Goal: Task Accomplishment & Management: Complete application form

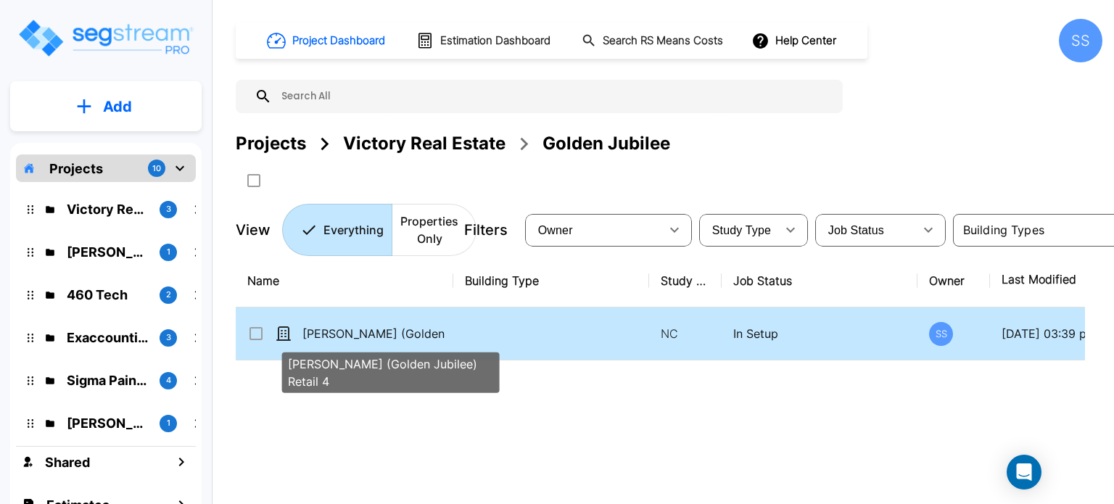
click at [343, 329] on p "Forney (Golden Jubilee) Retail 4" at bounding box center [374, 333] width 145 height 17
checkbox input "true"
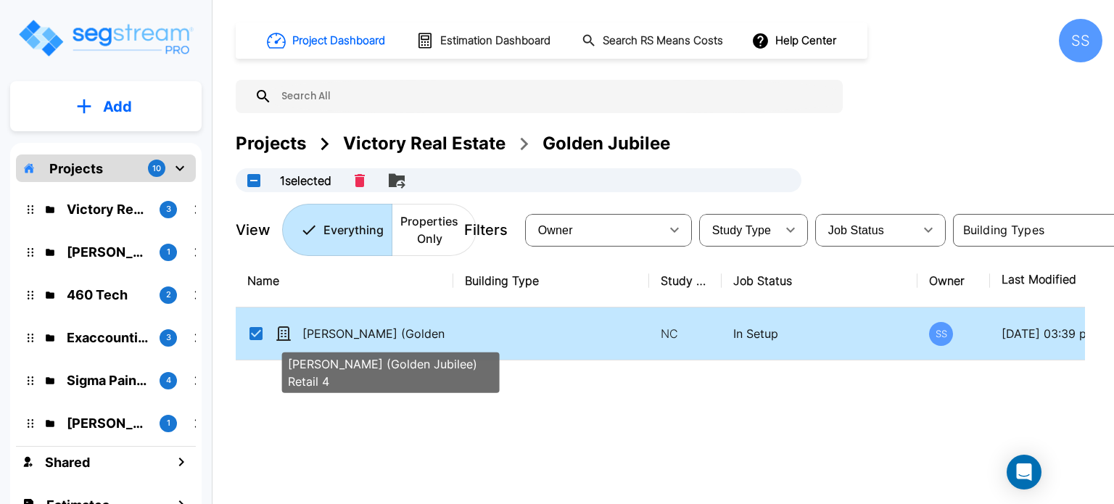
click at [343, 329] on p "Forney (Golden Jubilee) Retail 4" at bounding box center [374, 333] width 145 height 17
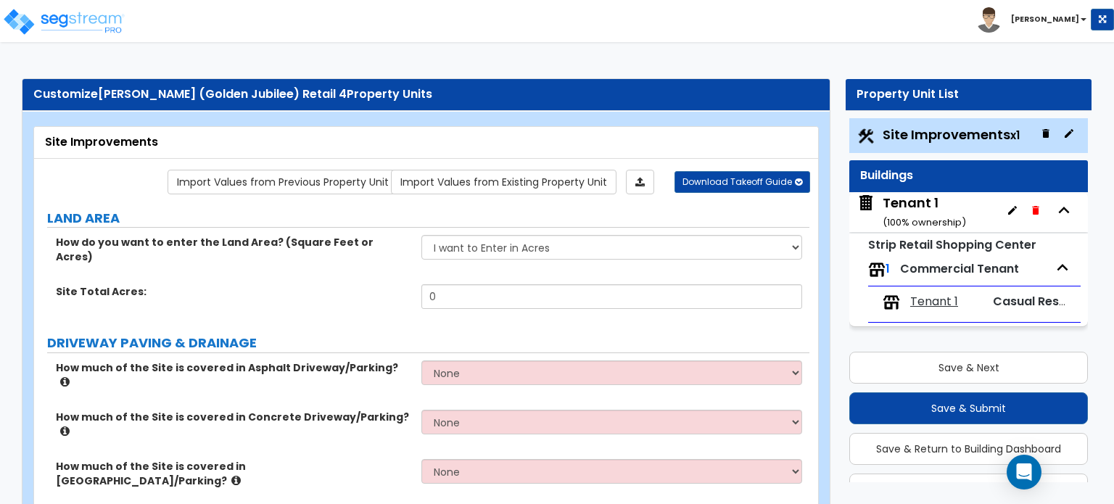
scroll to position [218, 0]
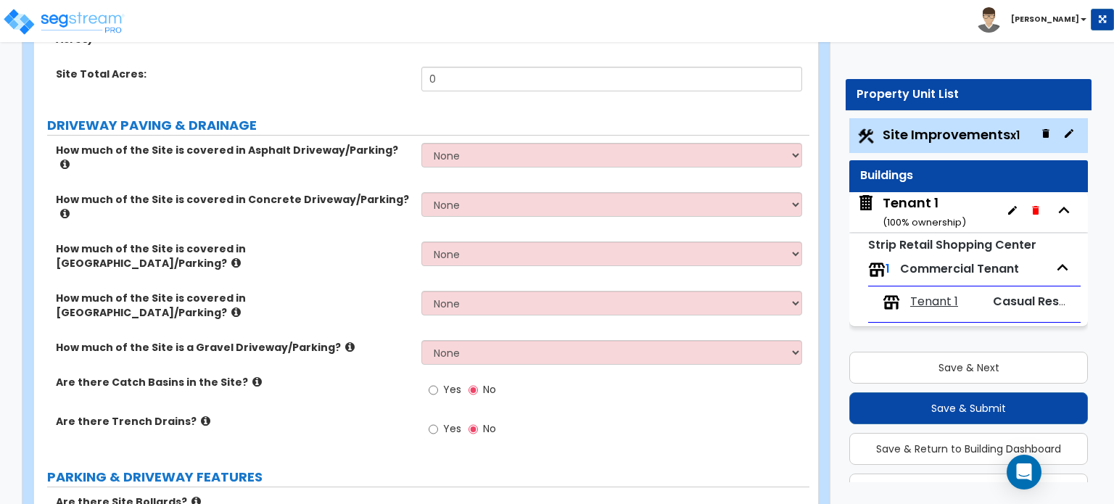
click at [475, 160] on div "How much of the Site is covered in Asphalt Driveway/Parking? None I want to Ent…" at bounding box center [421, 167] width 775 height 49
click at [472, 162] on div "How much of the Site is covered in Asphalt Driveway/Parking? None I want to Ent…" at bounding box center [421, 298] width 753 height 310
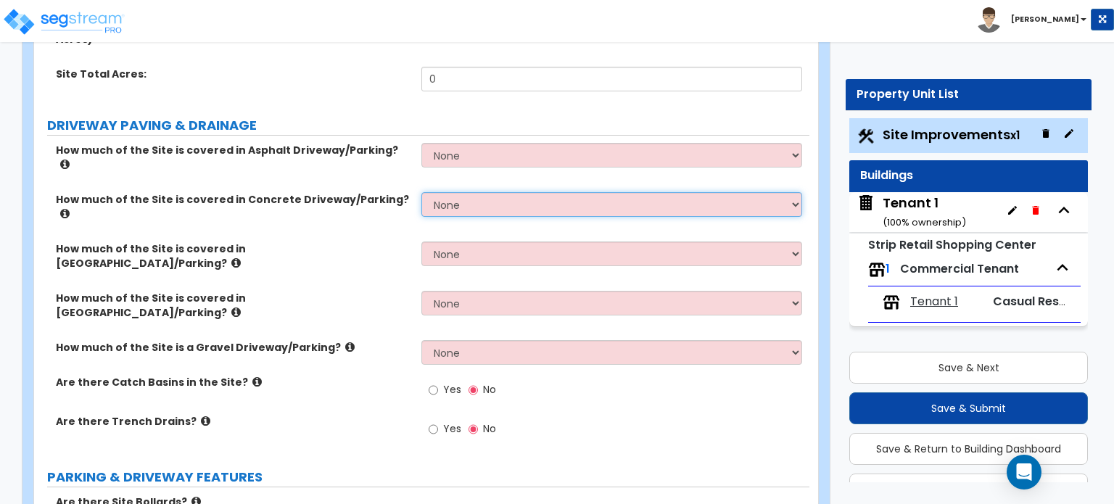
click at [470, 192] on select "None I want to Enter an Approximate Percentage I want to Enter the Square Foota…" at bounding box center [611, 204] width 380 height 25
select select "2"
click at [421, 192] on select "None I want to Enter an Approximate Percentage I want to Enter the Square Foota…" at bounding box center [611, 204] width 380 height 25
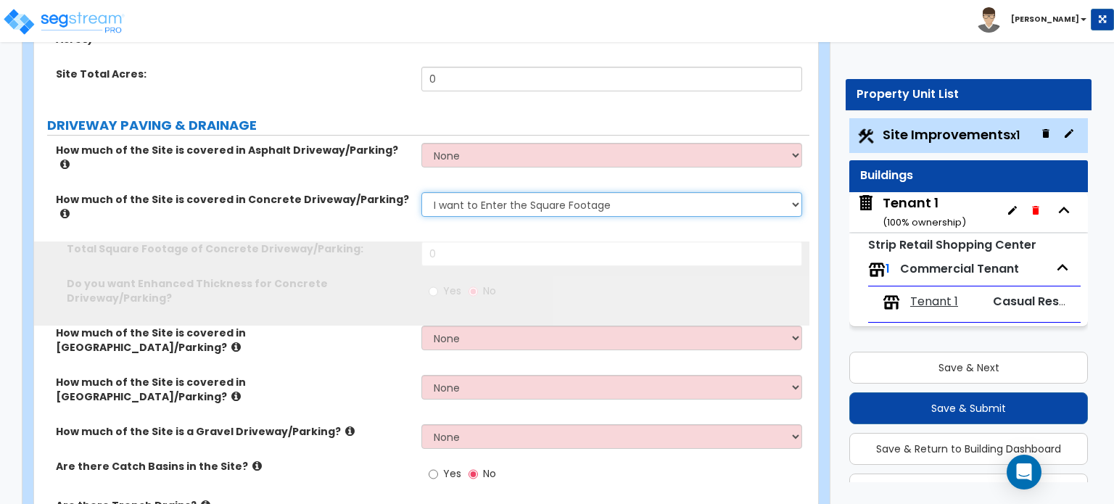
scroll to position [38, 0]
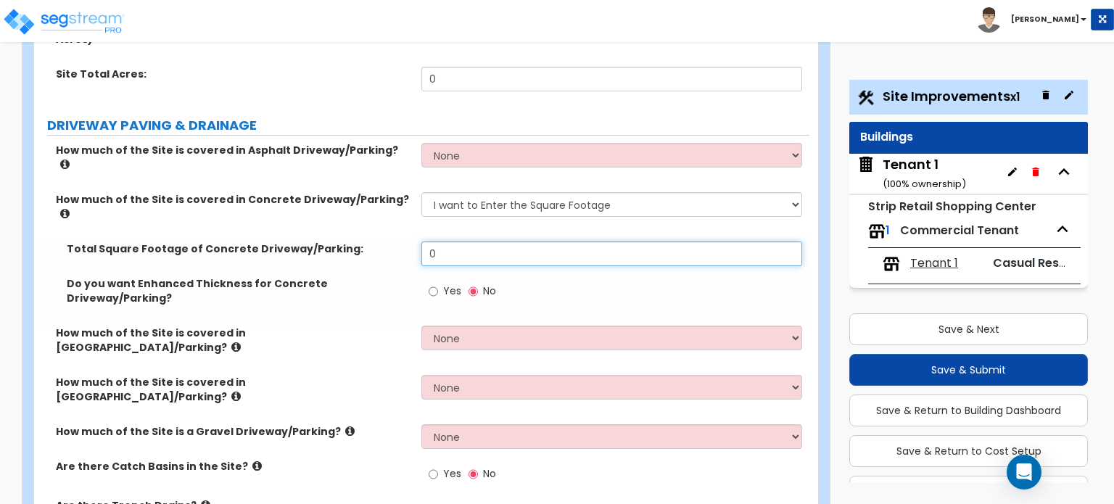
drag, startPoint x: 467, startPoint y: 201, endPoint x: 364, endPoint y: 209, distance: 103.3
click at [364, 241] on div "Total Square Footage of Concrete Driveway/Parking: 0" at bounding box center [421, 258] width 775 height 35
type input "43,081"
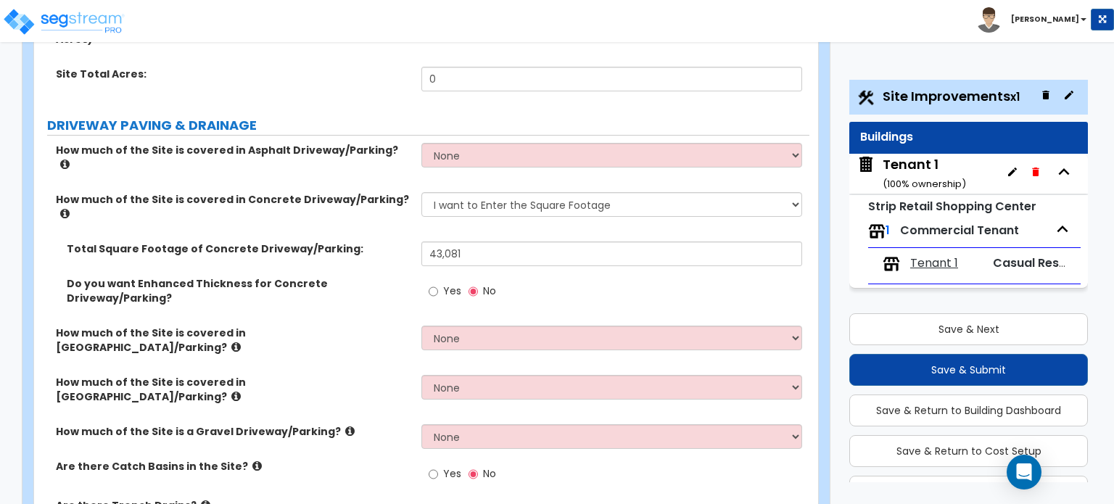
click at [453, 466] on span "Yes" at bounding box center [452, 473] width 18 height 15
click at [438, 466] on input "Yes" at bounding box center [433, 474] width 9 height 16
radio input "true"
drag, startPoint x: 454, startPoint y: 423, endPoint x: 394, endPoint y: 431, distance: 60.1
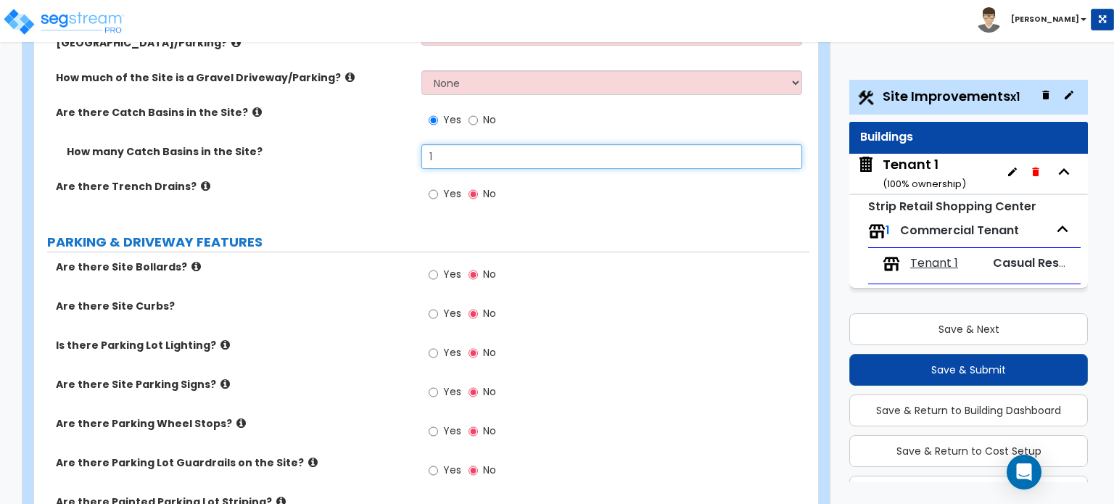
scroll to position [580, 0]
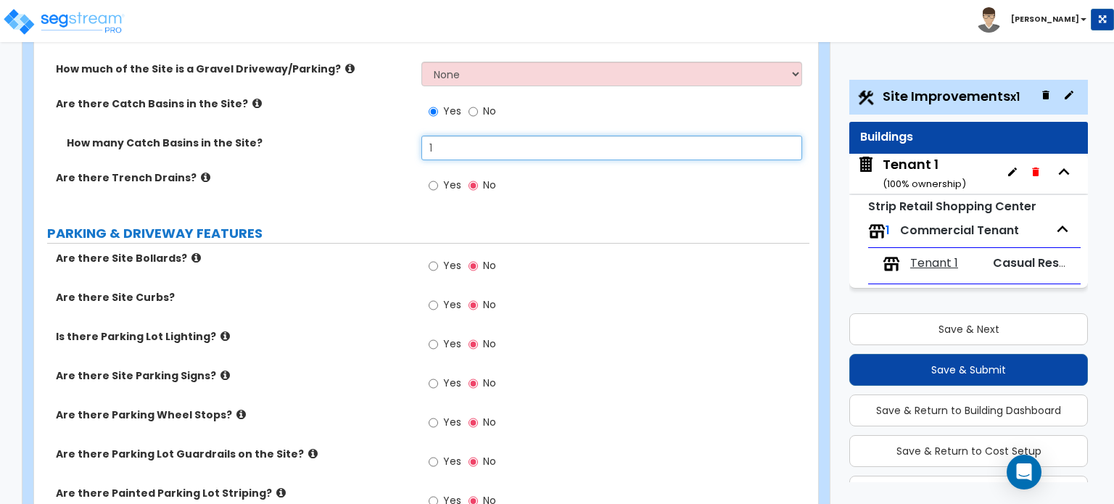
type input "1"
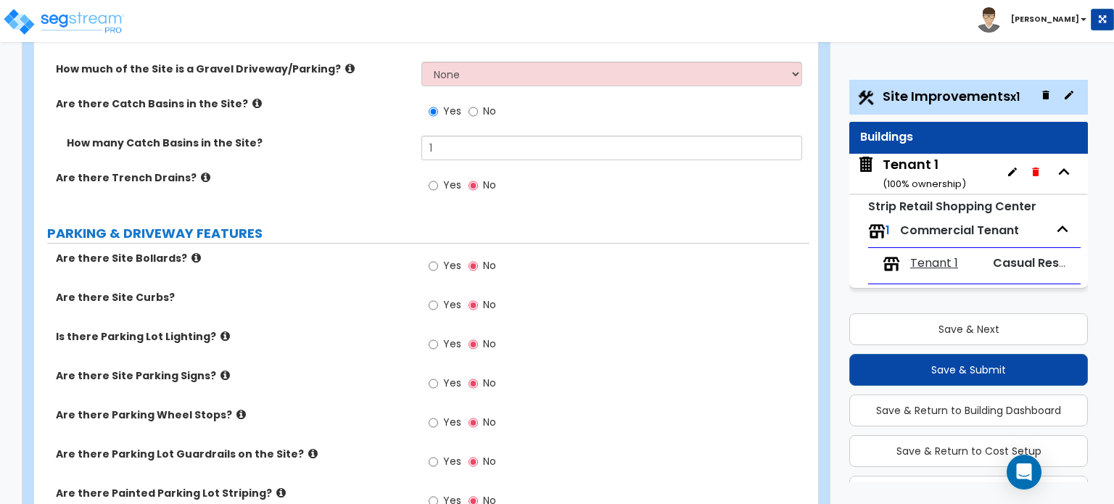
click at [445, 297] on span "Yes" at bounding box center [452, 304] width 18 height 15
click at [438, 297] on input "Yes" at bounding box center [433, 305] width 9 height 16
radio input "true"
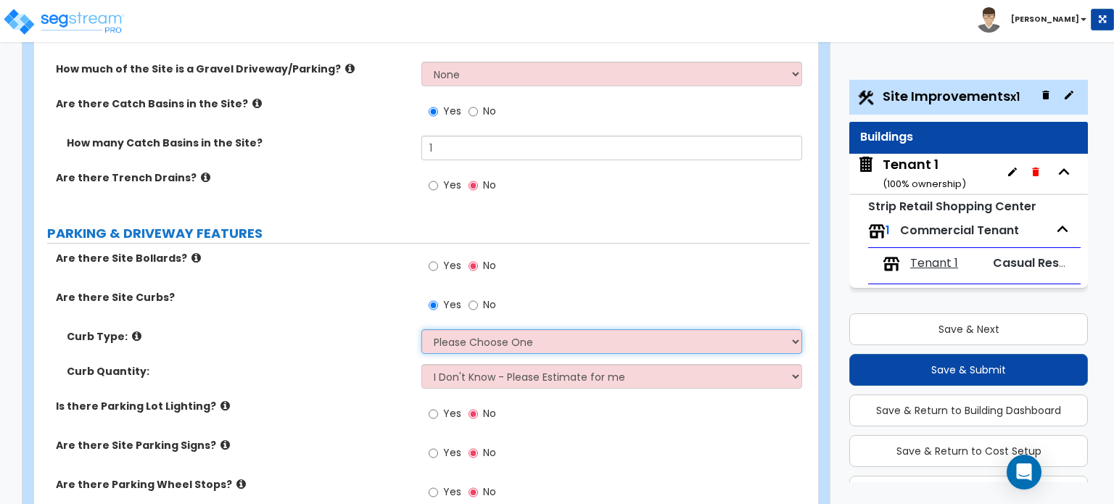
click at [511, 329] on select "Please Choose One Curb (Only) Curb & Gutter Asphalt Berm" at bounding box center [611, 341] width 380 height 25
select select "1"
click at [421, 329] on select "Please Choose One Curb (Only) Curb & Gutter Asphalt Berm" at bounding box center [611, 341] width 380 height 25
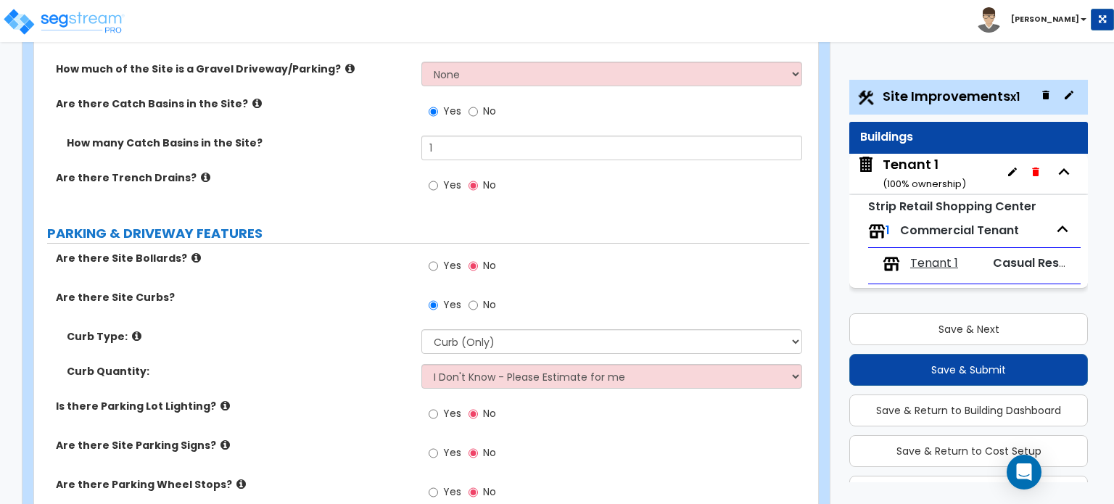
click at [368, 364] on label "Curb Quantity:" at bounding box center [239, 371] width 344 height 15
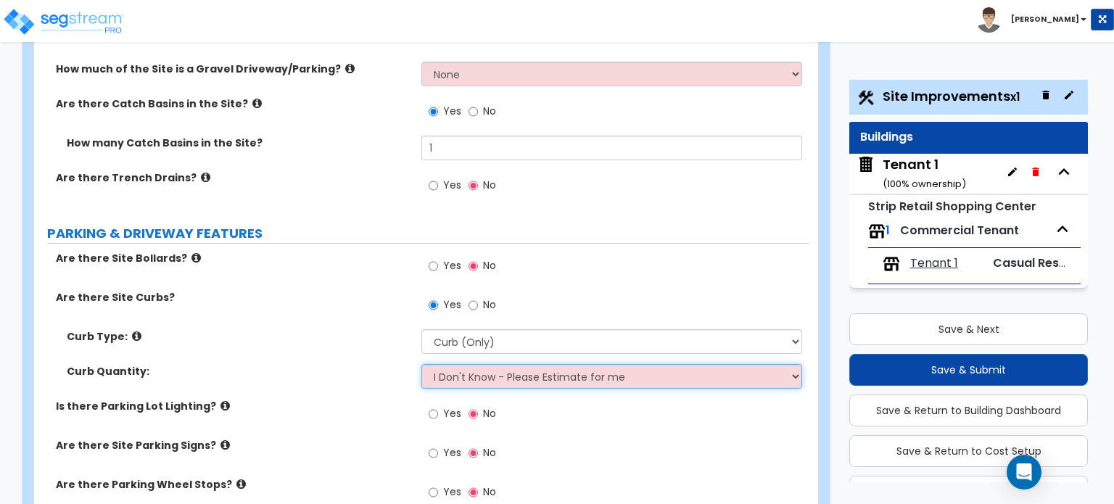
click at [623, 364] on select "I Don't Know - Please Estimate for me I want to Enter the Linear Footage" at bounding box center [611, 376] width 380 height 25
select select "1"
click at [421, 364] on select "I Don't Know - Please Estimate for me I want to Enter the Linear Footage" at bounding box center [611, 376] width 380 height 25
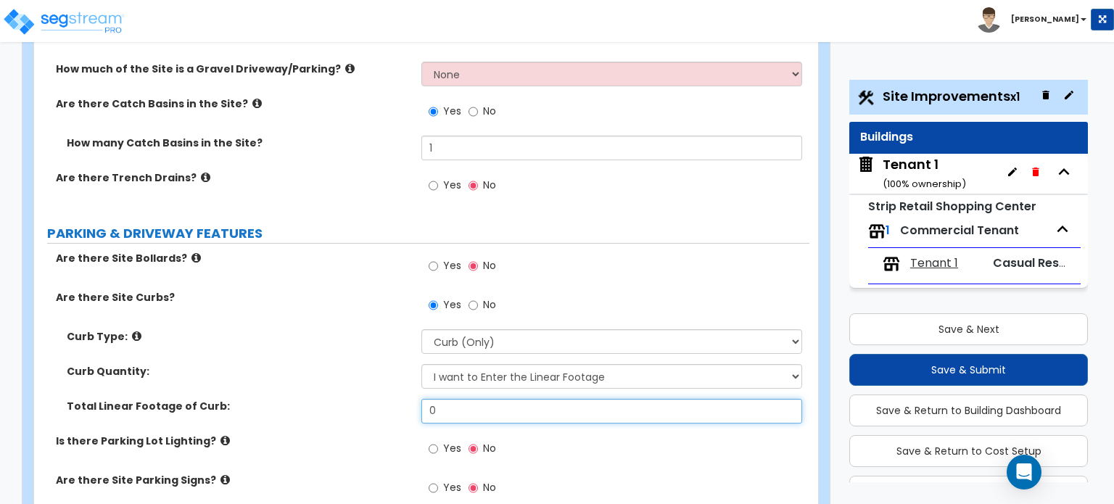
click at [472, 399] on input "0" at bounding box center [611, 411] width 380 height 25
type input "1,595"
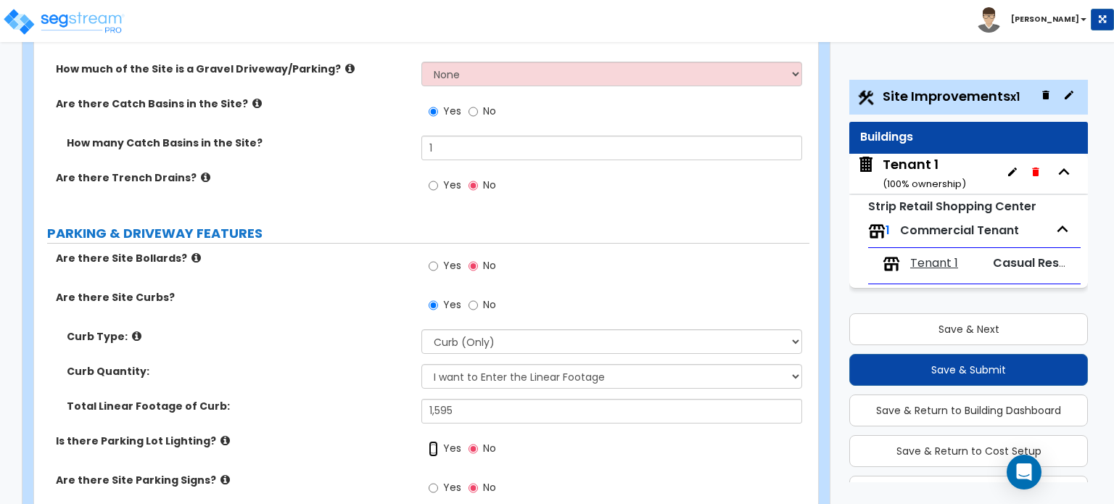
click at [438, 441] on input "Yes" at bounding box center [433, 449] width 9 height 16
radio input "true"
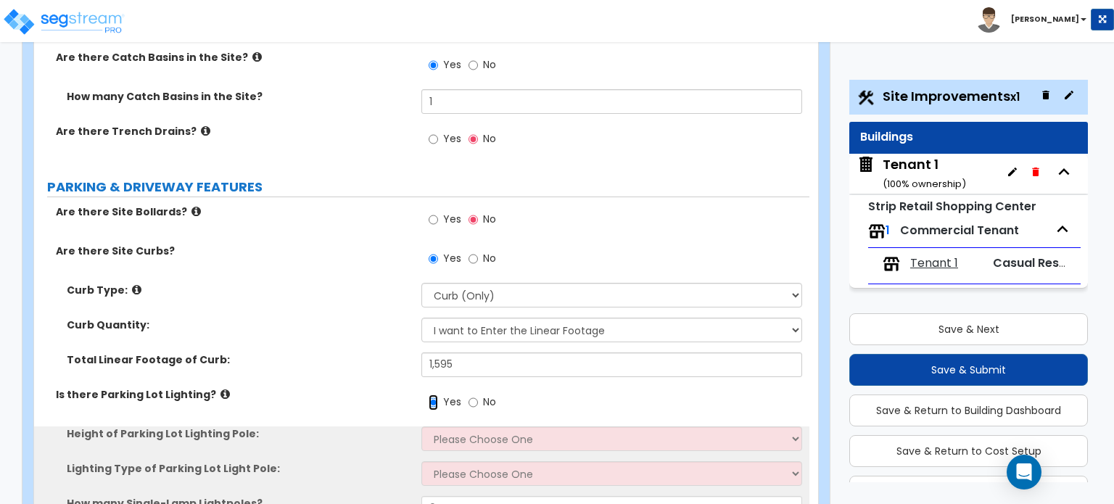
scroll to position [653, 0]
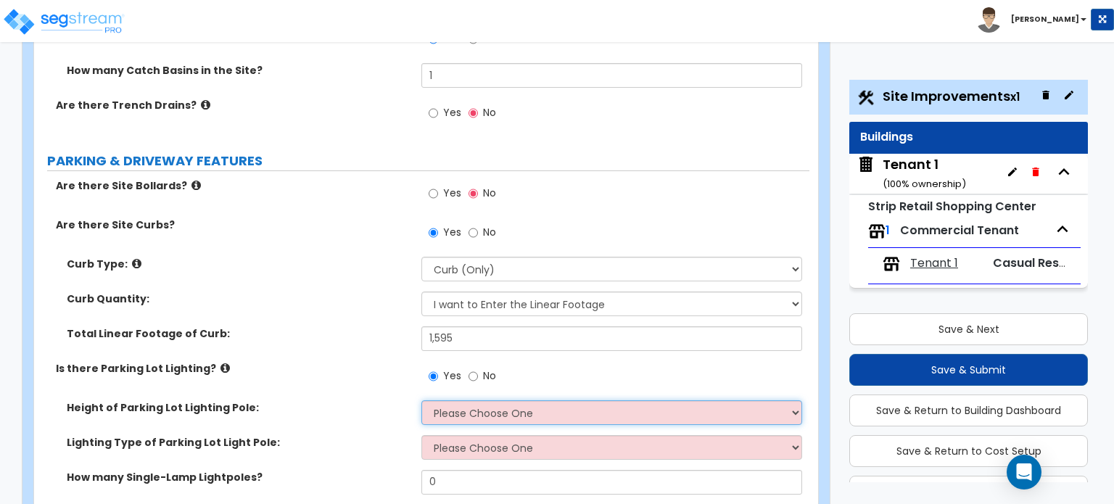
drag, startPoint x: 482, startPoint y: 325, endPoint x: 484, endPoint y: 333, distance: 8.3
click at [482, 400] on select "Please Choose One 20' high 30' high 40' high" at bounding box center [611, 412] width 380 height 25
select select "2"
click at [421, 400] on select "Please Choose One 20' high 30' high 40' high" at bounding box center [611, 412] width 380 height 25
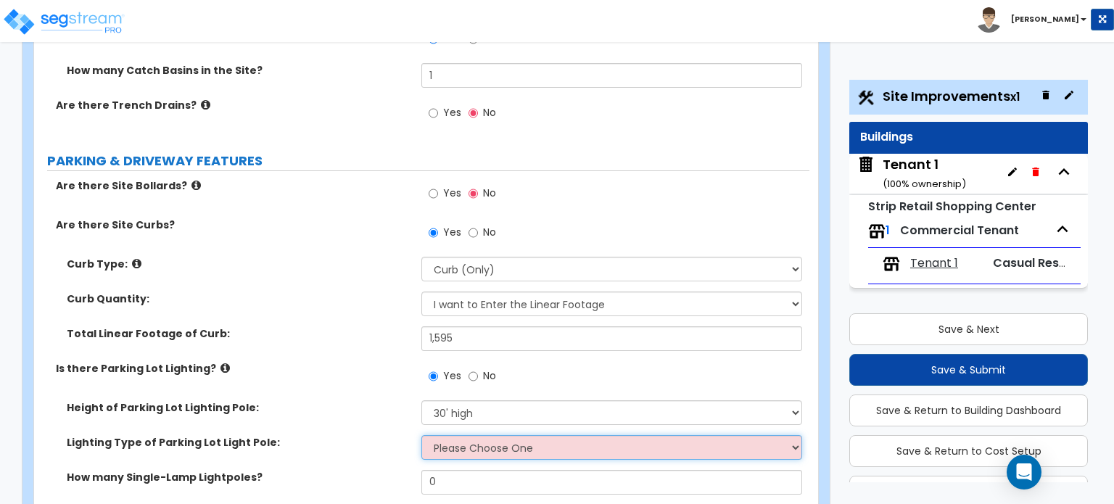
click at [476, 435] on select "Please Choose One LED Metal Halide High Pressure Sodium Please Choose for me" at bounding box center [611, 447] width 380 height 25
select select "1"
click at [421, 435] on select "Please Choose One LED Metal Halide High Pressure Sodium Please Choose for me" at bounding box center [611, 447] width 380 height 25
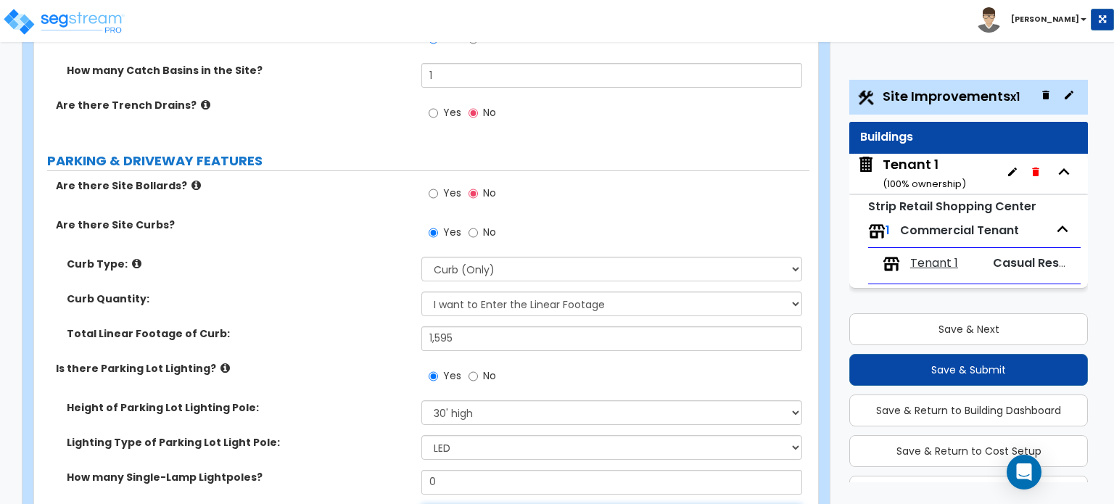
drag, startPoint x: 470, startPoint y: 429, endPoint x: 339, endPoint y: 425, distance: 131.3
type input "5"
click at [318, 503] on label "How many Double-Lamp Lightpoles?" at bounding box center [239, 512] width 344 height 15
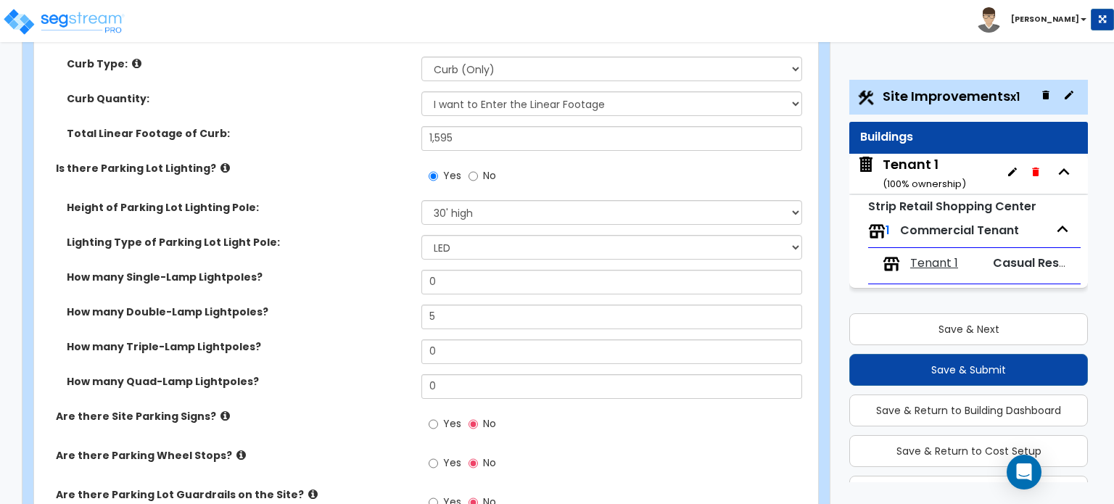
scroll to position [943, 0]
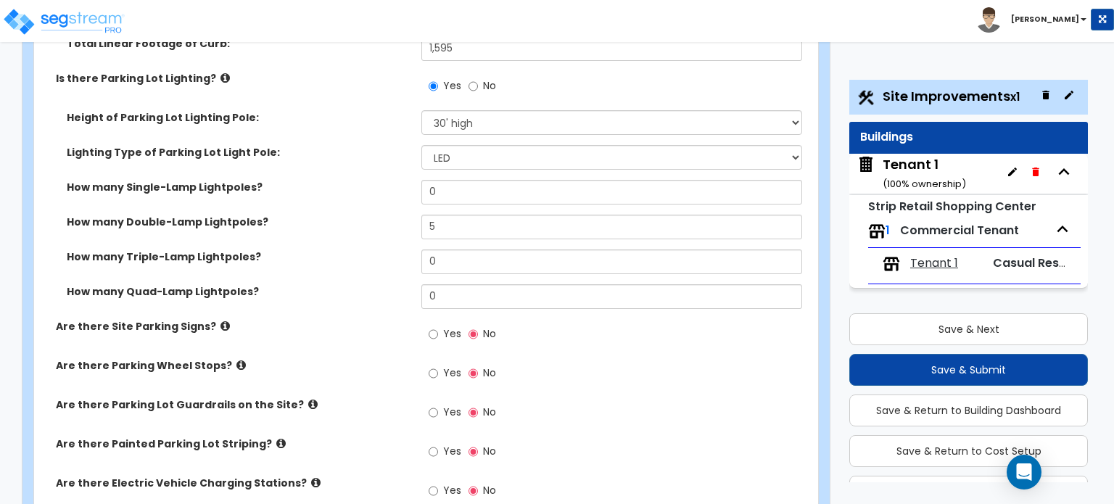
click at [442, 323] on label "Yes" at bounding box center [445, 335] width 33 height 25
click at [438, 326] on input "Yes" at bounding box center [433, 334] width 9 height 16
radio input "true"
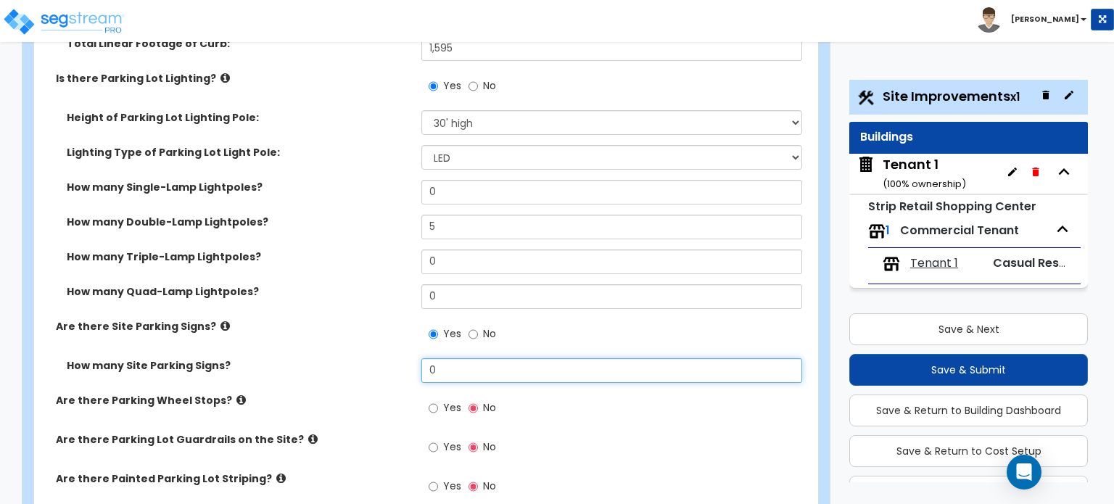
drag, startPoint x: 474, startPoint y: 298, endPoint x: 392, endPoint y: 288, distance: 81.9
click at [392, 358] on div "How many Site Parking Signs? 0" at bounding box center [421, 375] width 775 height 35
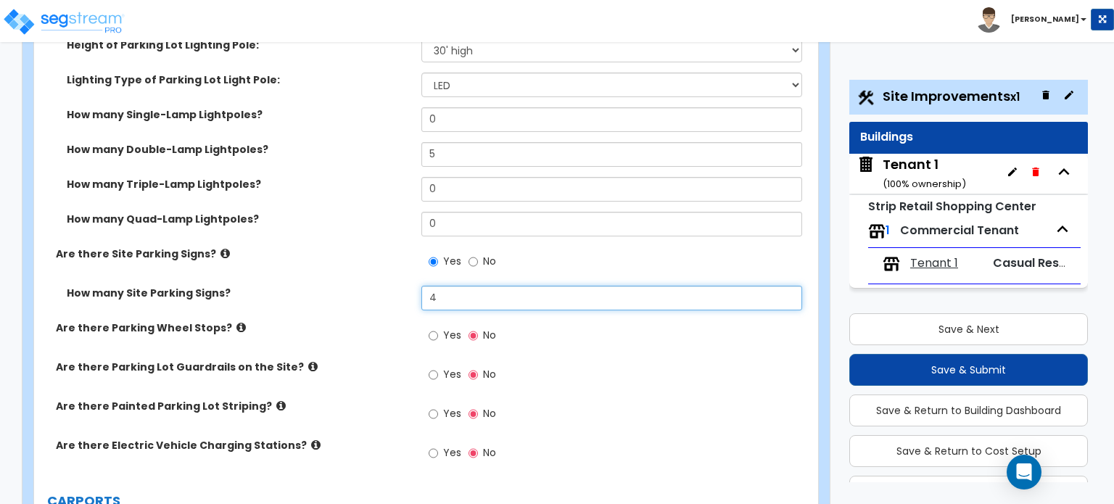
type input "4"
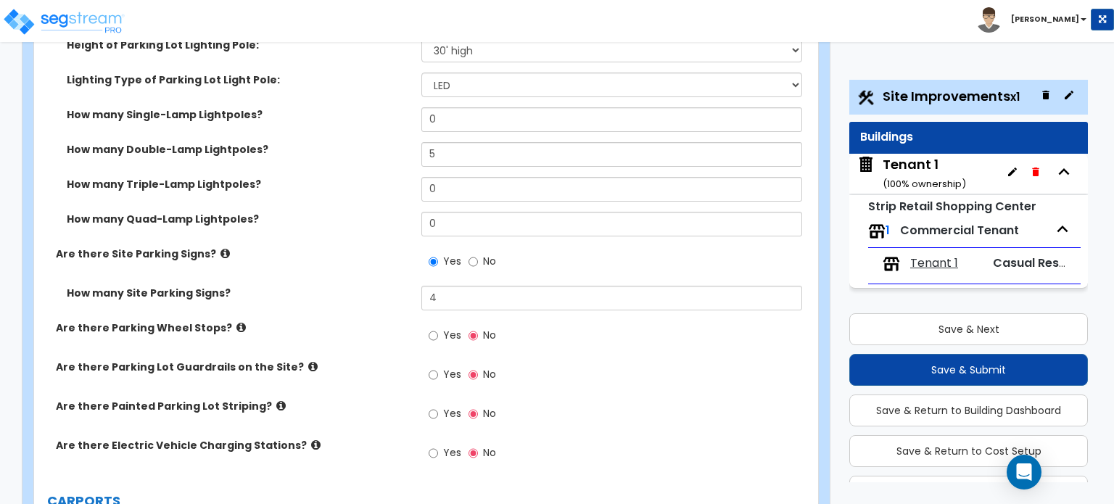
click at [426, 321] on div "Yes No" at bounding box center [462, 337] width 82 height 33
click at [432, 328] on input "Yes" at bounding box center [433, 336] width 9 height 16
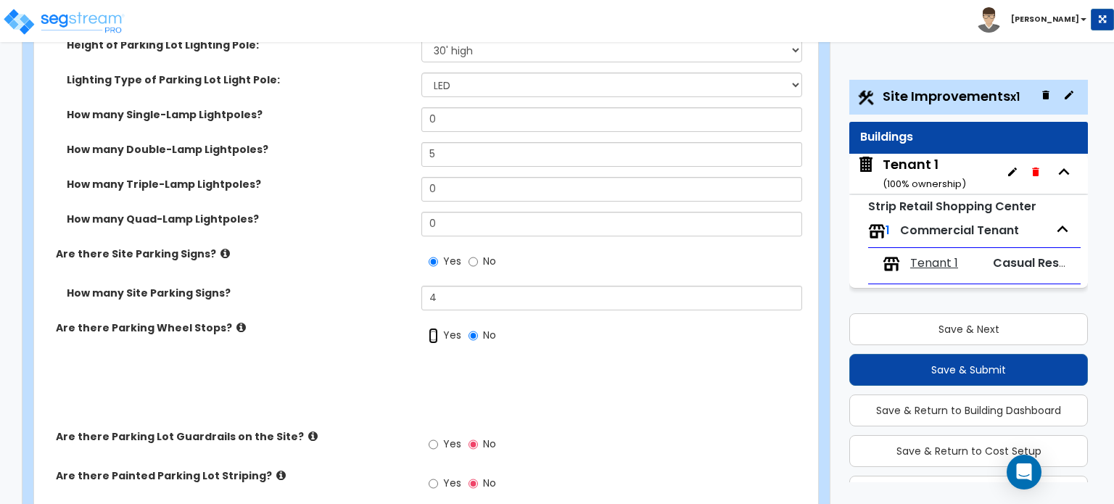
radio input "true"
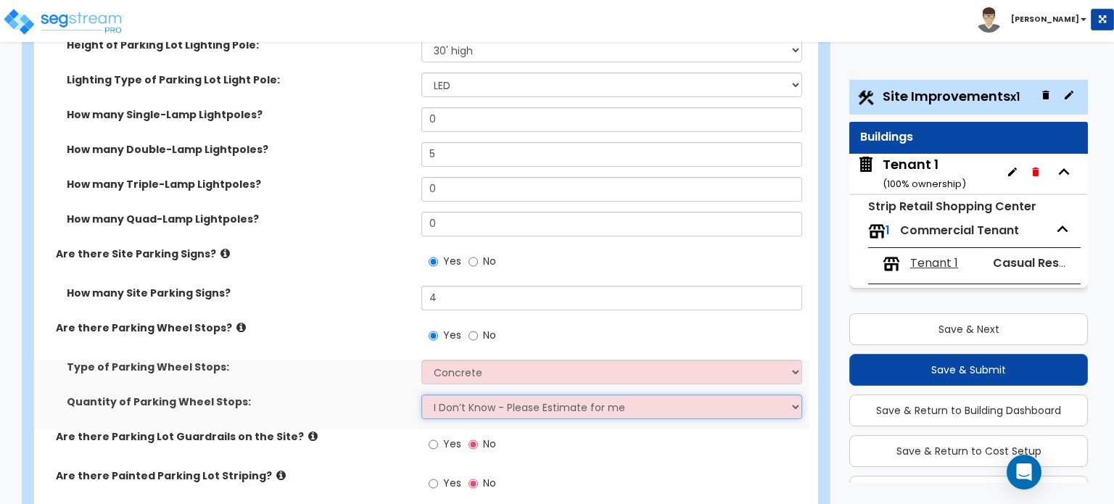
click at [464, 394] on select "I Don’t Know - Please Estimate for me I Want to Enter the Number of Wheel Stops" at bounding box center [611, 406] width 380 height 25
select select "1"
click at [421, 394] on select "I Don’t Know - Please Estimate for me I Want to Enter the Number of Wheel Stops" at bounding box center [611, 406] width 380 height 25
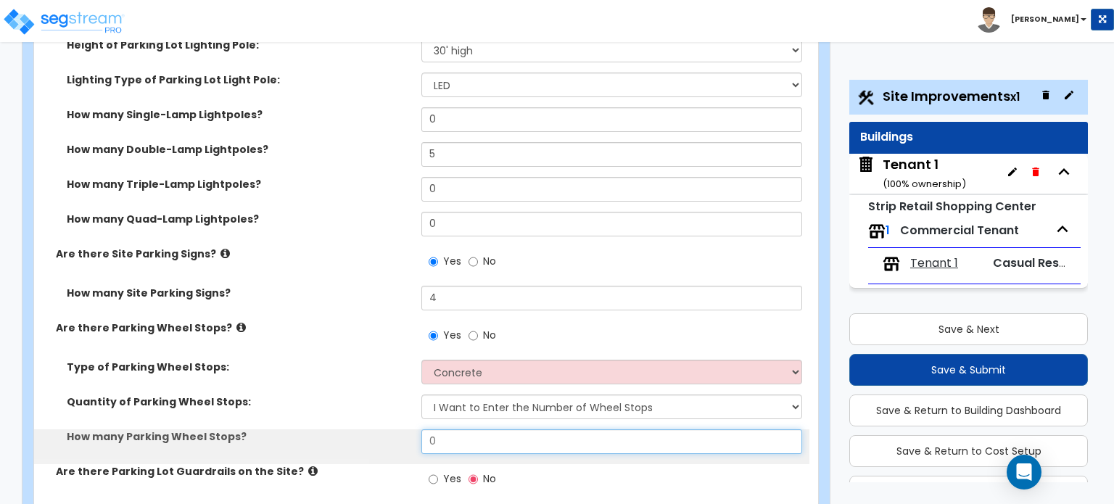
drag, startPoint x: 464, startPoint y: 347, endPoint x: 368, endPoint y: 356, distance: 96.8
click at [368, 429] on div "How many Parking Wheel Stops? 0" at bounding box center [421, 446] width 775 height 35
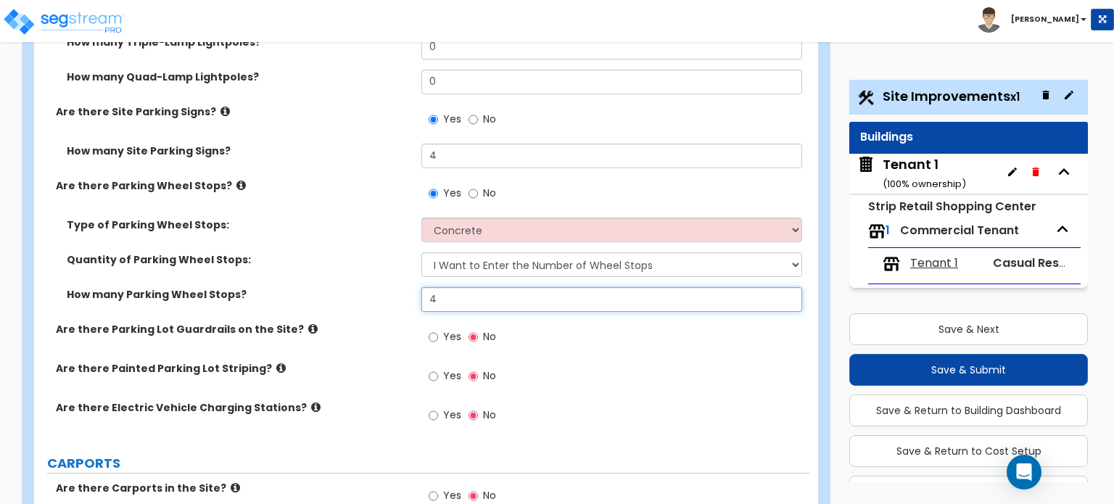
scroll to position [1160, 0]
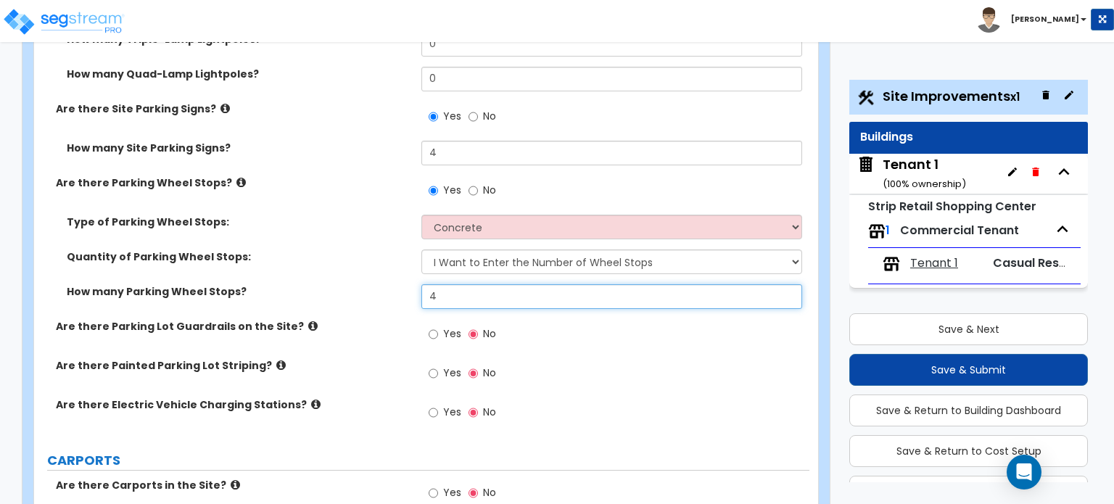
type input "4"
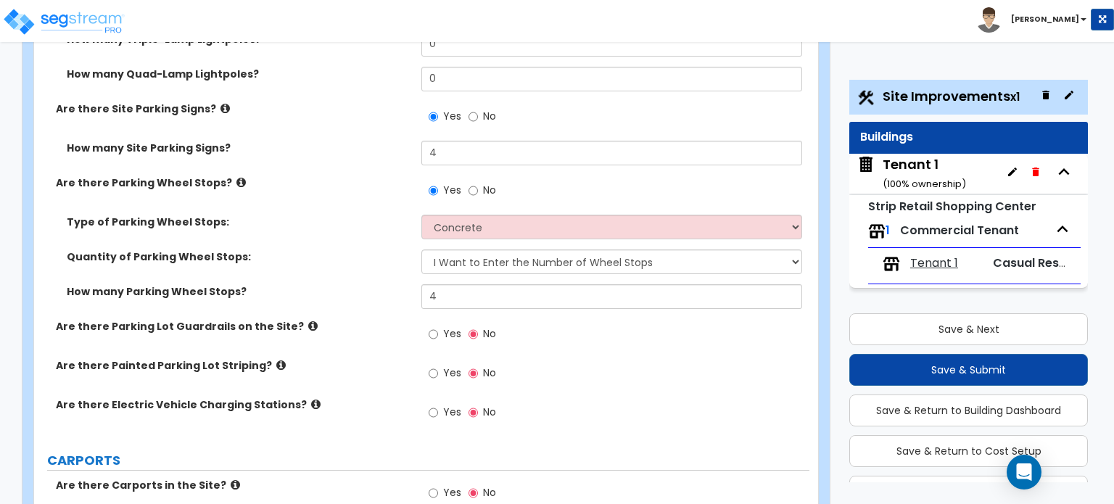
click at [455, 365] on span "Yes" at bounding box center [452, 372] width 18 height 15
click at [438, 365] on input "Yes" at bounding box center [433, 373] width 9 height 16
radio input "true"
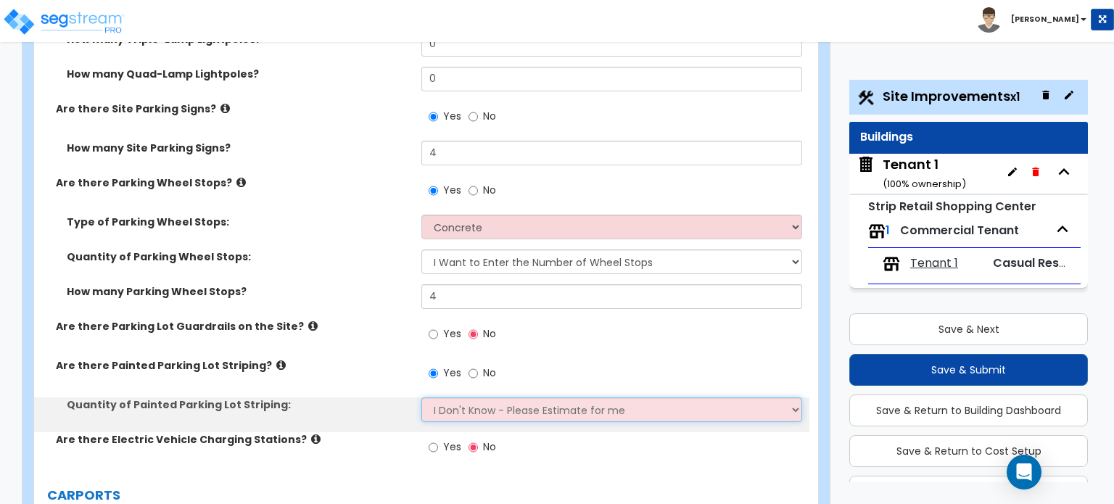
click at [479, 397] on select "I Don't Know - Please Estimate for me I Want to Enter the Number of Parking Spa…" at bounding box center [611, 409] width 380 height 25
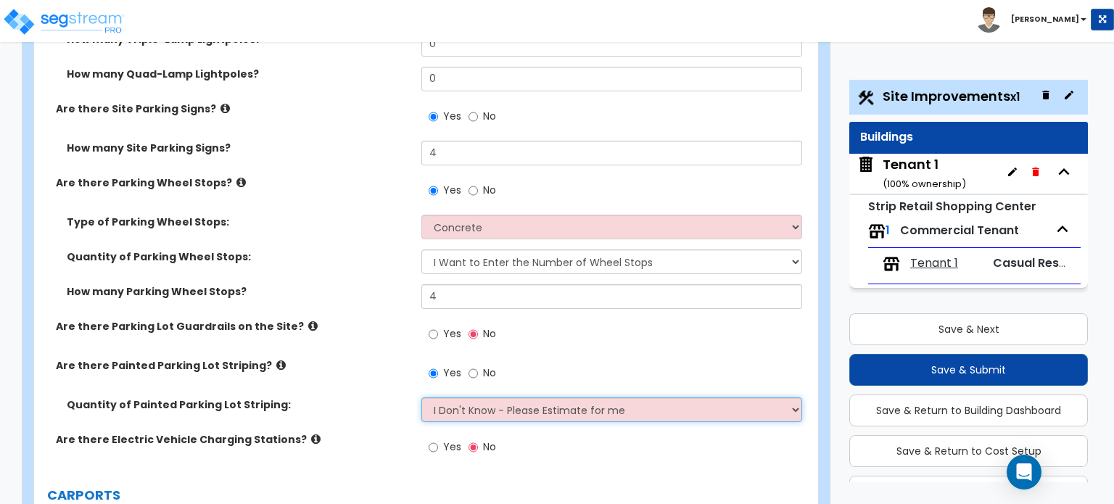
select select "1"
click at [421, 397] on select "I Don't Know - Please Estimate for me I Want to Enter the Number of Parking Spa…" at bounding box center [611, 409] width 380 height 25
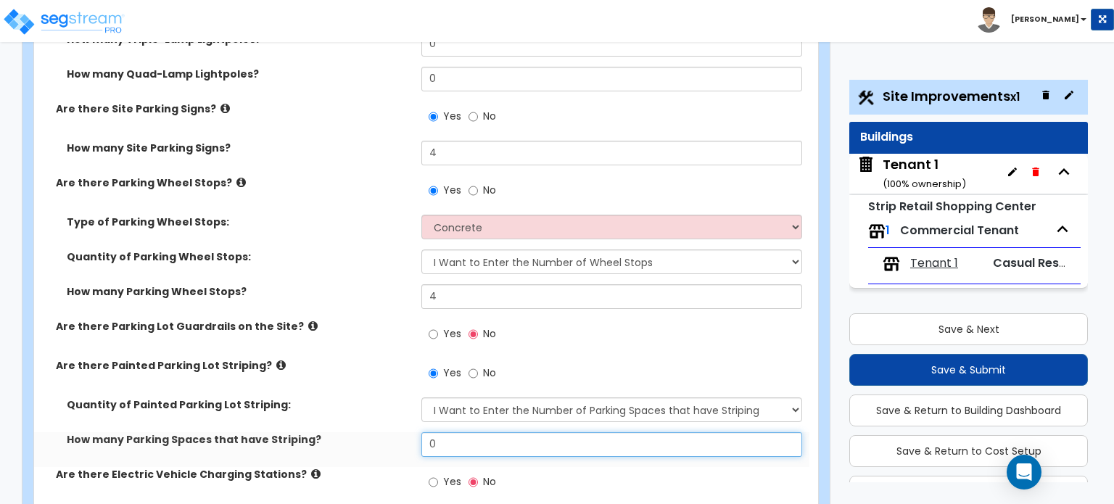
drag, startPoint x: 476, startPoint y: 359, endPoint x: 372, endPoint y: 359, distance: 103.7
click at [372, 432] on div "How many Parking Spaces that have Striping? 0" at bounding box center [421, 449] width 775 height 35
type input "70"
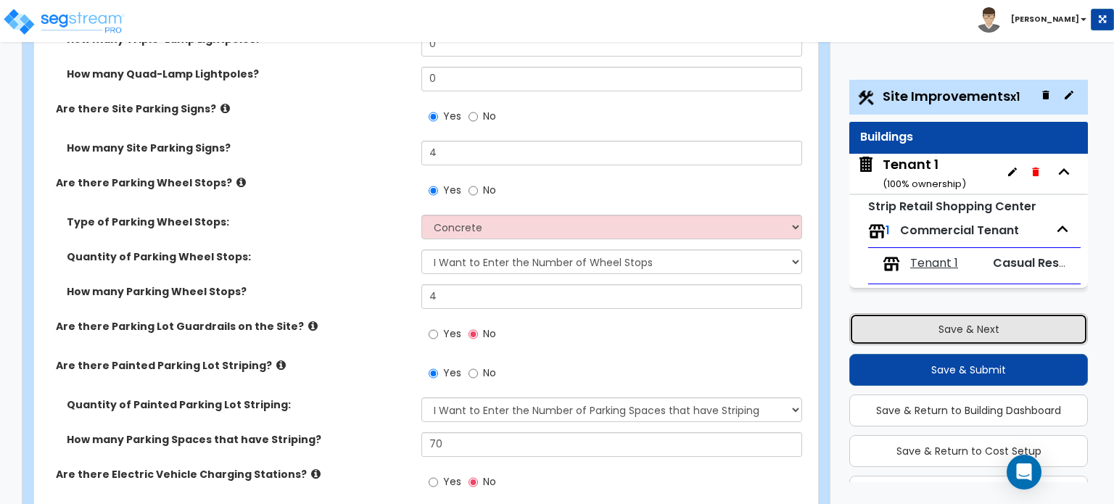
click at [862, 328] on button "Save & Next" at bounding box center [968, 329] width 239 height 32
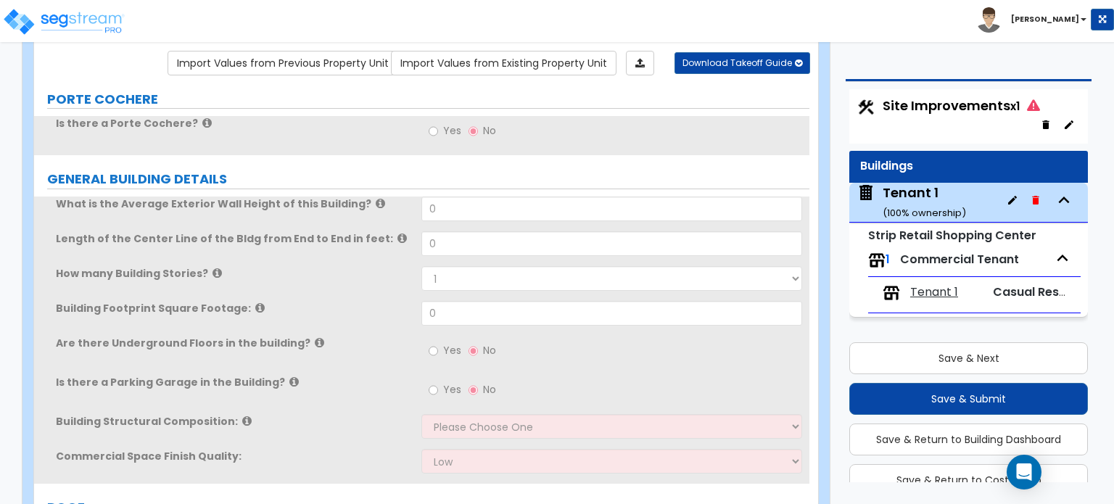
scroll to position [0, 0]
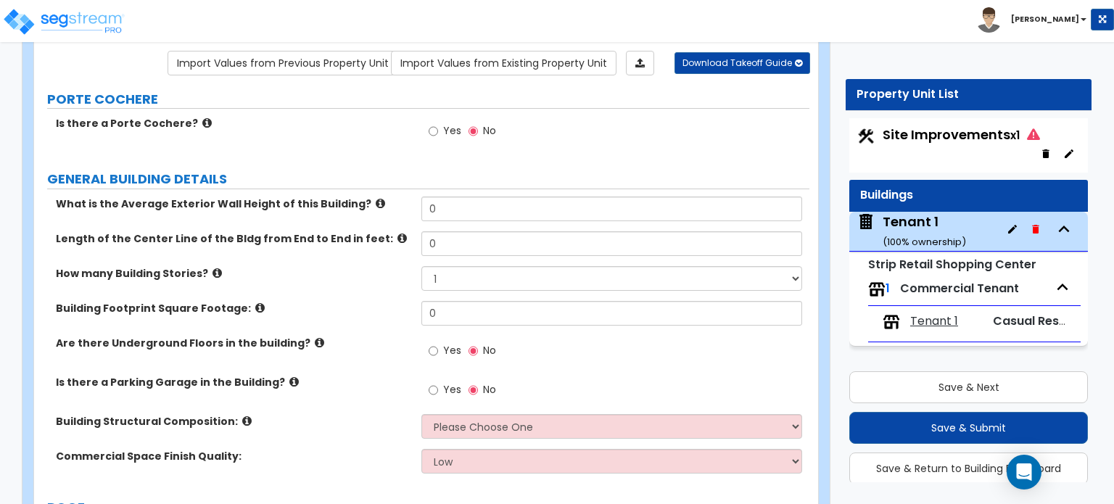
drag, startPoint x: 905, startPoint y: 123, endPoint x: 907, endPoint y: 133, distance: 10.4
click at [906, 131] on div "Site Improvements x1" at bounding box center [968, 145] width 239 height 54
click at [907, 134] on span "Site Improvements x1" at bounding box center [961, 134] width 157 height 18
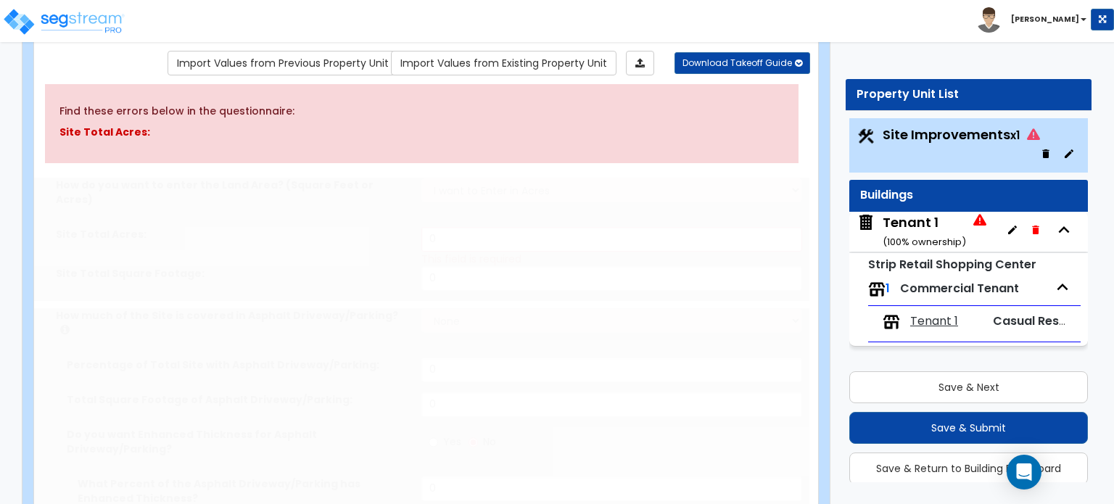
select select "2"
type input "43081"
radio input "true"
type input "1"
radio input "true"
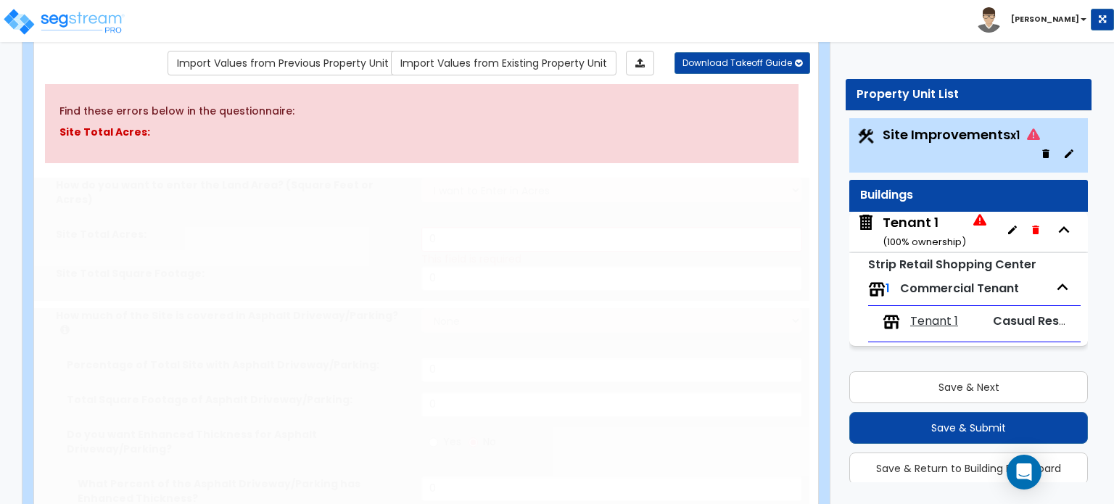
select select "1"
type input "1595"
radio input "true"
select select "2"
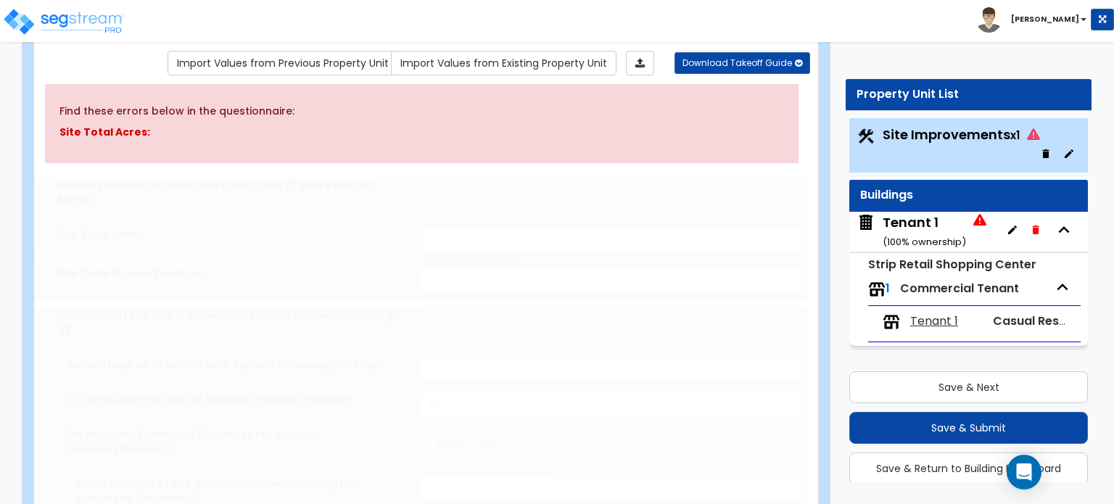
select select "1"
type input "5"
radio input "true"
type input "4"
radio input "true"
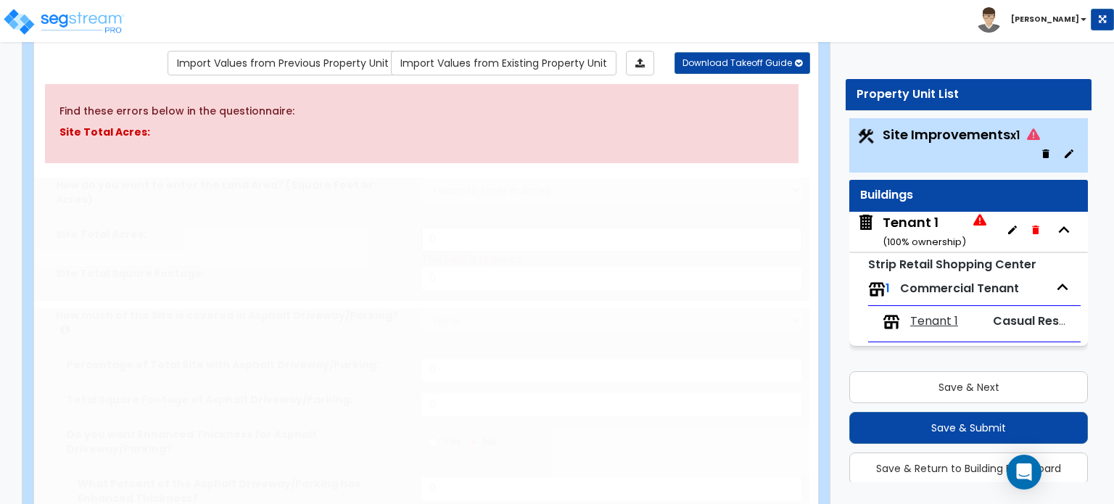
select select "1"
type input "70"
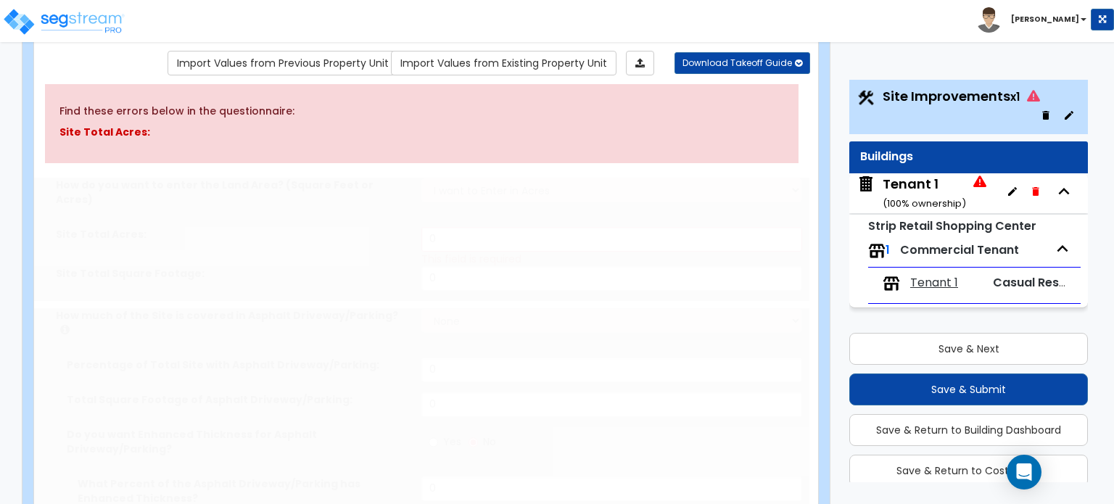
select select "1"
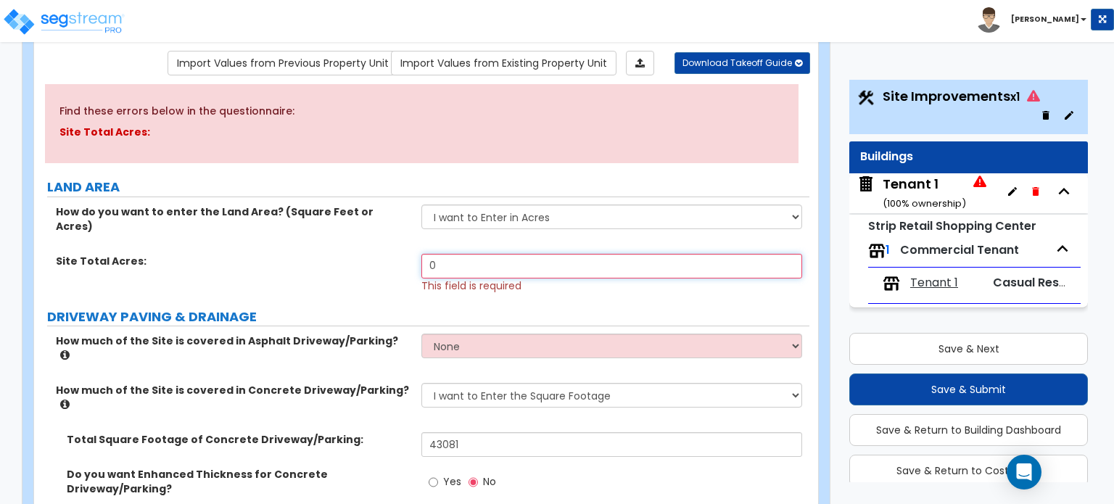
drag, startPoint x: 461, startPoint y: 259, endPoint x: 393, endPoint y: 253, distance: 68.4
click at [393, 254] on div "Site Total Acres: 0 This field is required" at bounding box center [421, 273] width 775 height 39
type input "1.65"
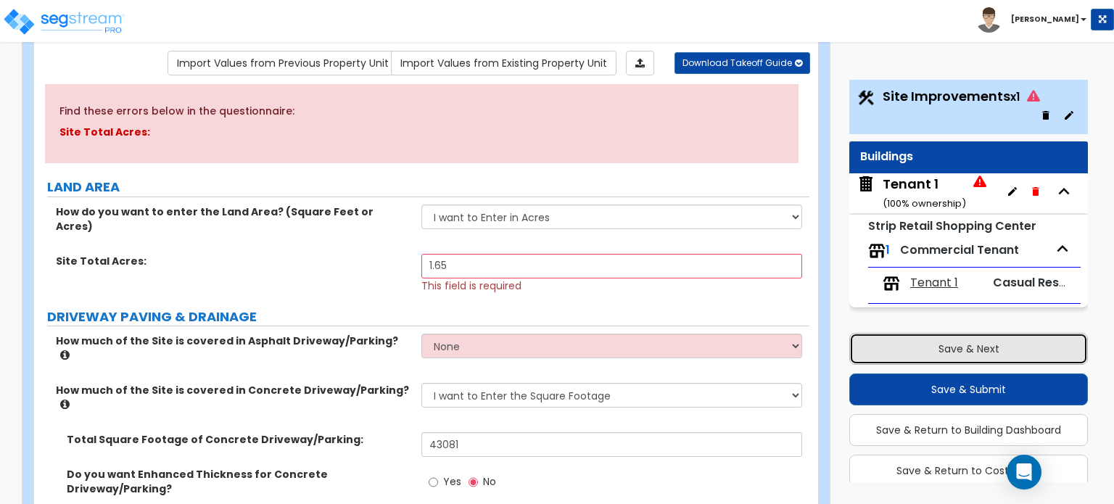
click at [882, 344] on button "Save & Next" at bounding box center [968, 349] width 239 height 32
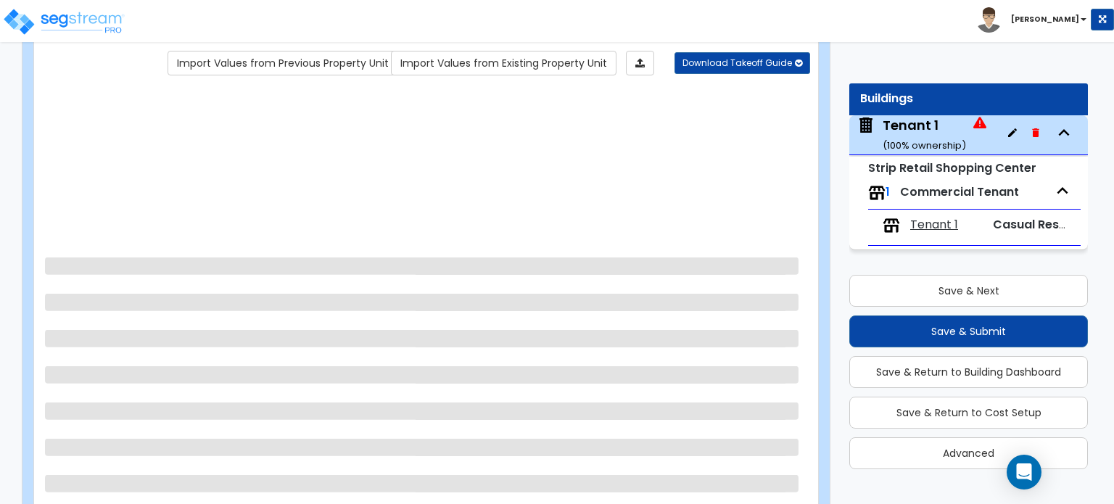
scroll to position [78, 0]
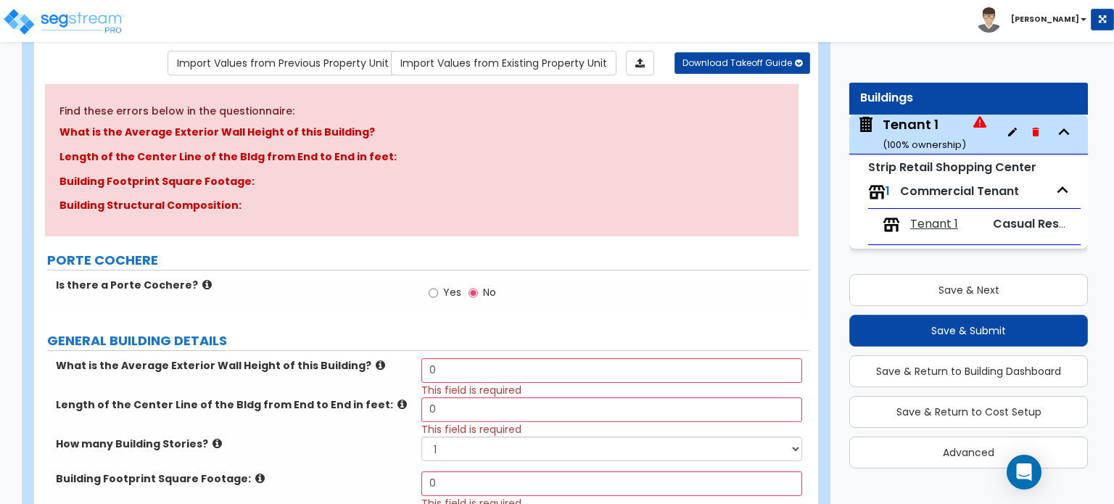
click at [898, 144] on small "( 100 % ownership)" at bounding box center [924, 145] width 83 height 14
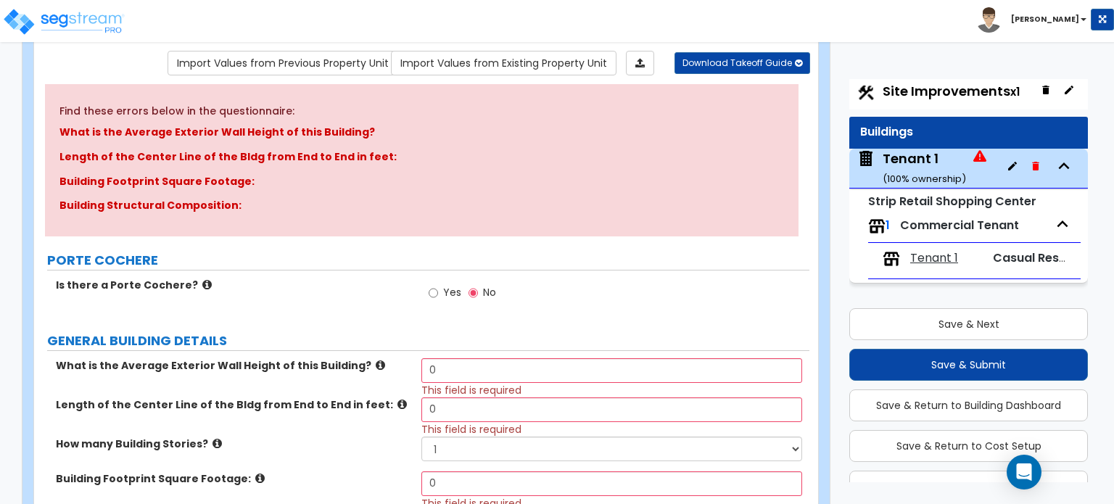
scroll to position [0, 0]
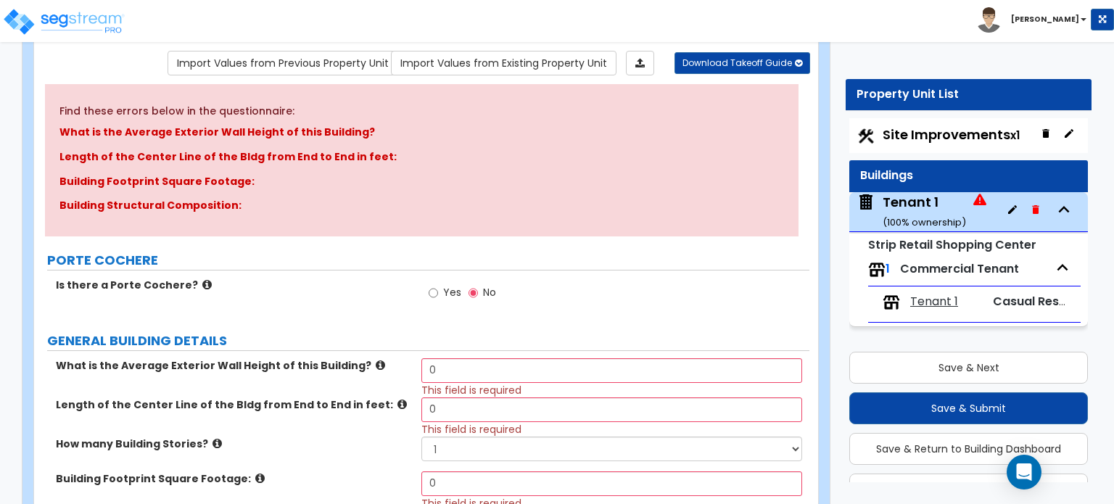
click at [891, 132] on span "Site Improvements x1" at bounding box center [951, 134] width 137 height 18
select select "2"
select select "1"
select select "2"
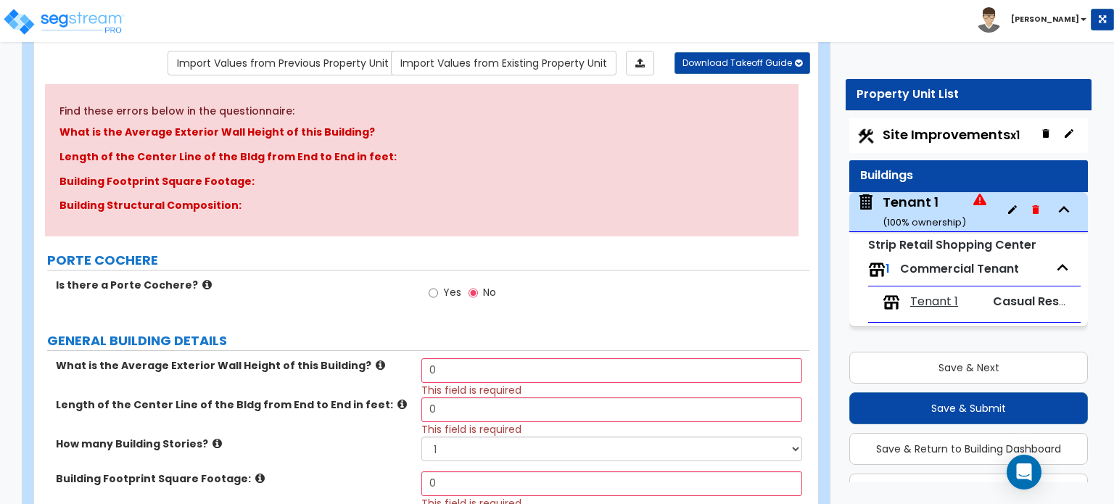
select select "1"
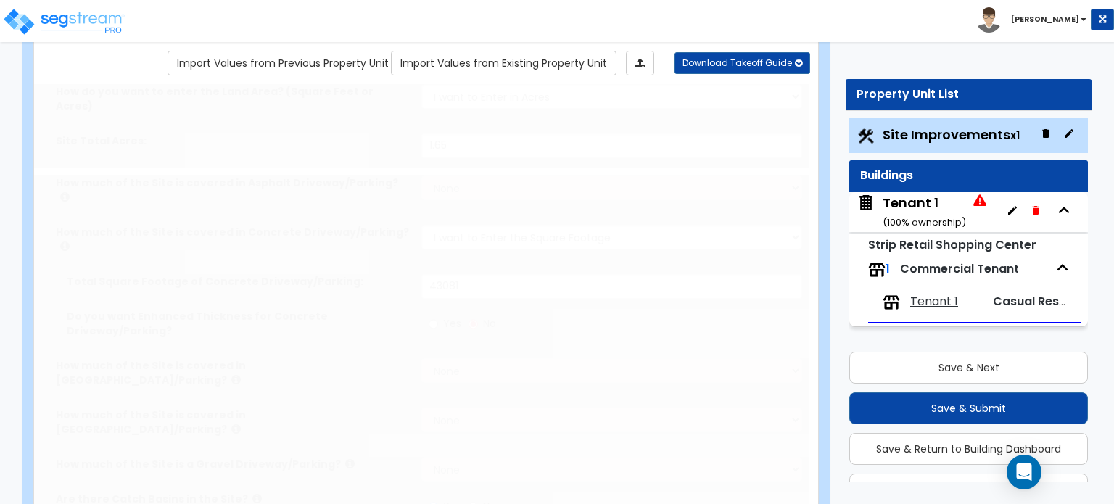
scroll to position [38, 0]
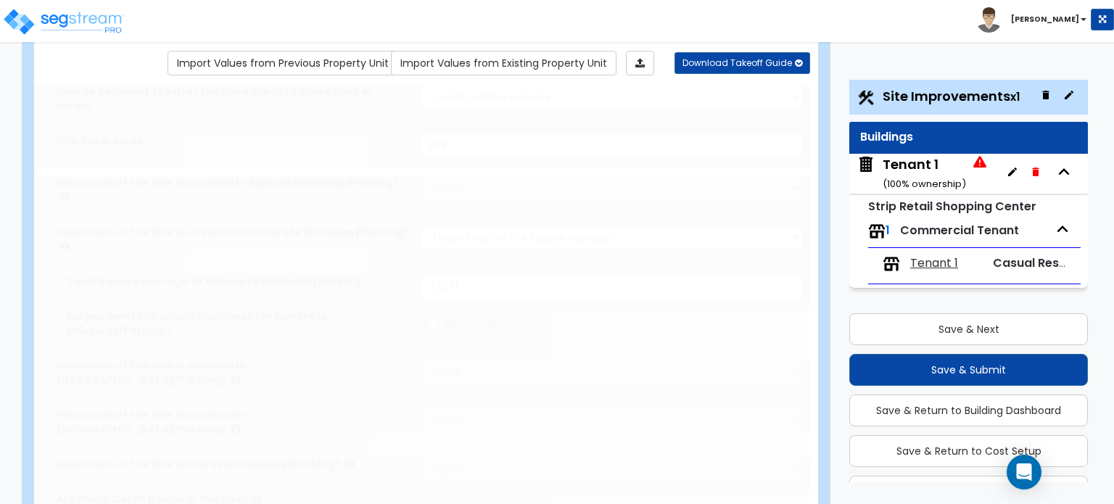
radio input "true"
select select "1"
type input "4"
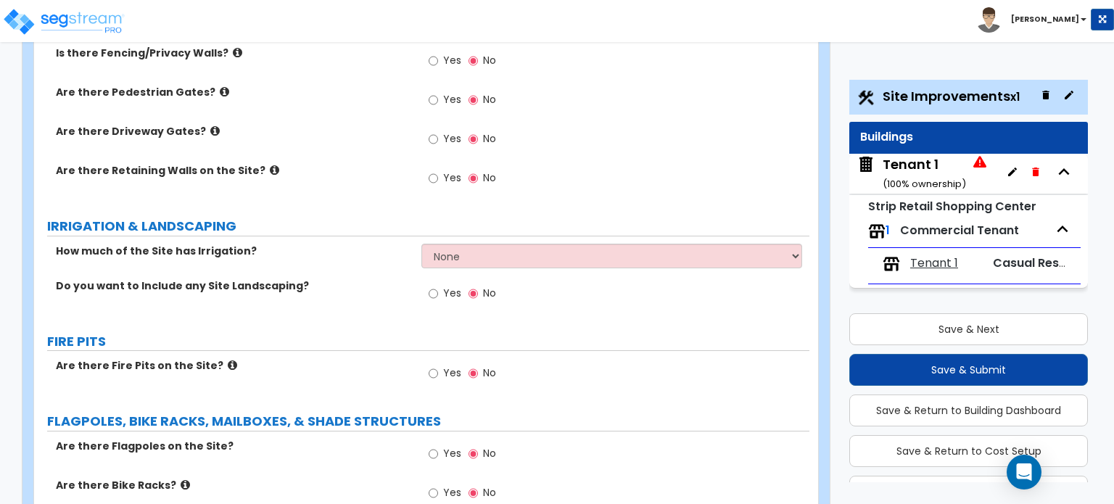
scroll to position [2222, 0]
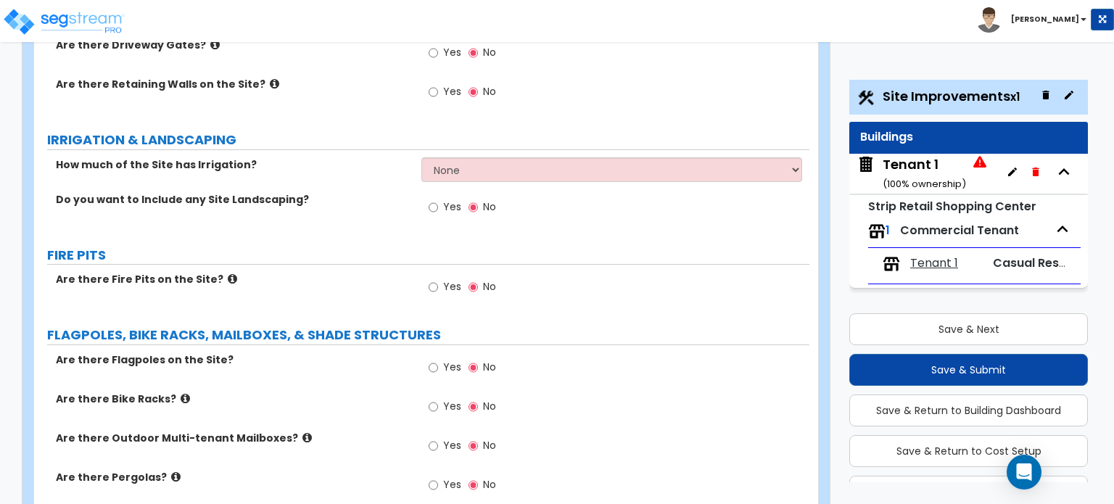
click at [442, 396] on label "Yes" at bounding box center [445, 408] width 33 height 25
click at [438, 399] on input "Yes" at bounding box center [433, 407] width 9 height 16
radio input "true"
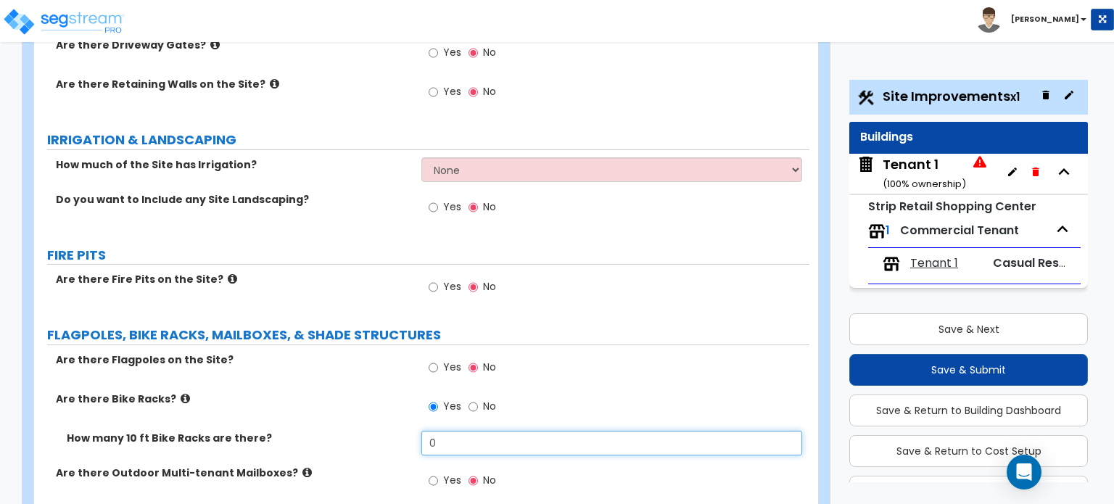
click at [450, 431] on input "0" at bounding box center [611, 443] width 380 height 25
drag, startPoint x: 450, startPoint y: 351, endPoint x: 424, endPoint y: 351, distance: 26.8
click at [424, 431] on input "0" at bounding box center [611, 443] width 380 height 25
type input "2"
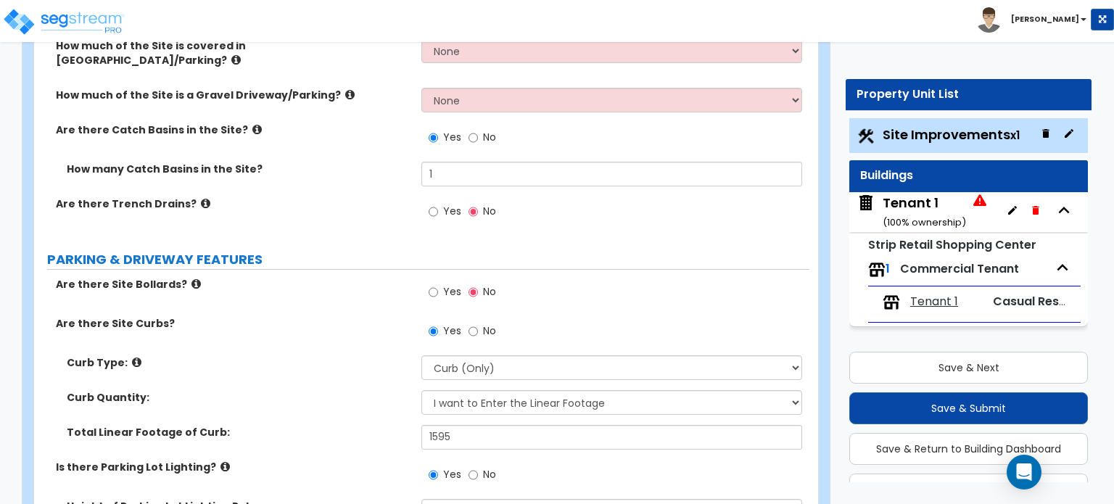
scroll to position [580, 0]
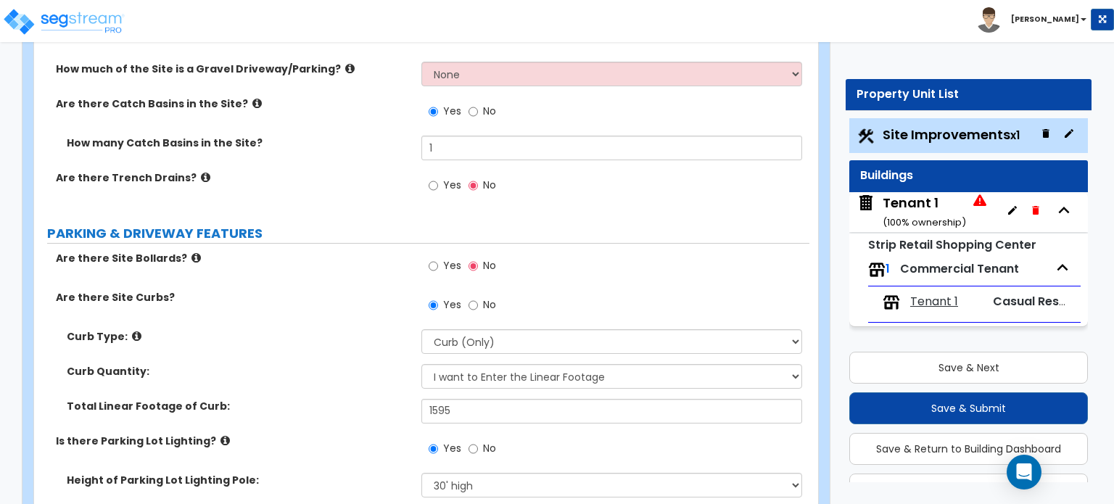
click at [445, 255] on label "Yes" at bounding box center [445, 267] width 33 height 25
click at [438, 258] on input "Yes" at bounding box center [433, 266] width 9 height 16
radio input "true"
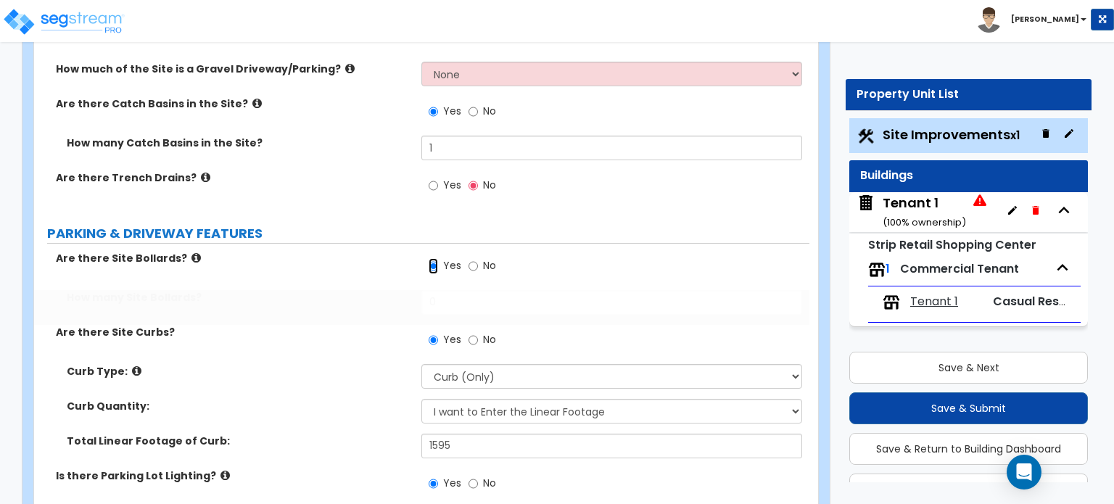
scroll to position [38, 0]
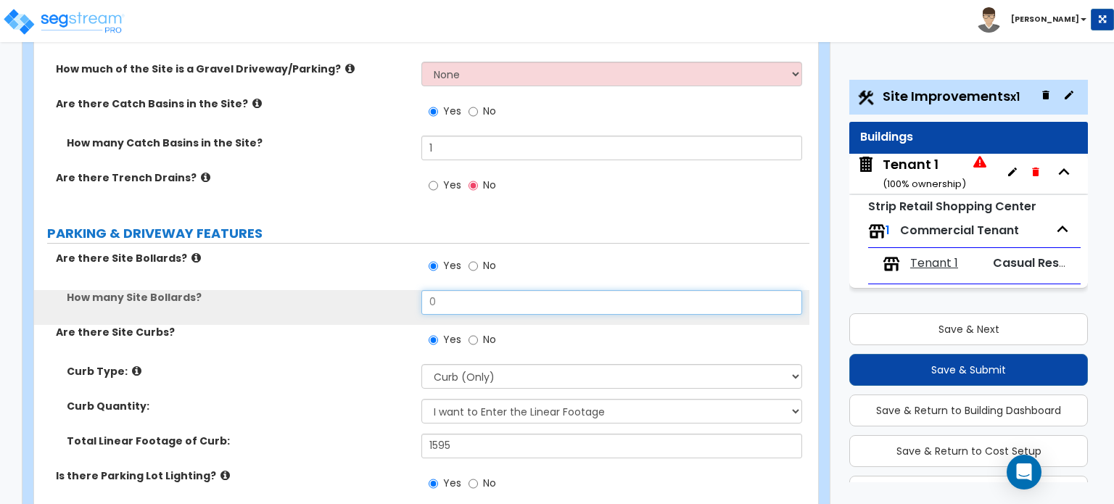
drag, startPoint x: 373, startPoint y: 213, endPoint x: 373, endPoint y: 205, distance: 8.0
click at [372, 290] on div "How many Site Bollards? 0" at bounding box center [421, 307] width 775 height 35
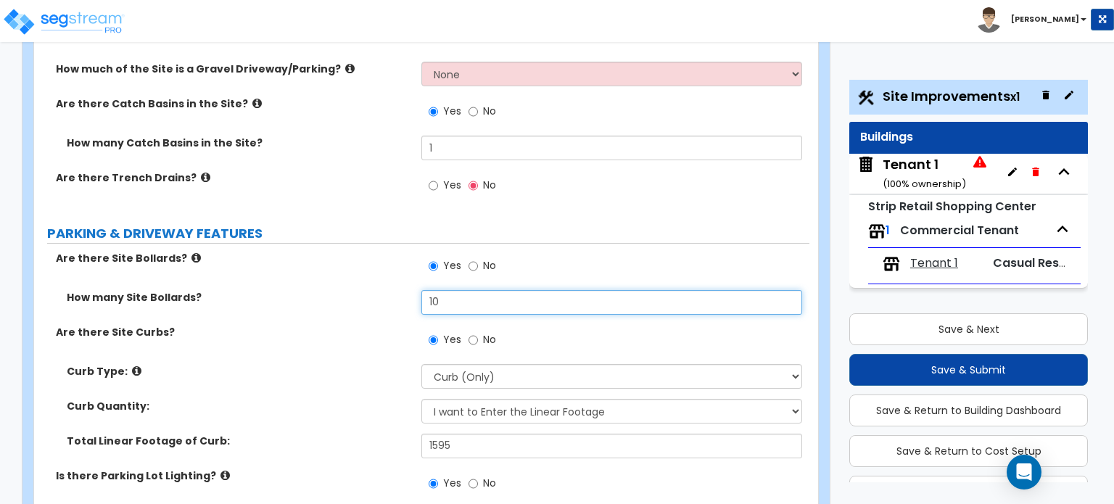
type input "10"
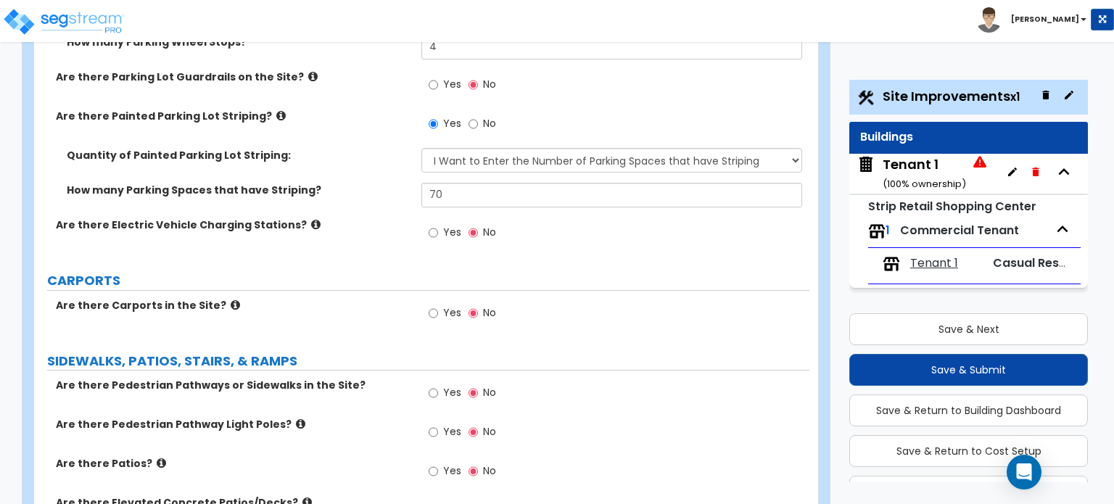
scroll to position [1523, 0]
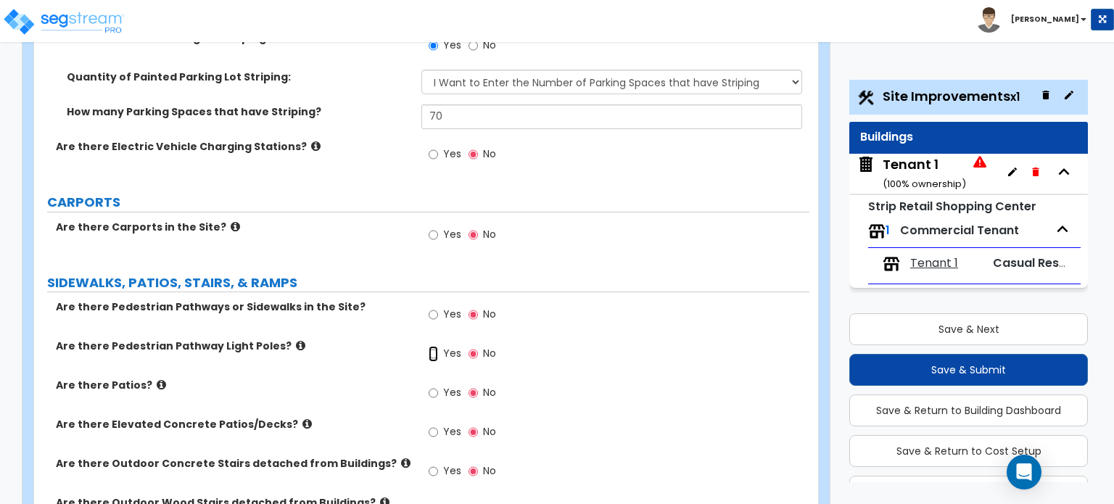
click at [438, 346] on input "Yes" at bounding box center [433, 354] width 9 height 16
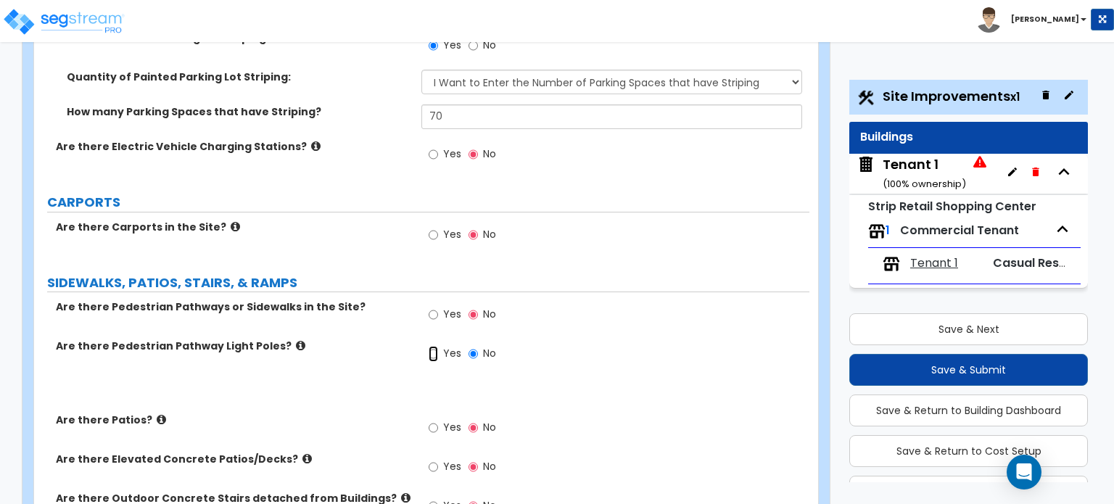
radio input "true"
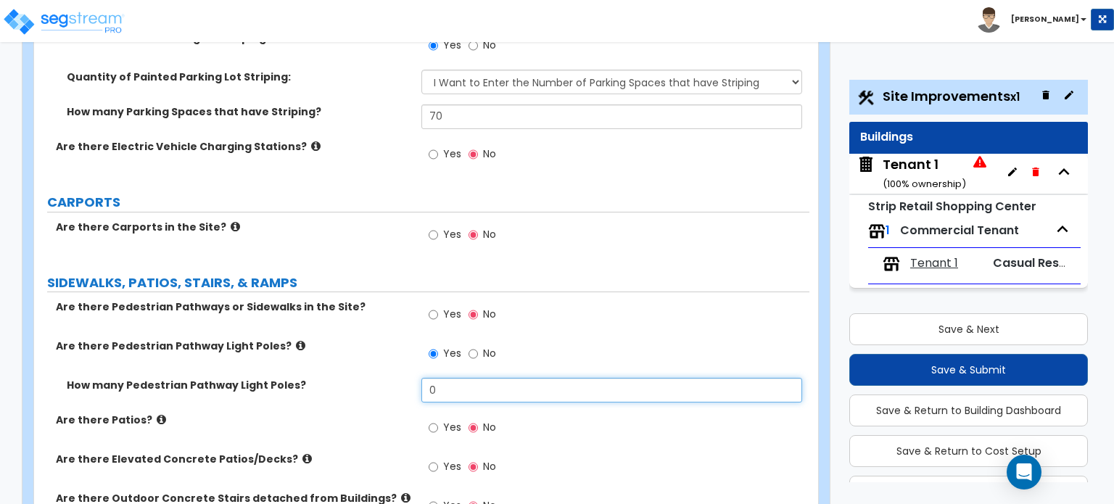
drag, startPoint x: 415, startPoint y: 302, endPoint x: 345, endPoint y: 302, distance: 69.6
click at [346, 378] on div "How many Pedestrian Pathway Light Poles? 0" at bounding box center [421, 395] width 775 height 35
type input "3"
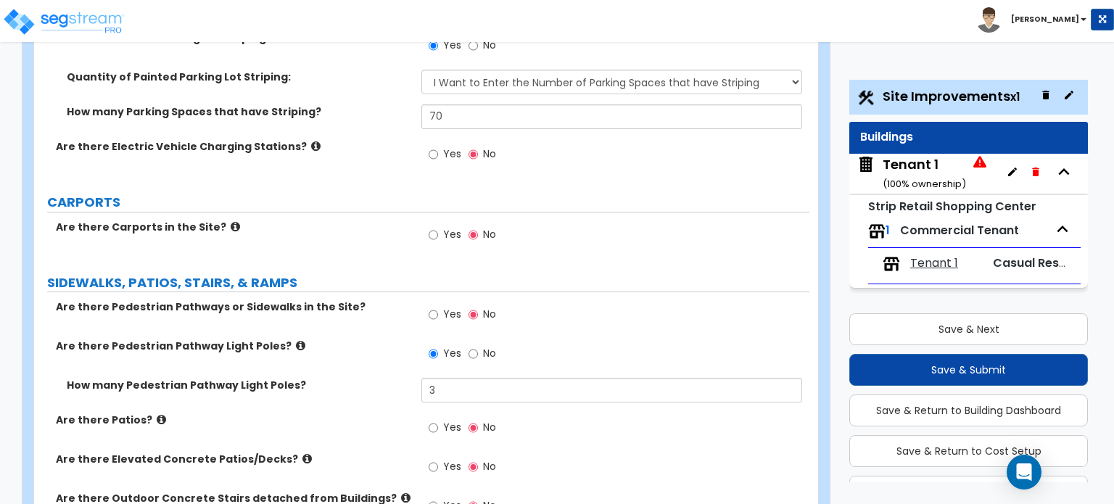
click at [157, 414] on icon at bounding box center [161, 419] width 9 height 11
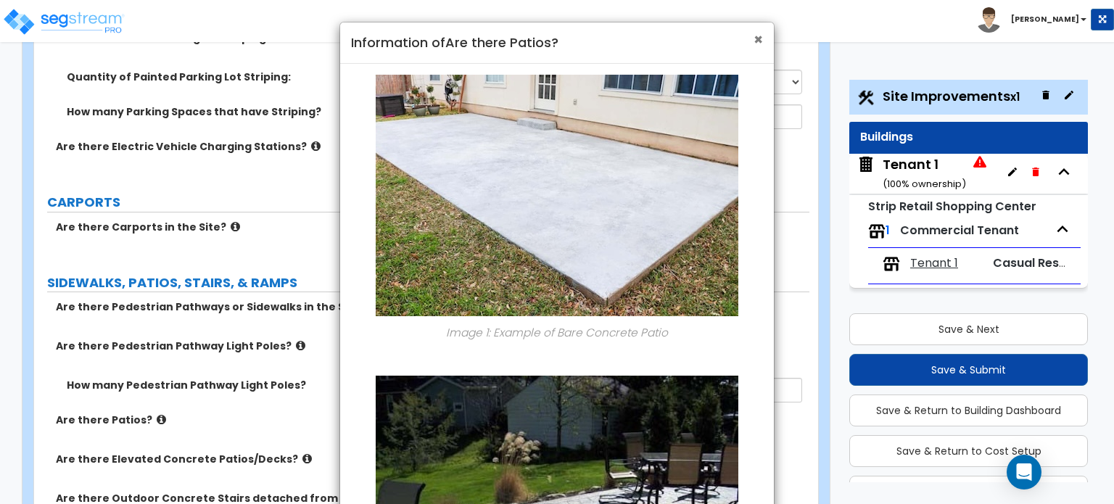
click at [757, 44] on span "×" at bounding box center [757, 39] width 9 height 21
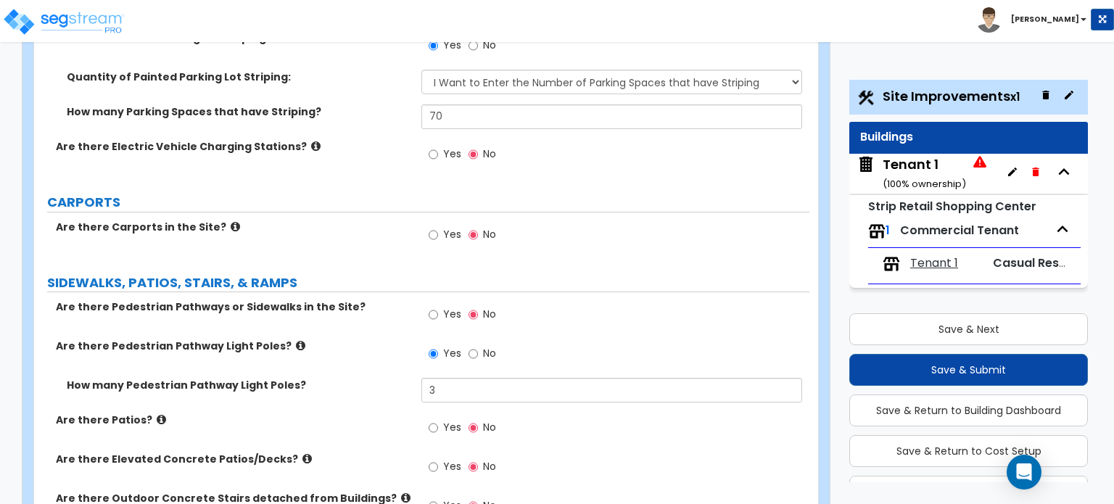
click at [302, 453] on icon at bounding box center [306, 458] width 9 height 11
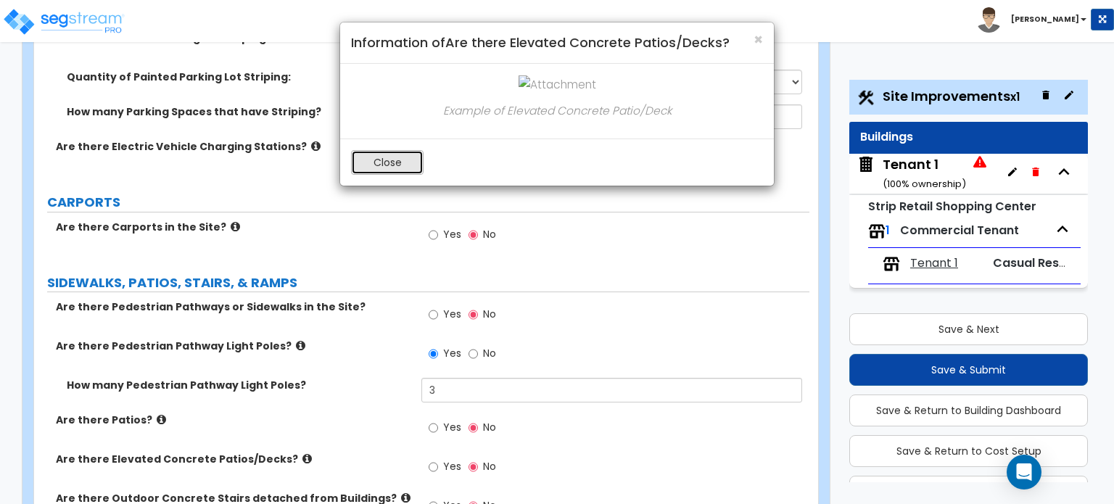
click at [408, 156] on button "Close" at bounding box center [387, 162] width 73 height 25
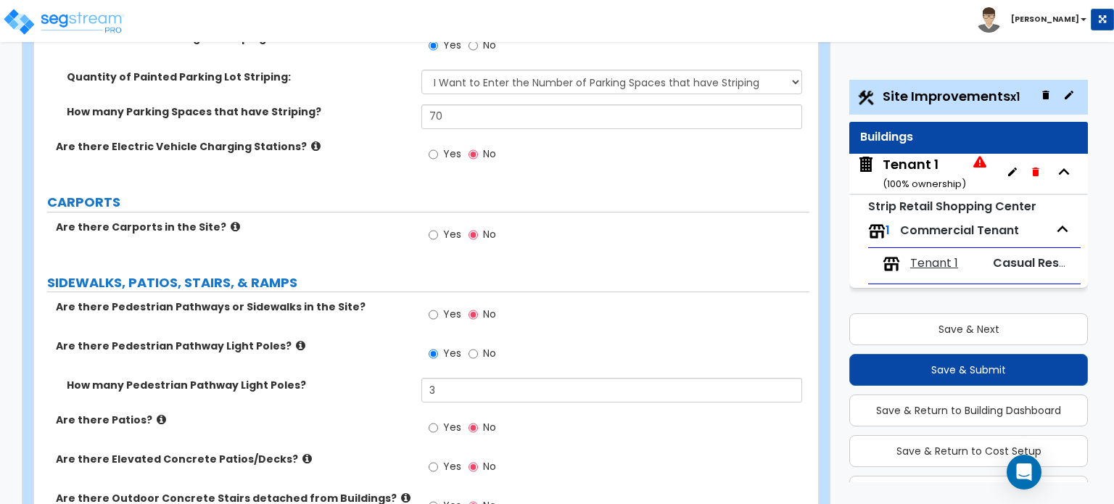
click at [302, 453] on icon at bounding box center [306, 458] width 9 height 11
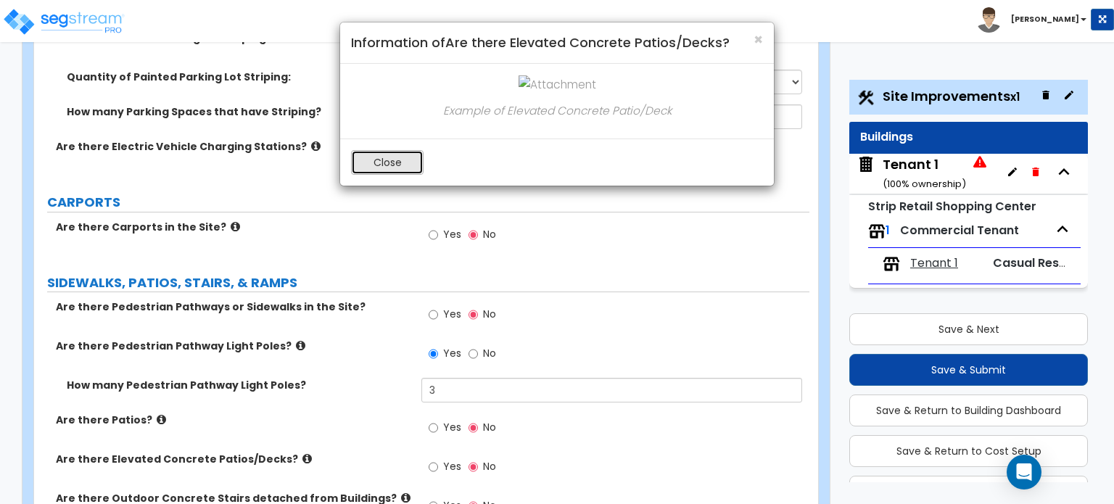
click at [408, 165] on button "Close" at bounding box center [387, 162] width 73 height 25
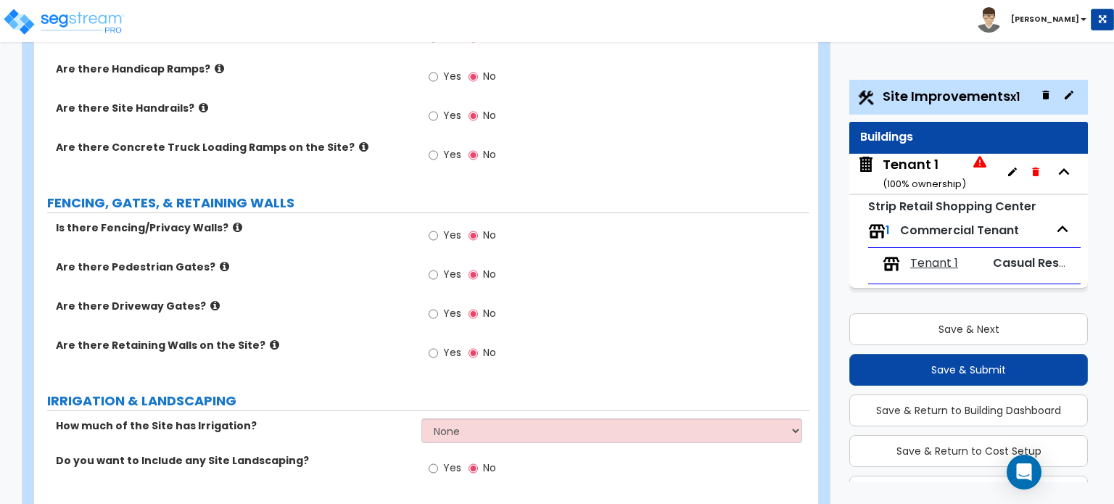
scroll to position [2103, 0]
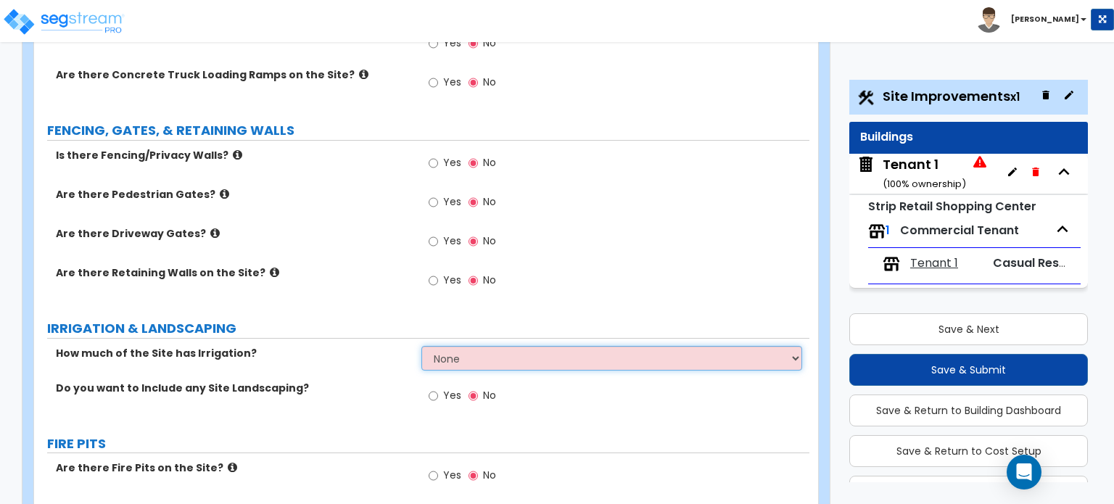
click at [451, 346] on select "None I want to Enter an Approximate Percentage I want to Enter the Square Foota…" at bounding box center [611, 358] width 380 height 25
click at [421, 346] on select "None I want to Enter an Approximate Percentage I want to Enter the Square Foota…" at bounding box center [611, 358] width 380 height 25
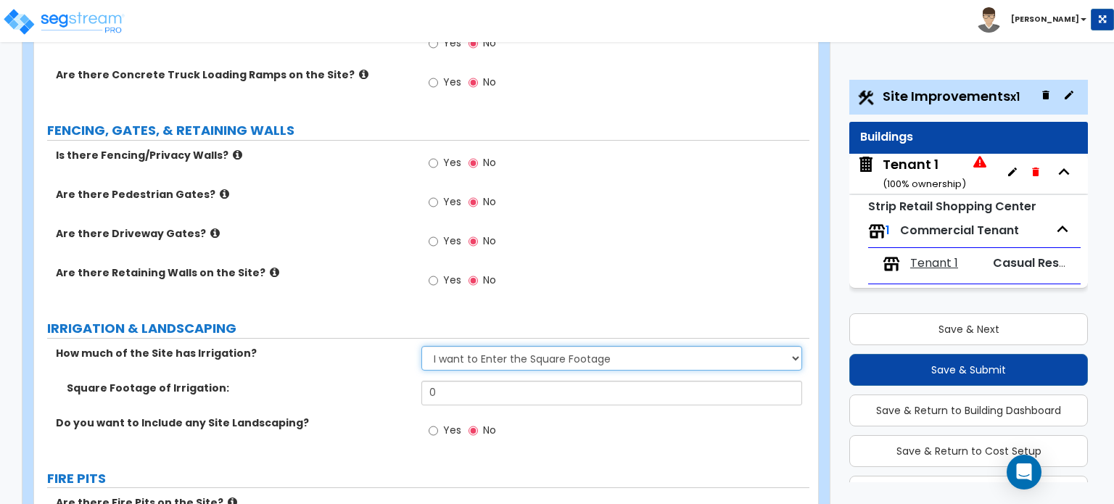
click at [490, 346] on select "None I want to Enter an Approximate Percentage I want to Enter the Square Foota…" at bounding box center [611, 358] width 380 height 25
select select "1"
click at [421, 346] on select "None I want to Enter an Approximate Percentage I want to Enter the Square Foota…" at bounding box center [611, 358] width 380 height 25
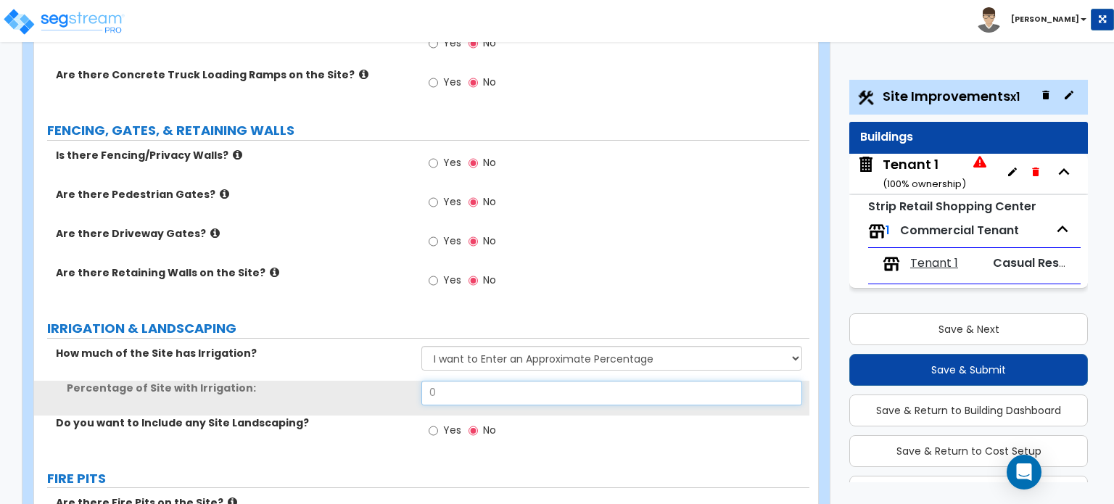
drag, startPoint x: 471, startPoint y: 309, endPoint x: 368, endPoint y: 294, distance: 104.0
click at [368, 346] on div "How much of the Site has Irrigation? None I want to Enter an Approximate Percen…" at bounding box center [421, 400] width 753 height 109
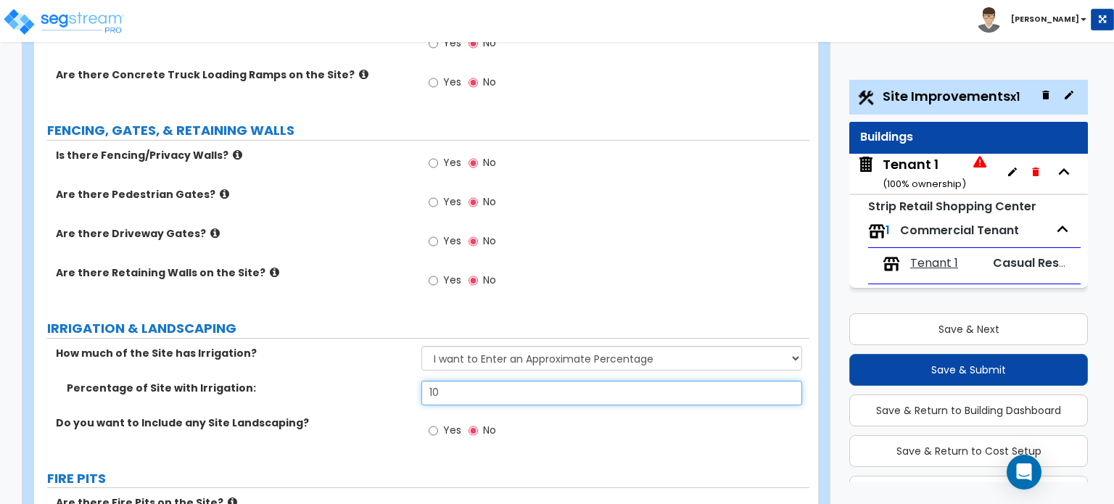
type input "10"
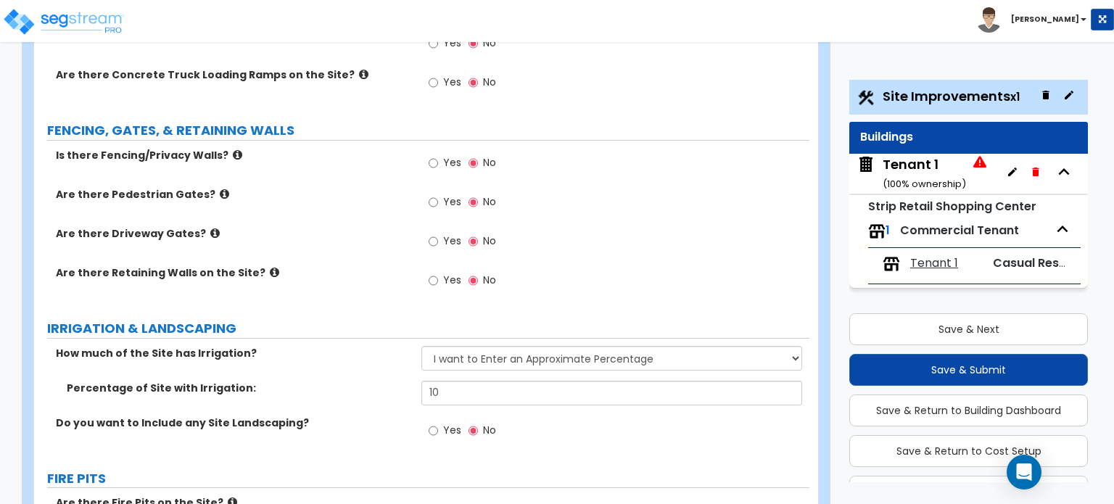
drag, startPoint x: 346, startPoint y: 307, endPoint x: 371, endPoint y: 318, distance: 27.9
click at [346, 381] on label "Percentage of Site with Irrigation:" at bounding box center [239, 388] width 344 height 15
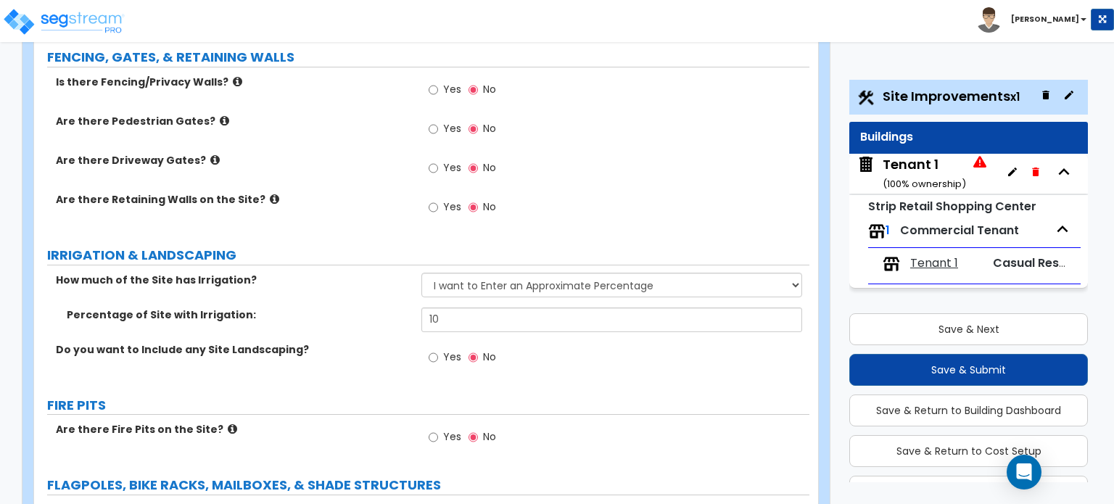
scroll to position [2248, 0]
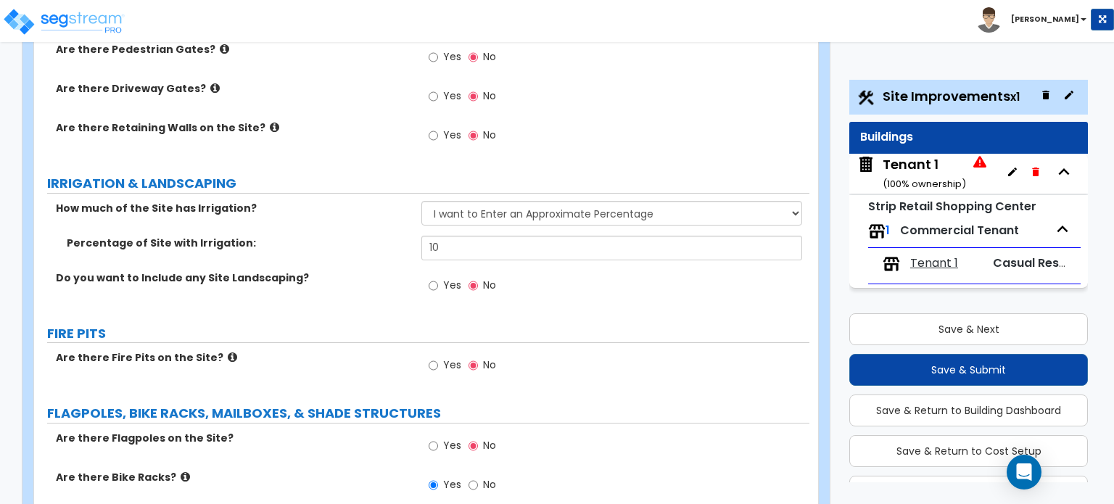
click at [446, 278] on span "Yes" at bounding box center [452, 285] width 18 height 15
click at [438, 278] on input "Yes" at bounding box center [433, 286] width 9 height 16
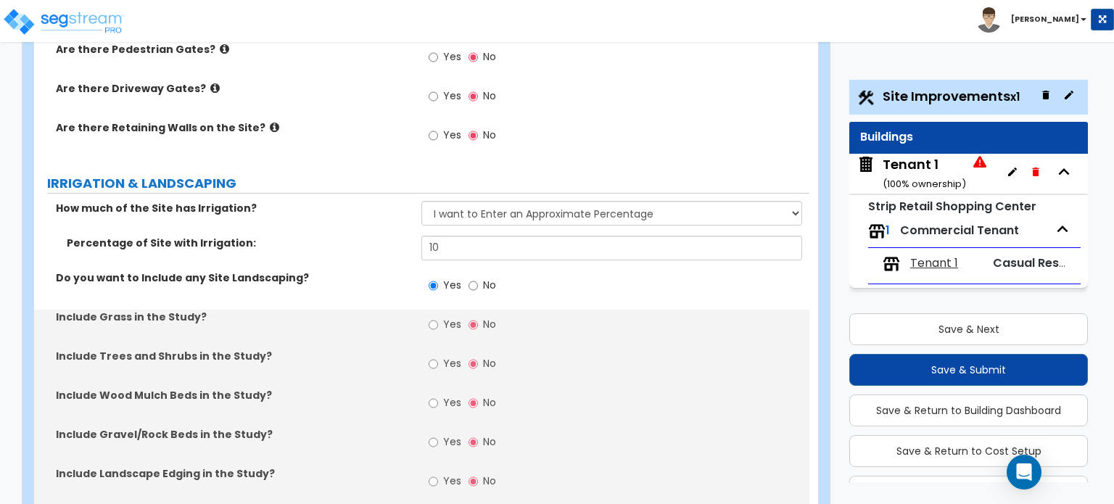
click at [482, 275] on label "No" at bounding box center [482, 287] width 28 height 25
click at [478, 278] on input "No" at bounding box center [472, 286] width 9 height 16
radio input "false"
radio input "true"
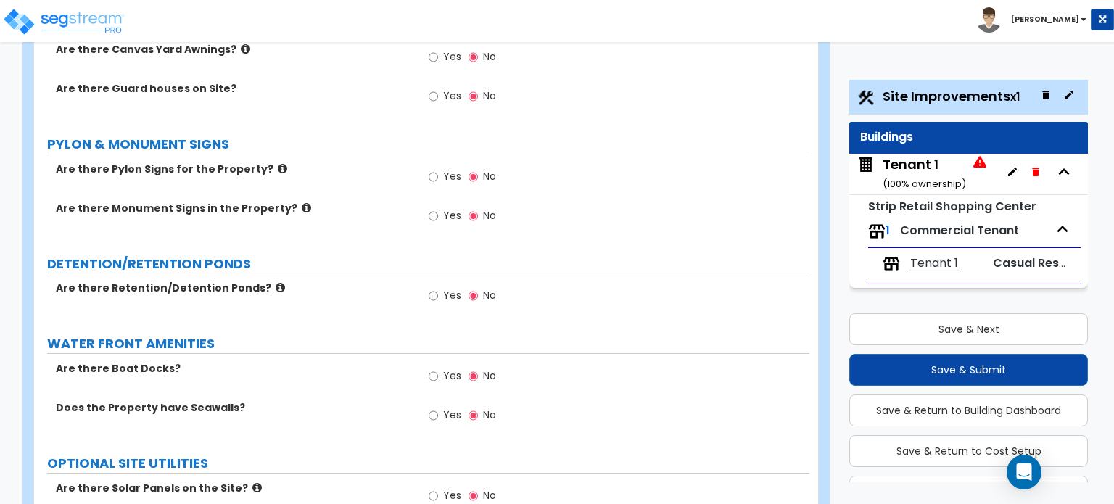
scroll to position [2756, 0]
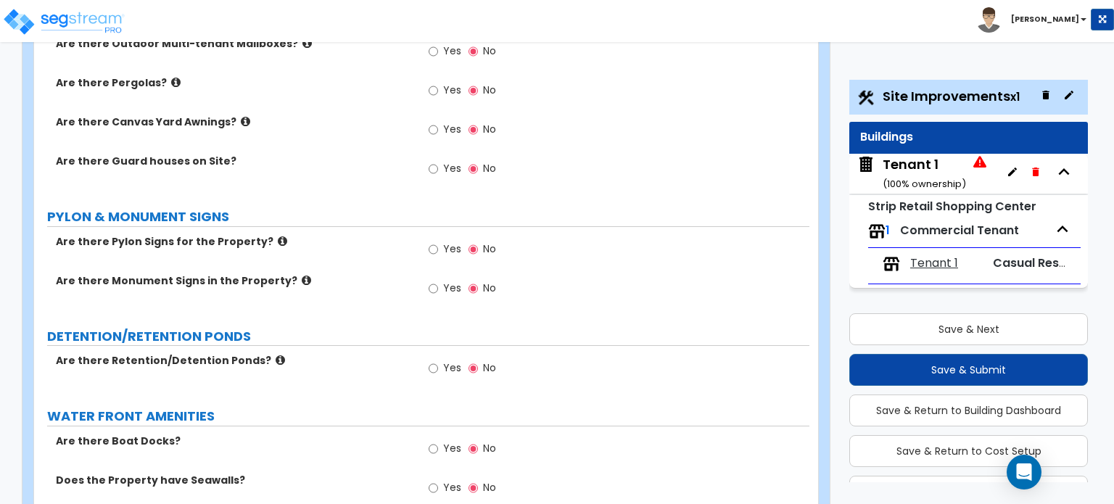
click at [302, 275] on icon at bounding box center [306, 280] width 9 height 11
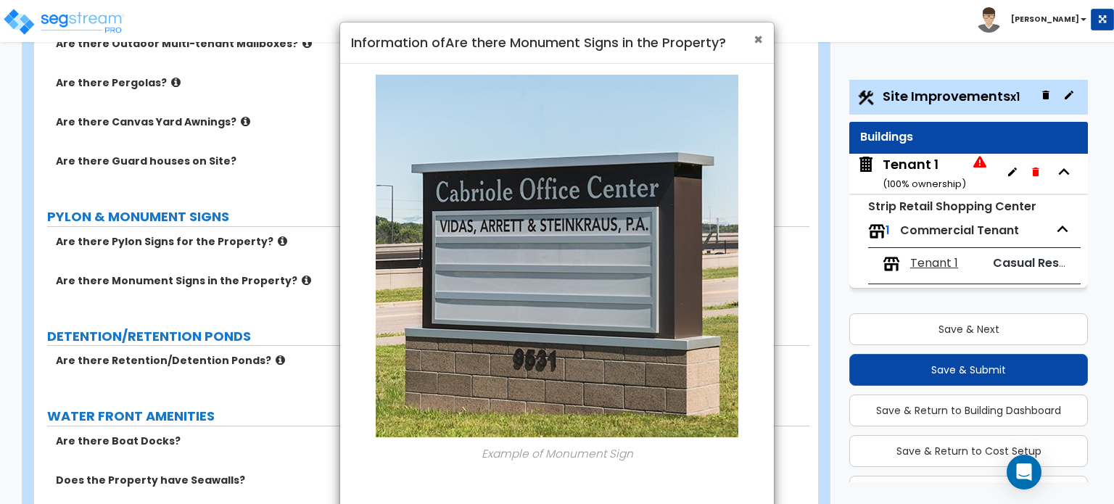
click at [753, 36] on span "×" at bounding box center [757, 39] width 9 height 21
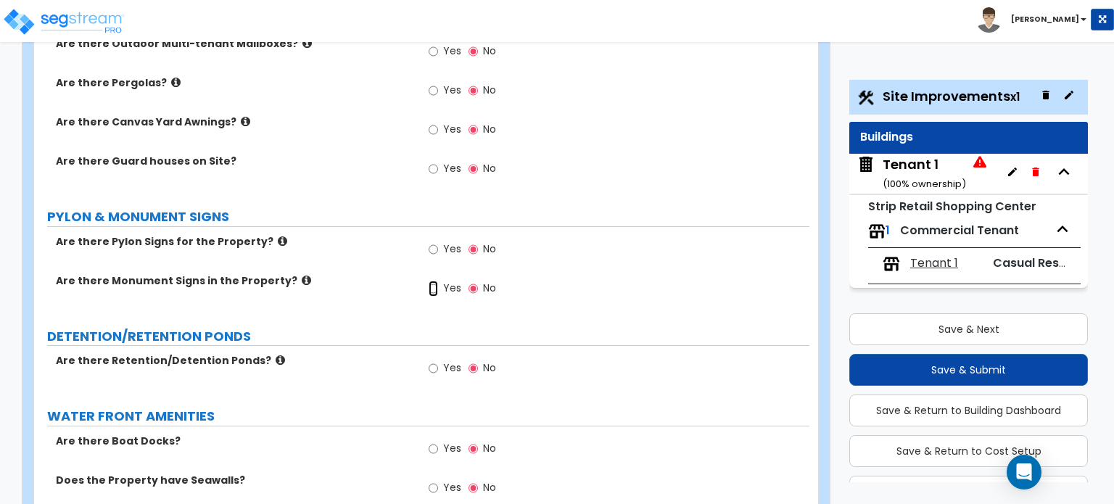
click at [437, 281] on input "Yes" at bounding box center [433, 289] width 9 height 16
radio input "true"
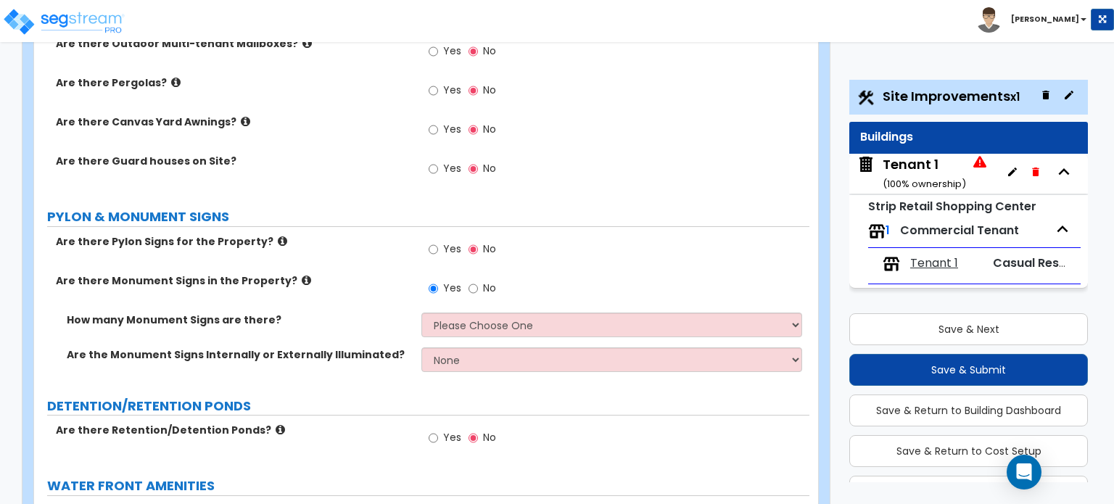
click at [479, 273] on div "Yes No" at bounding box center [462, 289] width 82 height 33
click at [485, 313] on select "Please Choose One 1 2 3" at bounding box center [611, 325] width 380 height 25
select select "1"
click at [421, 313] on select "Please Choose One 1 2 3" at bounding box center [611, 325] width 380 height 25
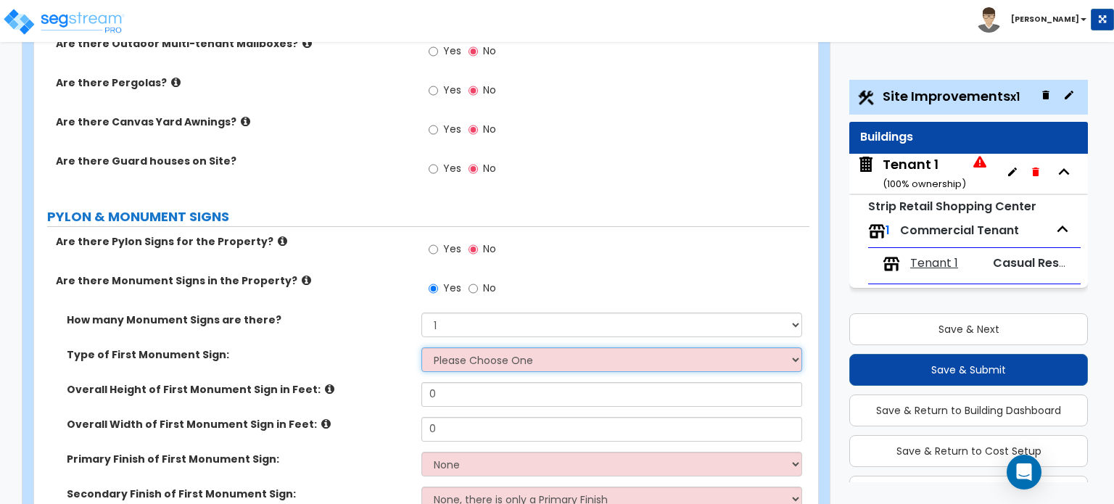
click at [490, 347] on select "Please Choose One Flat Signboard on top of a Base Flat Signboard attached to a …" at bounding box center [611, 359] width 380 height 25
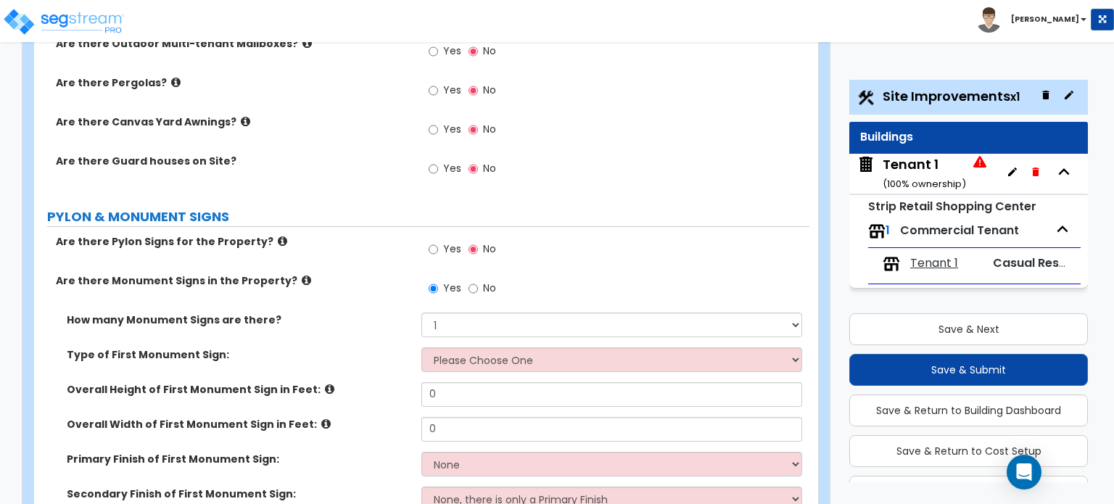
click at [316, 382] on label "Overall Height of First Monument Sign in Feet:" at bounding box center [239, 389] width 344 height 15
click at [325, 384] on icon at bounding box center [329, 389] width 9 height 11
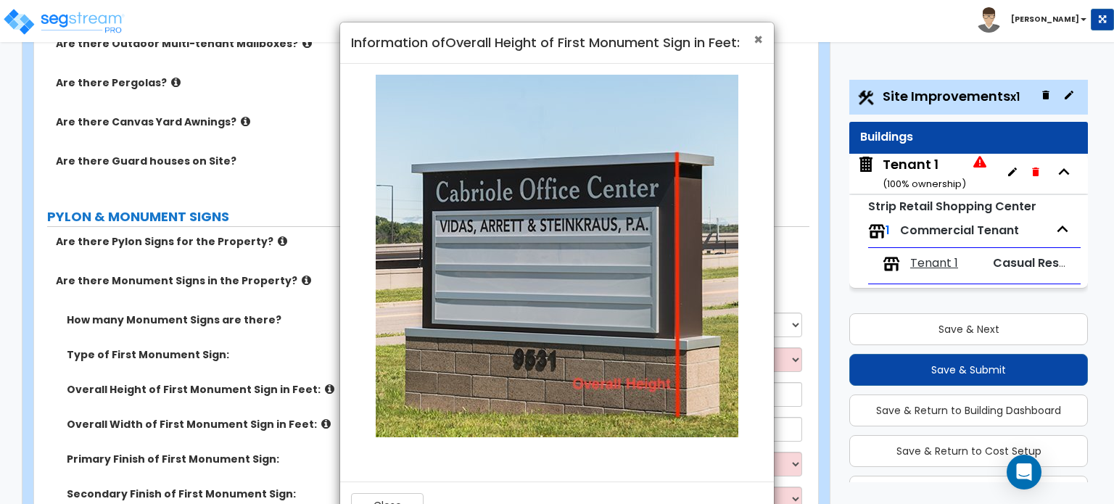
click at [756, 43] on span "×" at bounding box center [757, 39] width 9 height 21
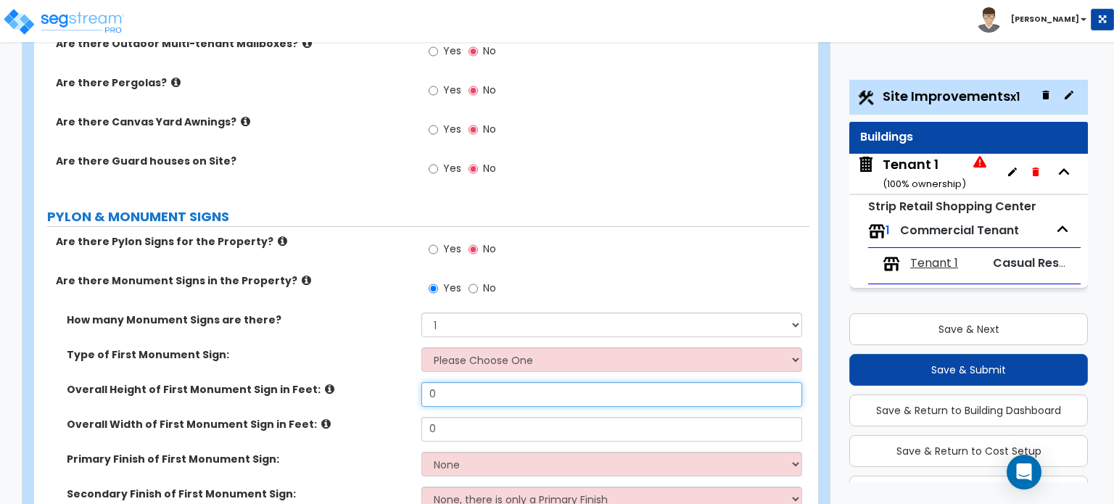
drag, startPoint x: 458, startPoint y: 299, endPoint x: 360, endPoint y: 289, distance: 99.1
click at [360, 313] on div "How many Monument Signs are there? Please Choose One 1 2 3 Type of First Monume…" at bounding box center [421, 435] width 753 height 244
type input "12"
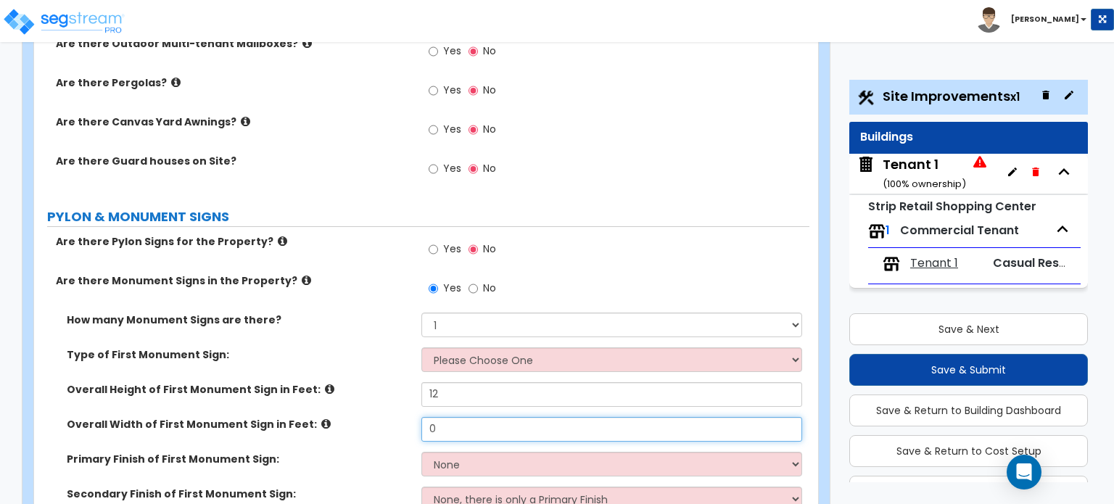
drag, startPoint x: 426, startPoint y: 338, endPoint x: 406, endPoint y: 336, distance: 19.7
click at [407, 417] on div "Overall Width of First Monument Sign in Feet: 0" at bounding box center [421, 434] width 775 height 35
type input "12"
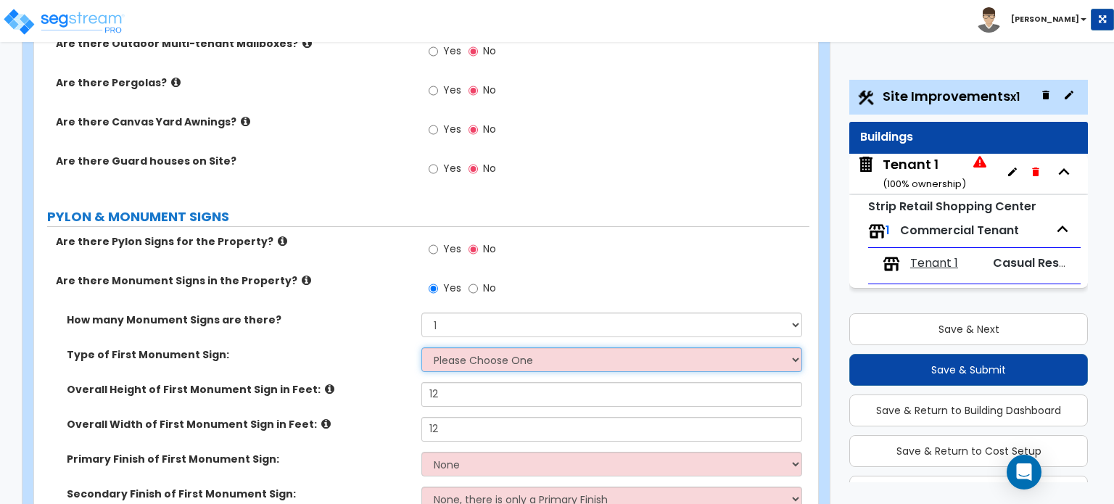
click at [502, 347] on select "Please Choose One Flat Signboard on top of a Base Flat Signboard attached to a …" at bounding box center [611, 359] width 380 height 25
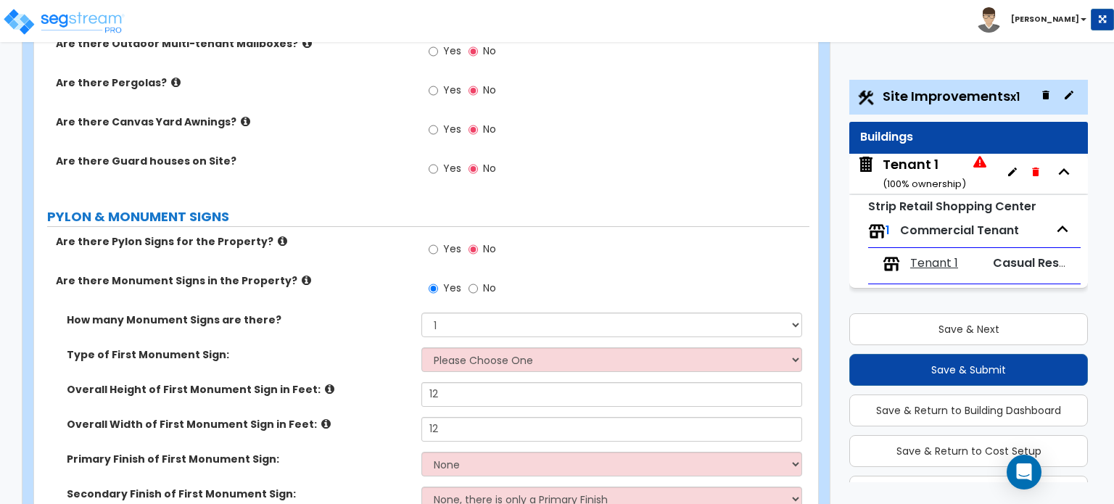
click at [302, 275] on icon at bounding box center [306, 280] width 9 height 11
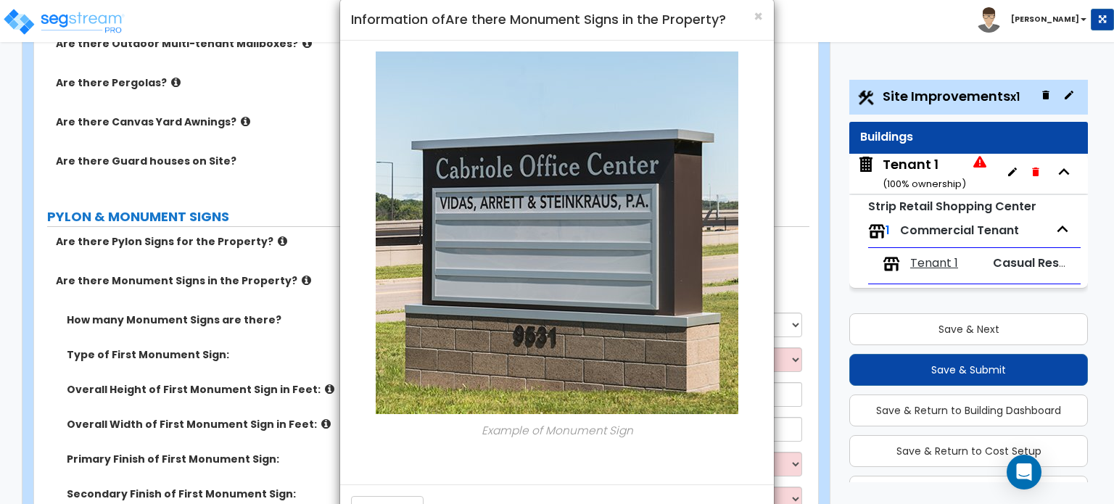
scroll to position [0, 0]
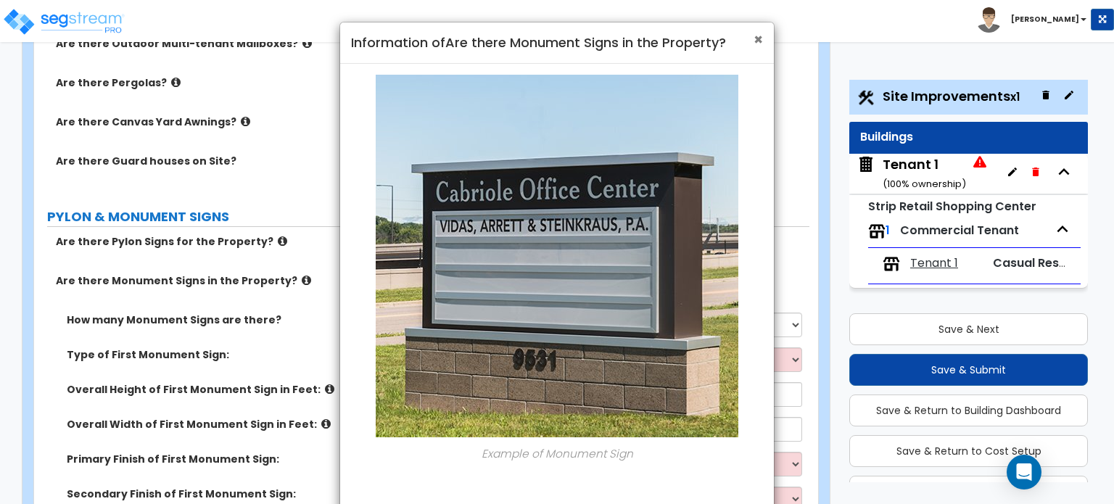
click at [760, 41] on span "×" at bounding box center [757, 39] width 9 height 21
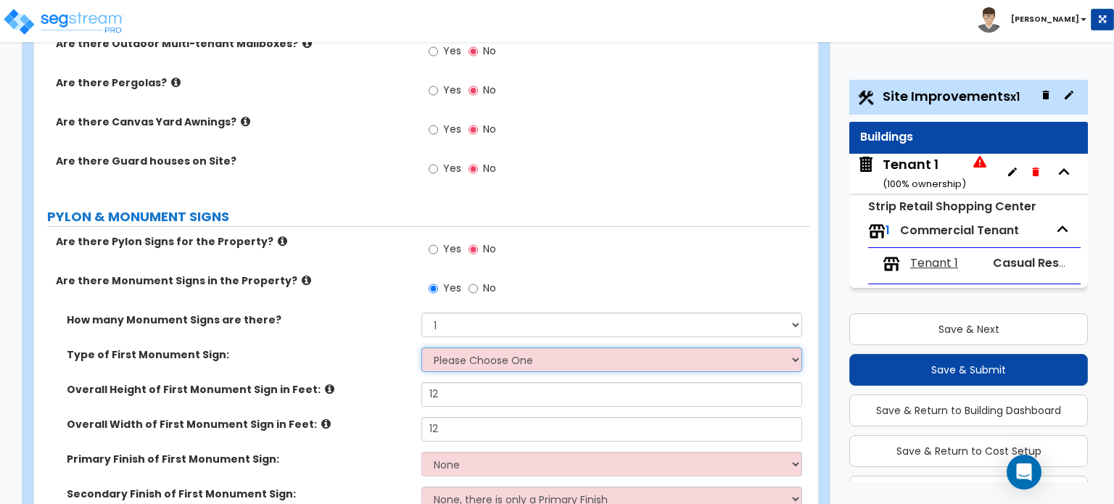
click at [503, 347] on select "Please Choose One Flat Signboard on top of a Base Flat Signboard attached to a …" at bounding box center [611, 359] width 380 height 25
select select "1"
click at [421, 347] on select "Please Choose One Flat Signboard on top of a Base Flat Signboard attached to a …" at bounding box center [611, 359] width 380 height 25
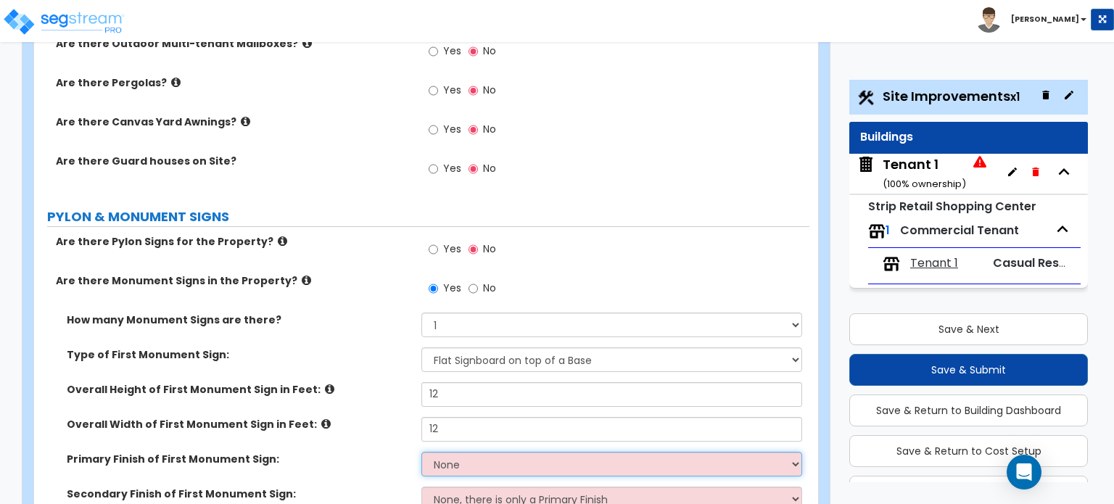
click at [487, 452] on select "None Paint/Stucco Finish Brick Finish Stone Finish Metal Composite Finish Vinyl…" at bounding box center [611, 464] width 380 height 25
select select "1"
click at [421, 452] on select "None Paint/Stucco Finish Brick Finish Stone Finish Metal Composite Finish Vinyl…" at bounding box center [611, 464] width 380 height 25
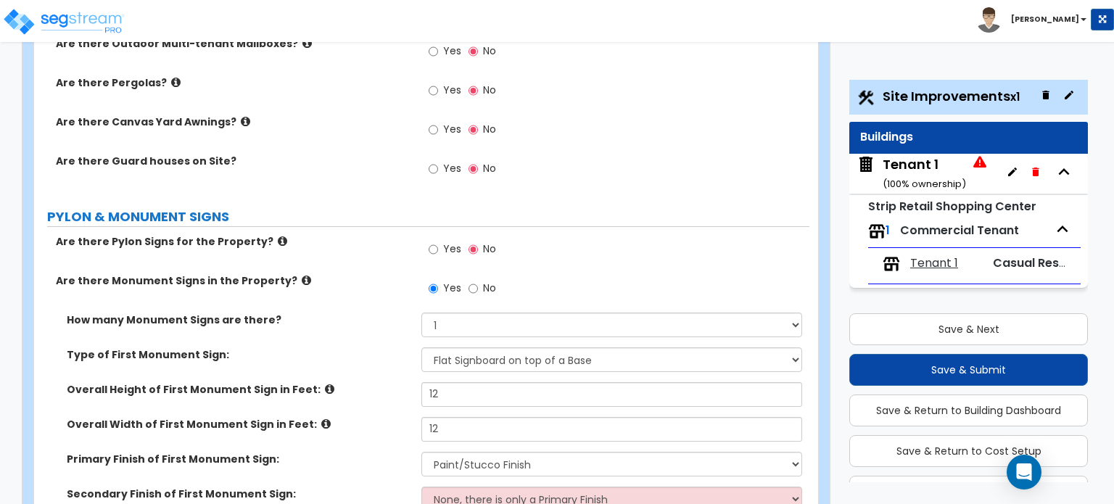
select select "1"
click at [347, 452] on div "Primary Finish of First Monument Sign: None Paint/Stucco Finish Brick Finish St…" at bounding box center [421, 469] width 775 height 35
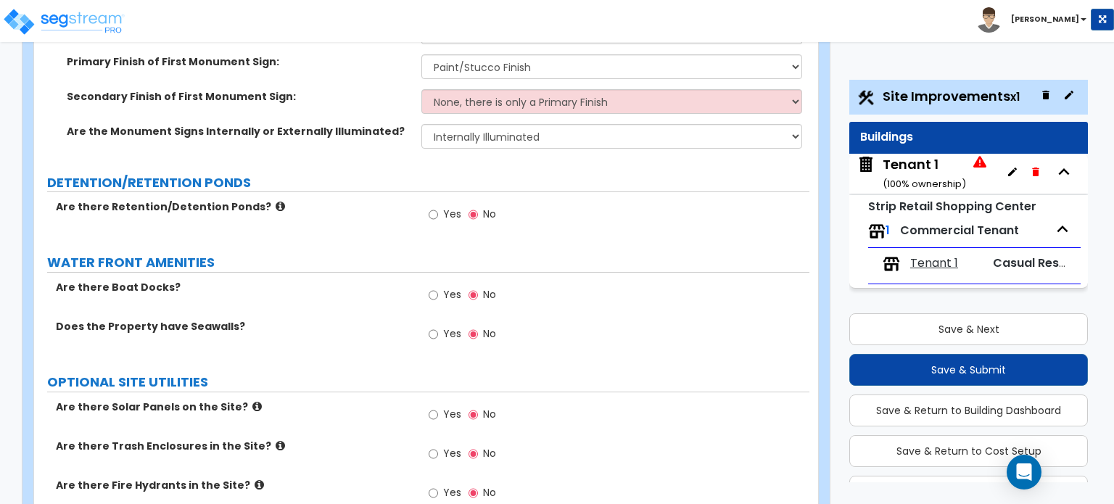
scroll to position [3186, 0]
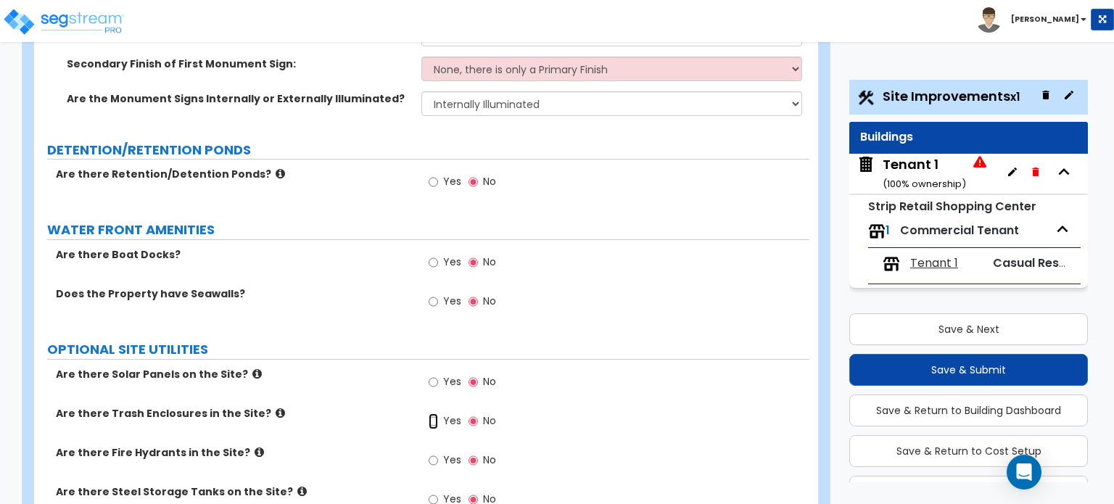
click at [437, 413] on input "Yes" at bounding box center [433, 421] width 9 height 16
radio input "true"
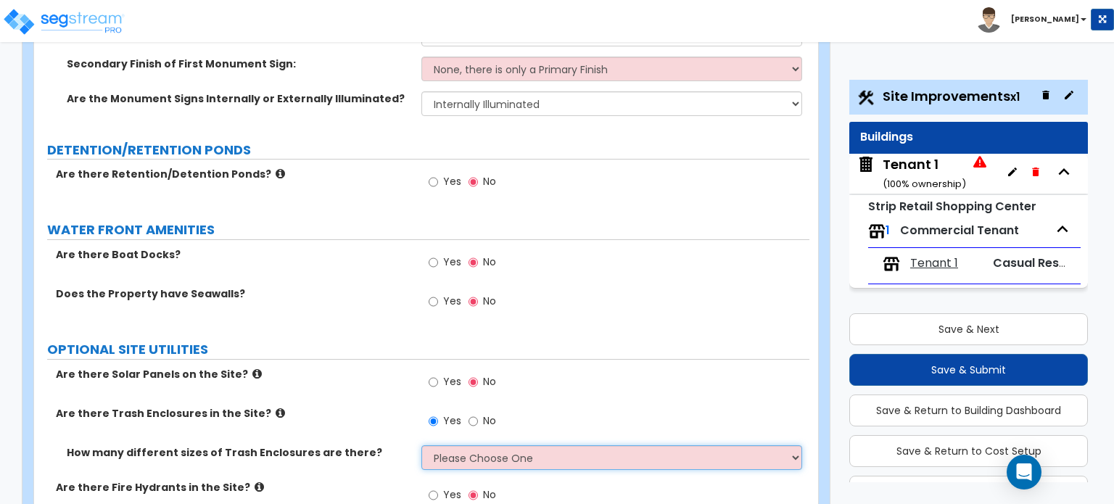
click at [472, 445] on select "Please Choose One 1 2 3" at bounding box center [611, 457] width 380 height 25
select select "1"
click at [421, 445] on select "Please Choose One 1 2 3" at bounding box center [611, 457] width 380 height 25
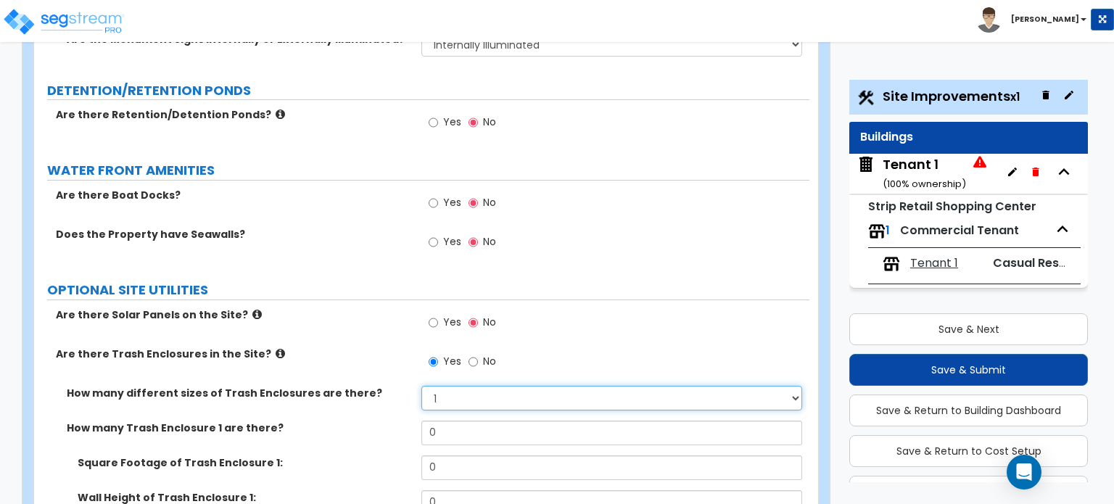
scroll to position [3331, 0]
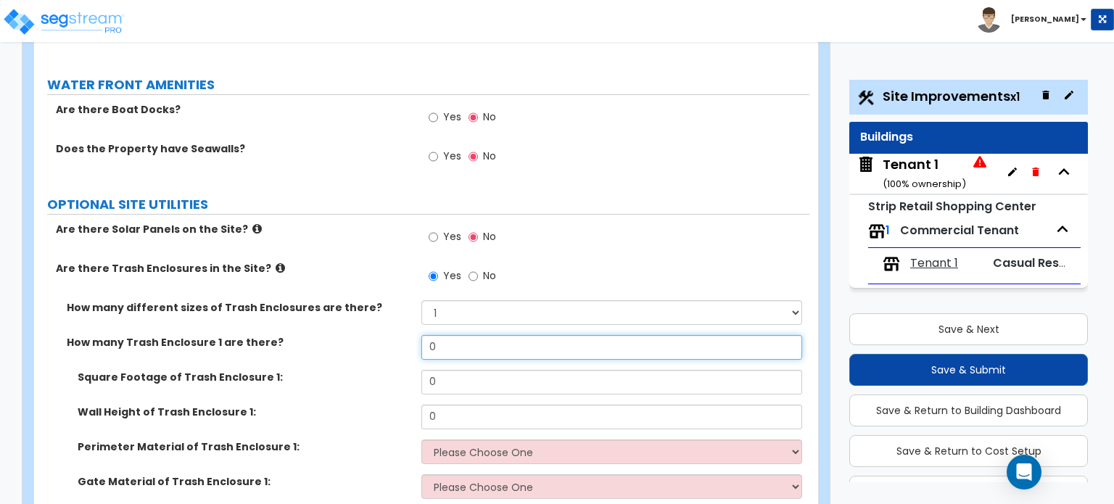
drag, startPoint x: 434, startPoint y: 255, endPoint x: 410, endPoint y: 256, distance: 23.2
click at [410, 335] on div "How many Trash Enclosure 1 are there? 0" at bounding box center [421, 352] width 775 height 35
type input "1"
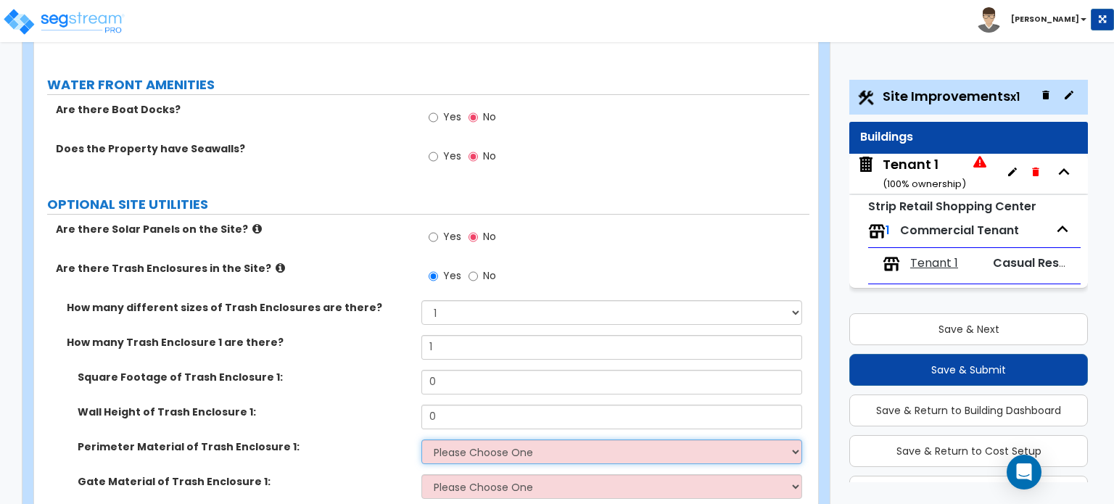
click at [518, 439] on select "Please Choose One Chain Link Wood Metal CMU" at bounding box center [611, 451] width 380 height 25
select select "4"
click at [421, 439] on select "Please Choose One Chain Link Wood Metal CMU" at bounding box center [611, 451] width 380 height 25
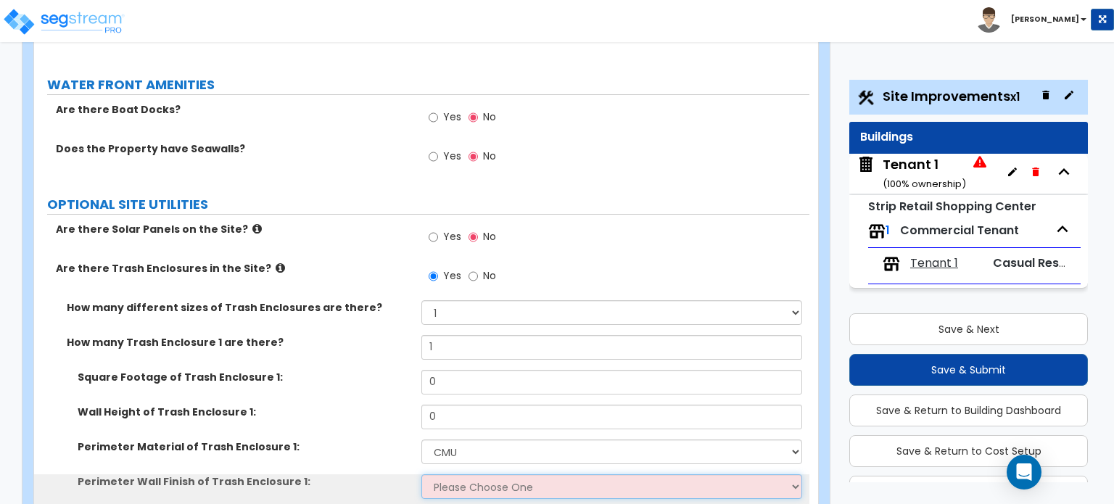
click at [504, 474] on select "Please Choose One Stone Veneer Brick Veneer Stucco Paint" at bounding box center [611, 486] width 380 height 25
click at [464, 474] on select "Please Choose One Stone Veneer Brick Veneer Stucco Paint" at bounding box center [611, 486] width 380 height 25
select select "4"
click at [421, 474] on select "Please Choose One Stone Veneer Brick Veneer Stucco Paint" at bounding box center [611, 486] width 380 height 25
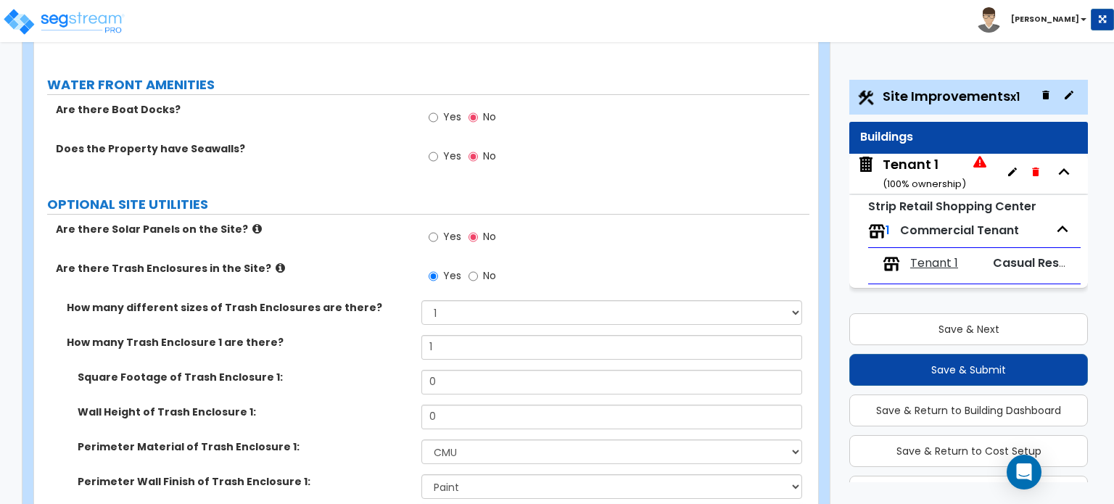
select select "2"
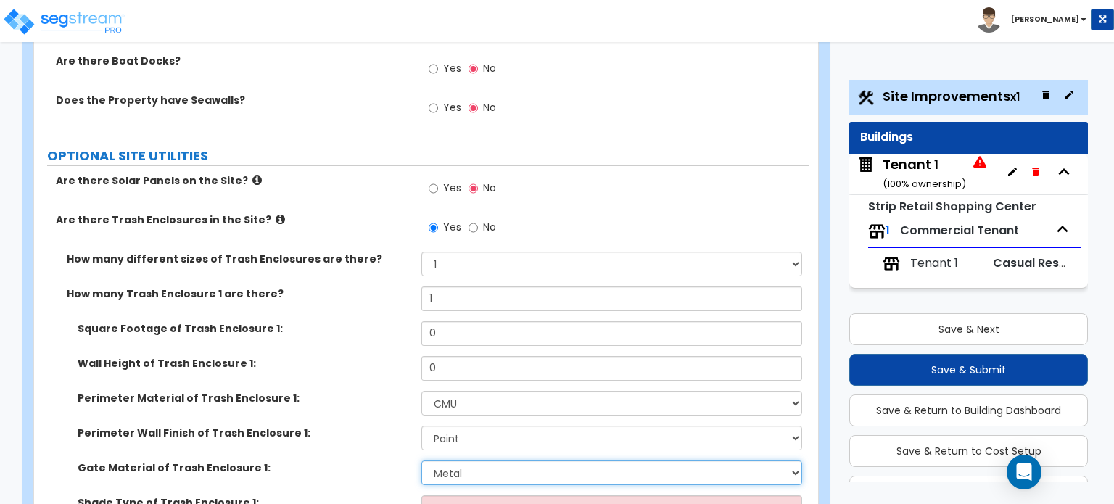
scroll to position [3403, 0]
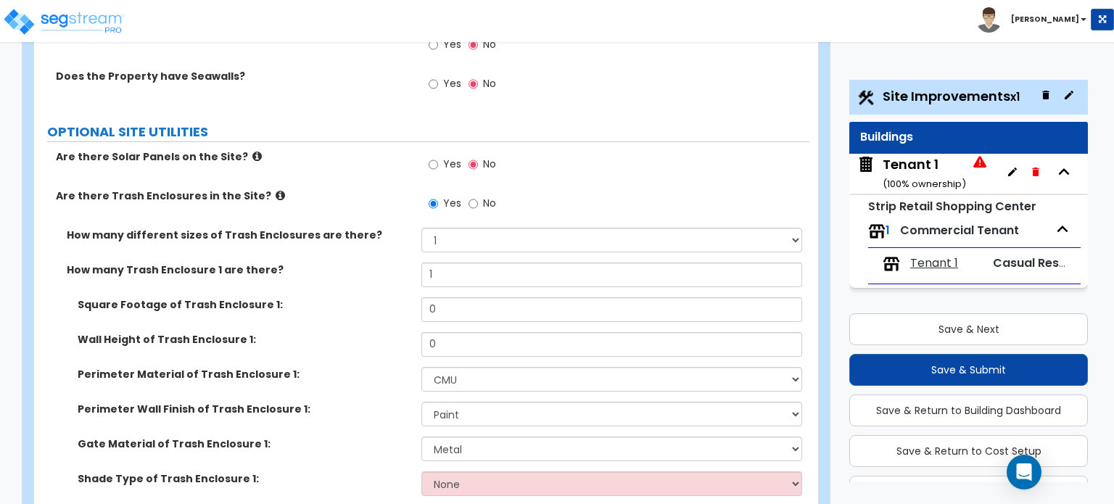
radio input "true"
drag, startPoint x: 455, startPoint y: 459, endPoint x: 322, endPoint y: 455, distance: 133.5
click at [322, 455] on div "Are there Solar Panels on the Site? Yes No Are there Trash Enclosures in the Si…" at bounding box center [421, 384] width 753 height 470
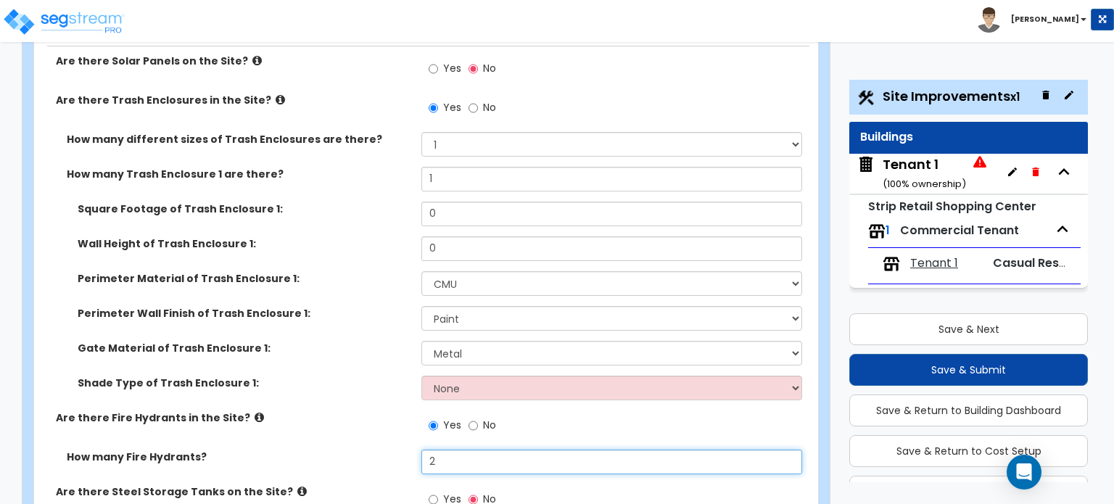
type input "2"
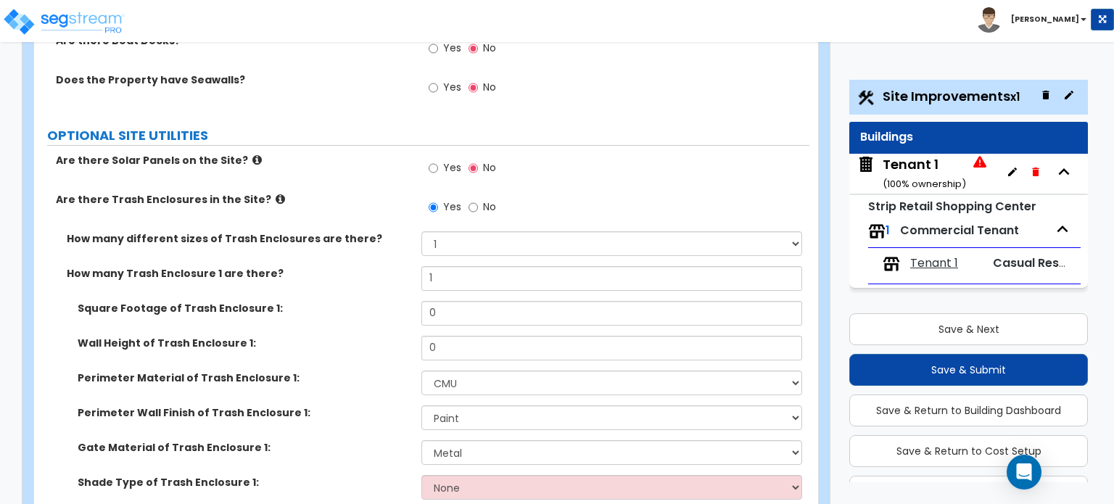
scroll to position [3281, 0]
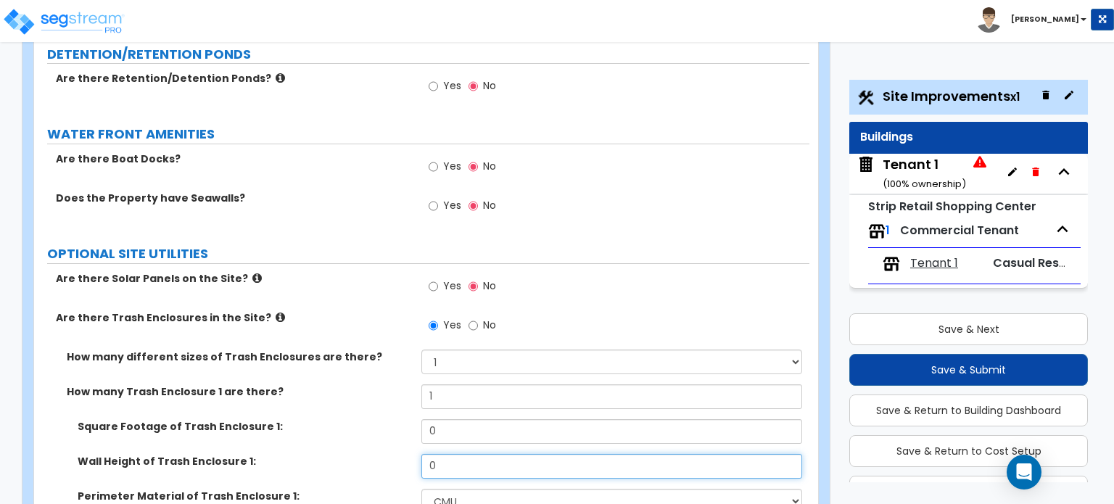
click at [459, 454] on input "0" at bounding box center [611, 466] width 380 height 25
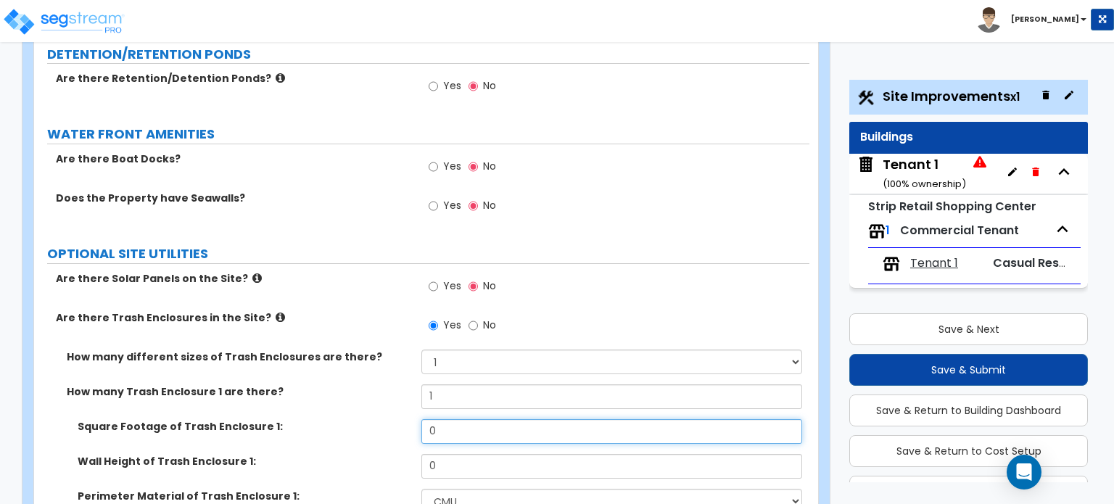
drag, startPoint x: 458, startPoint y: 347, endPoint x: 358, endPoint y: 341, distance: 100.2
click at [358, 419] on div "Square Footage of Trash Enclosure 1: 0" at bounding box center [421, 436] width 775 height 35
type input "325"
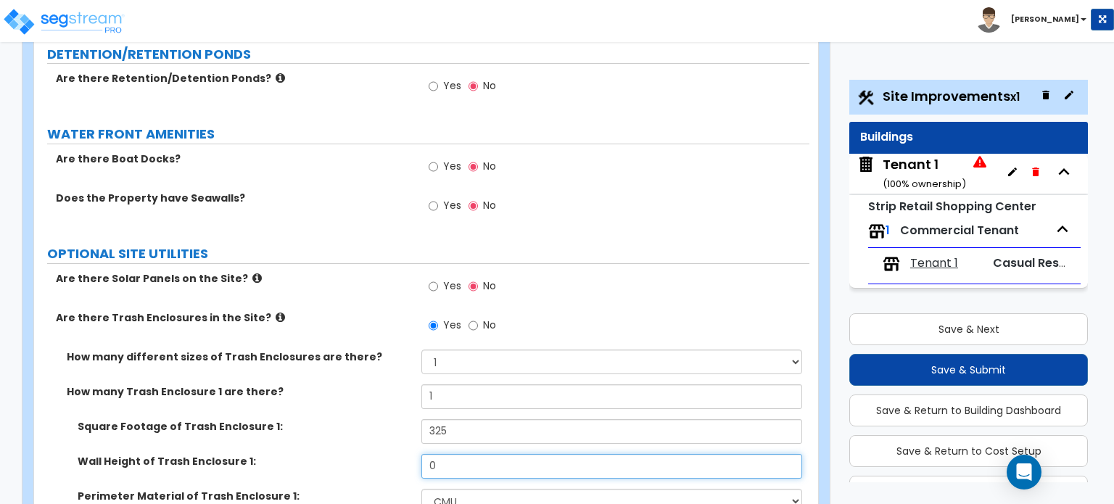
drag, startPoint x: 457, startPoint y: 373, endPoint x: 328, endPoint y: 361, distance: 129.7
type input "8"
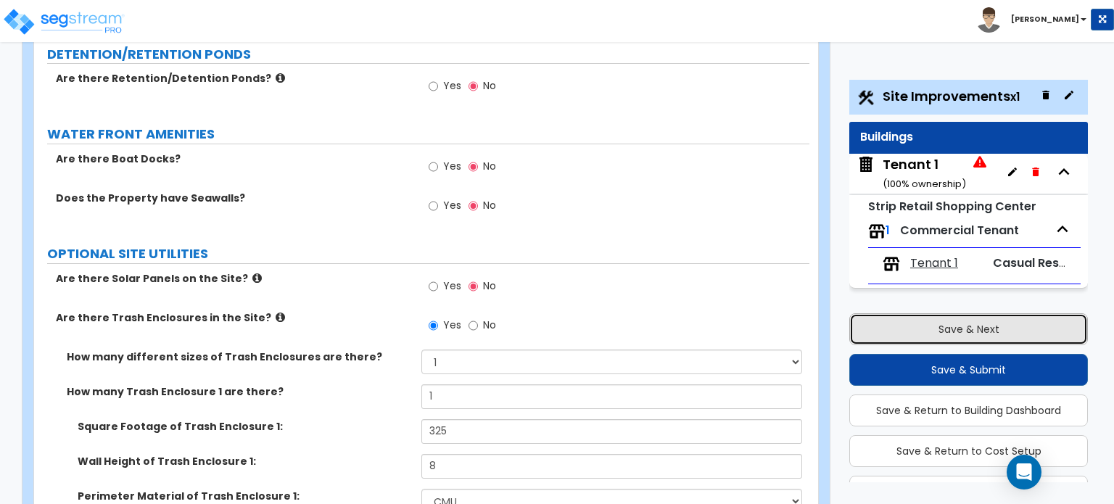
drag, startPoint x: 987, startPoint y: 323, endPoint x: 954, endPoint y: 314, distance: 33.8
click at [980, 323] on button "Save & Next" at bounding box center [968, 329] width 239 height 32
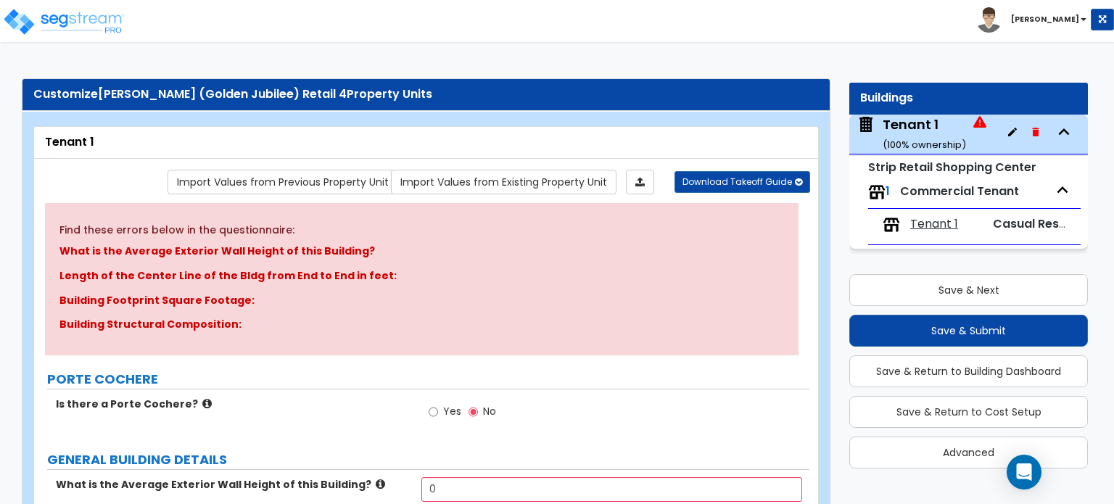
scroll to position [218, 0]
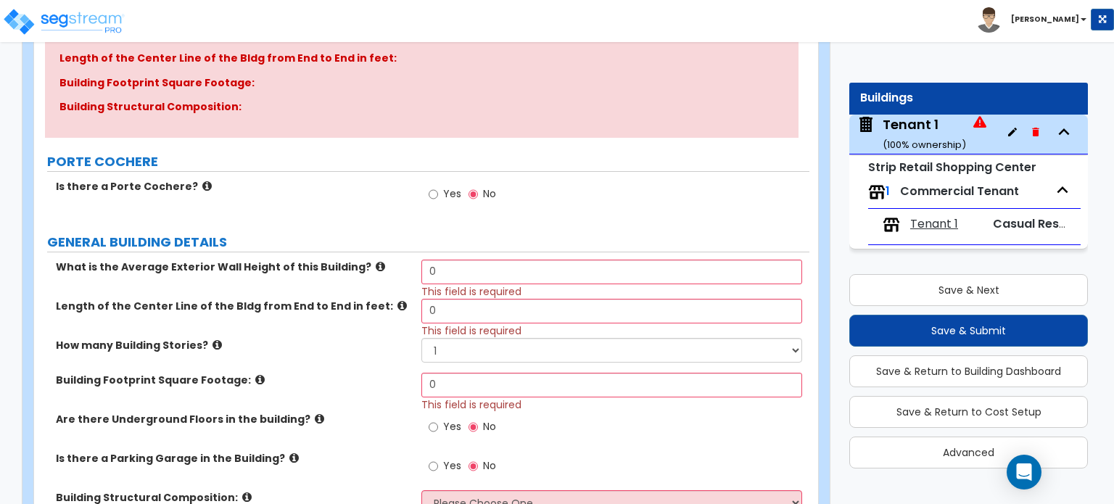
drag, startPoint x: 488, startPoint y: 256, endPoint x: 469, endPoint y: 264, distance: 20.5
drag, startPoint x: 438, startPoint y: 268, endPoint x: 421, endPoint y: 263, distance: 18.1
click at [424, 264] on input "0" at bounding box center [611, 272] width 380 height 25
type input "25"
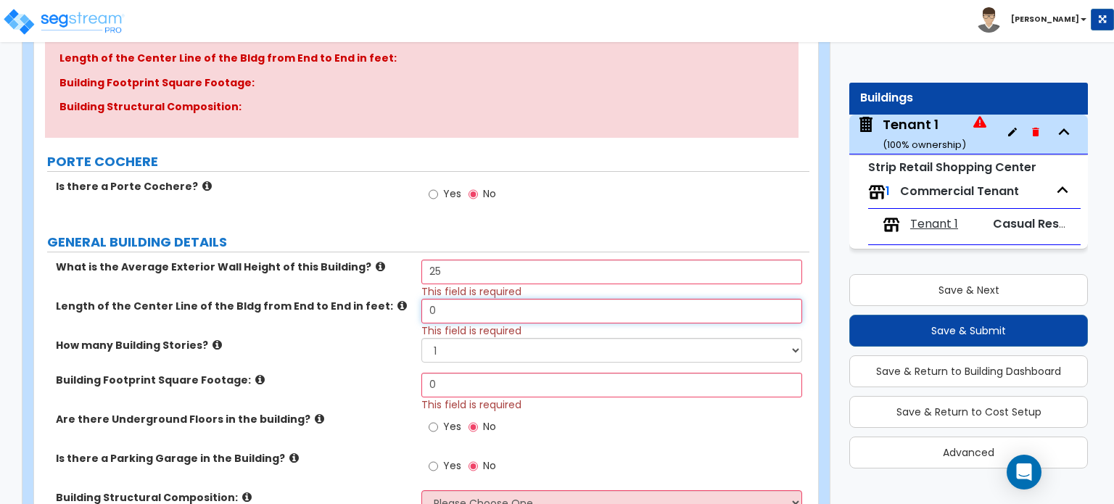
click at [537, 307] on input "0" at bounding box center [611, 311] width 380 height 25
drag, startPoint x: 537, startPoint y: 307, endPoint x: 415, endPoint y: 313, distance: 122.0
click at [415, 313] on div "Length of the Center Line of the Bldg from End to End in feet: 0 This field is …" at bounding box center [421, 318] width 775 height 39
type input "192"
click at [551, 392] on input "0" at bounding box center [611, 385] width 380 height 25
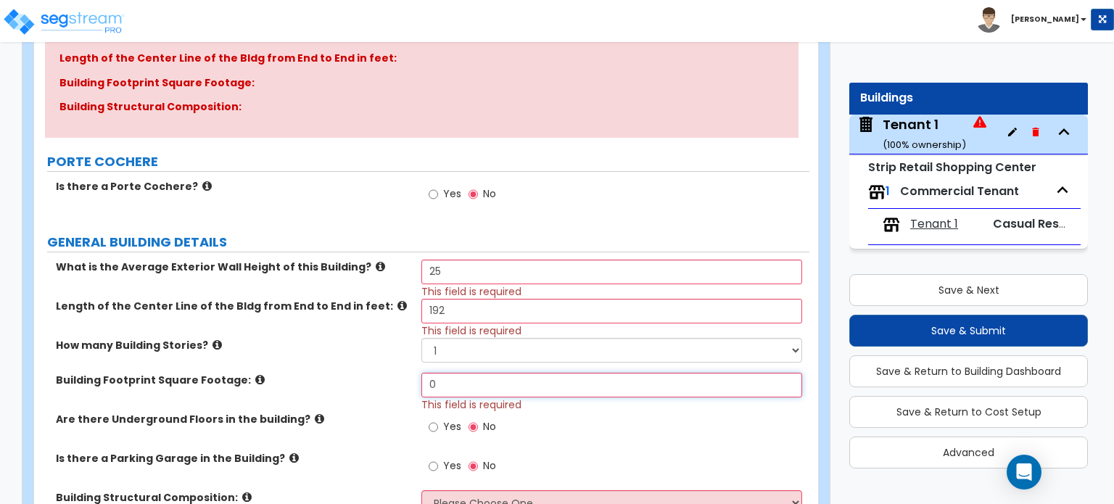
drag, startPoint x: 381, startPoint y: 384, endPoint x: 363, endPoint y: 381, distance: 18.3
click at [363, 381] on div "Building Footprint Square Footage: 0 This field is required" at bounding box center [421, 392] width 775 height 39
type input "16,002"
click at [351, 376] on label "Building Footprint Square Footage:" at bounding box center [233, 380] width 355 height 15
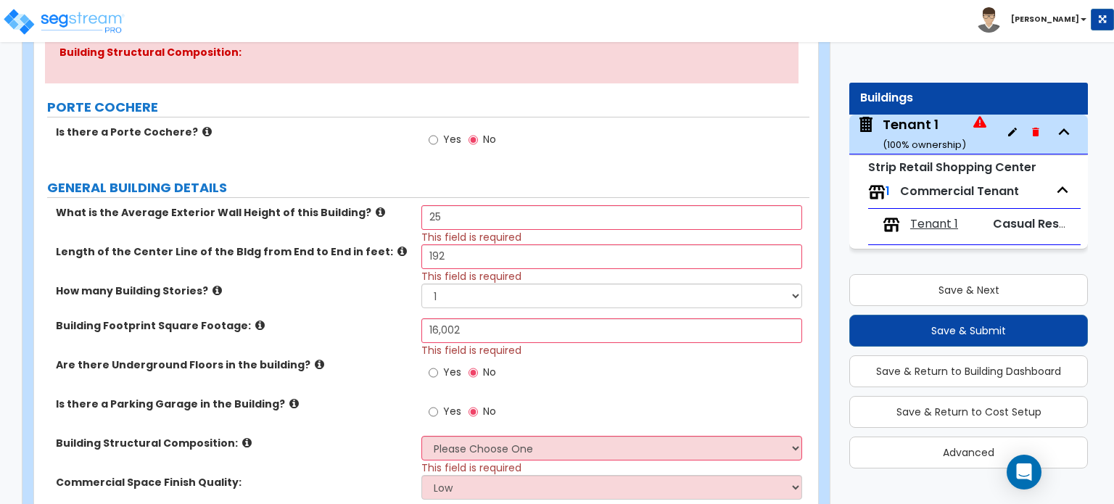
scroll to position [363, 0]
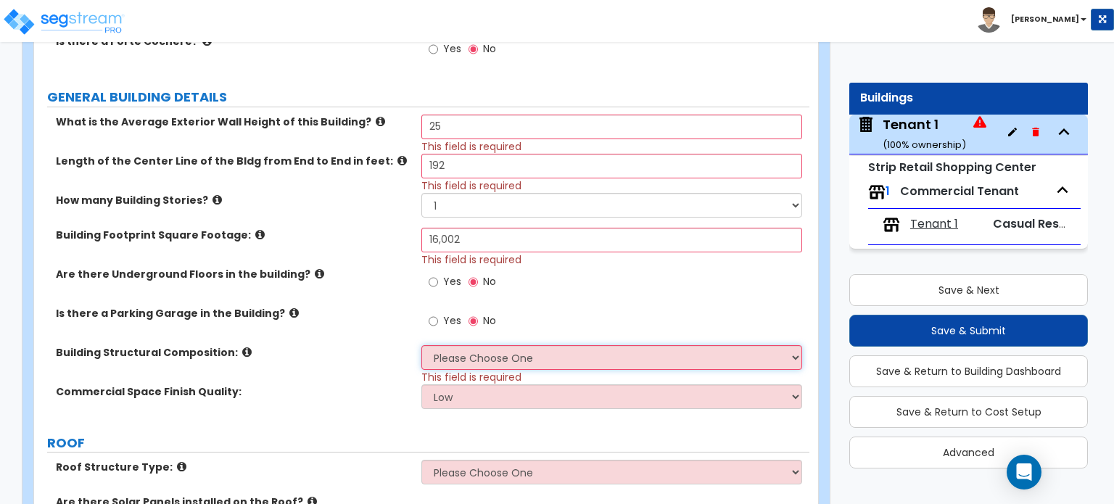
click at [546, 362] on select "Please Choose One Tilt-up Wall Construction Reinforced Concrete Structural Stee…" at bounding box center [611, 357] width 380 height 25
click at [314, 252] on div "Building Footprint Square Footage: 16,002 This field is required" at bounding box center [421, 247] width 775 height 39
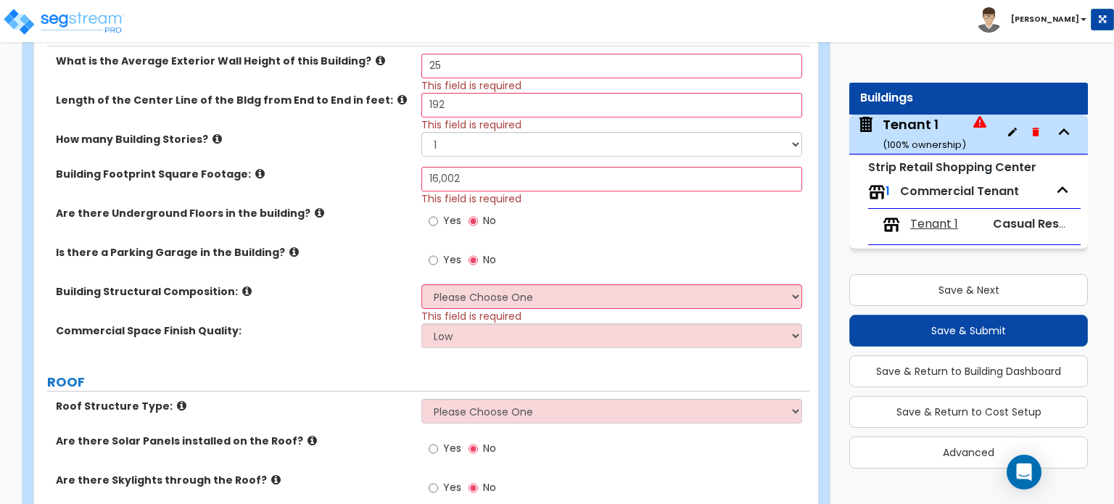
scroll to position [508, 0]
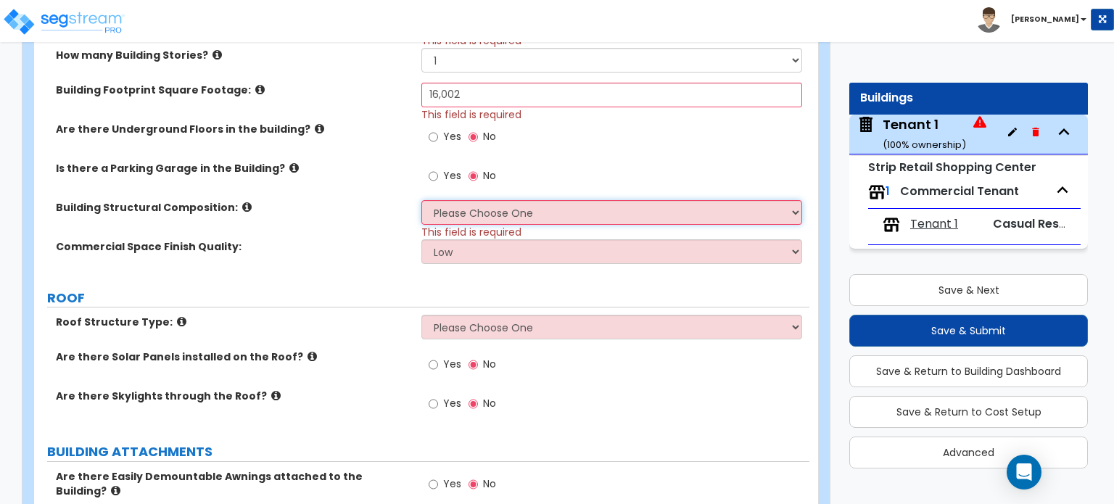
click at [492, 217] on select "Please Choose One Tilt-up Wall Construction Reinforced Concrete Structural Stee…" at bounding box center [611, 212] width 380 height 25
select select "4"
click at [421, 200] on select "Please Choose One Tilt-up Wall Construction Reinforced Concrete Structural Stee…" at bounding box center [611, 212] width 380 height 25
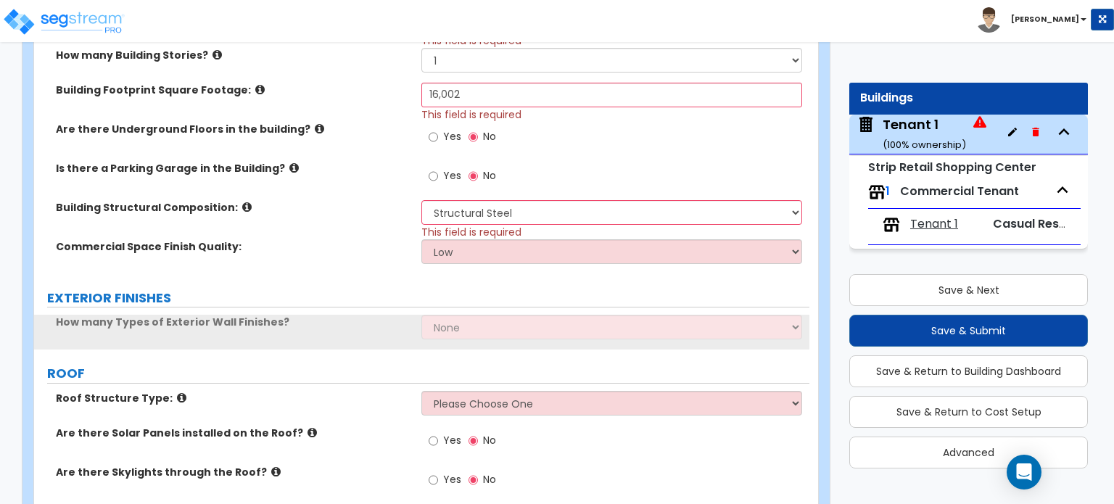
drag, startPoint x: 280, startPoint y: 243, endPoint x: 315, endPoint y: 243, distance: 35.5
click at [286, 243] on label "Commercial Space Finish Quality:" at bounding box center [233, 246] width 355 height 15
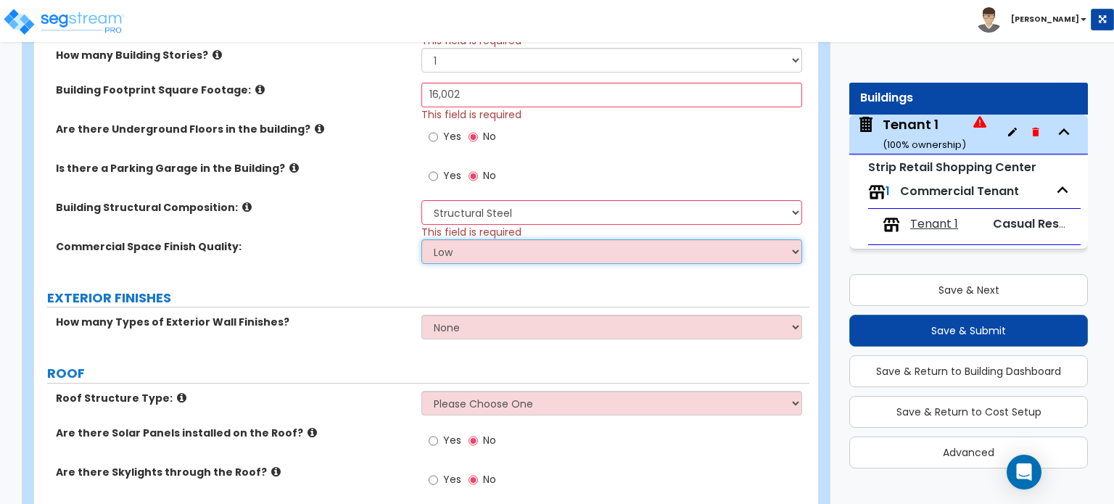
click at [458, 252] on select "Low Average High" at bounding box center [611, 251] width 380 height 25
select select "2"
click at [421, 239] on select "Low Average High" at bounding box center [611, 251] width 380 height 25
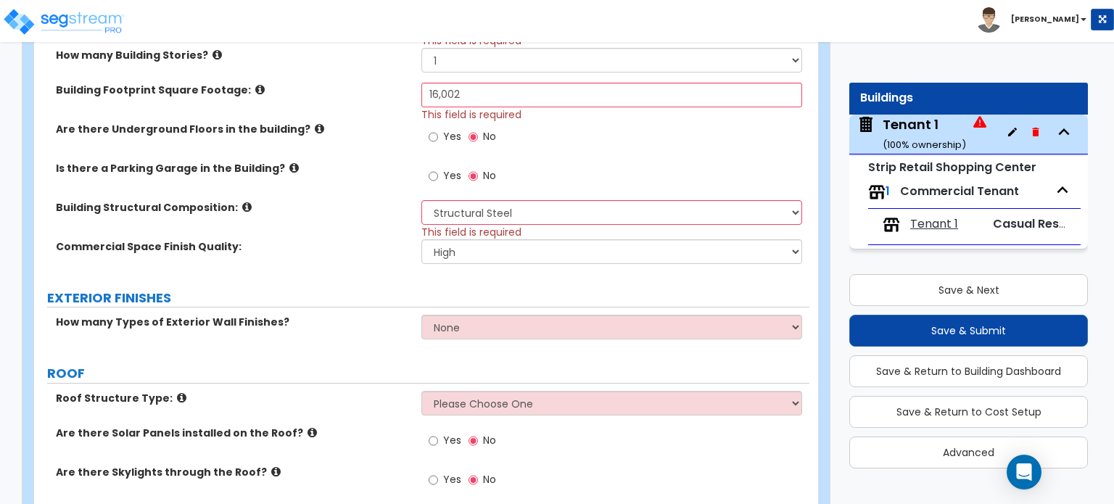
click at [344, 259] on div "Commercial Space Finish Quality: Low Average High" at bounding box center [421, 256] width 775 height 35
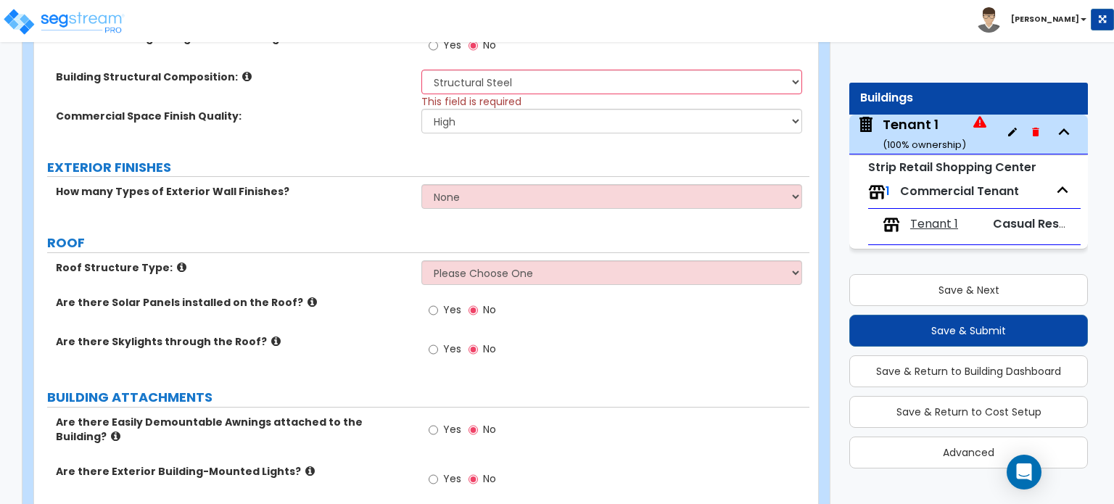
scroll to position [653, 0]
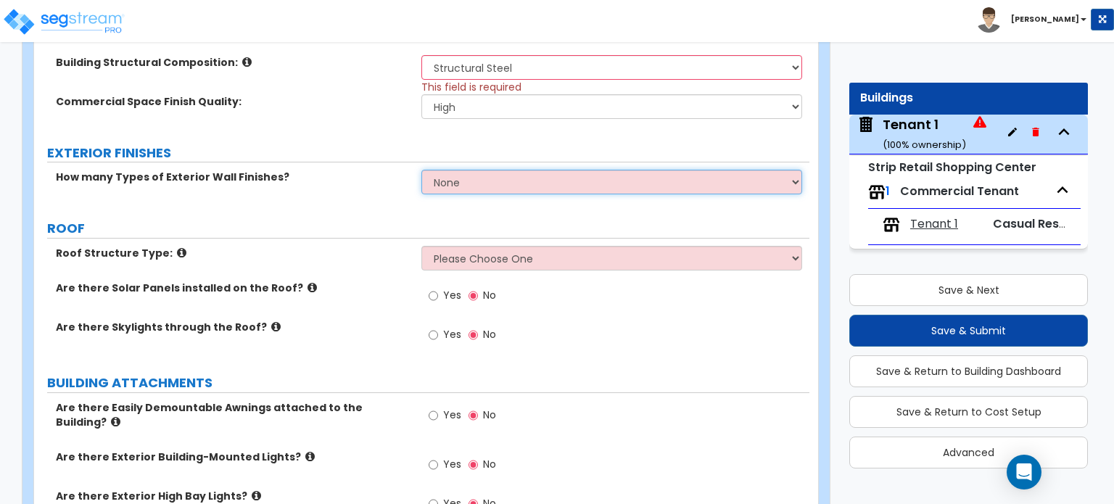
click at [468, 190] on select "None 1 2 3" at bounding box center [611, 182] width 380 height 25
click at [421, 170] on select "None 1 2 3" at bounding box center [611, 182] width 380 height 25
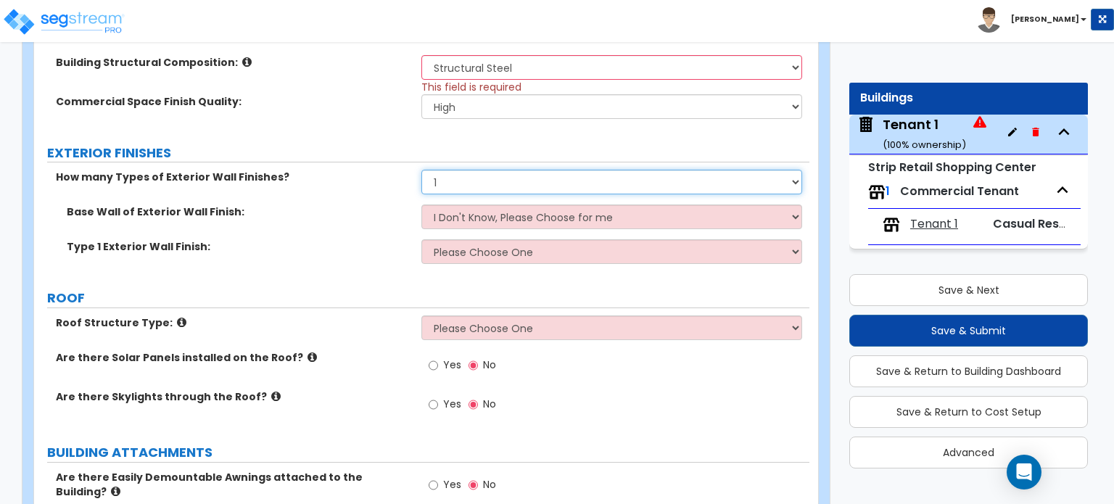
click at [481, 178] on select "None 1 2 3" at bounding box center [611, 182] width 380 height 25
select select "2"
click at [421, 170] on select "None 1 2 3" at bounding box center [611, 182] width 380 height 25
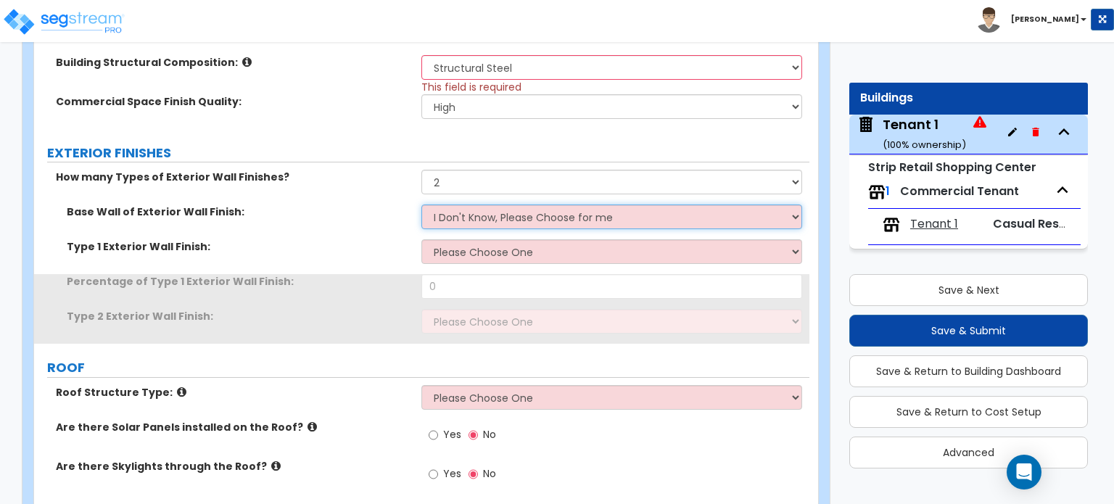
click at [484, 214] on select "I Don't Know, Please Choose for me Concrete Masonry Units (CMU) Cast-in-Place C…" at bounding box center [611, 216] width 380 height 25
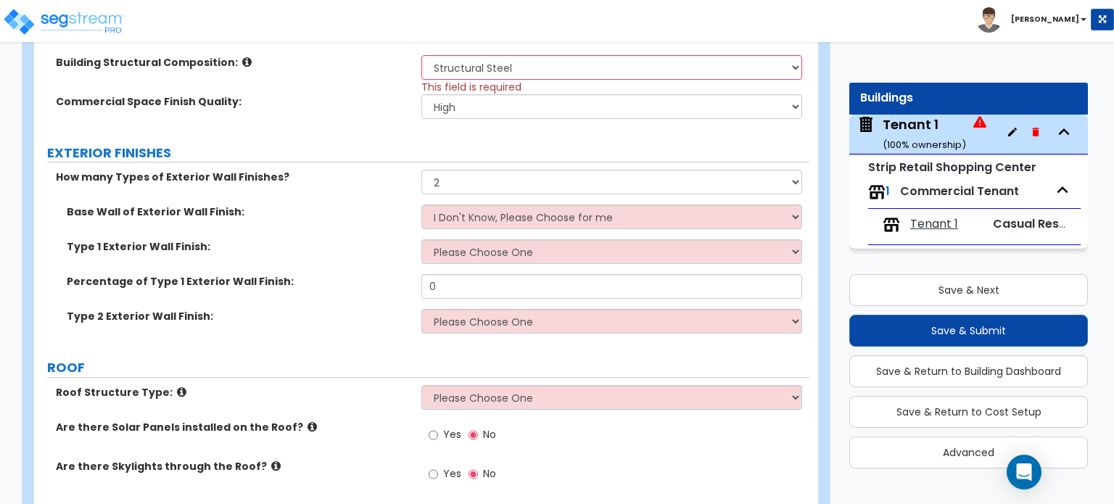
click at [342, 217] on label "Base Wall of Exterior Wall Finish:" at bounding box center [239, 211] width 344 height 15
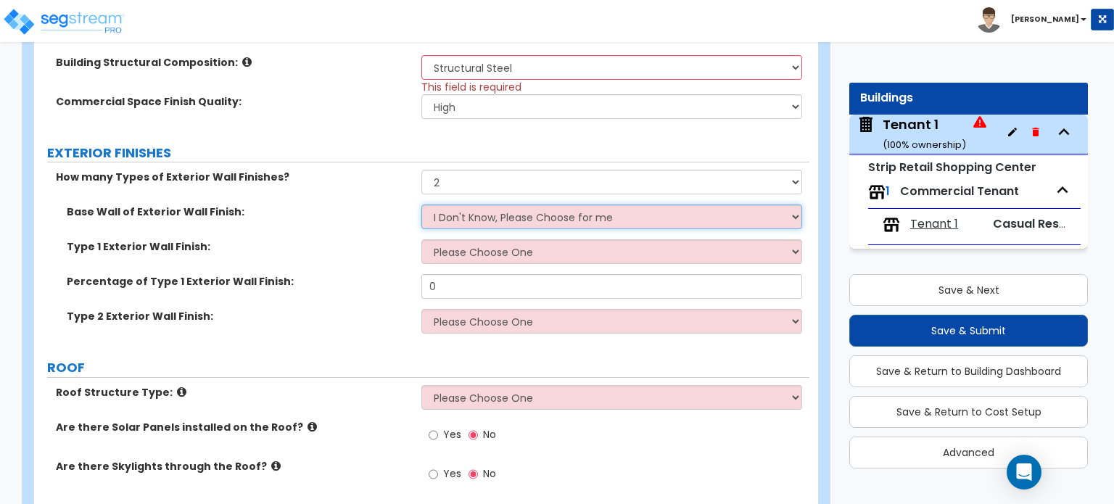
click at [441, 212] on select "I Don't Know, Please Choose for me Concrete Masonry Units (CMU) Cast-in-Place C…" at bounding box center [611, 216] width 380 height 25
select select "5"
click at [421, 204] on select "I Don't Know, Please Choose for me Concrete Masonry Units (CMU) Cast-in-Place C…" at bounding box center [611, 216] width 380 height 25
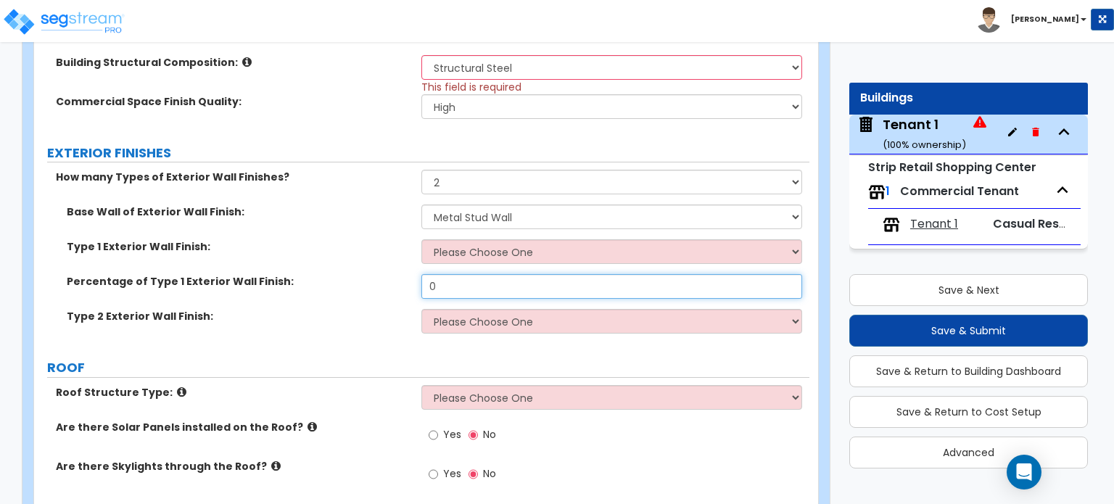
click at [485, 290] on input "0" at bounding box center [611, 286] width 380 height 25
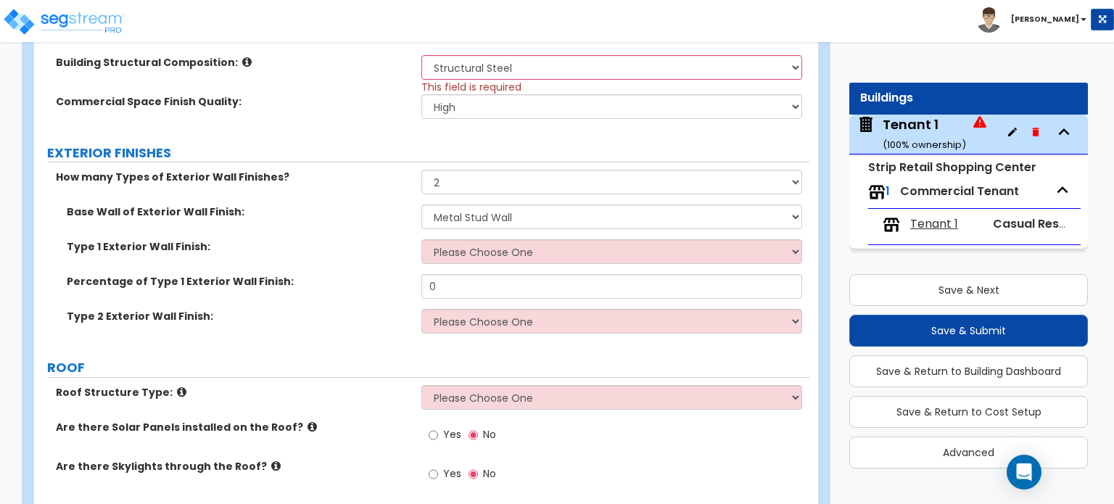
drag, startPoint x: 484, startPoint y: 263, endPoint x: 487, endPoint y: 250, distance: 13.4
click at [486, 255] on div "Type 1 Exterior Wall Finish: Please Choose One No Finish/Shared Wall No Wall Br…" at bounding box center [421, 256] width 775 height 35
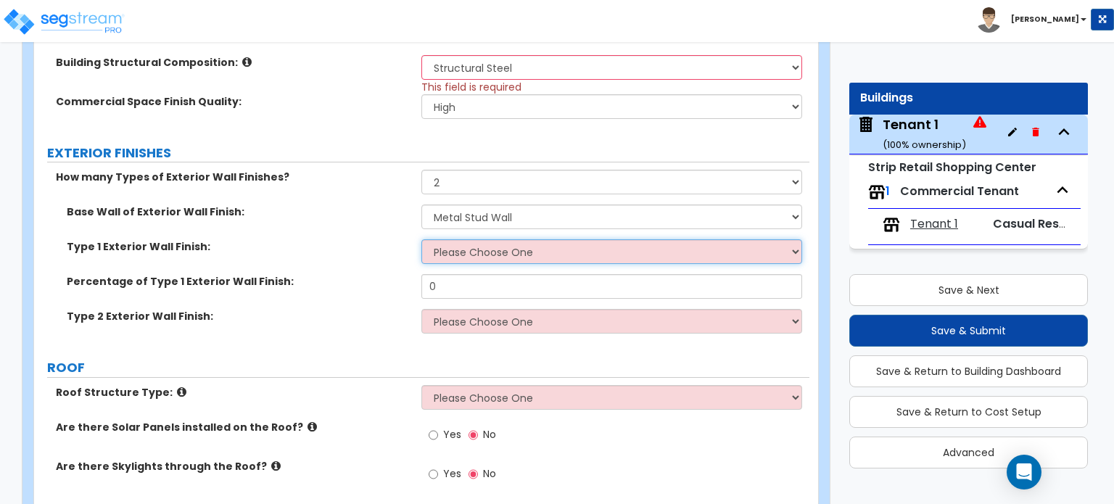
click at [487, 250] on select "Please Choose One No Finish/Shared Wall No Wall Brick Veneer Stone Veneer Wood …" at bounding box center [611, 251] width 380 height 25
select select "7"
click at [421, 239] on select "Please Choose One No Finish/Shared Wall No Wall Brick Veneer Stone Veneer Wood …" at bounding box center [611, 251] width 380 height 25
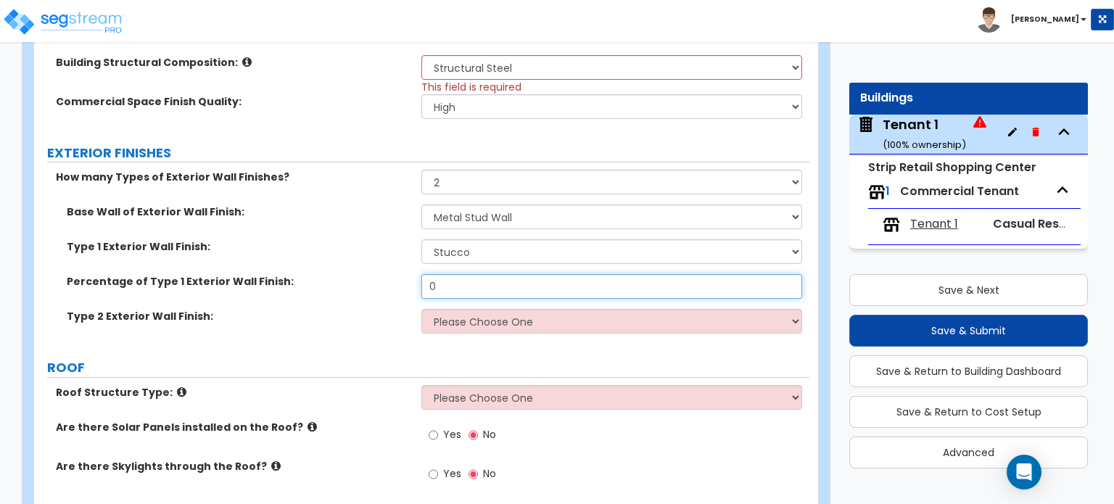
drag, startPoint x: 478, startPoint y: 284, endPoint x: 352, endPoint y: 265, distance: 126.8
click at [353, 266] on div "Base Wall of Exterior Wall Finish: I Don't Know, Please Choose for me Concrete …" at bounding box center [421, 273] width 753 height 139
type input "85"
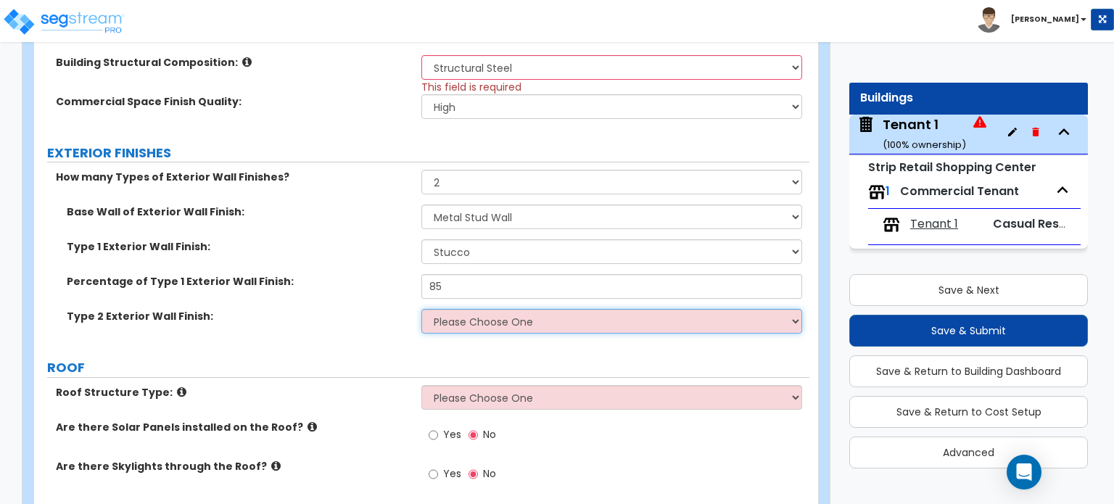
click at [453, 332] on select "Please Choose One No Finish/Shared Wall No Wall Brick Veneer Stone Veneer Wood …" at bounding box center [611, 321] width 380 height 25
select select "2"
click at [421, 309] on select "Please Choose One No Finish/Shared Wall No Wall Brick Veneer Stone Veneer Wood …" at bounding box center [611, 321] width 380 height 25
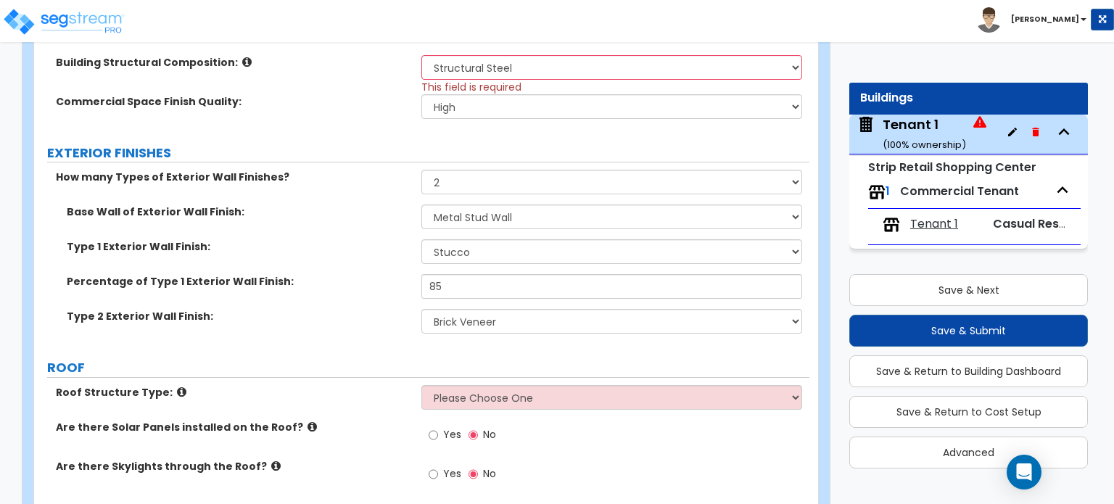
click at [474, 389] on select "Please Choose One Gable Roof Flat Roof Hybrid Gable & Flat Roof" at bounding box center [611, 397] width 380 height 25
select select "2"
click at [421, 385] on select "Please Choose One Gable Roof Flat Roof Hybrid Gable & Flat Roof" at bounding box center [611, 397] width 380 height 25
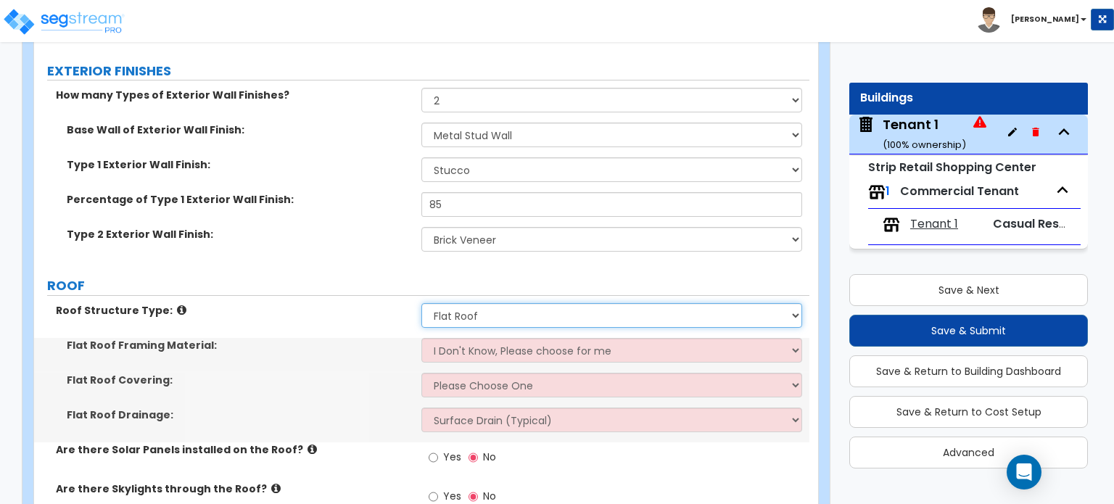
scroll to position [798, 0]
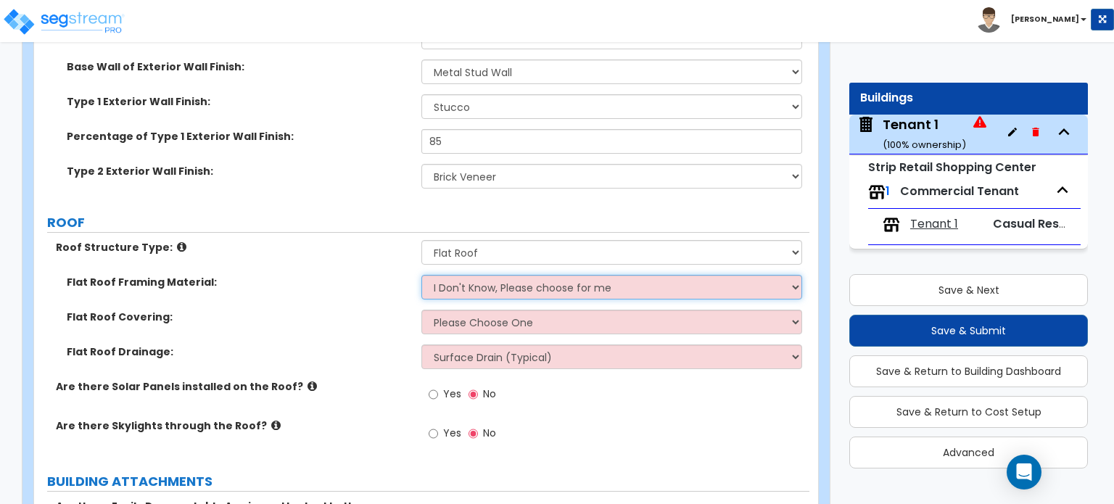
click at [456, 287] on select "I Don't Know, Please choose for me Metal Wood Concrete" at bounding box center [611, 287] width 380 height 25
select select "1"
click at [421, 275] on select "I Don't Know, Please choose for me Metal Wood Concrete" at bounding box center [611, 287] width 380 height 25
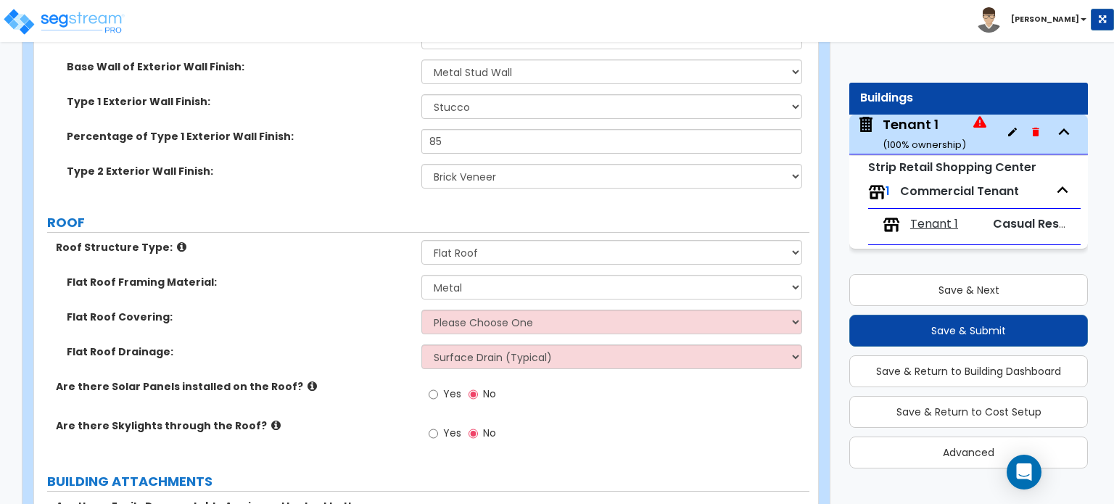
click at [462, 339] on div "Flat Roof Covering: Please Choose One Rolled Asphalt PVC Membrane Plastic (EPDM…" at bounding box center [421, 327] width 775 height 35
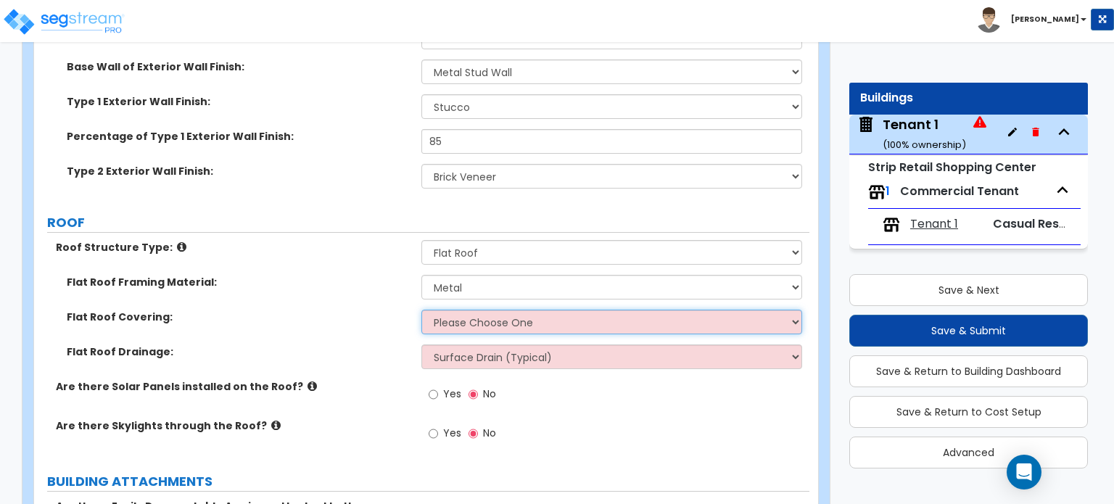
click at [483, 315] on select "Please Choose One Rolled Asphalt PVC Membrane Plastic (EPDM) Membrane Asphalt F…" at bounding box center [611, 322] width 380 height 25
select select "3"
click at [421, 310] on select "Please Choose One Rolled Asphalt PVC Membrane Plastic (EPDM) Membrane Asphalt F…" at bounding box center [611, 322] width 380 height 25
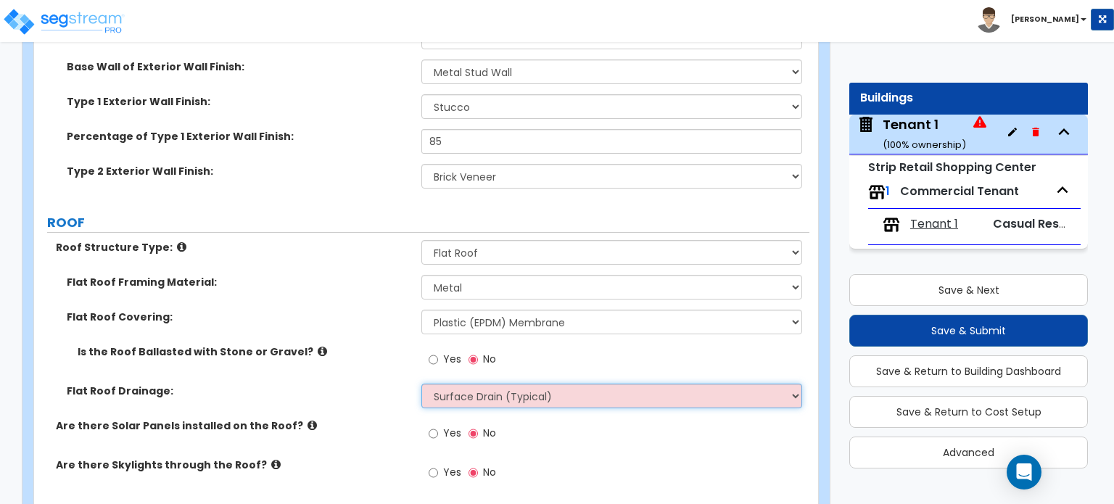
click at [484, 400] on select "Surface Drain (Typical) Gutters Downspout Only" at bounding box center [611, 396] width 380 height 25
select select "1"
click at [421, 384] on select "Surface Drain (Typical) Gutters Downspout Only" at bounding box center [611, 396] width 380 height 25
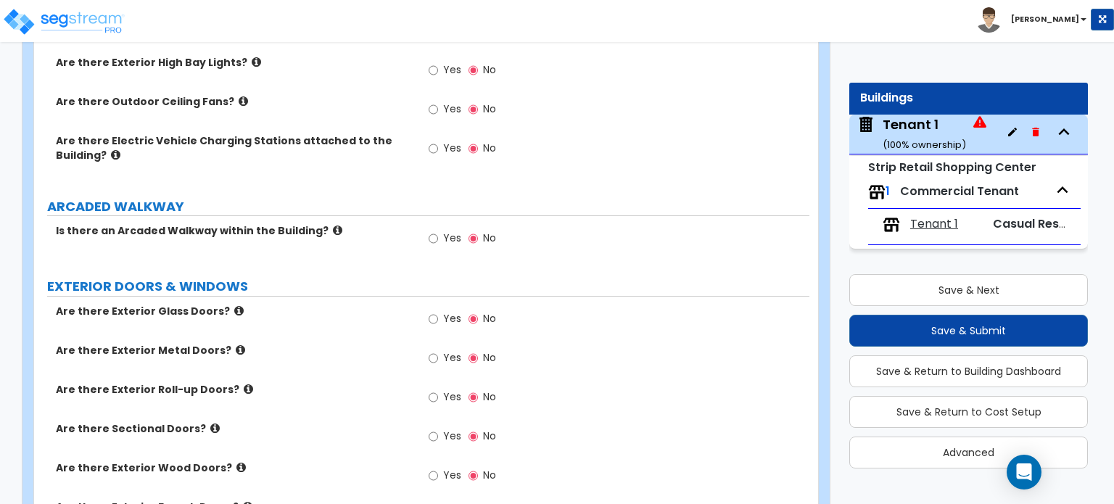
scroll to position [1378, 0]
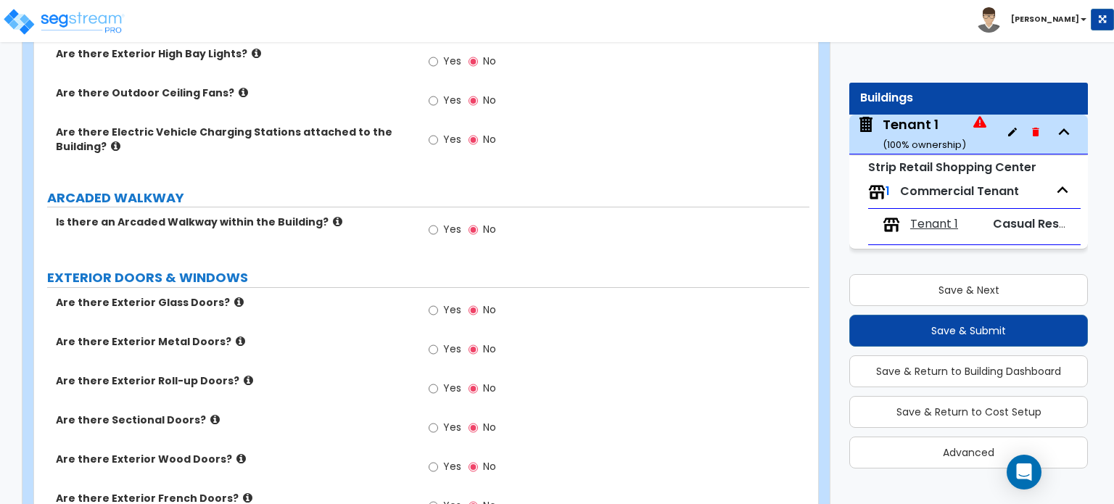
click at [315, 215] on label "Is there an Arcaded Walkway within the Building?" at bounding box center [233, 222] width 355 height 15
click at [333, 216] on icon at bounding box center [337, 221] width 9 height 11
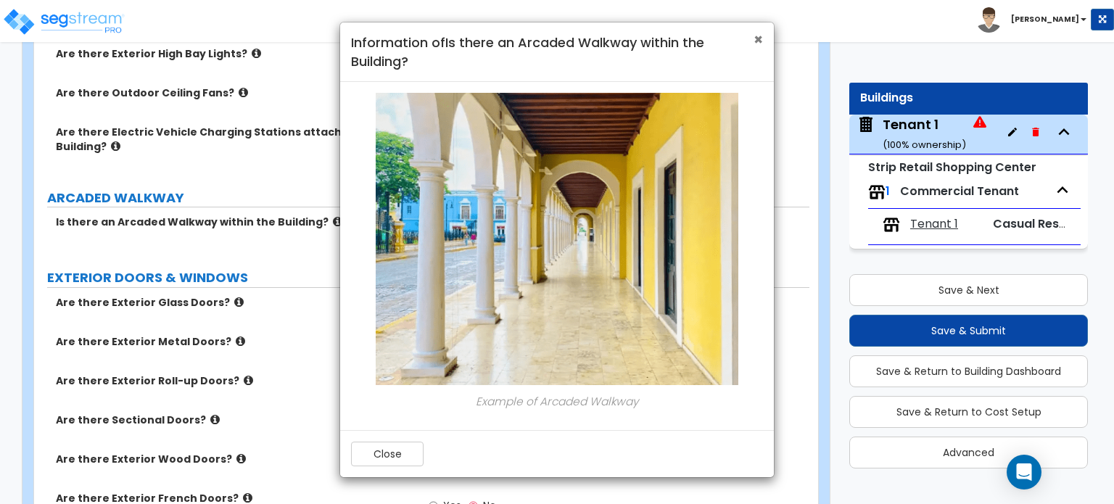
click at [756, 36] on span "×" at bounding box center [757, 39] width 9 height 21
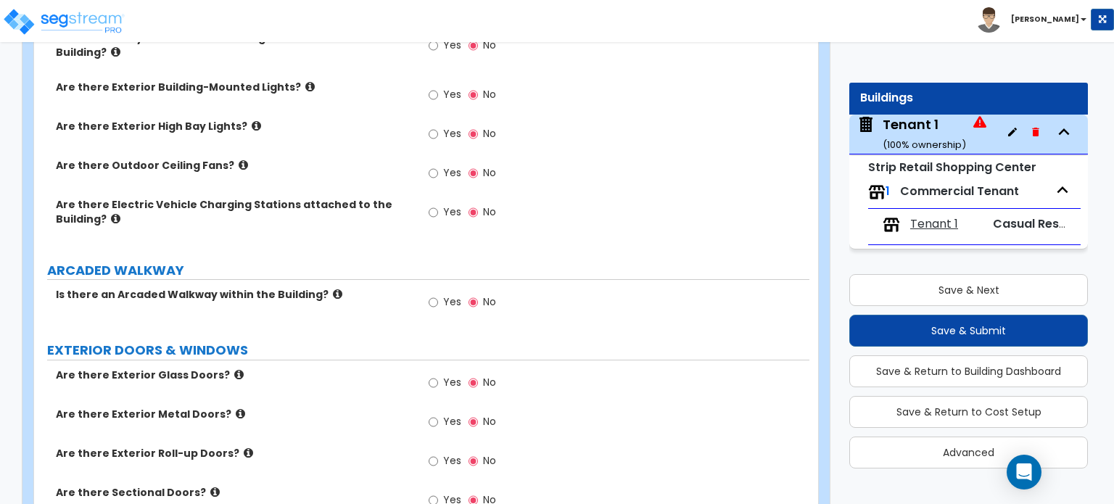
scroll to position [1088, 0]
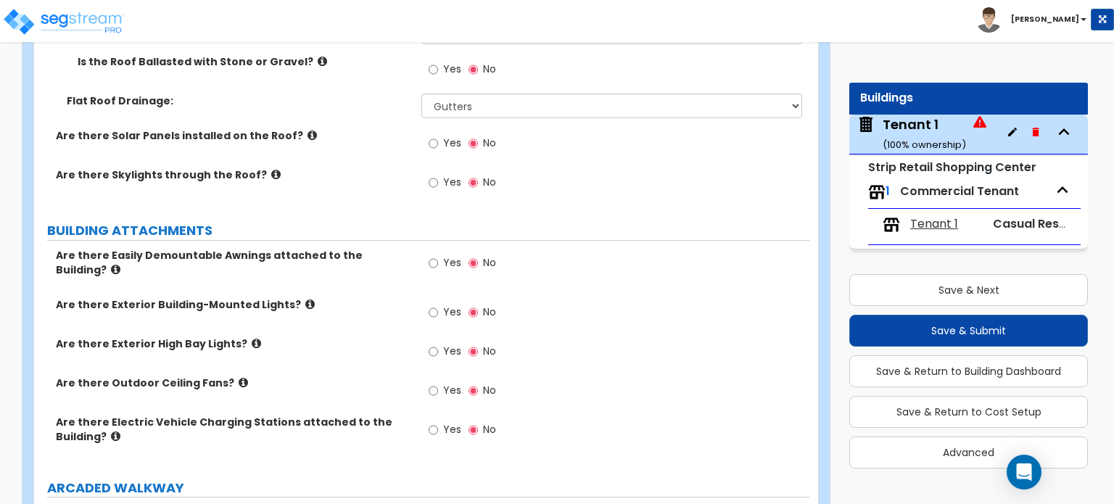
click at [438, 302] on label "Yes" at bounding box center [445, 314] width 33 height 25
click at [438, 305] on input "Yes" at bounding box center [433, 313] width 9 height 16
radio input "true"
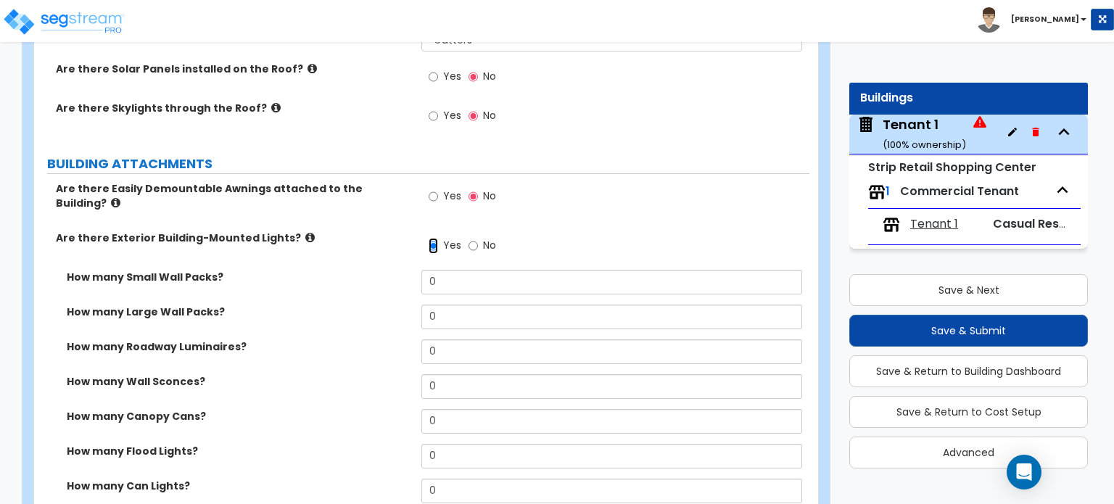
scroll to position [1233, 0]
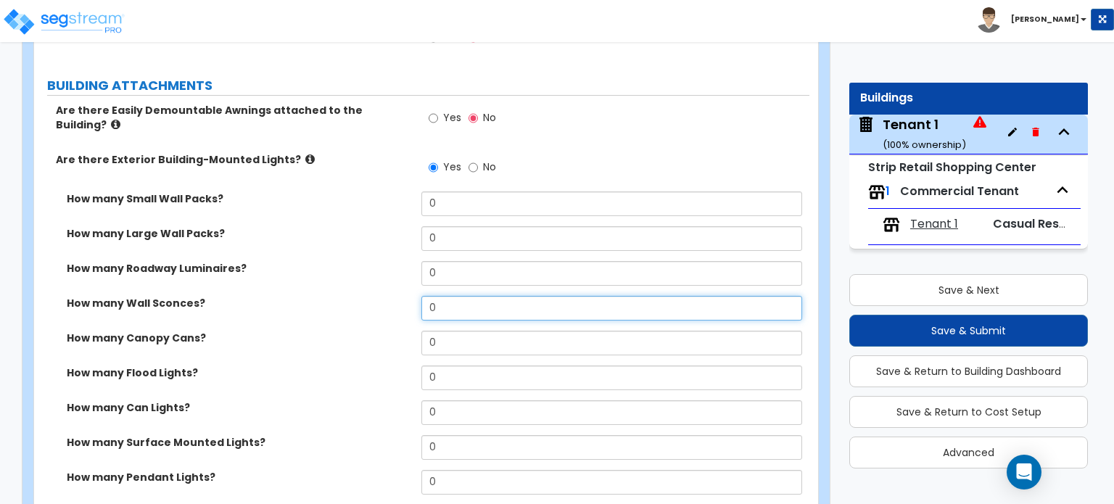
drag, startPoint x: 479, startPoint y: 295, endPoint x: 326, endPoint y: 277, distance: 154.1
click at [326, 277] on div "How many Small Wall Packs? 0 How many Large Wall Packs? 0 How many Roadway Lumi…" at bounding box center [421, 347] width 753 height 313
type input "10"
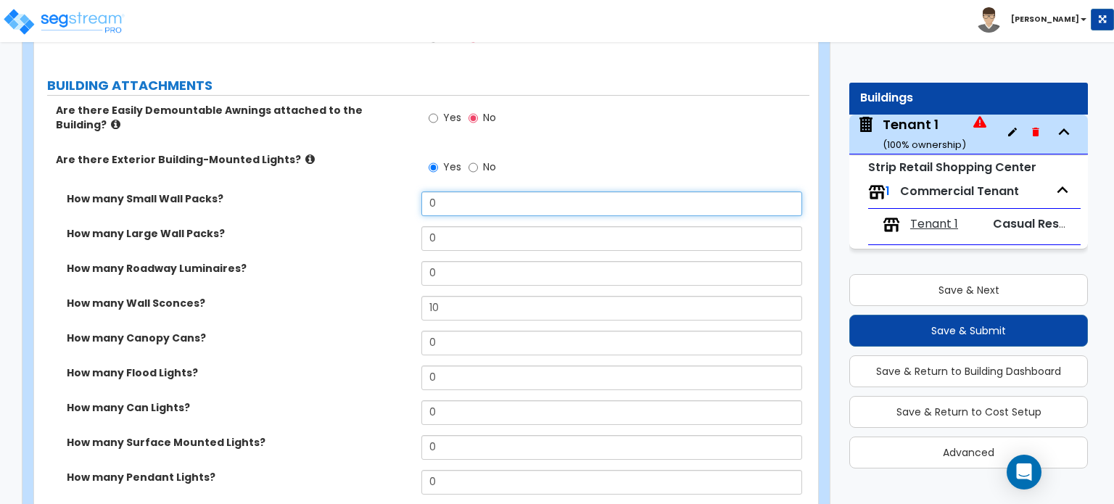
drag, startPoint x: 437, startPoint y: 193, endPoint x: 409, endPoint y: 191, distance: 28.4
click at [409, 191] on div "How many Small Wall Packs? 0" at bounding box center [421, 208] width 775 height 35
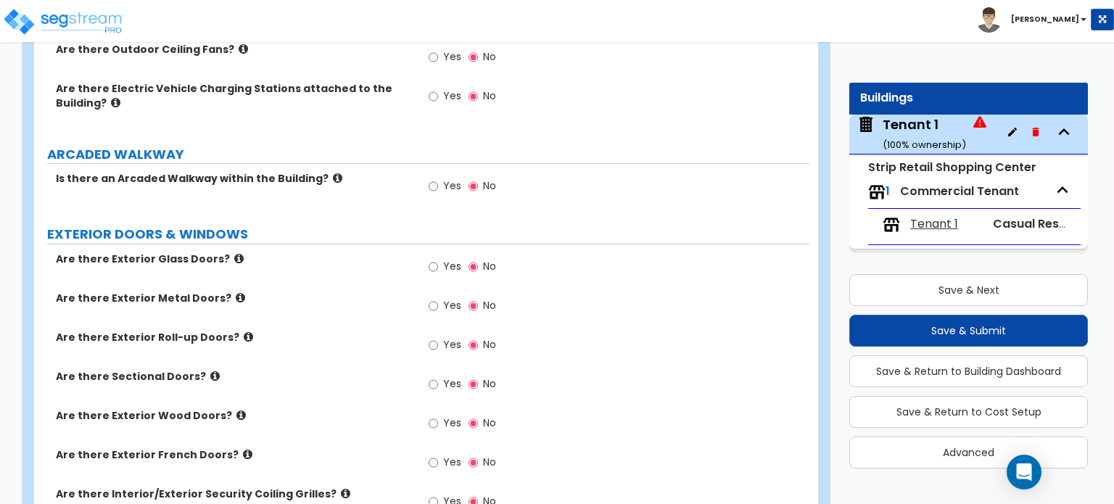
scroll to position [1740, 0]
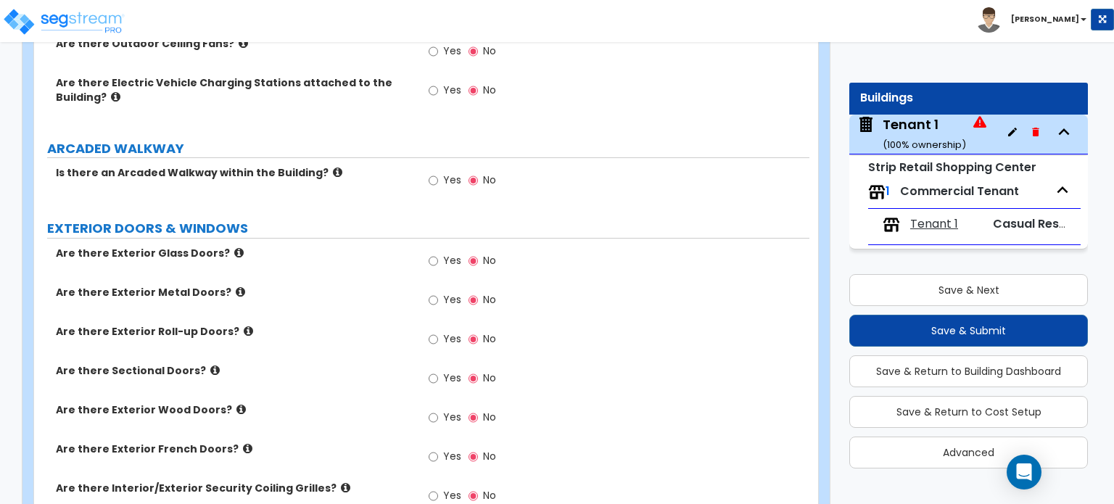
type input "8"
click at [434, 292] on input "Yes" at bounding box center [433, 300] width 9 height 16
radio input "true"
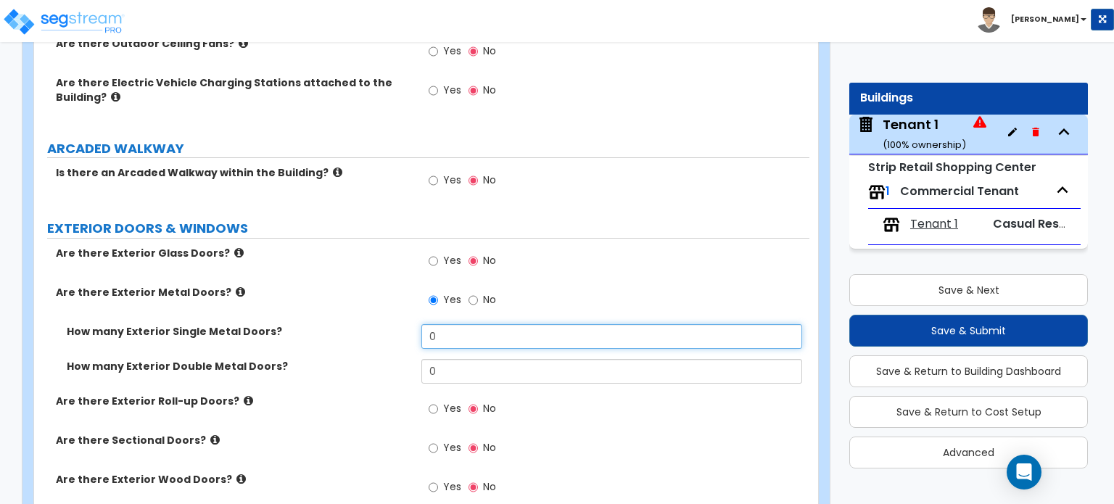
drag, startPoint x: 447, startPoint y: 322, endPoint x: 283, endPoint y: 320, distance: 163.9
click at [283, 324] on div "How many Exterior Single Metal Doors? 0" at bounding box center [421, 341] width 775 height 35
type input "6"
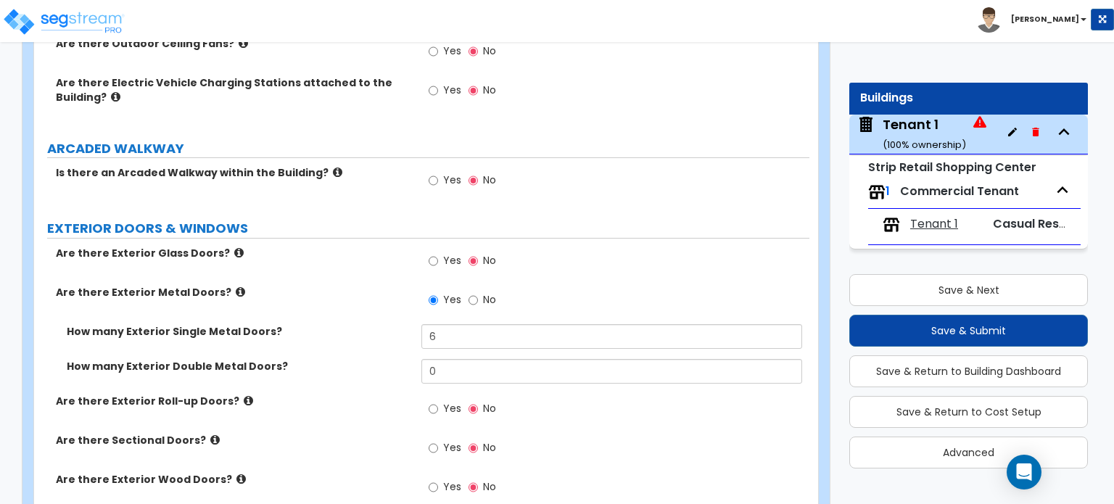
click at [441, 252] on label "Yes" at bounding box center [445, 262] width 33 height 25
click at [438, 253] on input "Yes" at bounding box center [433, 261] width 9 height 16
radio input "true"
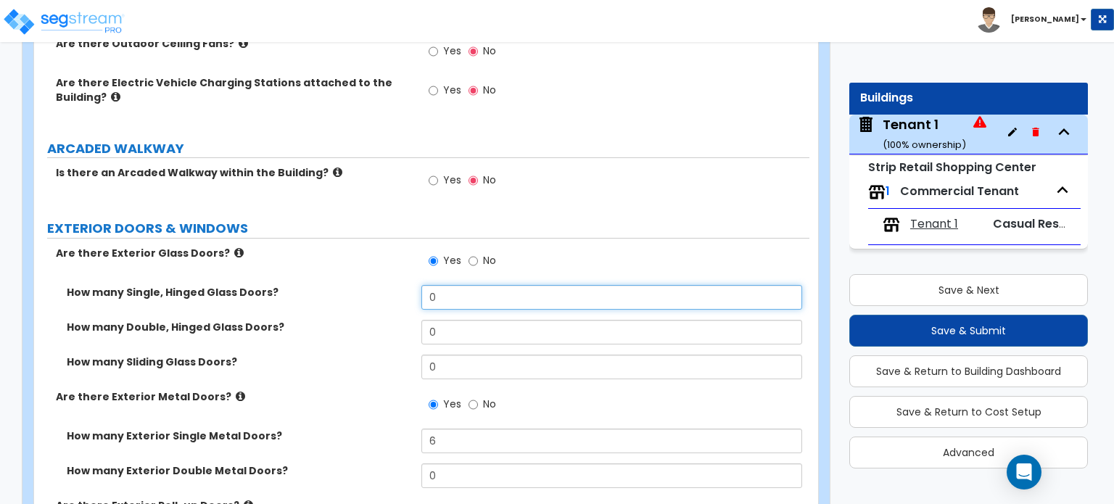
drag, startPoint x: 450, startPoint y: 281, endPoint x: 409, endPoint y: 286, distance: 41.0
click at [409, 286] on div "How many Single, Hinged Glass Doors? 0" at bounding box center [421, 302] width 775 height 35
type input "6"
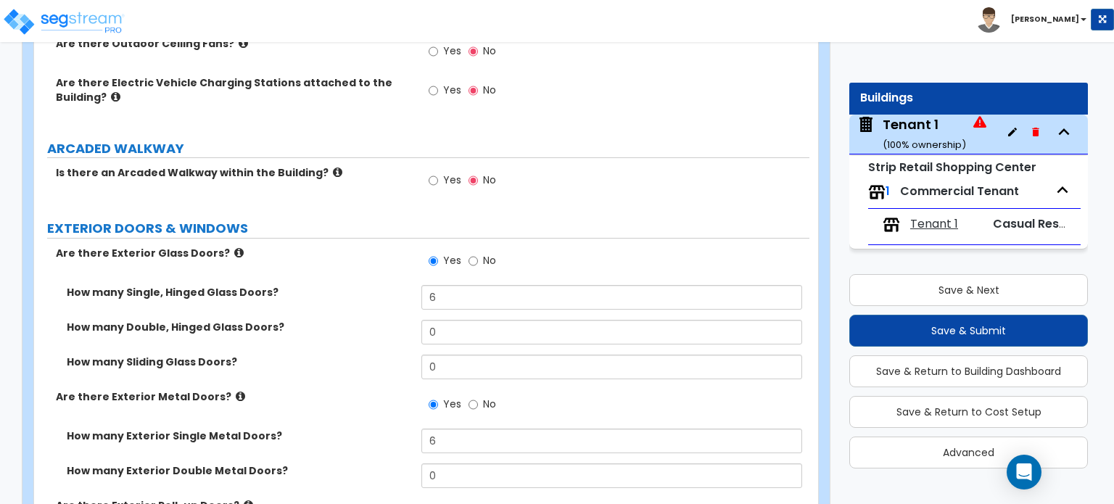
click at [320, 246] on label "Are there Exterior Glass Doors?" at bounding box center [233, 253] width 355 height 15
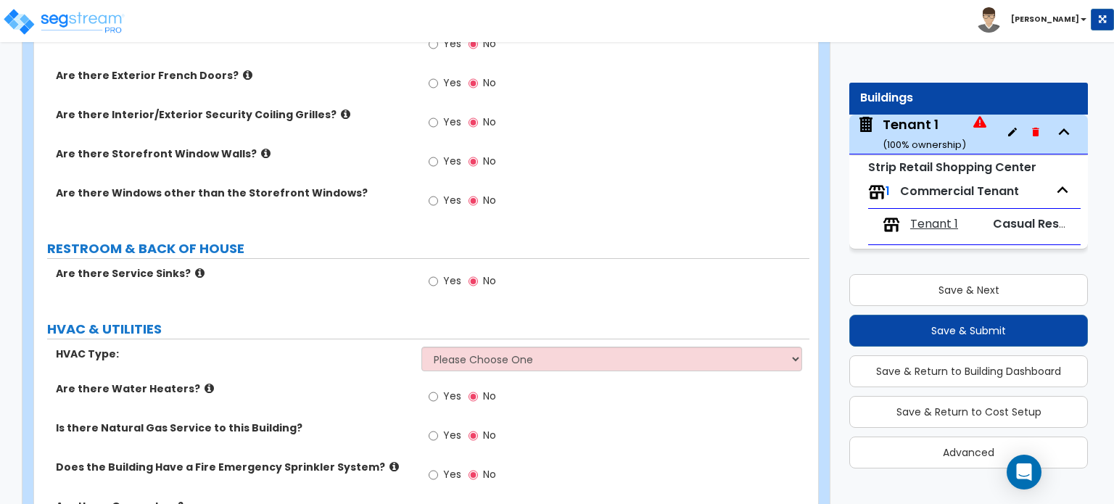
scroll to position [2321, 0]
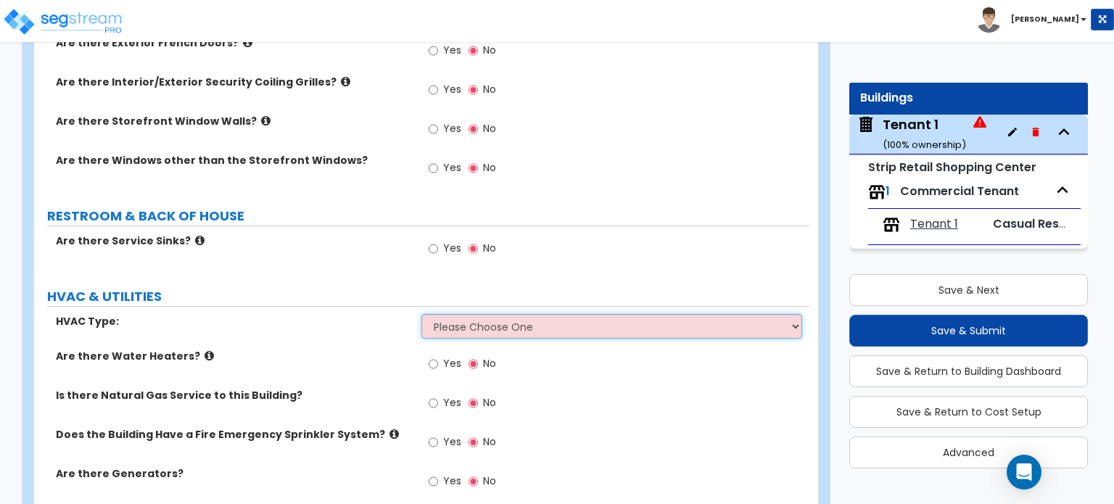
click at [455, 315] on select "Please Choose One Rooftop Unit Furnace-Condenser Forced Air Split Heating/Cooli…" at bounding box center [611, 326] width 380 height 25
select select "1"
click at [421, 314] on select "Please Choose One Rooftop Unit Furnace-Condenser Forced Air Split Heating/Cooli…" at bounding box center [611, 326] width 380 height 25
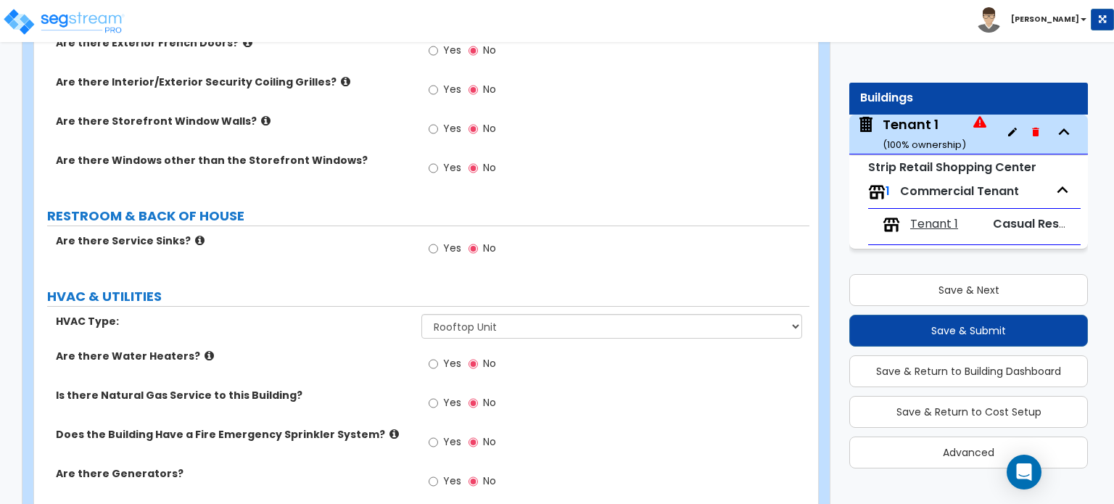
click at [451, 356] on span "Yes" at bounding box center [452, 363] width 18 height 15
click at [438, 356] on input "Yes" at bounding box center [433, 364] width 9 height 16
radio input "true"
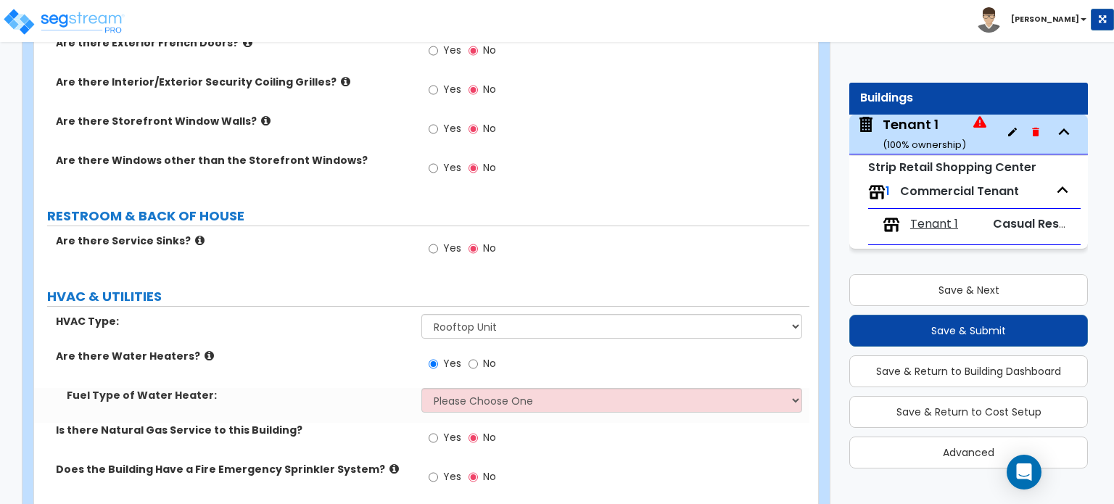
click at [439, 427] on label "Yes" at bounding box center [445, 439] width 33 height 25
click at [438, 430] on input "Yes" at bounding box center [433, 438] width 9 height 16
radio input "true"
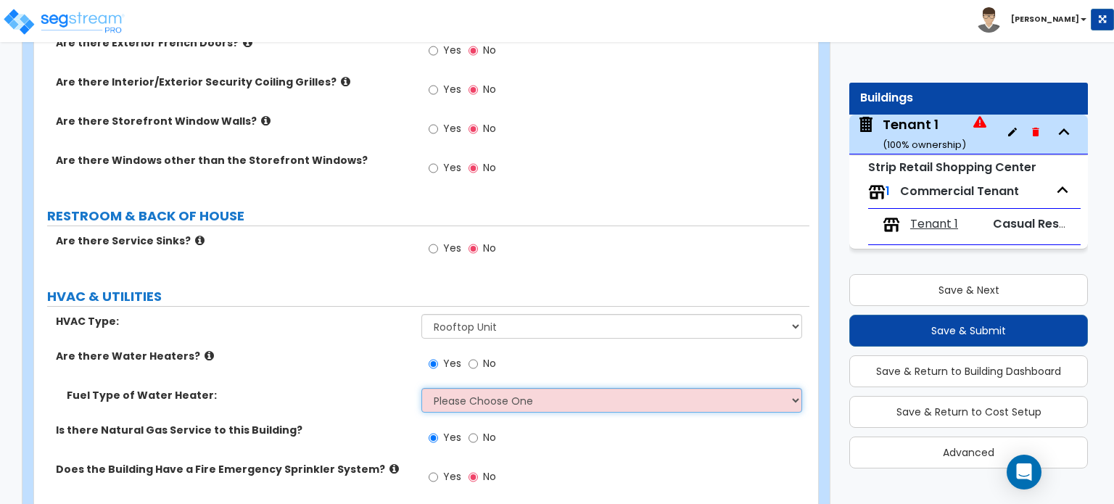
click at [487, 389] on select "Please Choose One Gas Electric" at bounding box center [611, 400] width 380 height 25
select select "1"
click at [421, 388] on select "Please Choose One Gas Electric" at bounding box center [611, 400] width 380 height 25
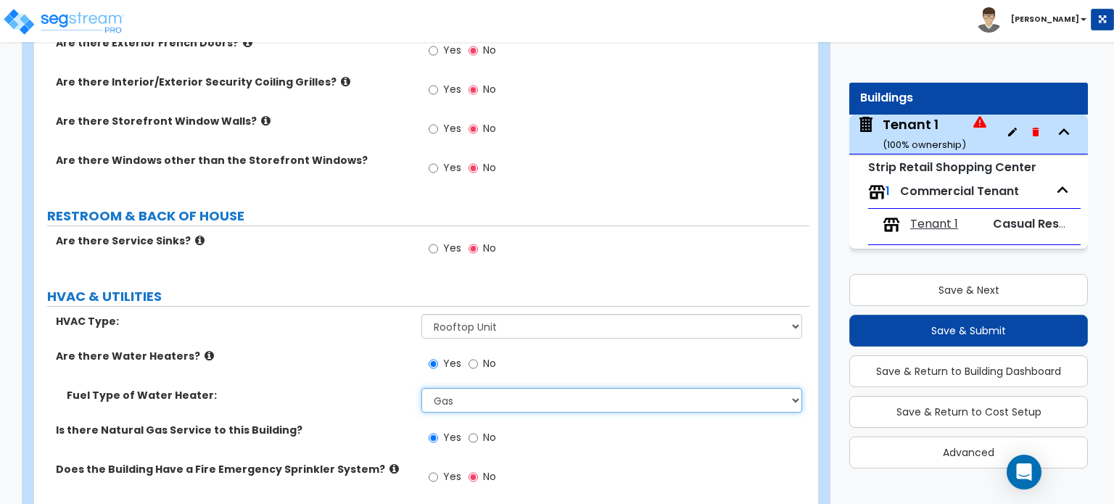
scroll to position [2393, 0]
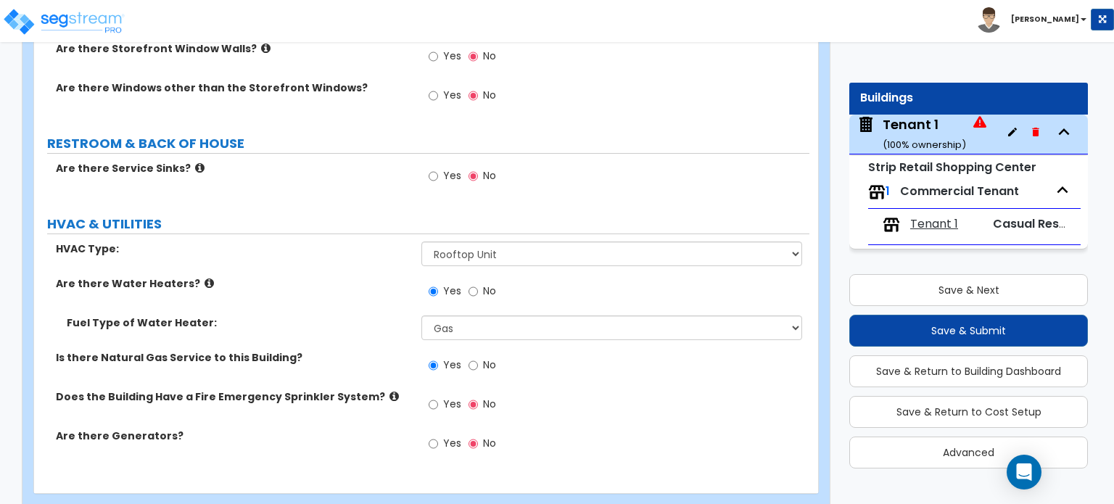
click at [421, 397] on div "Yes No" at bounding box center [462, 405] width 82 height 33
click at [438, 397] on input "Yes" at bounding box center [433, 405] width 9 height 16
radio input "true"
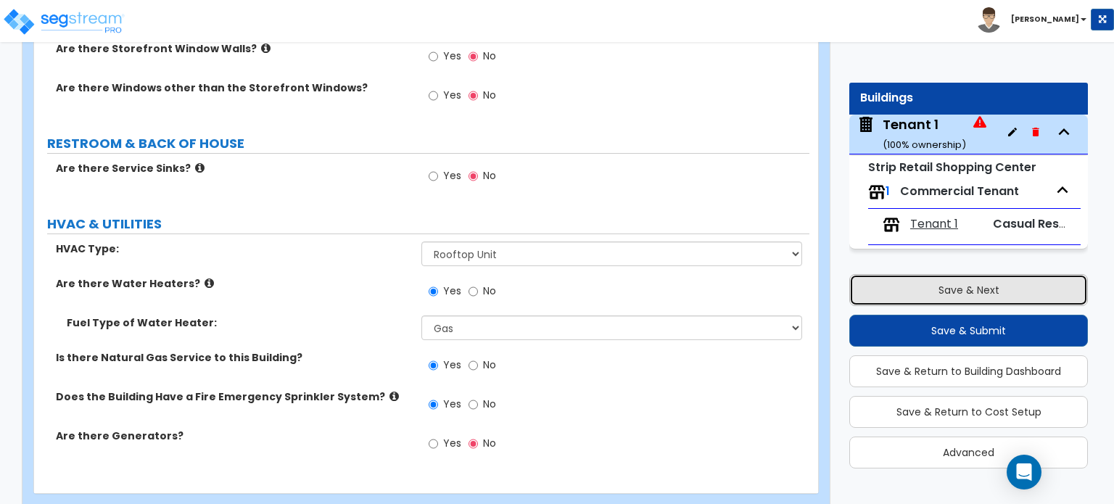
click at [928, 280] on button "Save & Next" at bounding box center [968, 290] width 239 height 32
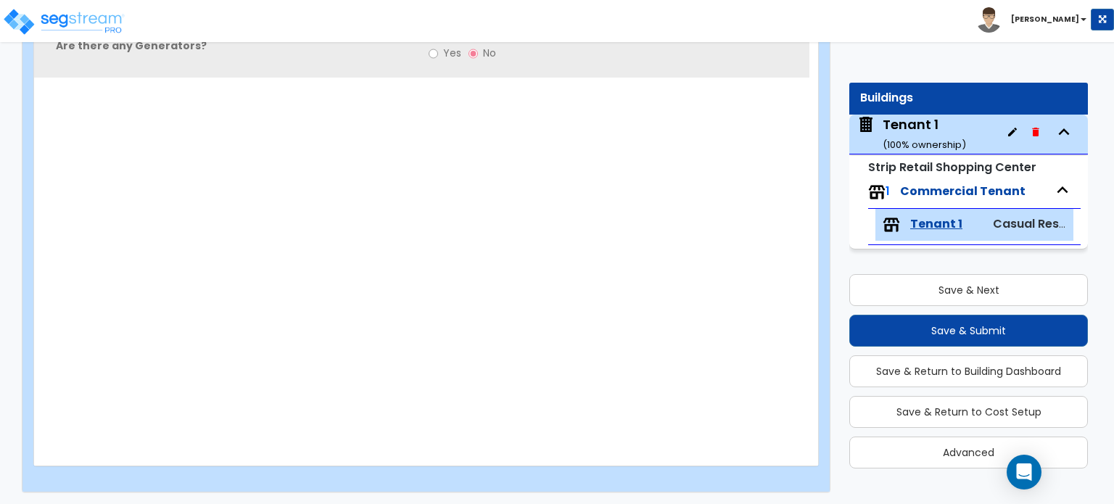
click at [922, 124] on div "Tenant 1 ( 100 % ownership)" at bounding box center [924, 133] width 83 height 37
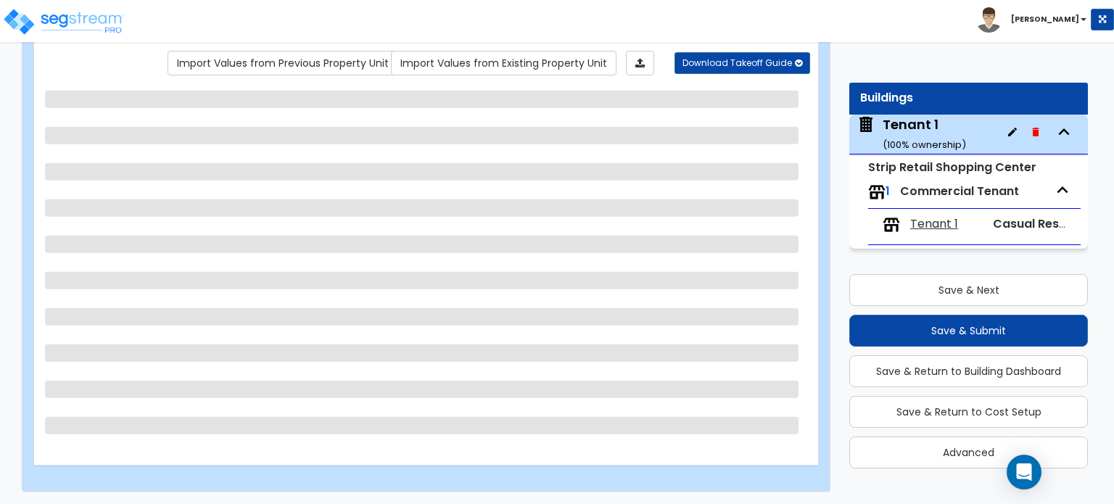
scroll to position [2399, 0]
select select "4"
select select "2"
select select "5"
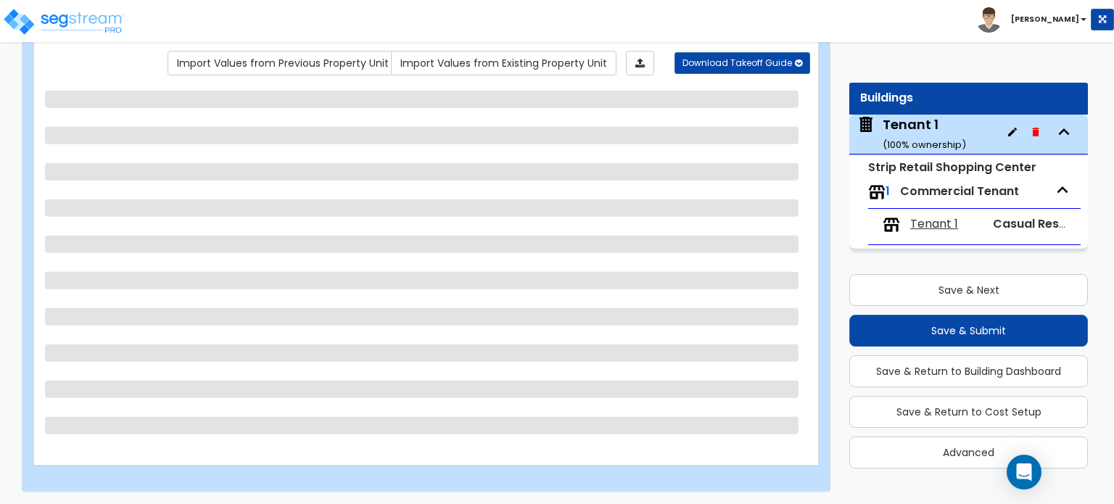
select select "7"
select select "2"
select select "1"
select select "3"
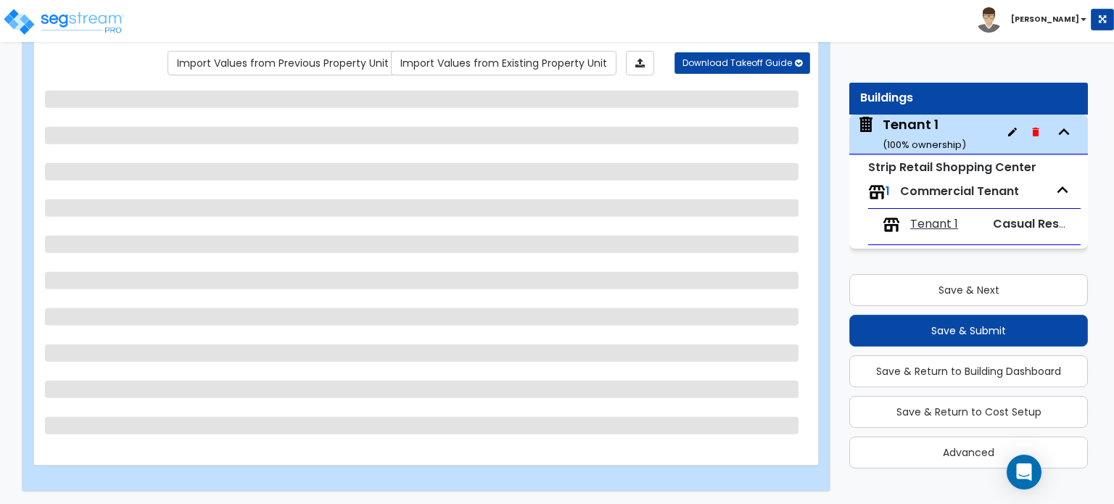
select select "1"
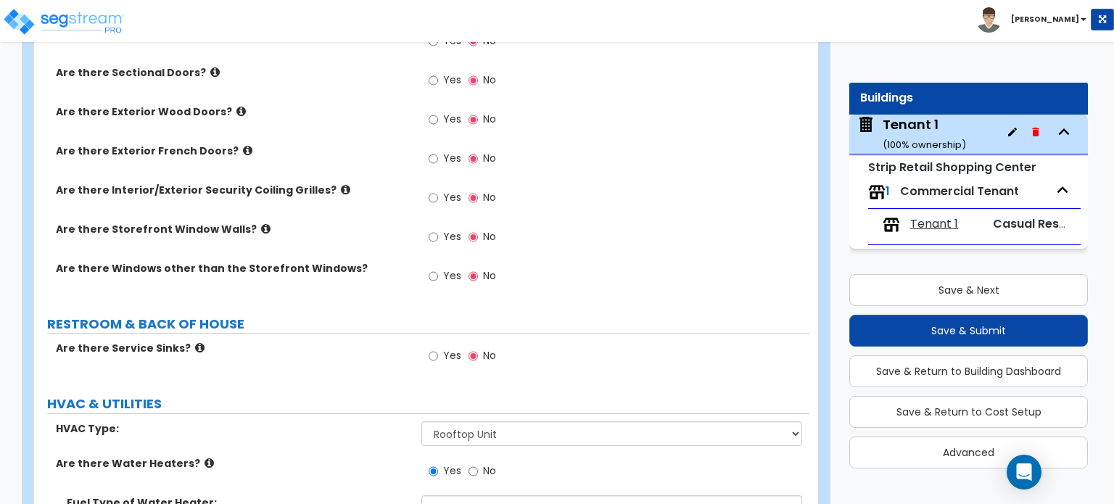
scroll to position [1941, 0]
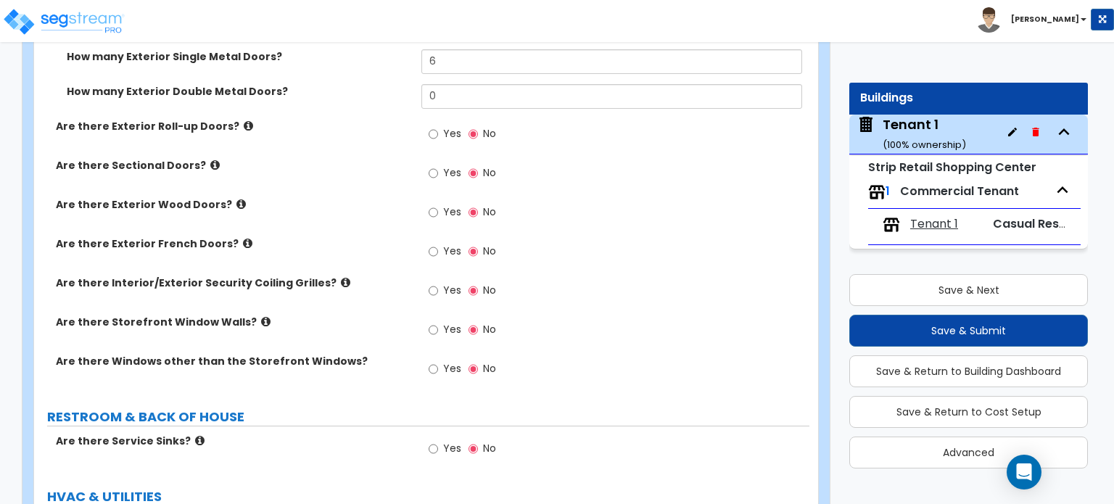
click at [439, 319] on label "Yes" at bounding box center [445, 331] width 33 height 25
click at [438, 322] on input "Yes" at bounding box center [433, 330] width 9 height 16
radio input "true"
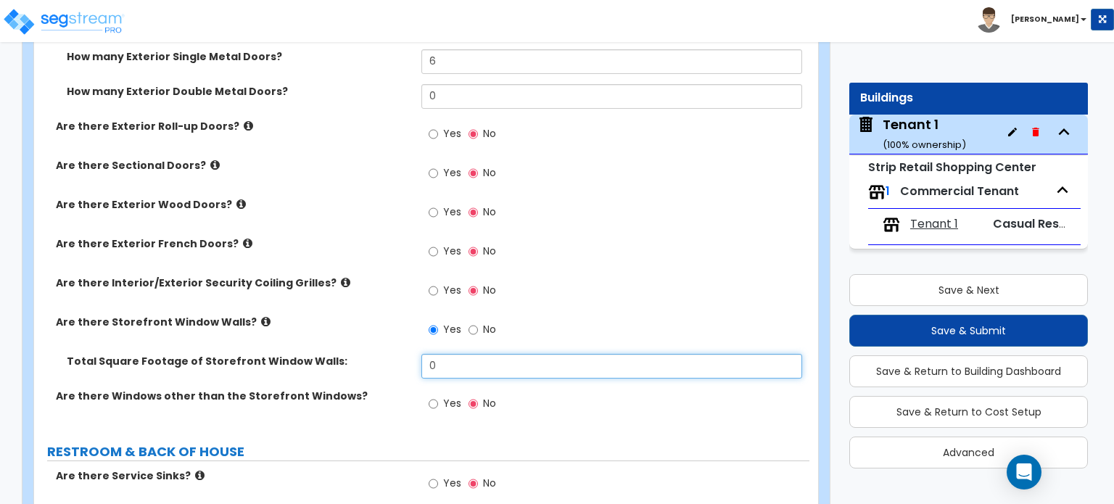
drag, startPoint x: 456, startPoint y: 351, endPoint x: 393, endPoint y: 351, distance: 63.1
click at [393, 354] on div "Total Square Footage of Storefront Window Walls: 0" at bounding box center [421, 371] width 775 height 35
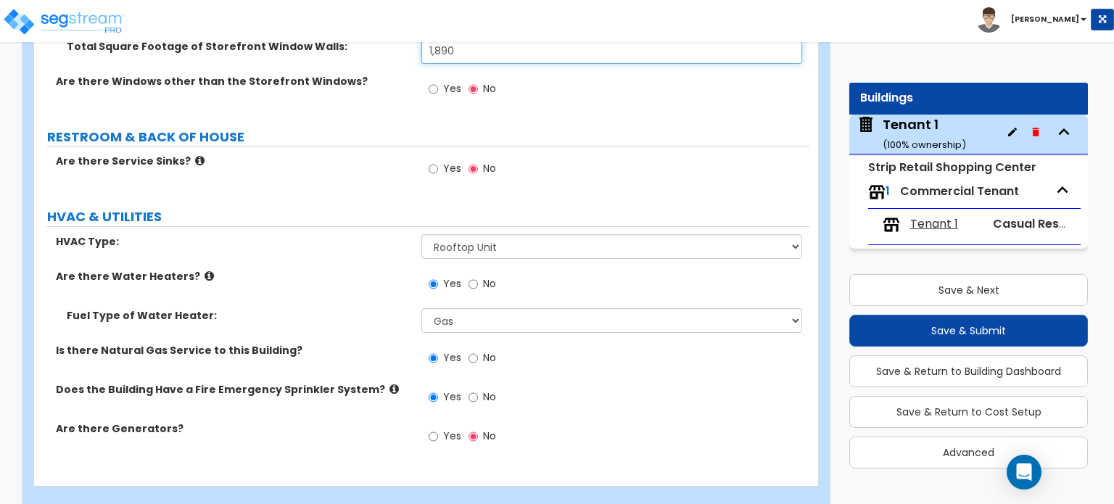
scroll to position [2266, 0]
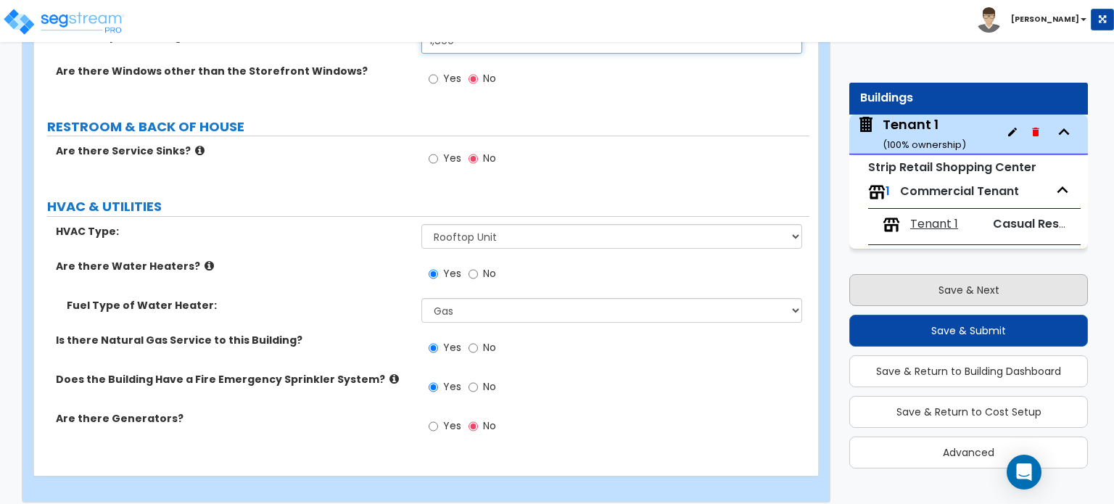
type input "1,890"
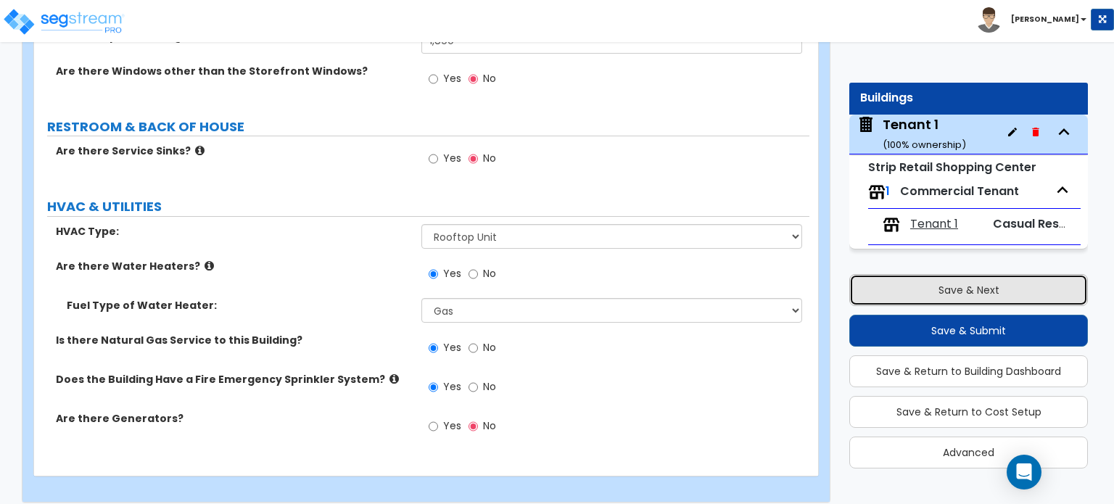
click at [928, 289] on button "Save & Next" at bounding box center [968, 290] width 239 height 32
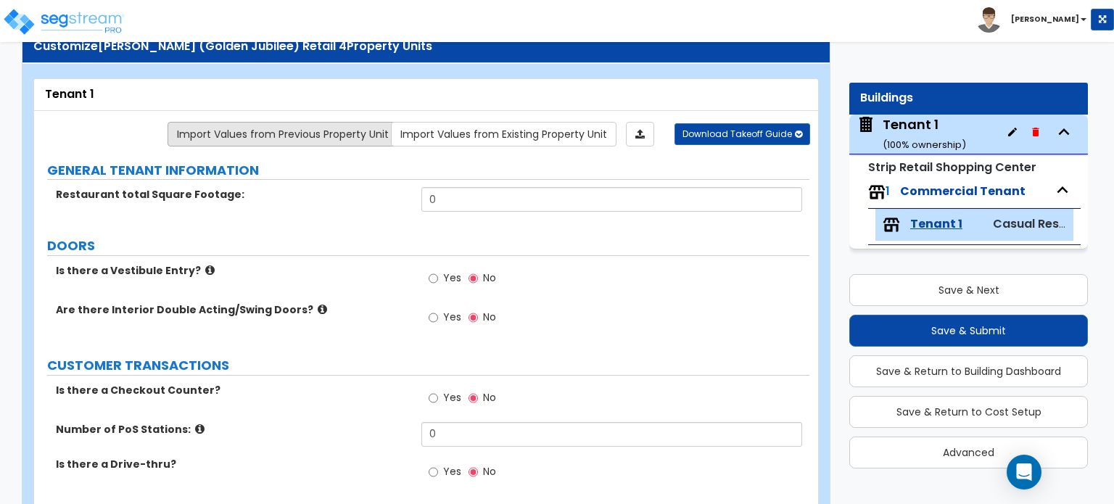
scroll to position [0, 0]
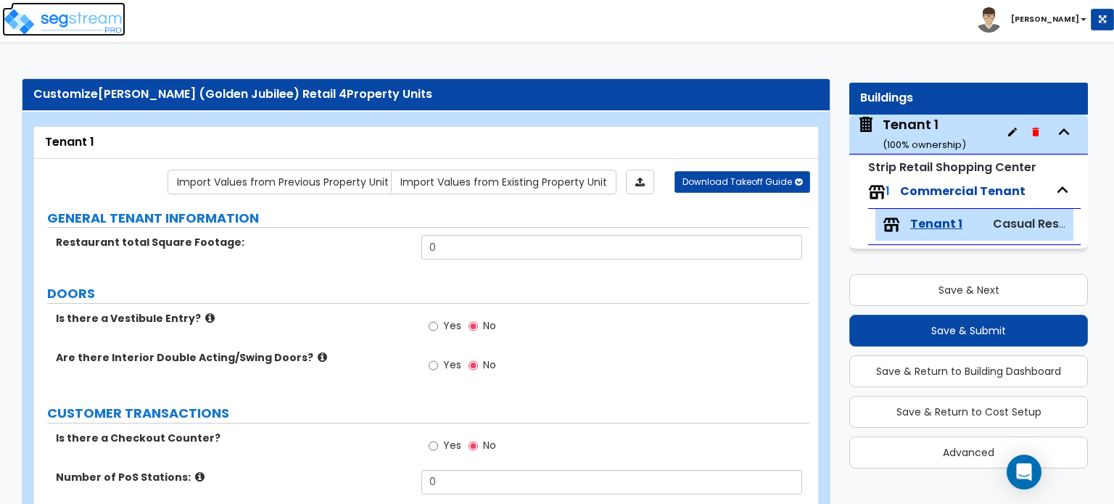
click at [75, 11] on img at bounding box center [63, 21] width 123 height 29
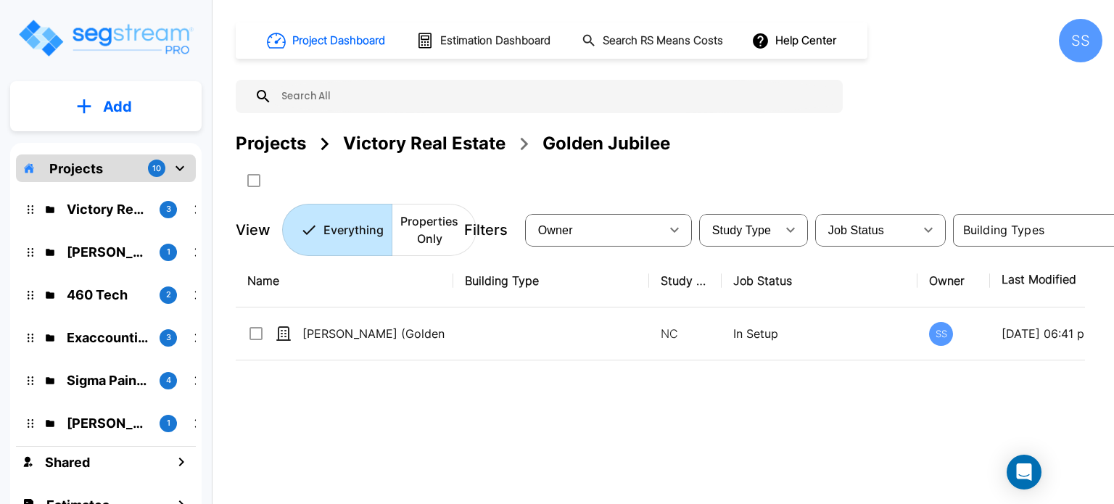
click at [424, 144] on div "Victory Real Estate" at bounding box center [424, 144] width 162 height 26
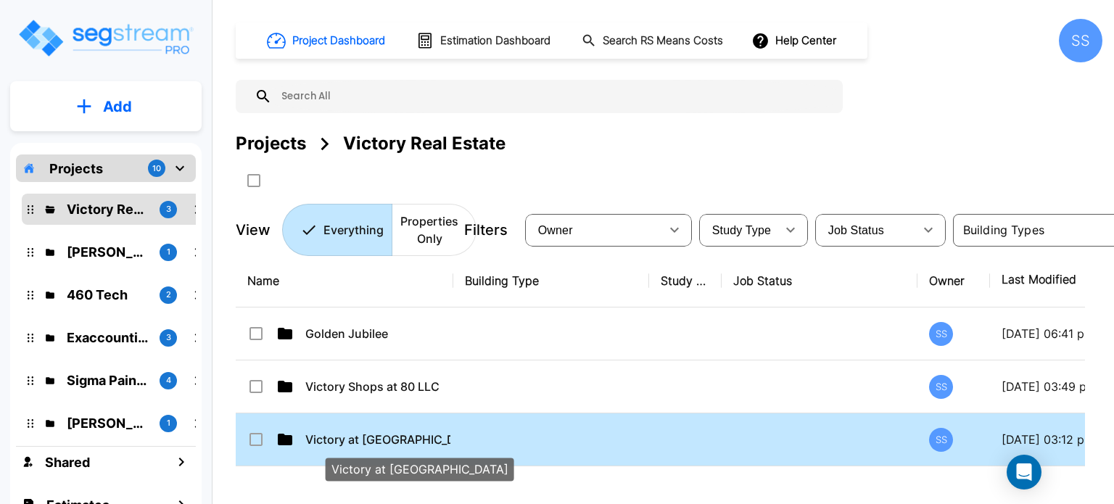
click at [376, 437] on p "Victory at Forney" at bounding box center [377, 439] width 145 height 17
checkbox input "true"
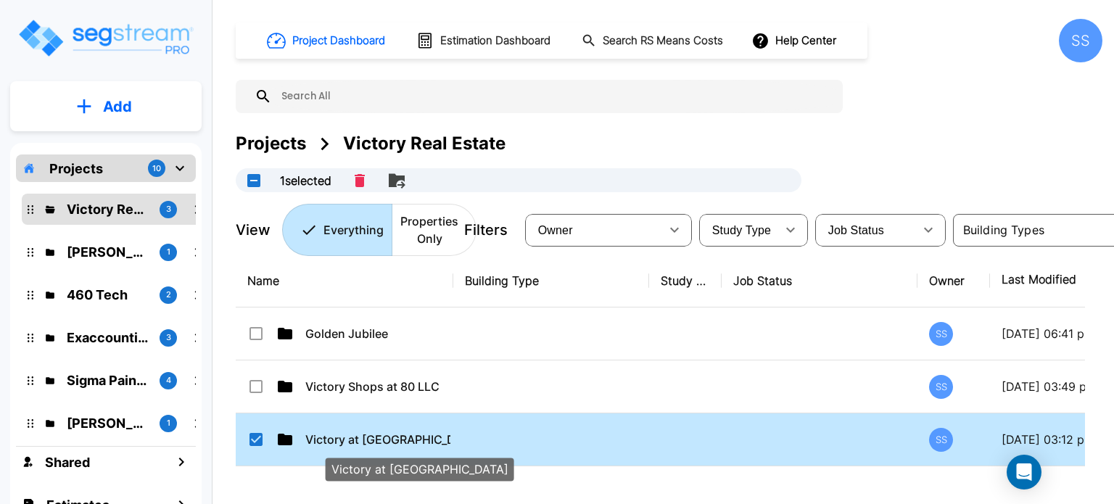
click at [376, 437] on p "Victory at Forney" at bounding box center [377, 439] width 145 height 17
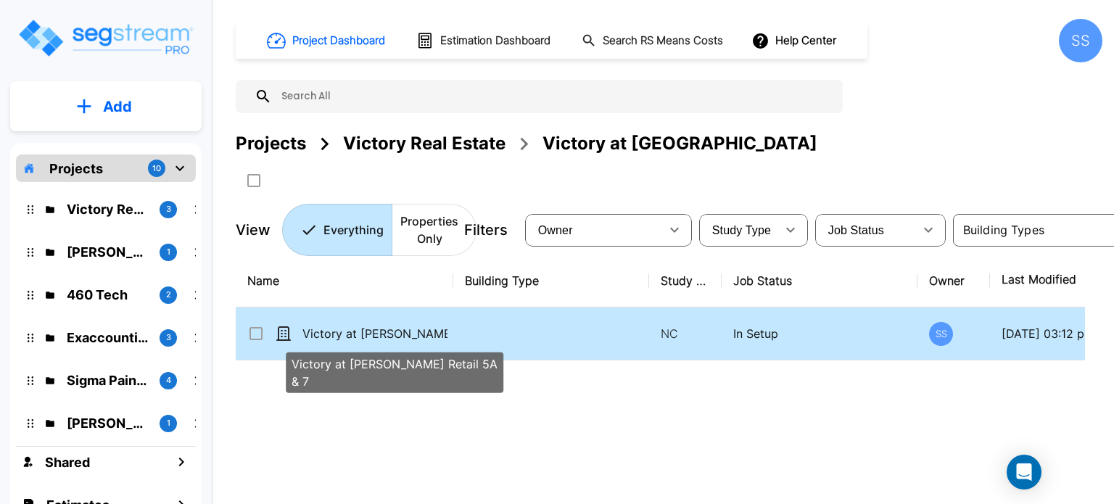
click at [357, 335] on p "Victory at Forney Retail 5A & 7" at bounding box center [374, 333] width 145 height 17
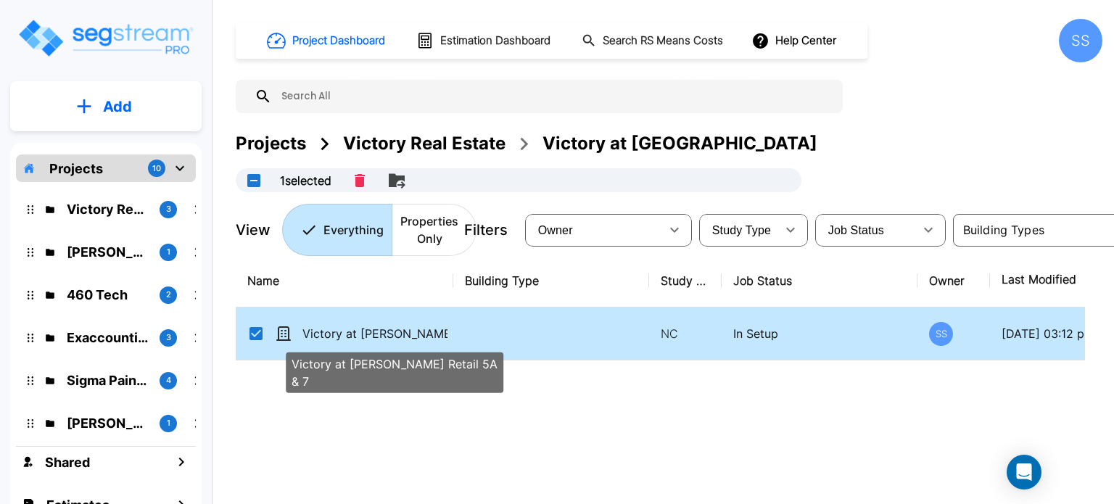
click at [342, 325] on p "Victory at Forney Retail 5A & 7" at bounding box center [374, 333] width 145 height 17
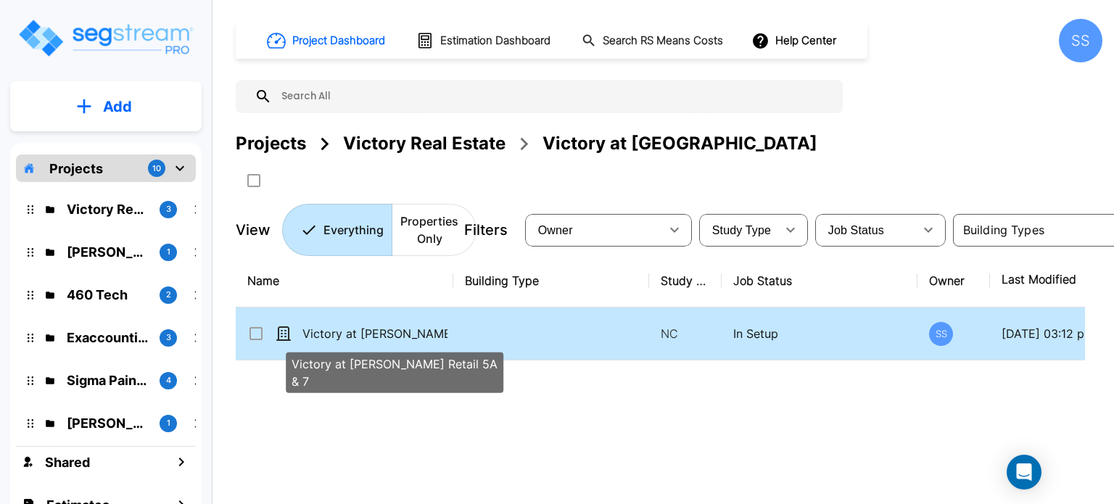
click at [338, 330] on p "Victory at Forney Retail 5A & 7" at bounding box center [374, 333] width 145 height 17
checkbox input "true"
click at [338, 330] on p "Victory at Forney Retail 5A & 7" at bounding box center [374, 333] width 145 height 17
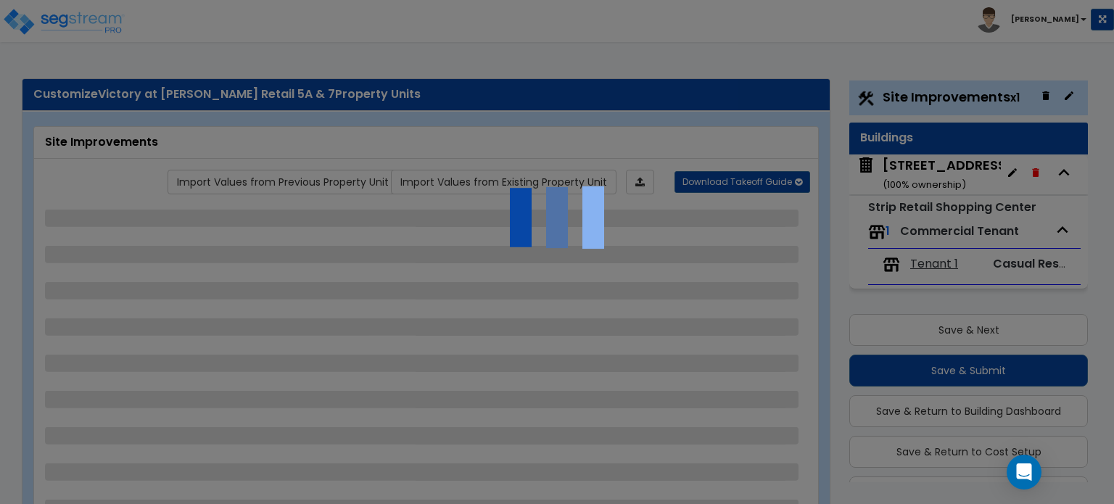
scroll to position [38, 0]
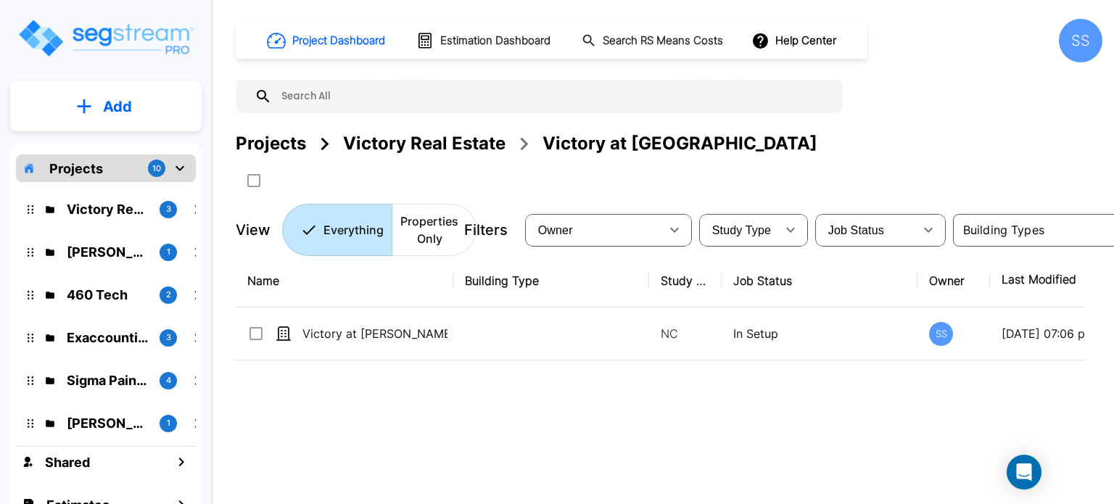
click at [404, 146] on div "Victory Real Estate" at bounding box center [424, 144] width 162 height 26
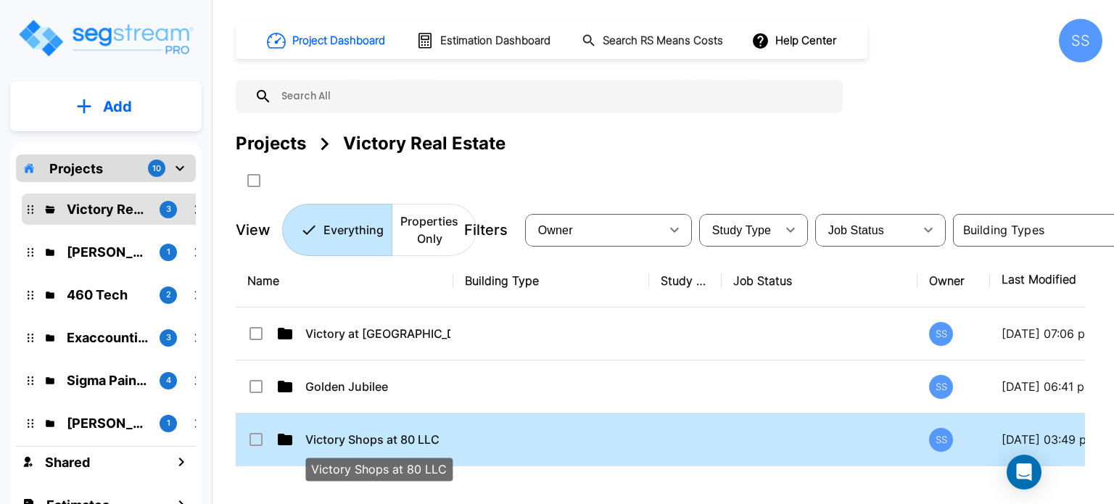
click at [360, 434] on p "Victory Shops at 80 LLC" at bounding box center [377, 439] width 145 height 17
checkbox input "true"
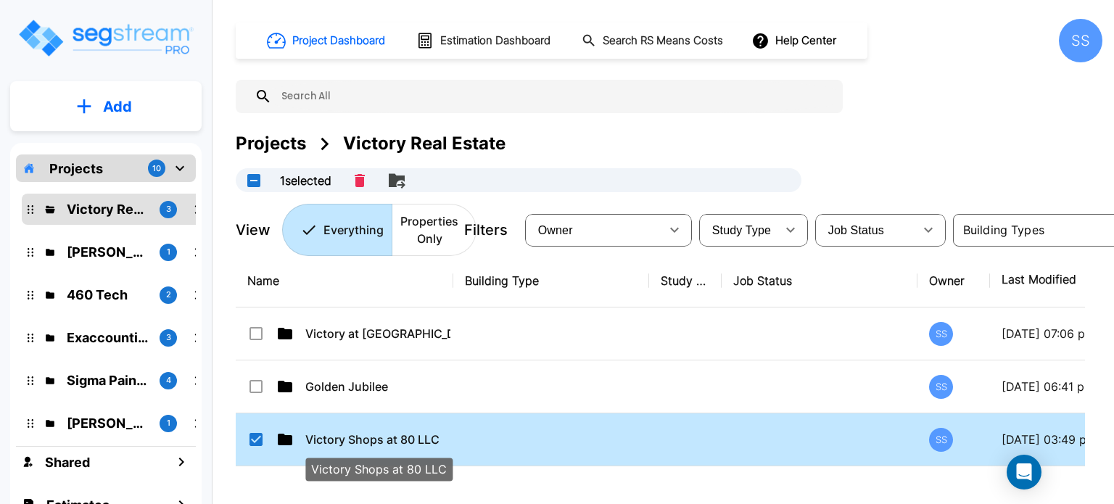
click at [360, 434] on p "Victory Shops at 80 LLC" at bounding box center [377, 439] width 145 height 17
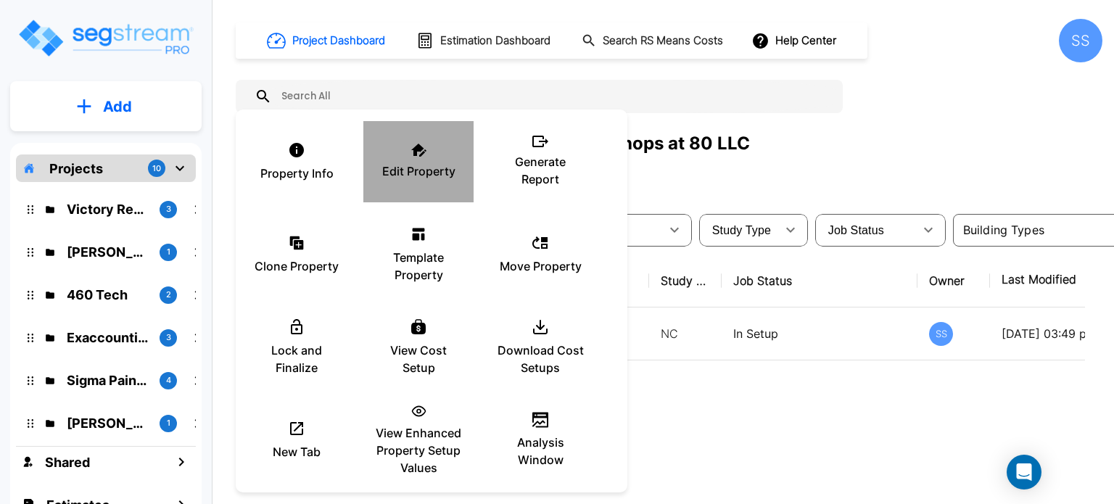
click at [421, 182] on div "Edit Property" at bounding box center [418, 161] width 87 height 73
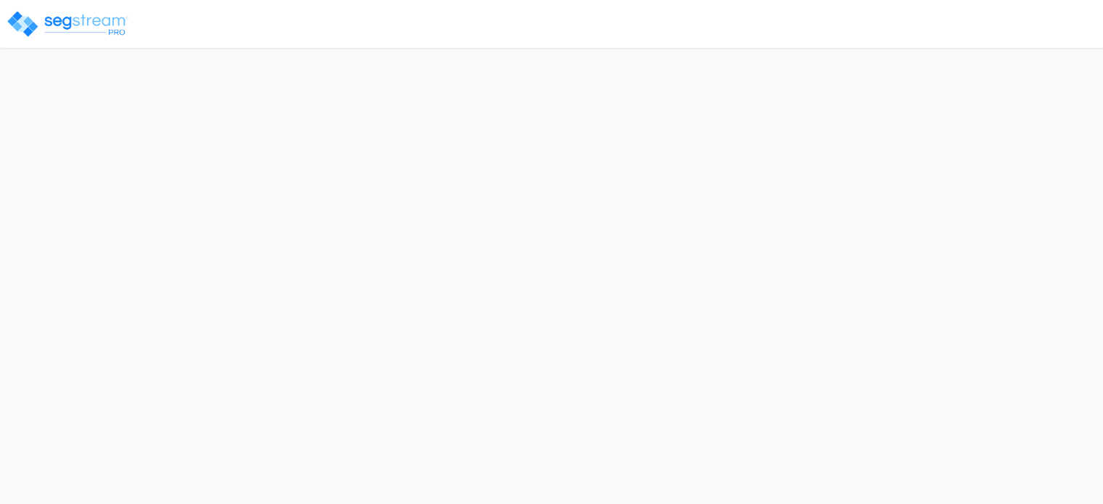
select select "[GEOGRAPHIC_DATA]"
select select "2024"
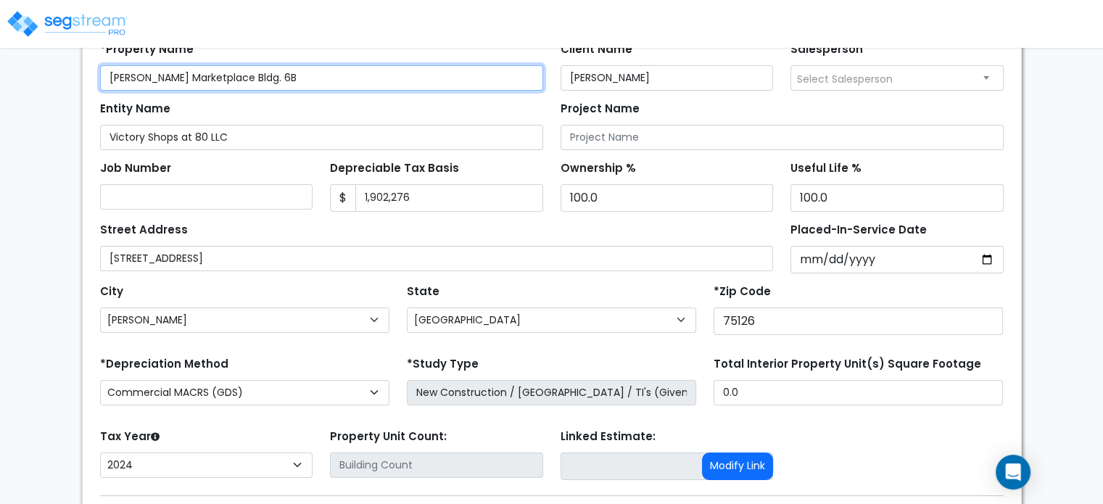
scroll to position [259, 0]
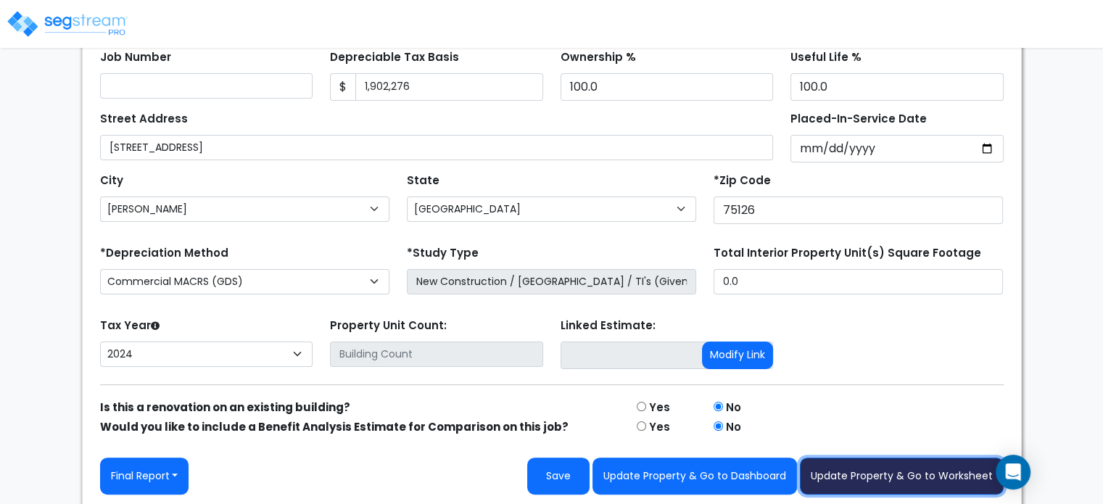
click at [914, 476] on button "Update Property & Go to Worksheet" at bounding box center [902, 476] width 204 height 37
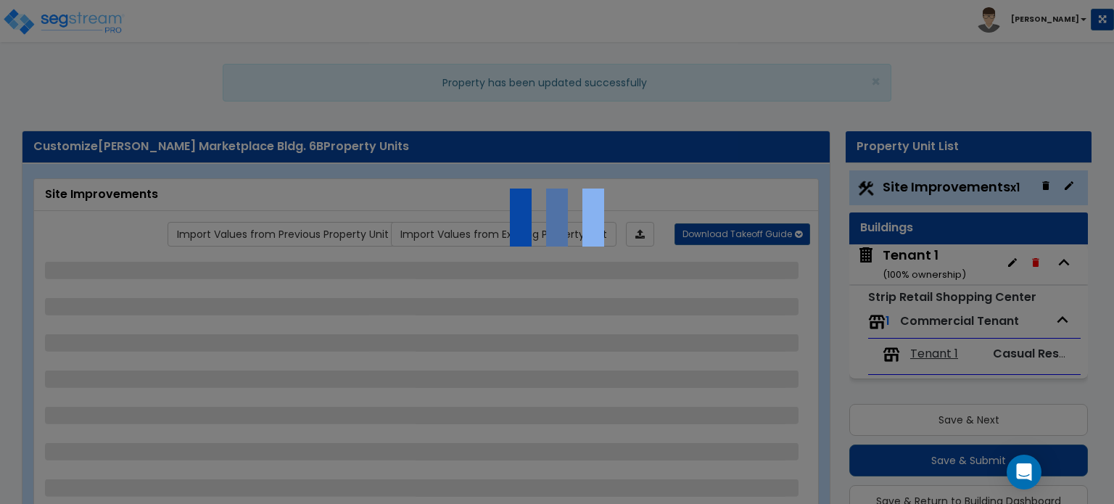
scroll to position [38, 0]
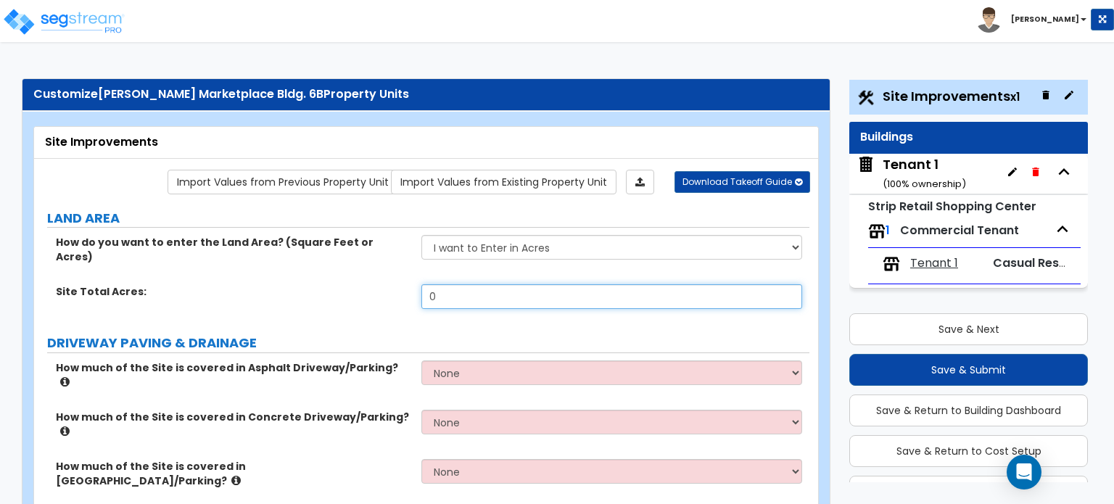
drag, startPoint x: 485, startPoint y: 276, endPoint x: 350, endPoint y: 285, distance: 135.9
click at [351, 285] on div "Site Total Acres: 0" at bounding box center [421, 301] width 775 height 35
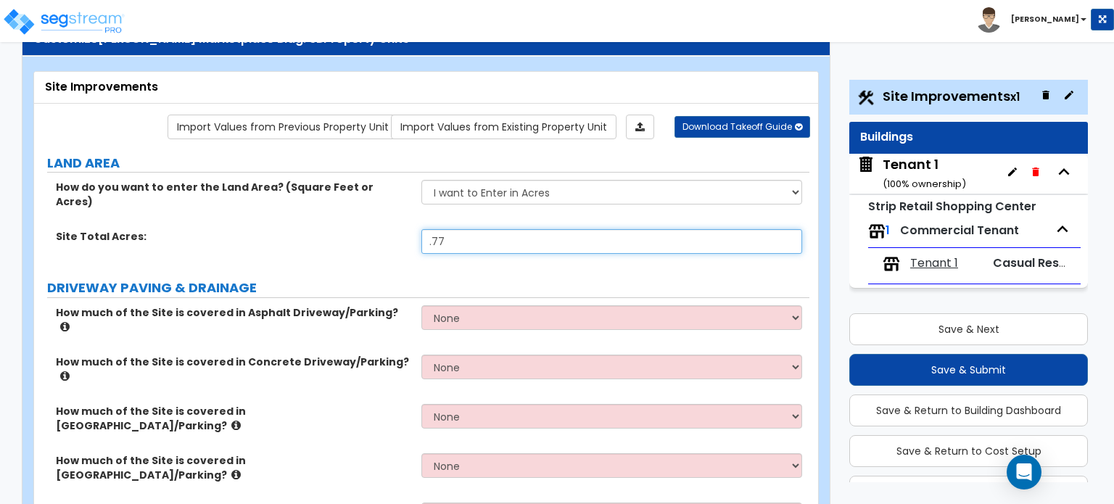
scroll to position [145, 0]
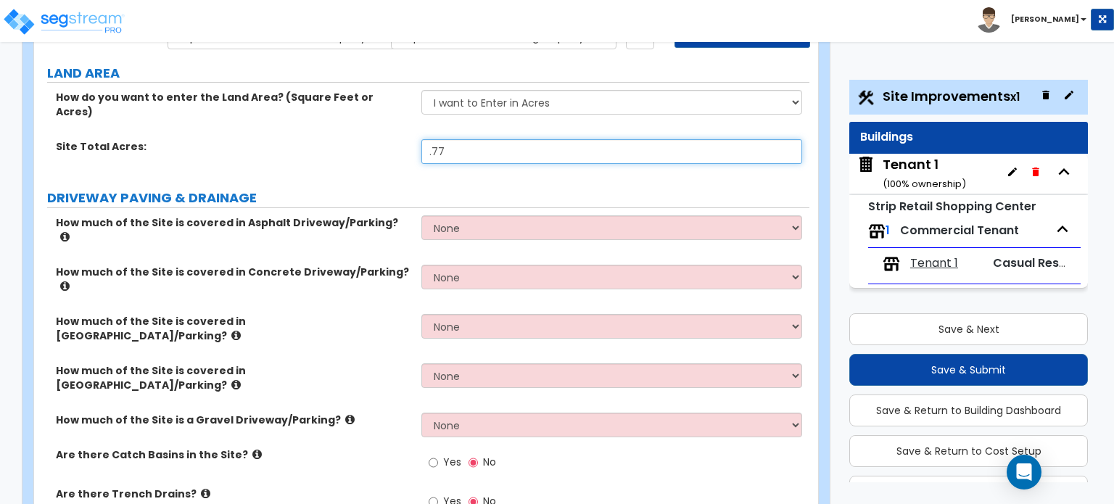
type input ".77"
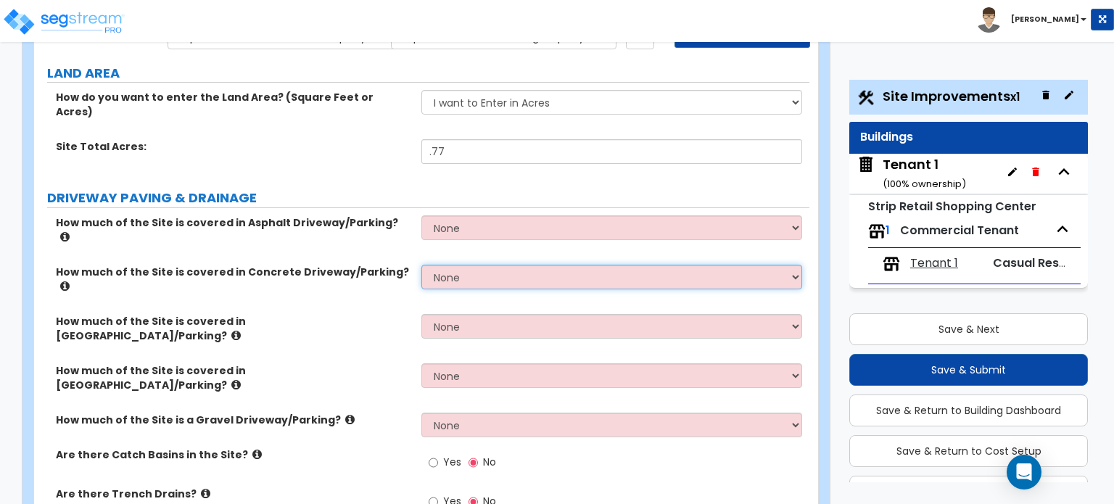
click at [470, 265] on select "None I want to Enter an Approximate Percentage I want to Enter the Square Foota…" at bounding box center [611, 277] width 380 height 25
select select "2"
click at [421, 265] on select "None I want to Enter an Approximate Percentage I want to Enter the Square Foota…" at bounding box center [611, 277] width 380 height 25
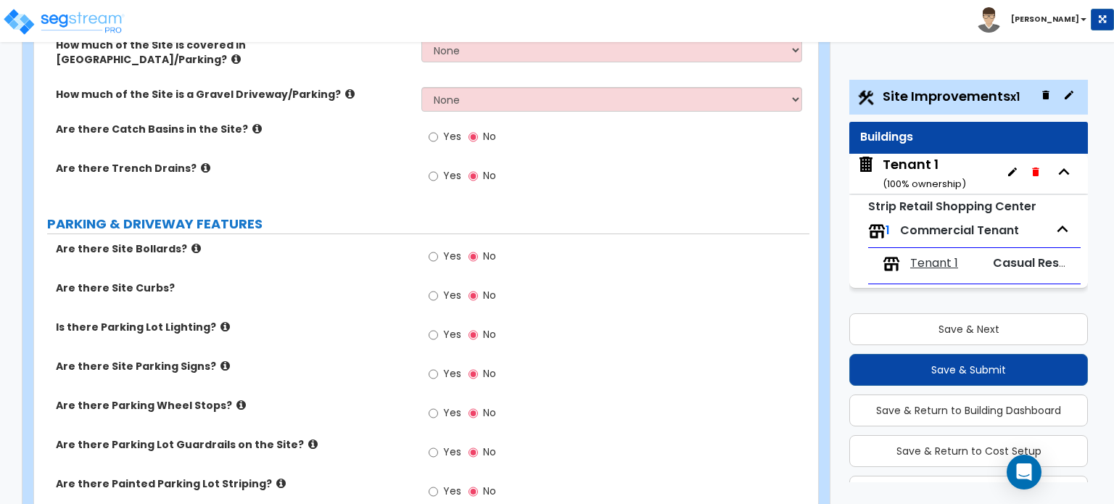
scroll to position [580, 0]
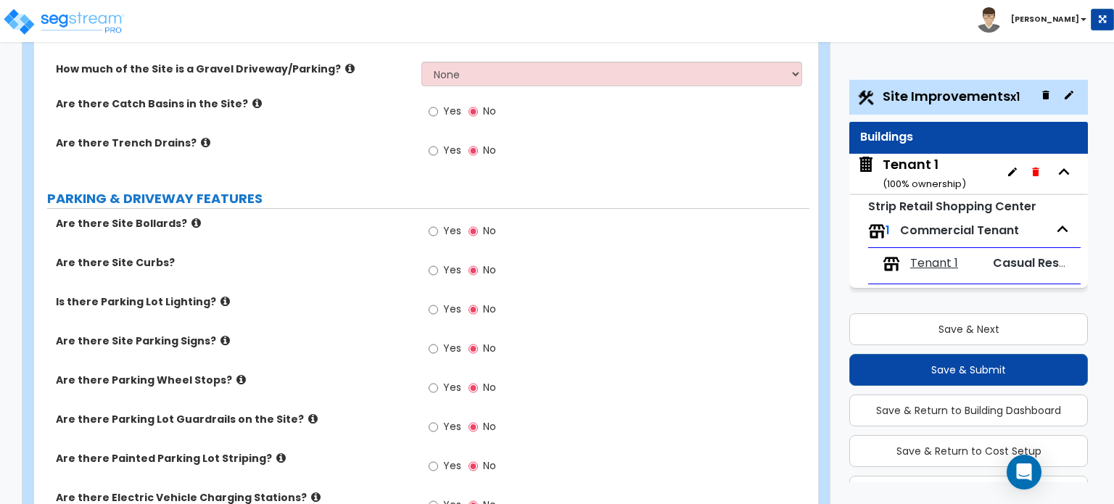
click at [442, 338] on label "Yes" at bounding box center [445, 350] width 33 height 25
click at [438, 341] on input "Yes" at bounding box center [433, 349] width 9 height 16
radio input "true"
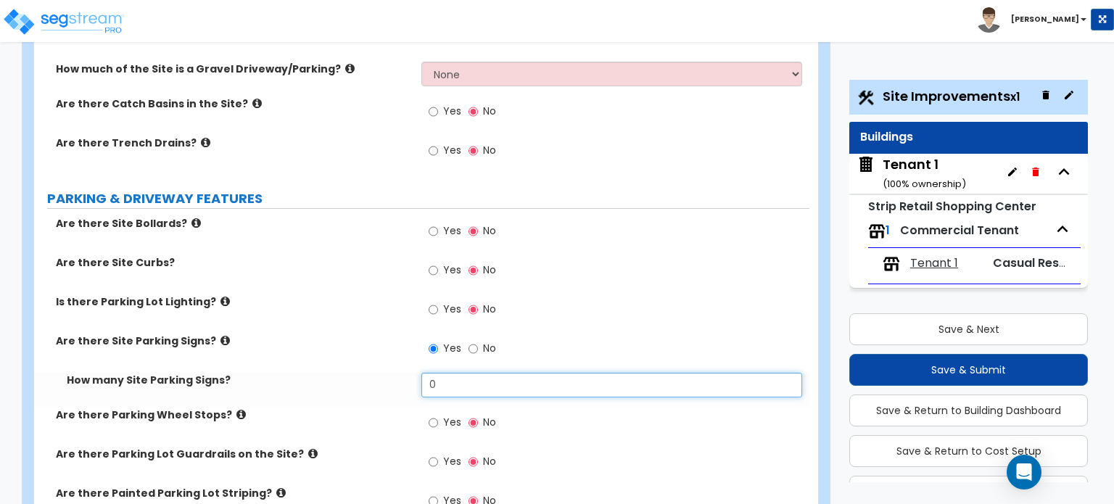
drag, startPoint x: 445, startPoint y: 292, endPoint x: 397, endPoint y: 310, distance: 51.4
click at [397, 373] on div "How many Site Parking Signs? 0" at bounding box center [421, 390] width 775 height 35
type input "4"
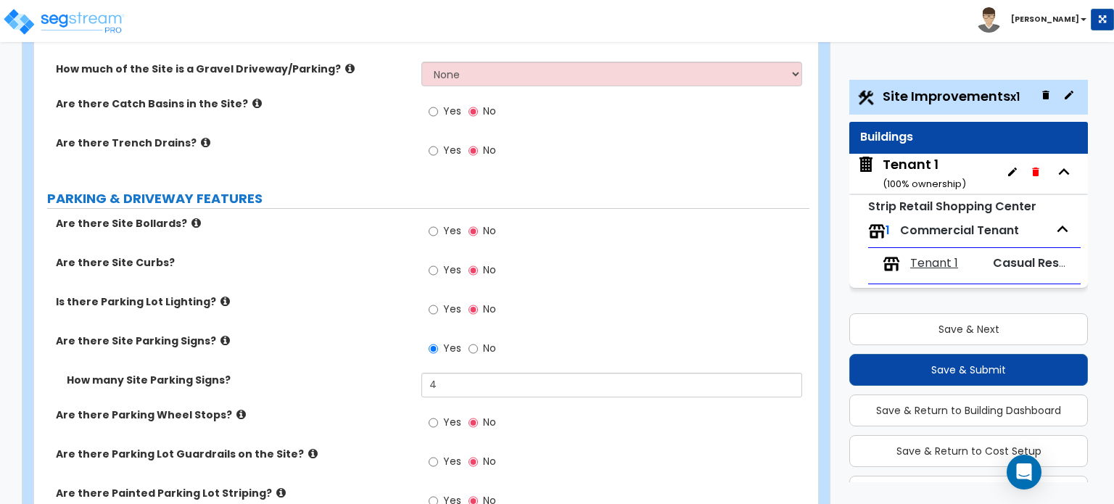
click at [450, 415] on span "Yes" at bounding box center [452, 422] width 18 height 15
click at [438, 415] on input "Yes" at bounding box center [433, 423] width 9 height 16
radio input "true"
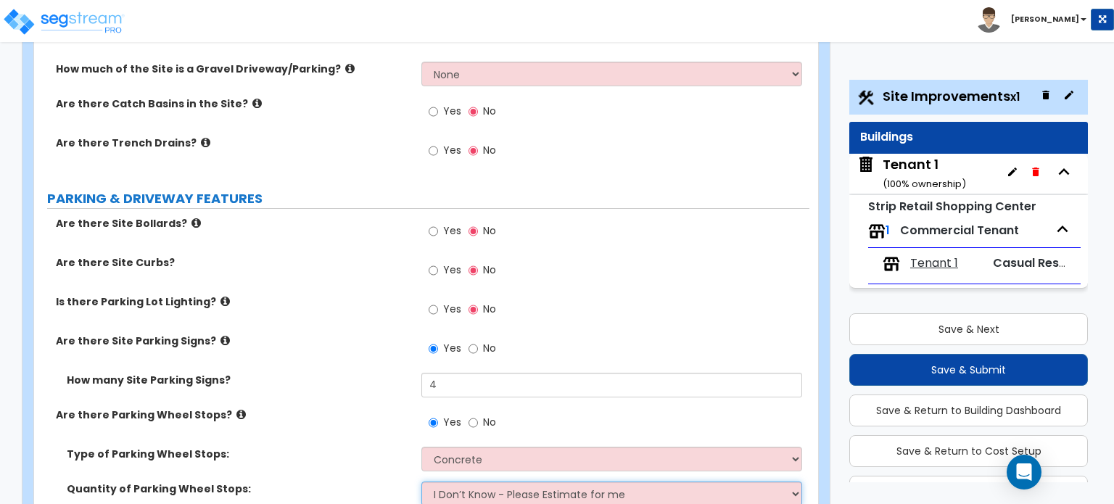
click at [475, 482] on select "I Don’t Know - Please Estimate for me I Want to Enter the Number of Wheel Stops" at bounding box center [611, 494] width 380 height 25
select select "1"
click at [421, 482] on select "I Don’t Know - Please Estimate for me I Want to Enter the Number of Wheel Stops" at bounding box center [611, 494] width 380 height 25
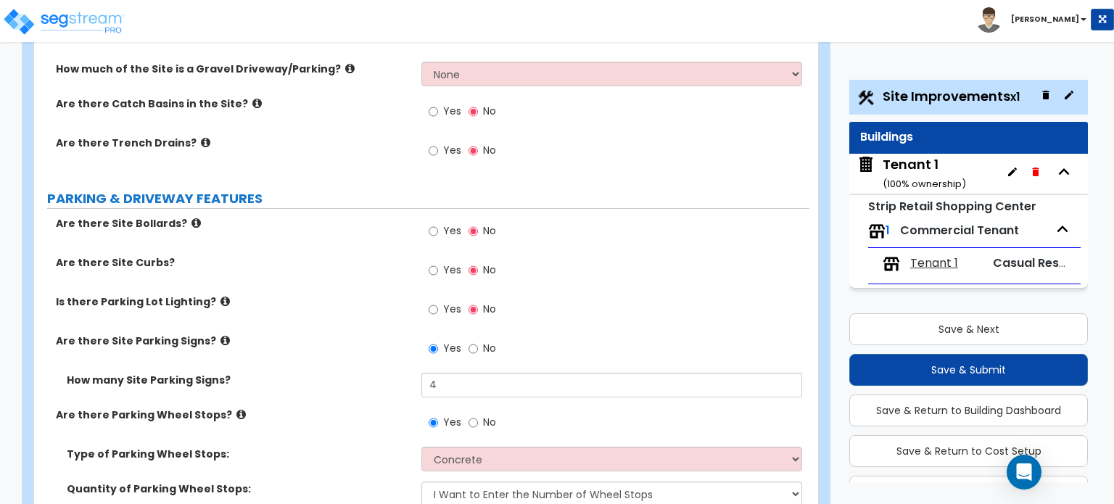
drag, startPoint x: 478, startPoint y: 439, endPoint x: 364, endPoint y: 437, distance: 113.9
type input "4"
click at [413, 447] on div "Type of Parking Wheel Stops: Concrete Rubber/Plastic" at bounding box center [421, 464] width 775 height 35
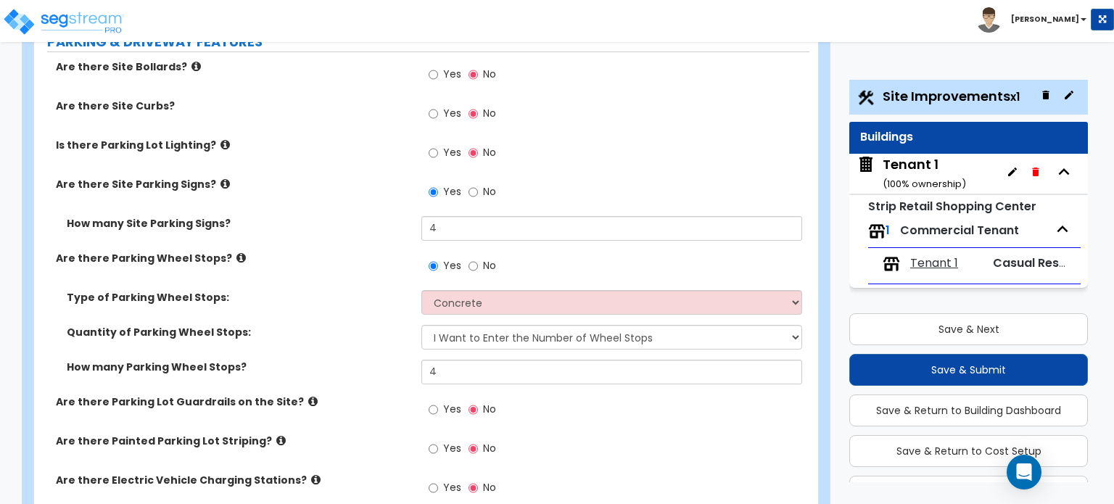
scroll to position [798, 0]
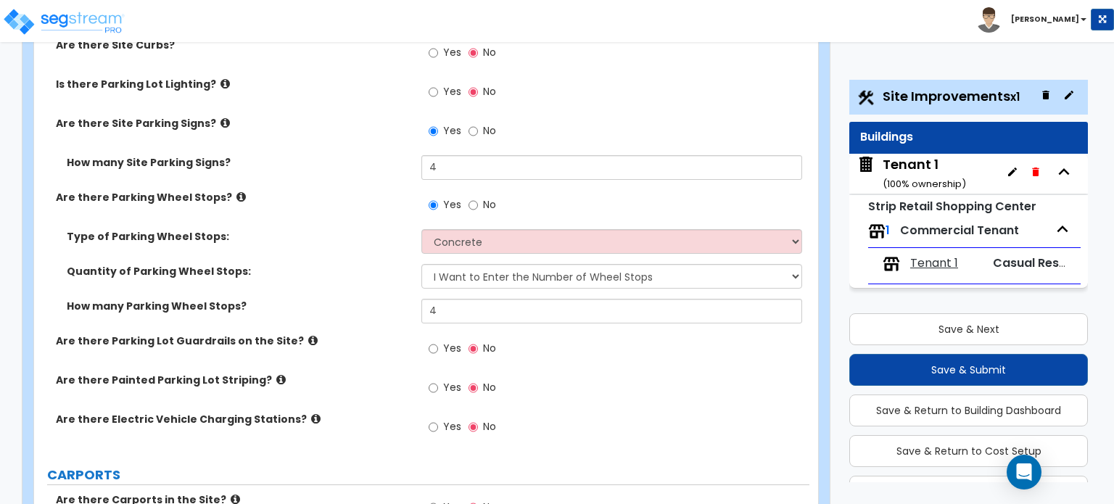
click at [441, 377] on label "Yes" at bounding box center [445, 389] width 33 height 25
click at [438, 380] on input "Yes" at bounding box center [433, 388] width 9 height 16
radio input "true"
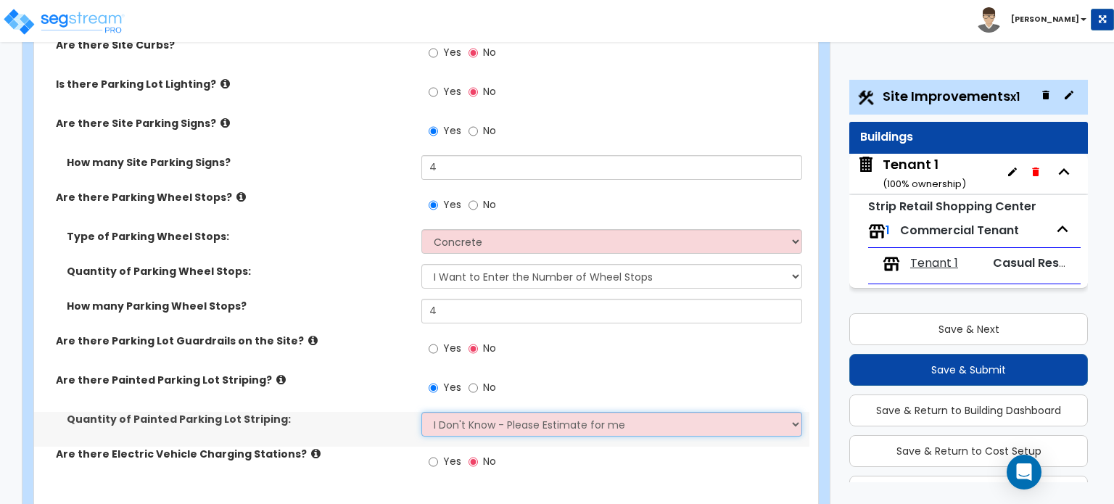
click at [476, 412] on select "I Don't Know - Please Estimate for me I Want to Enter the Number of Parking Spa…" at bounding box center [611, 424] width 380 height 25
select select "1"
click at [421, 412] on select "I Don't Know - Please Estimate for me I Want to Enter the Number of Parking Spa…" at bounding box center [611, 424] width 380 height 25
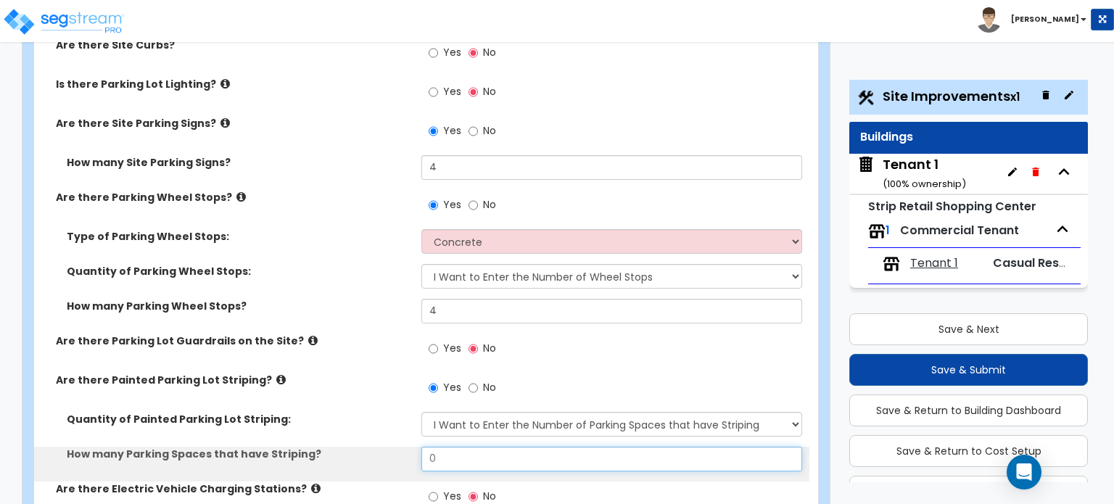
drag, startPoint x: 482, startPoint y: 367, endPoint x: 351, endPoint y: 366, distance: 130.5
click at [352, 447] on div "How many Parking Spaces that have Striping? 0" at bounding box center [421, 464] width 775 height 35
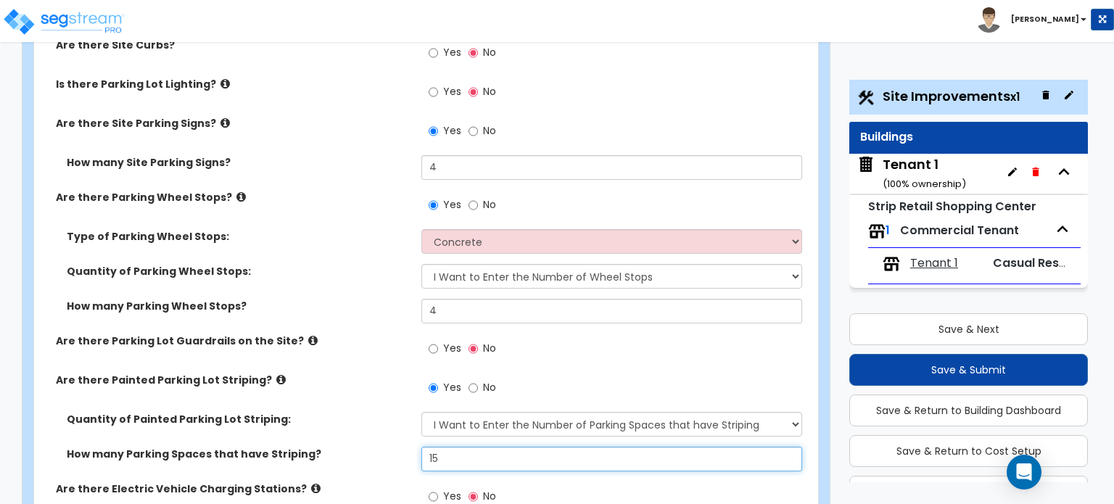
scroll to position [870, 0]
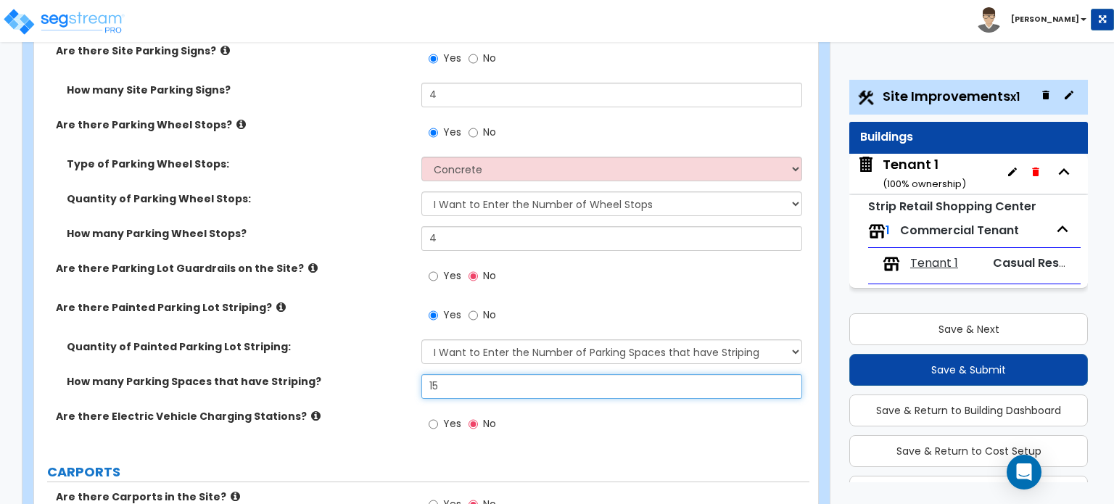
type input "15"
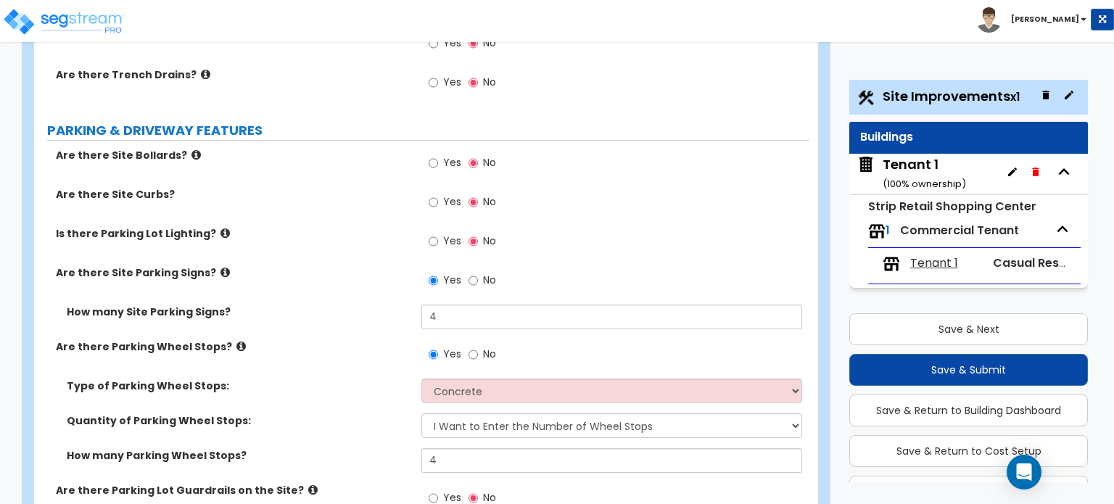
scroll to position [508, 0]
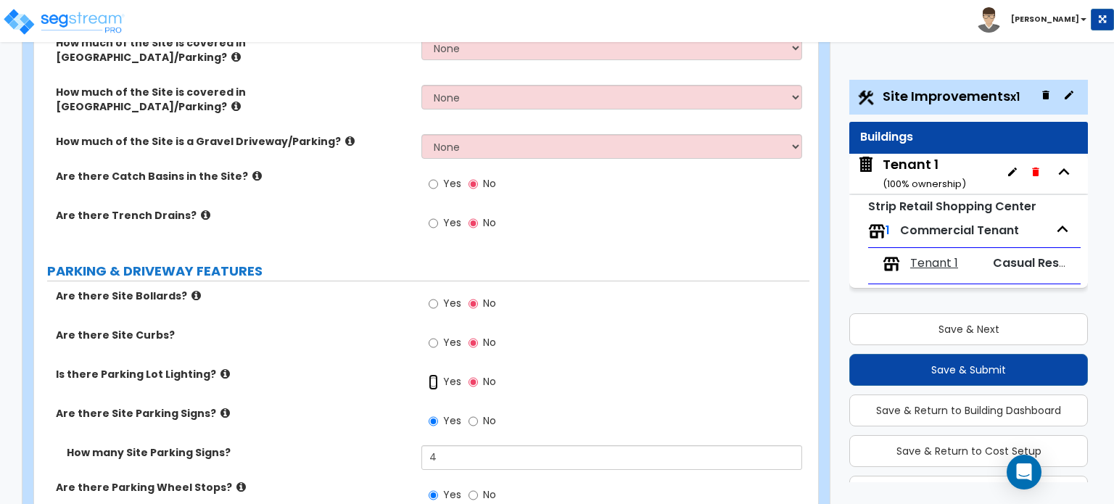
click at [431, 374] on input "Yes" at bounding box center [433, 382] width 9 height 16
radio input "true"
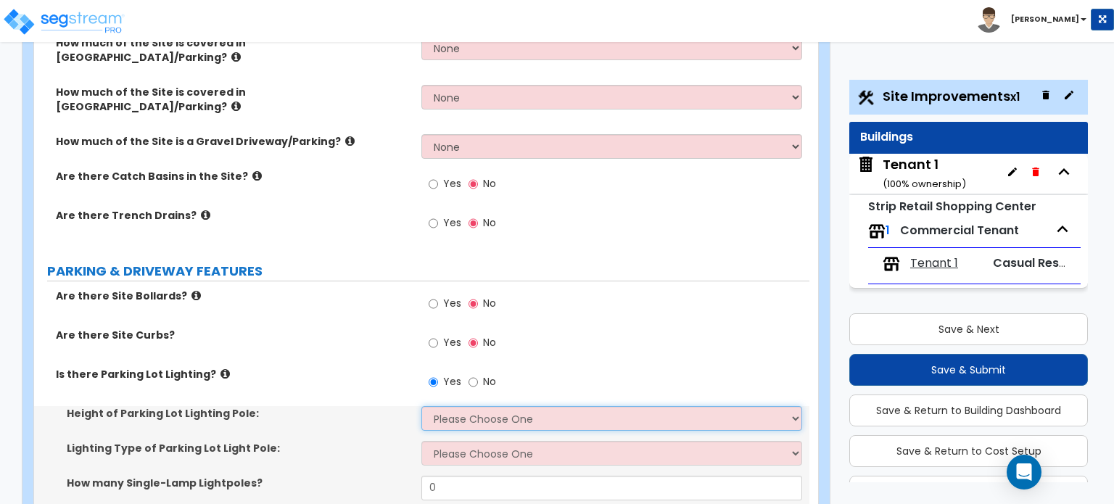
click at [469, 406] on select "Please Choose One 20' high 30' high 40' high" at bounding box center [611, 418] width 380 height 25
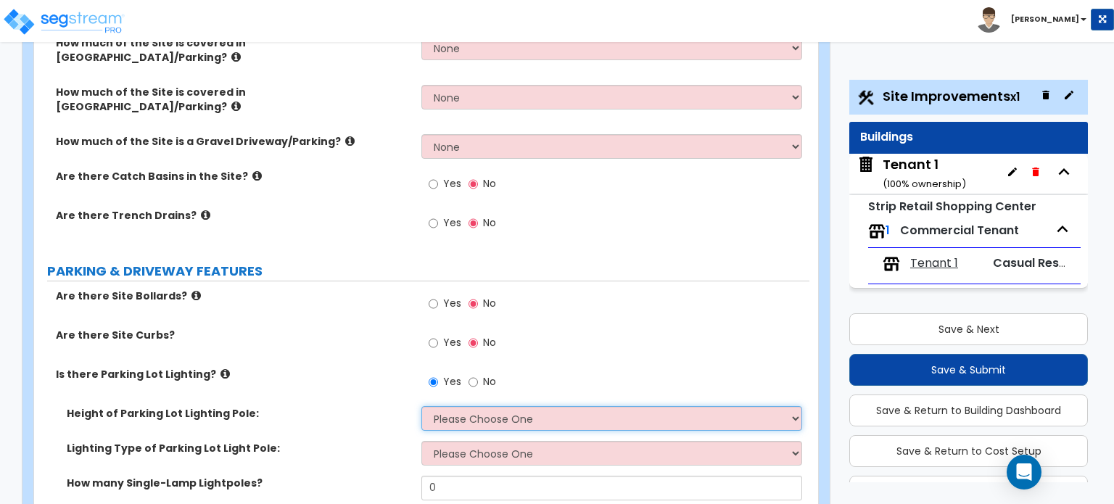
select select "2"
click at [421, 406] on select "Please Choose One 20' high 30' high 40' high" at bounding box center [611, 418] width 380 height 25
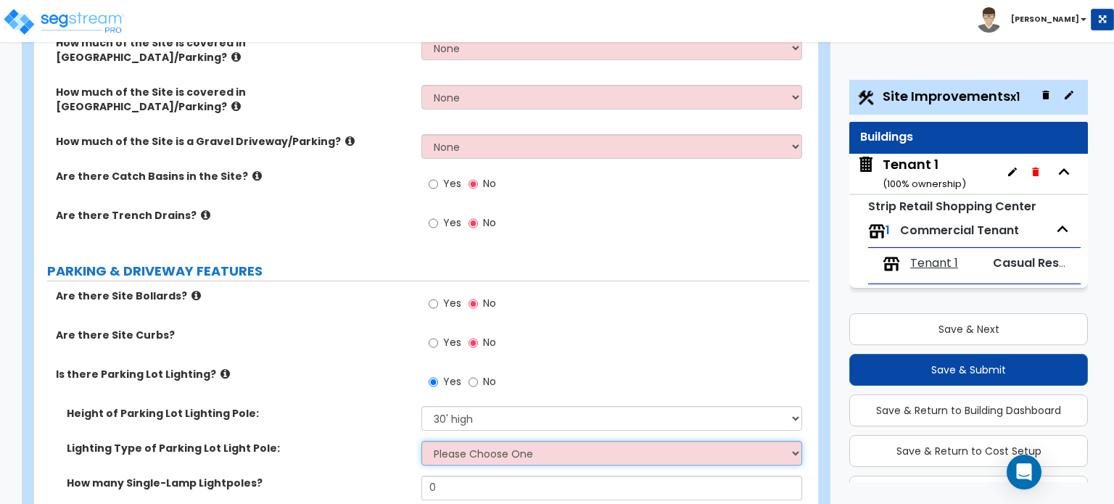
click at [472, 441] on select "Please Choose One LED Metal Halide High Pressure Sodium Please Choose for me" at bounding box center [611, 453] width 380 height 25
select select "1"
click at [421, 441] on select "Please Choose One LED Metal Halide High Pressure Sodium Please Choose for me" at bounding box center [611, 453] width 380 height 25
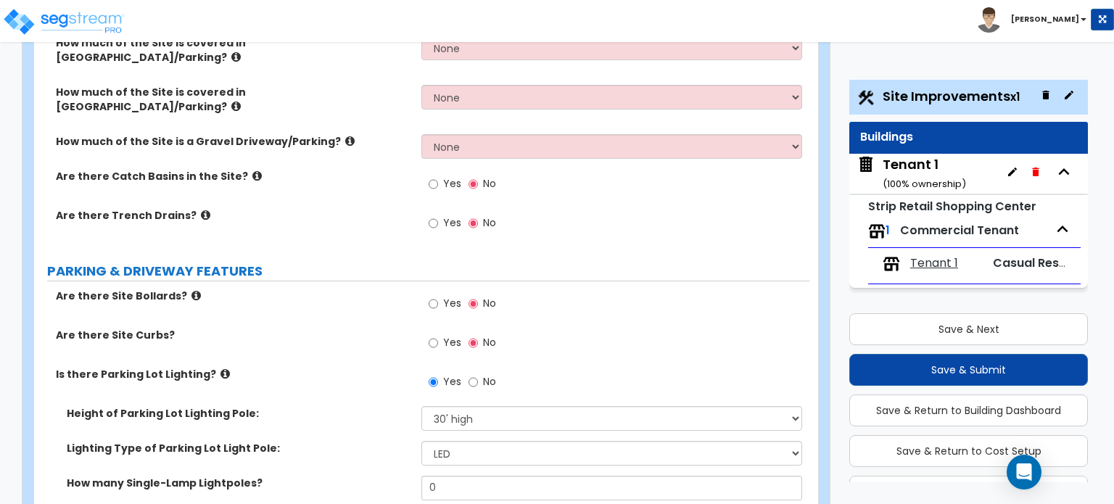
drag, startPoint x: 466, startPoint y: 437, endPoint x: 355, endPoint y: 444, distance: 111.9
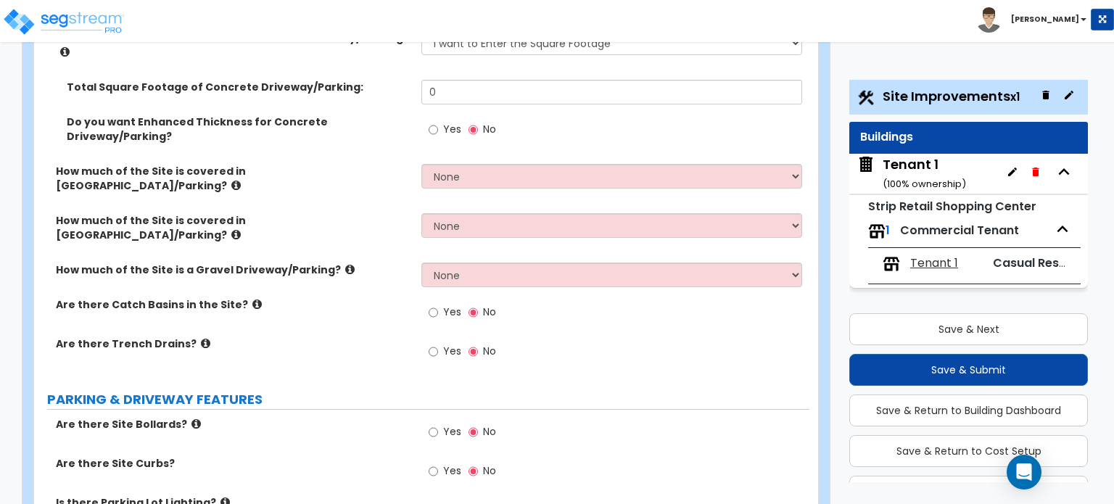
scroll to position [290, 0]
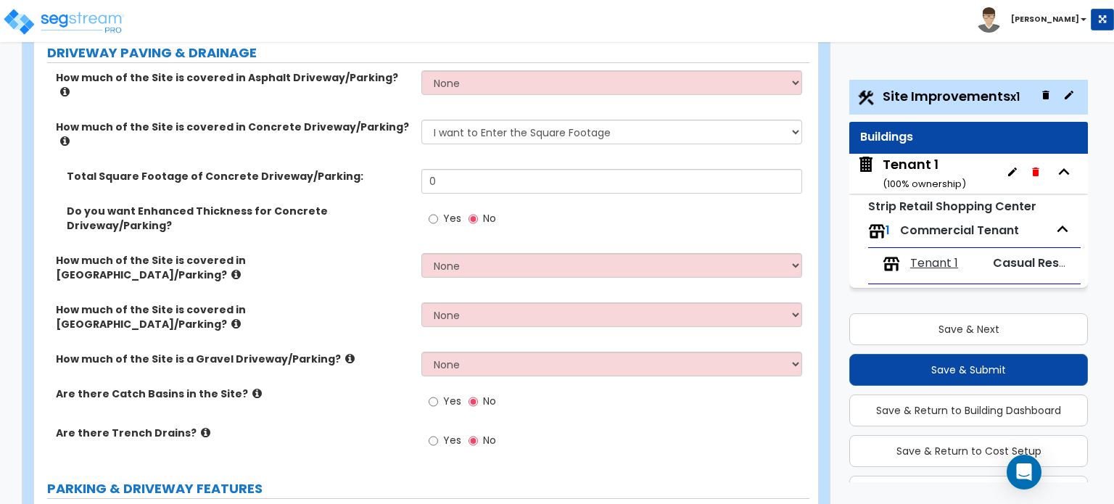
type input "2"
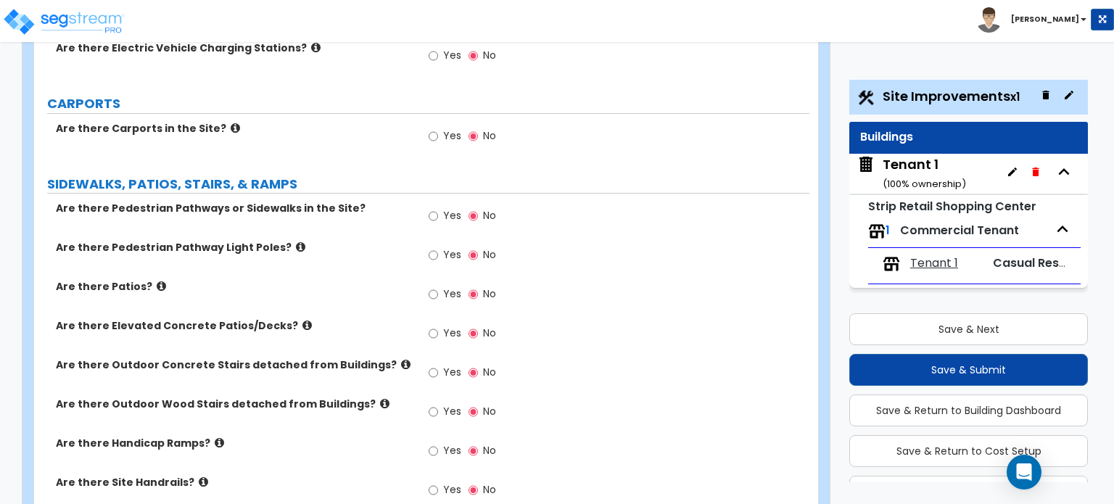
scroll to position [1450, 0]
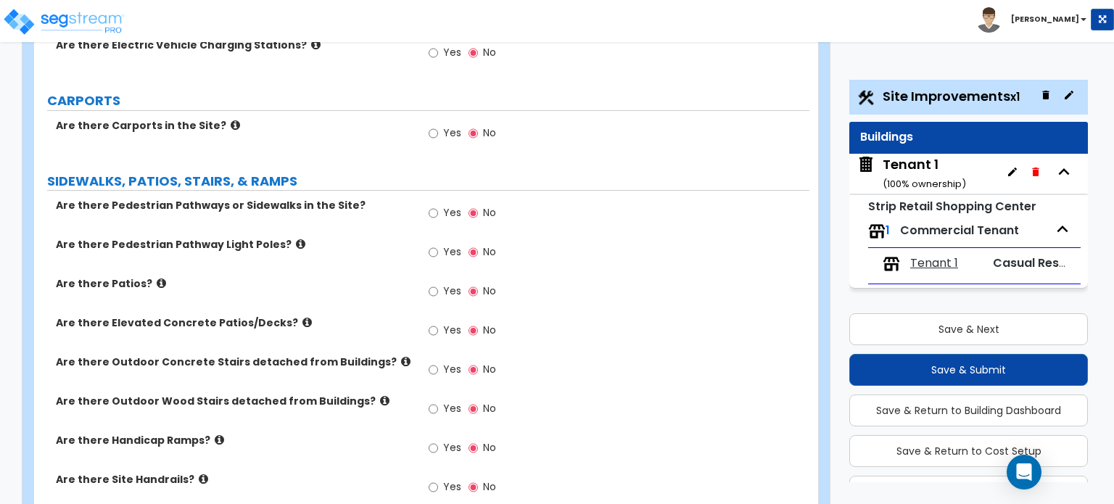
click at [427, 198] on div "Yes No" at bounding box center [462, 214] width 82 height 33
click at [435, 205] on input "Yes" at bounding box center [433, 213] width 9 height 16
radio input "true"
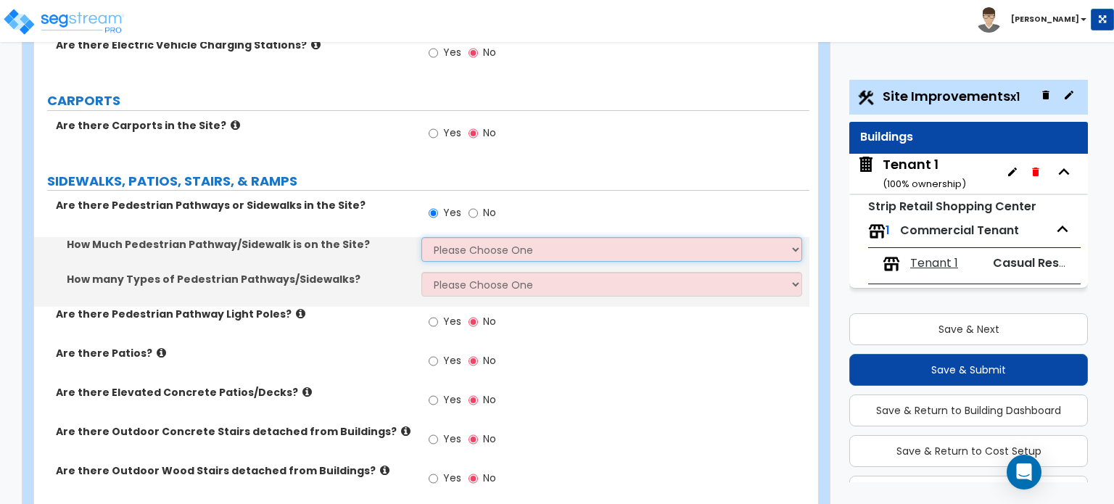
click at [458, 237] on select "Please Choose One I Don't Know, Please Estimate For Me Enter Linear Footage" at bounding box center [611, 249] width 380 height 25
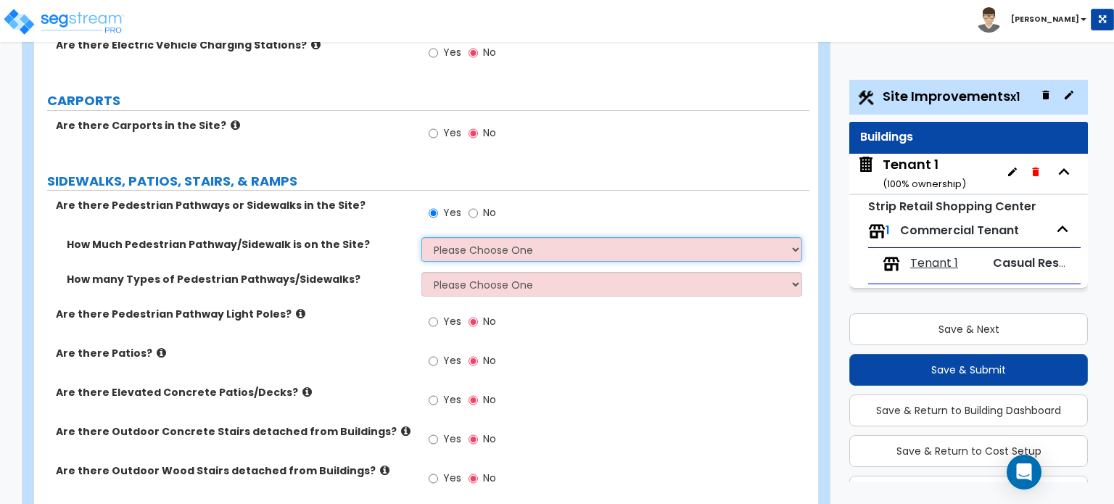
select select "2"
click at [421, 237] on select "Please Choose One I Don't Know, Please Estimate For Me Enter Linear Footage" at bounding box center [611, 249] width 380 height 25
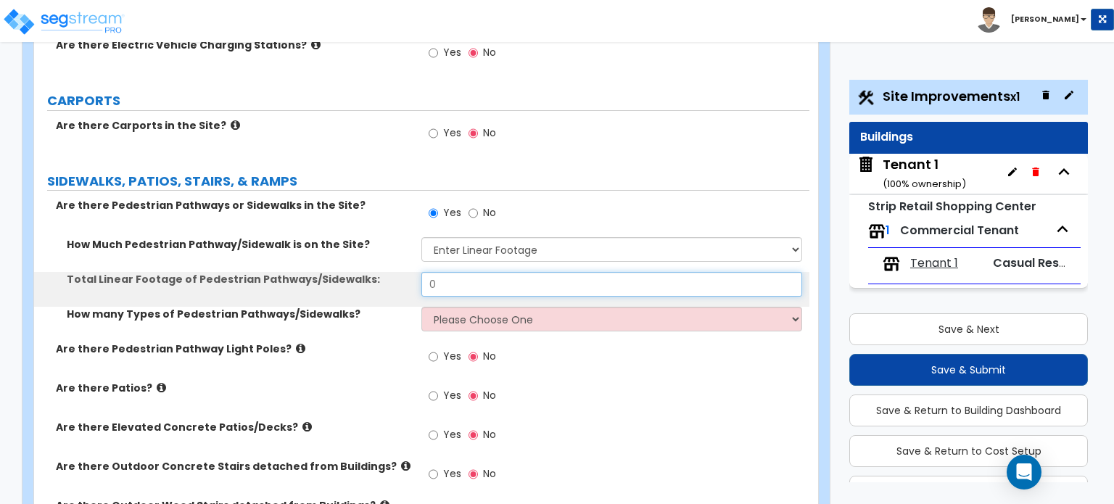
drag, startPoint x: 499, startPoint y: 208, endPoint x: 326, endPoint y: 191, distance: 173.4
click at [326, 272] on div "Total Linear Footage of Pedestrian Pathways/Sidewalks: 0" at bounding box center [421, 289] width 775 height 35
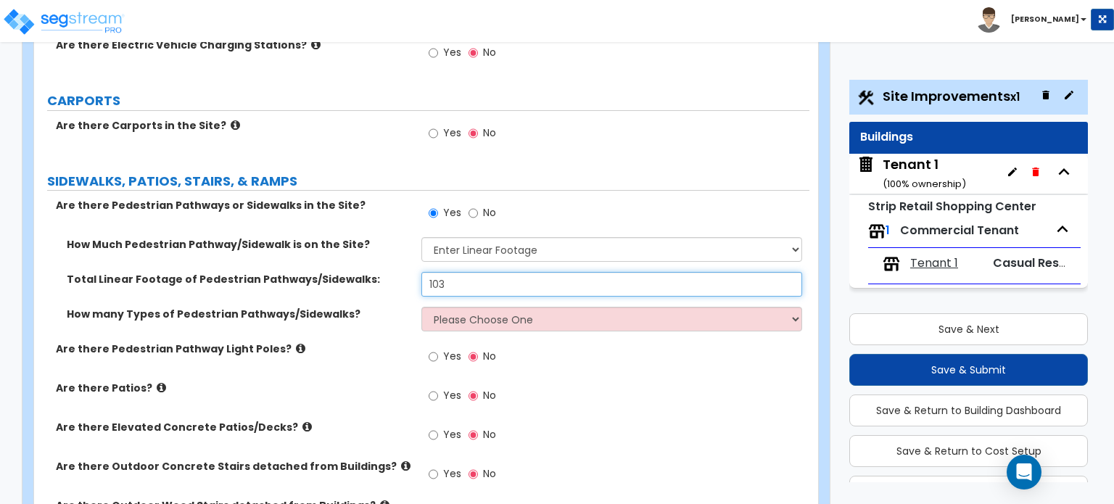
type input "103"
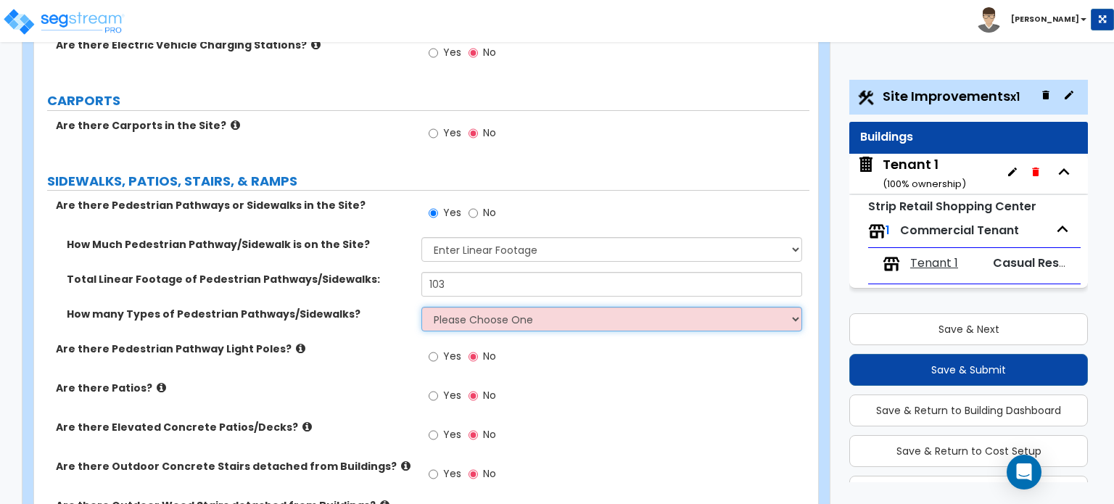
click at [533, 307] on select "Please Choose One 1 2 3" at bounding box center [611, 319] width 380 height 25
select select "1"
click at [421, 307] on select "Please Choose One 1 2 3" at bounding box center [611, 319] width 380 height 25
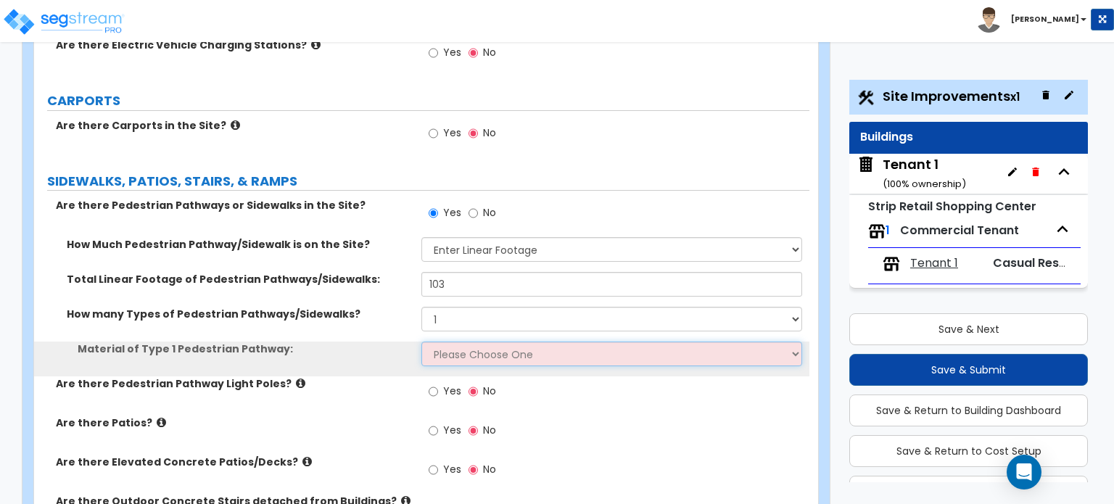
click at [477, 342] on select "Please Choose One Bare Concrete Stamped Concrete Brick Pavers Stone Pavers Wood…" at bounding box center [611, 354] width 380 height 25
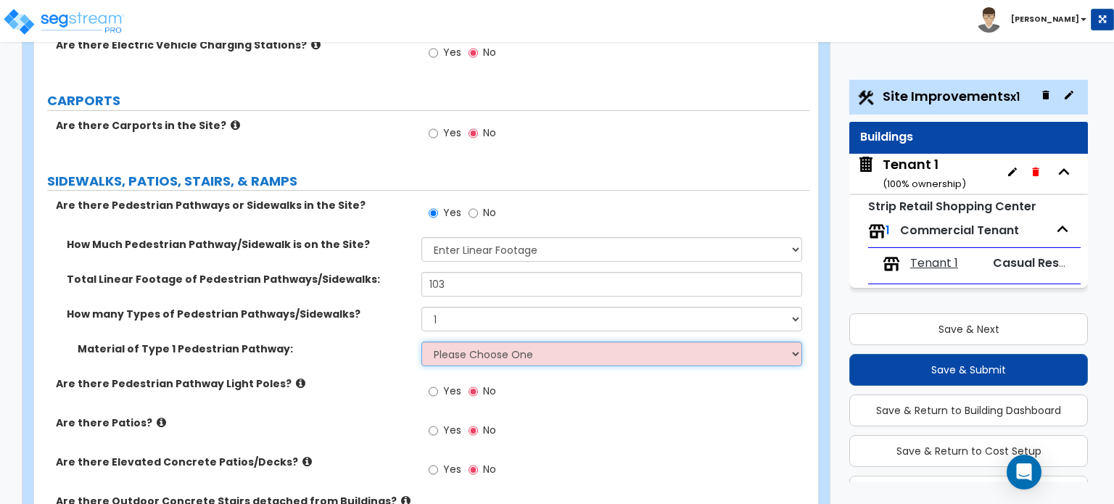
select select "1"
click at [421, 342] on select "Please Choose One Bare Concrete Stamped Concrete Brick Pavers Stone Pavers Wood…" at bounding box center [611, 354] width 380 height 25
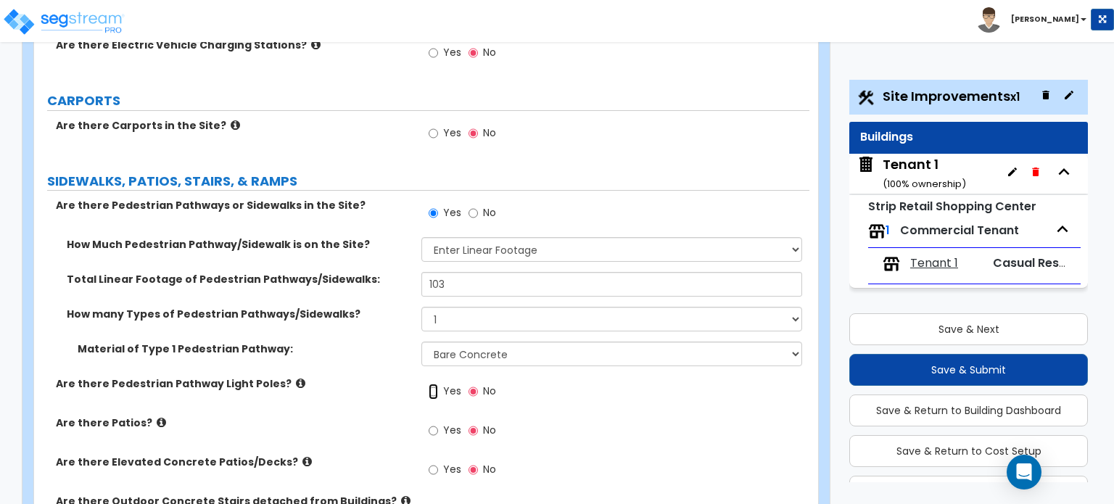
click at [436, 384] on input "Yes" at bounding box center [433, 392] width 9 height 16
radio input "true"
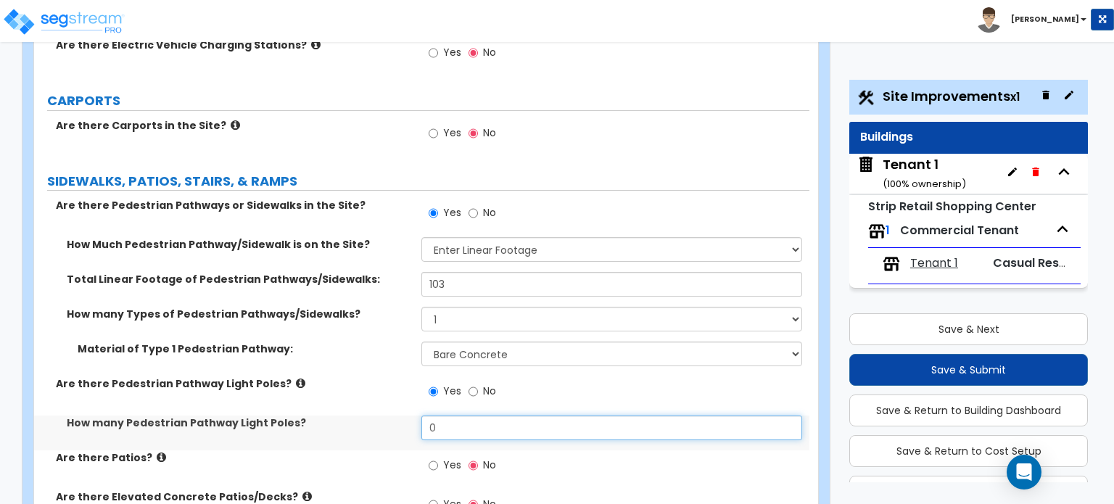
drag, startPoint x: 482, startPoint y: 344, endPoint x: 374, endPoint y: 342, distance: 108.1
click at [374, 416] on div "How many Pedestrian Pathway Light Poles? 0" at bounding box center [421, 433] width 775 height 35
type input "1"
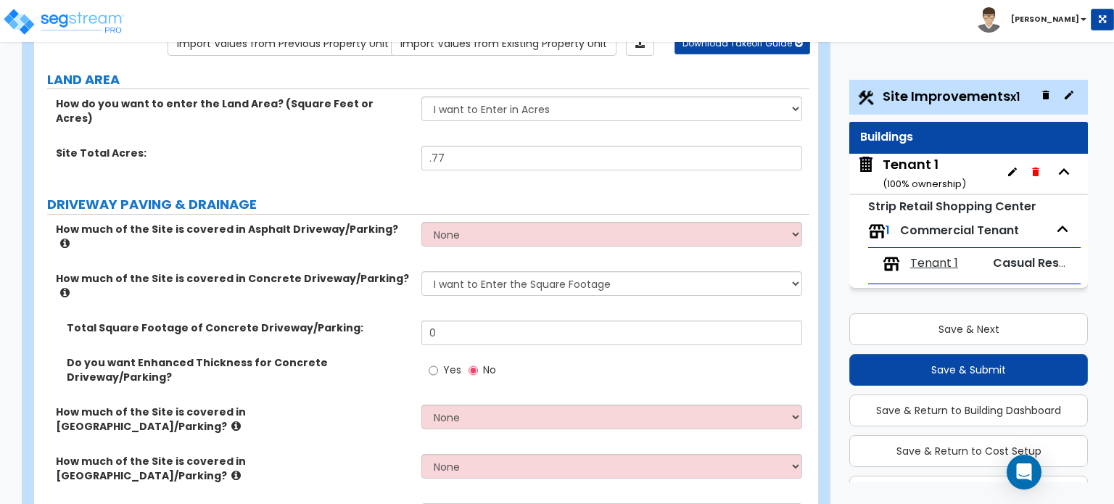
scroll to position [0, 0]
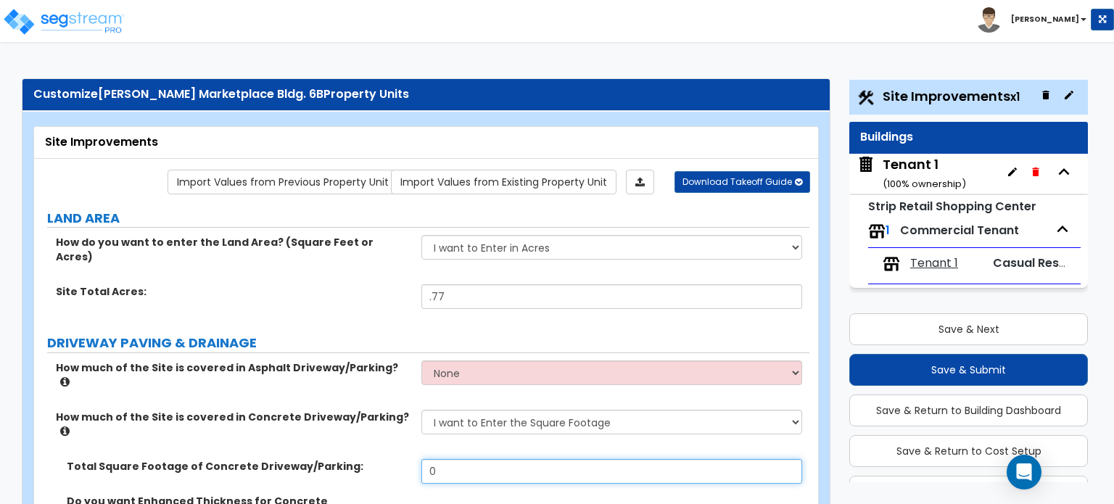
drag, startPoint x: 376, startPoint y: 414, endPoint x: 319, endPoint y: 393, distance: 61.0
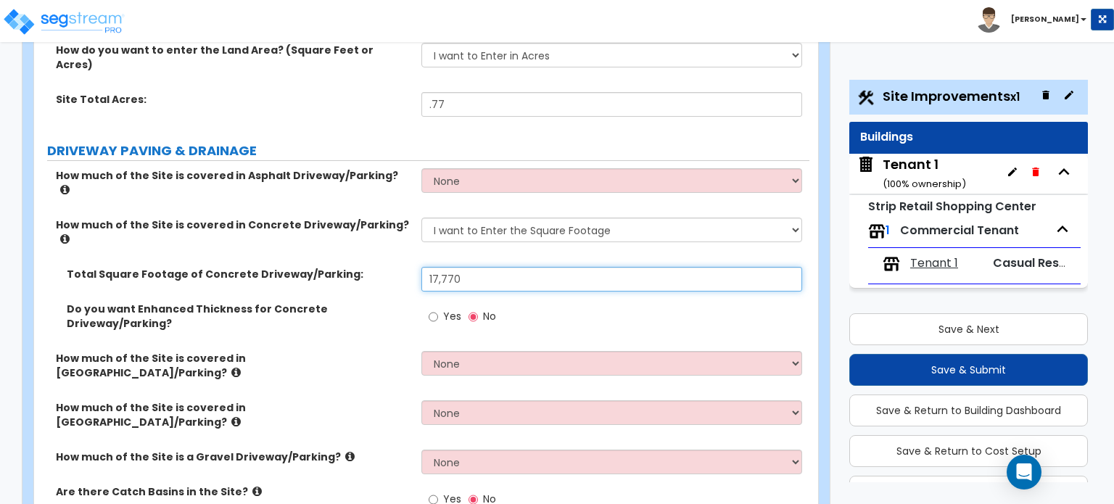
scroll to position [218, 0]
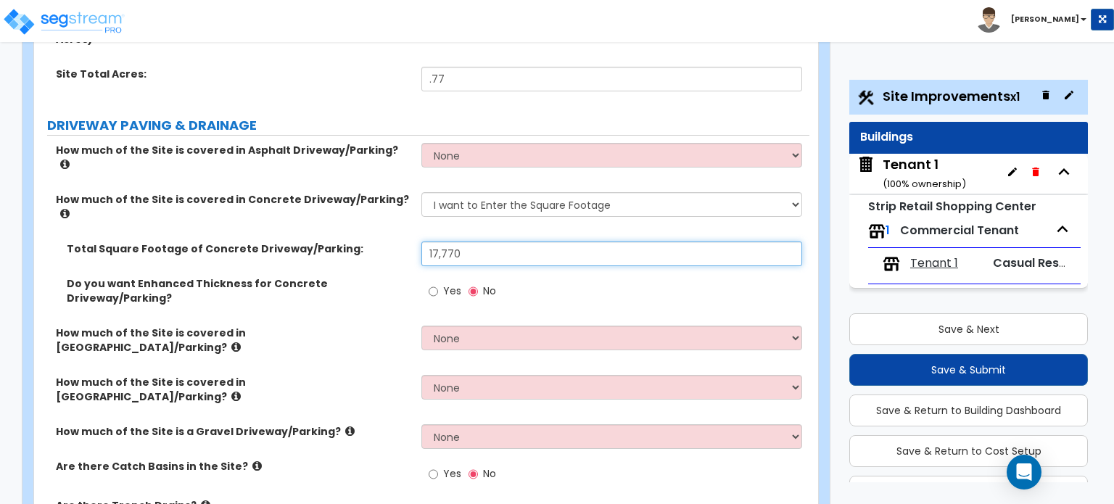
type input "17,770"
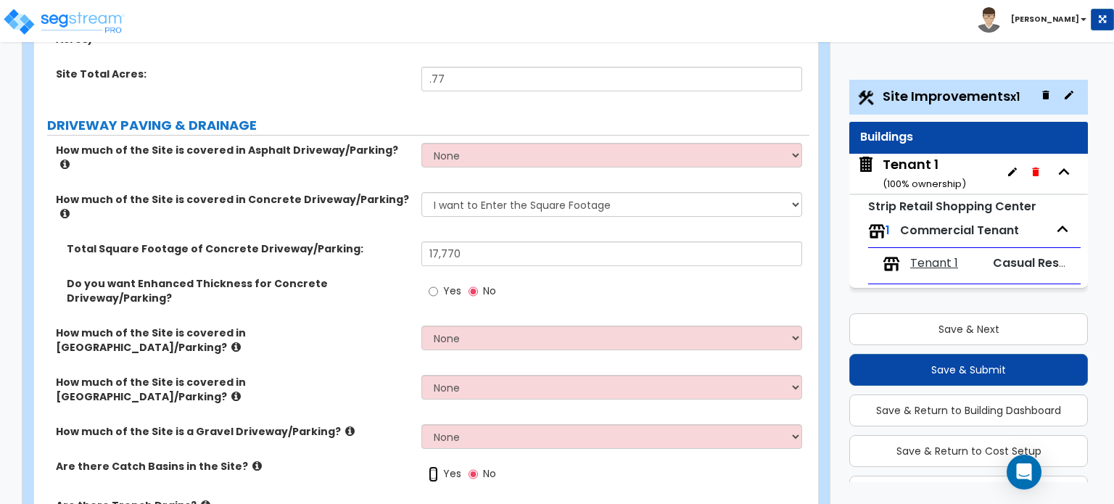
click at [437, 466] on input "Yes" at bounding box center [433, 474] width 9 height 16
radio input "true"
drag, startPoint x: 446, startPoint y: 421, endPoint x: 396, endPoint y: 434, distance: 51.7
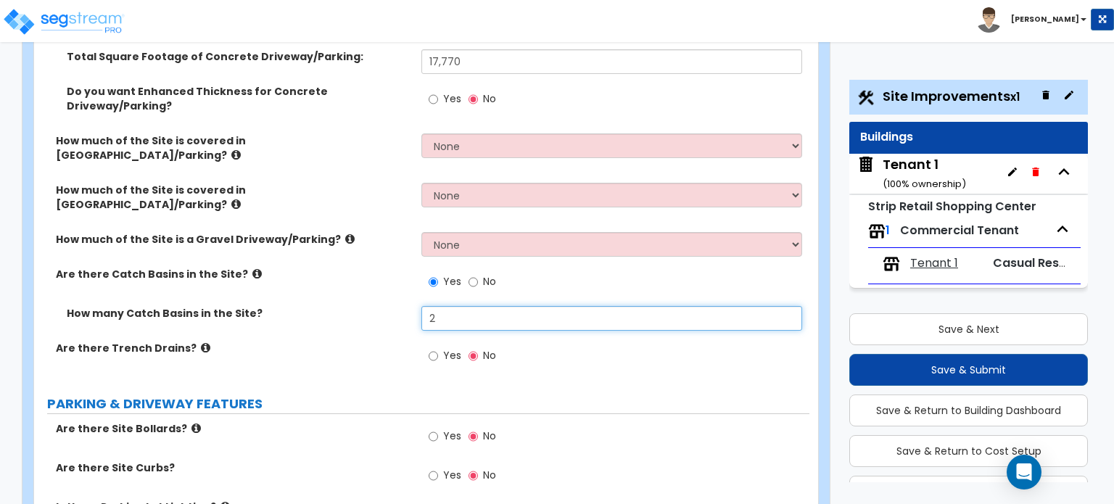
scroll to position [435, 0]
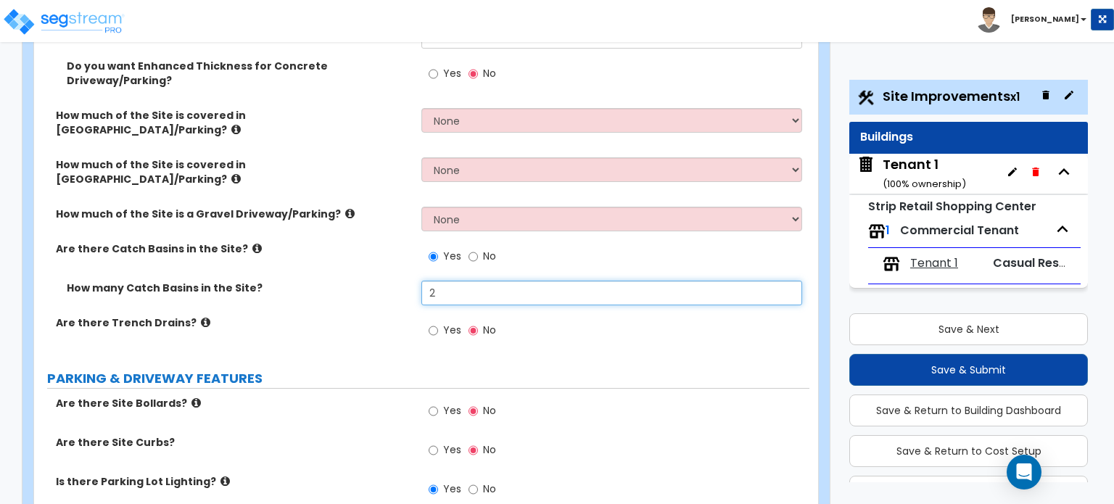
type input "2"
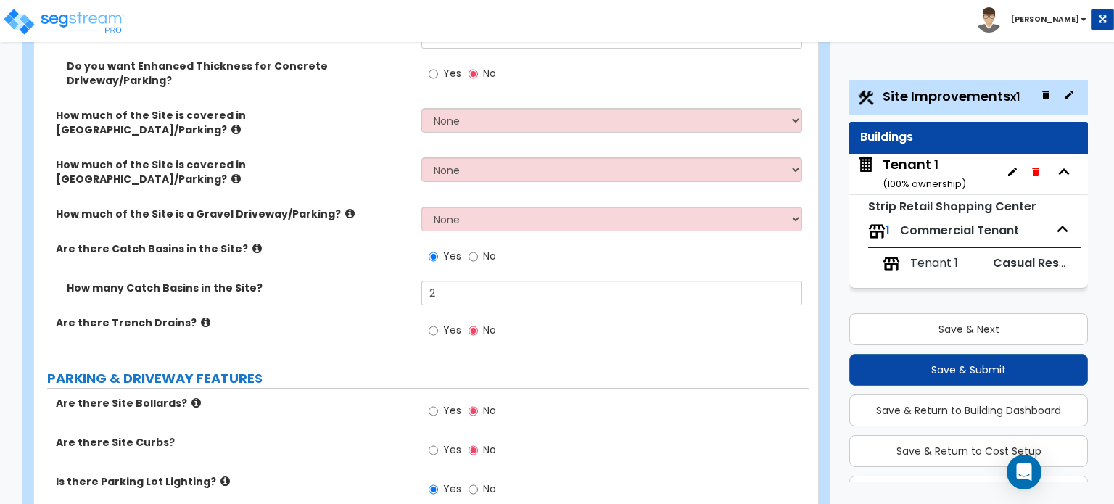
click at [441, 400] on label "Yes" at bounding box center [445, 412] width 33 height 25
click at [438, 403] on input "Yes" at bounding box center [433, 411] width 9 height 16
radio input "true"
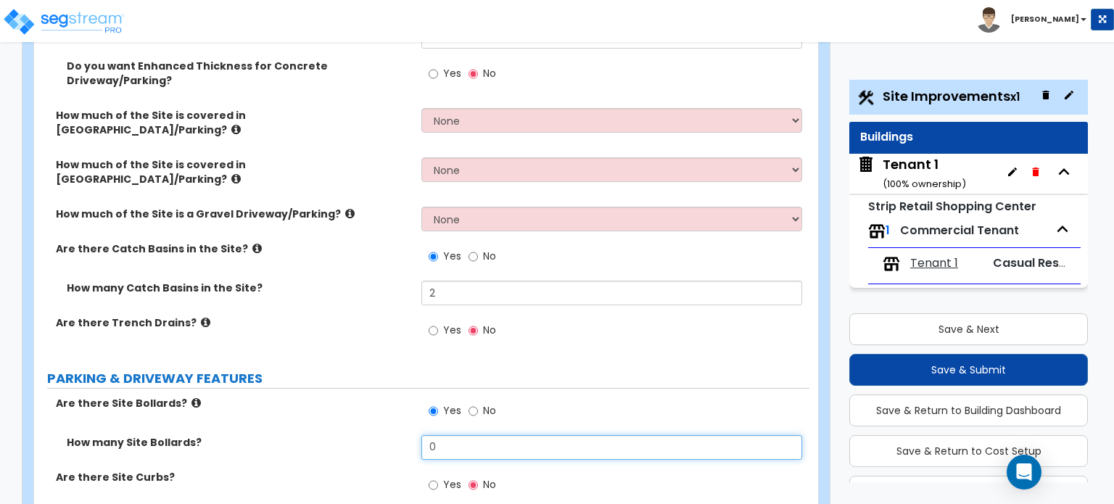
type input "21"
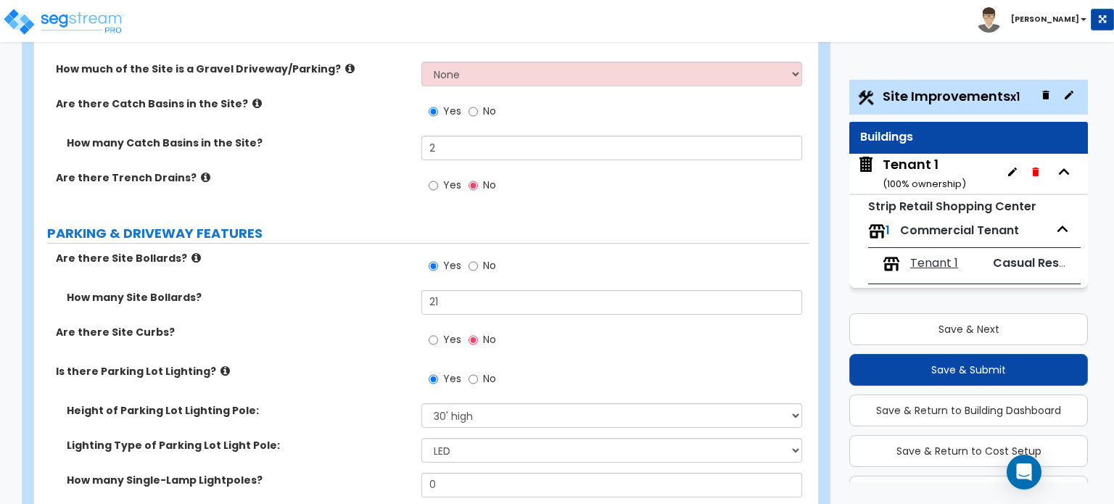
scroll to position [653, 0]
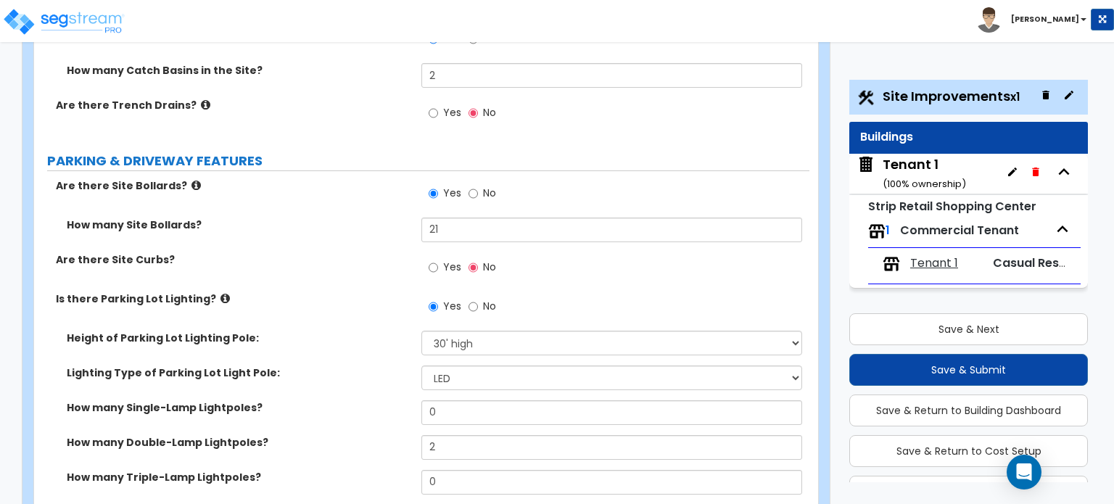
click at [442, 257] on label "Yes" at bounding box center [445, 269] width 33 height 25
click at [438, 260] on input "Yes" at bounding box center [433, 268] width 9 height 16
radio input "true"
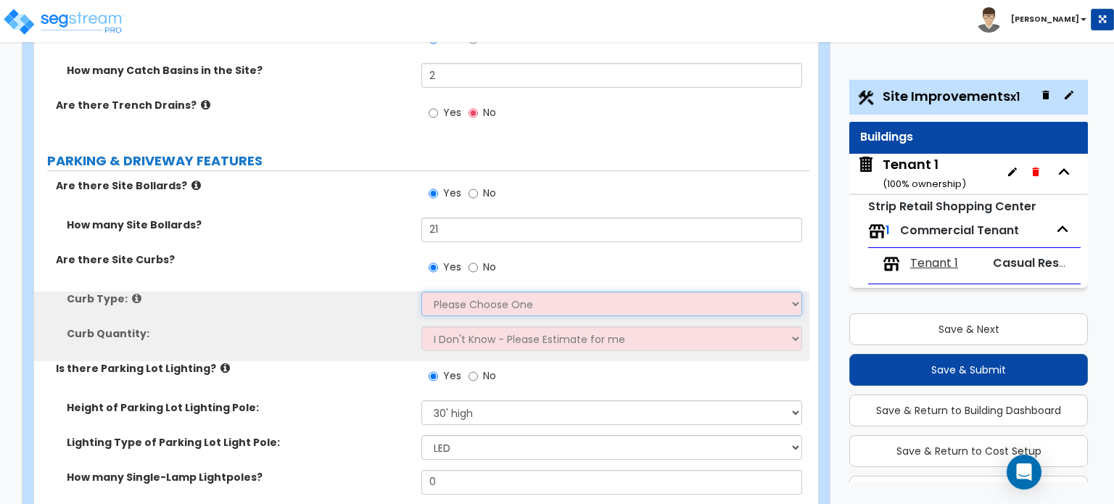
click at [463, 292] on select "Please Choose One Curb (Only) Curb & Gutter Asphalt Berm" at bounding box center [611, 304] width 380 height 25
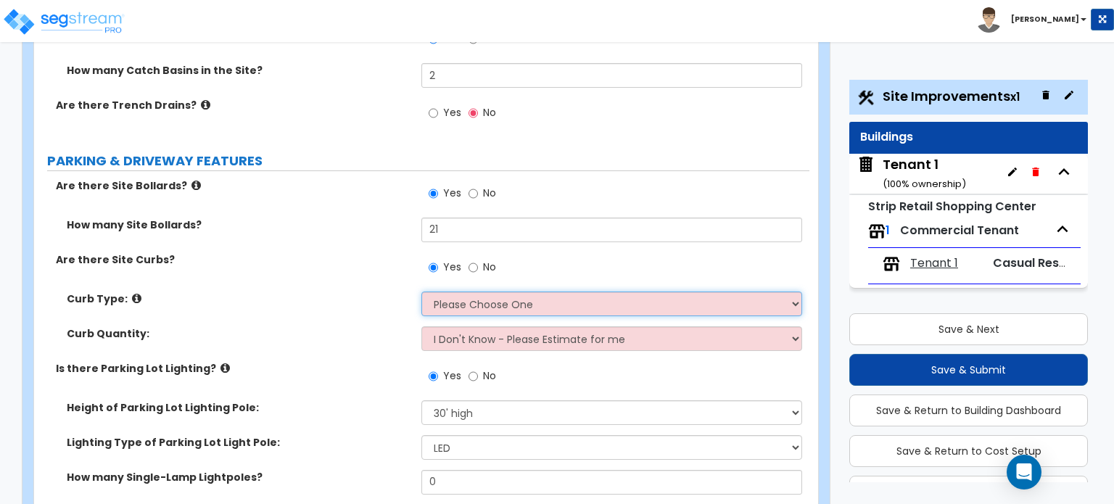
select select "1"
click at [421, 292] on select "Please Choose One Curb (Only) Curb & Gutter Asphalt Berm" at bounding box center [611, 304] width 380 height 25
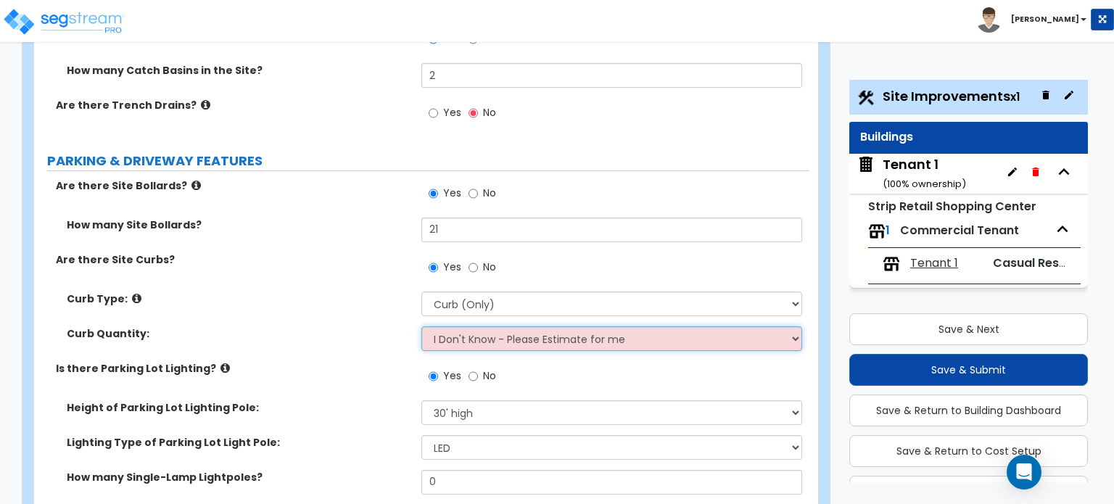
click at [479, 326] on select "I Don't Know - Please Estimate for me I want to Enter the Linear Footage" at bounding box center [611, 338] width 380 height 25
select select "1"
click at [421, 326] on select "I Don't Know - Please Estimate for me I want to Enter the Linear Footage" at bounding box center [611, 338] width 380 height 25
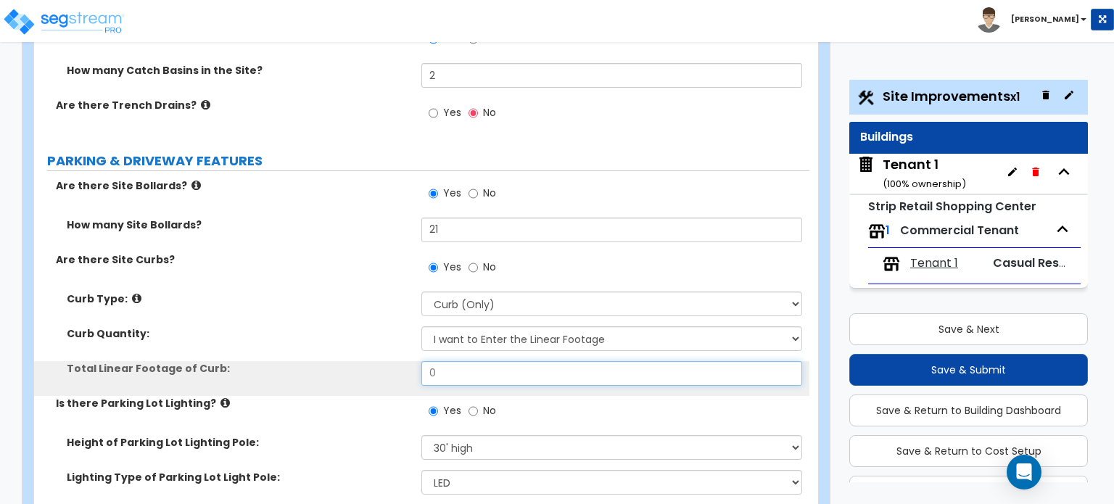
drag, startPoint x: 489, startPoint y: 284, endPoint x: 281, endPoint y: 239, distance: 212.2
click at [281, 292] on div "Curb Type: Please Choose One Curb (Only) Curb & Gutter Asphalt Berm Curb Quanti…" at bounding box center [421, 344] width 753 height 104
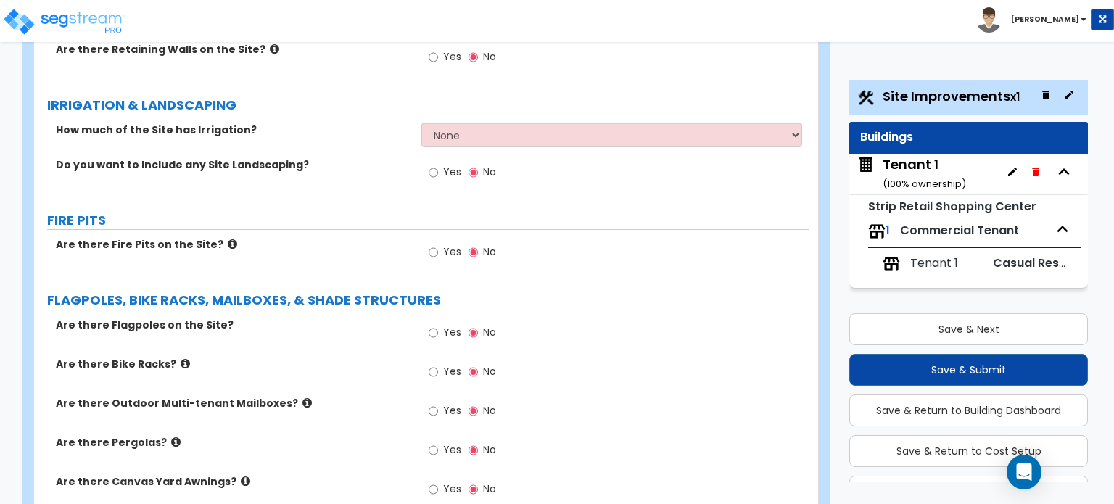
scroll to position [2538, 0]
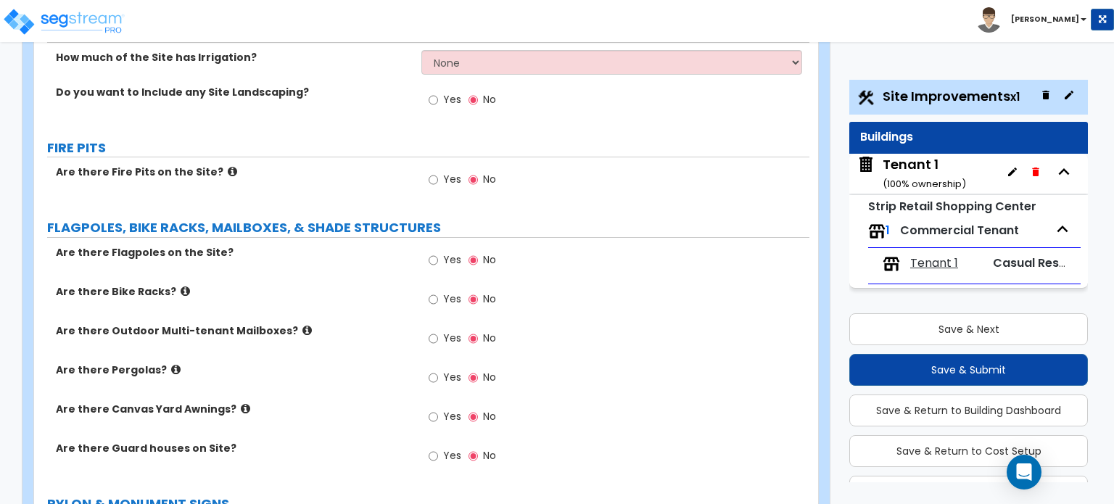
type input "660"
click at [438, 292] on input "Yes" at bounding box center [433, 300] width 9 height 16
radio input "true"
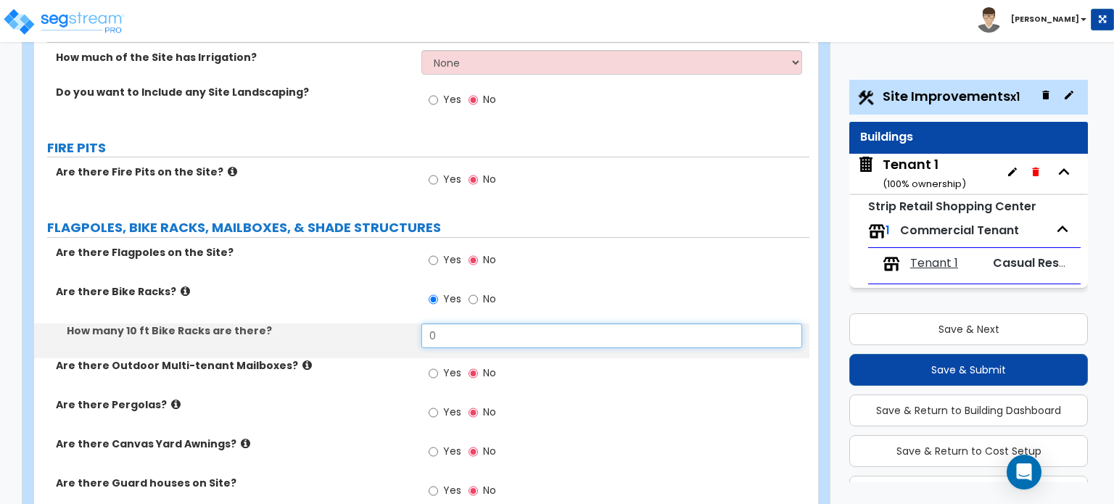
drag, startPoint x: 442, startPoint y: 244, endPoint x: 394, endPoint y: 249, distance: 48.1
click at [394, 323] on div "How many 10 ft Bike Racks are there? 0" at bounding box center [421, 340] width 775 height 35
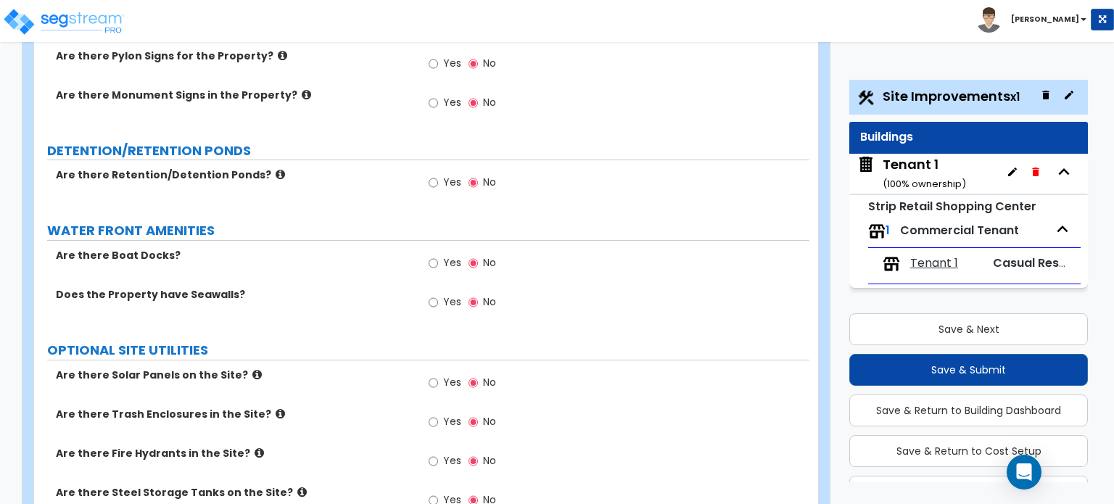
scroll to position [3046, 0]
type input "1"
click at [439, 450] on label "Yes" at bounding box center [445, 462] width 33 height 25
click at [438, 453] on input "Yes" at bounding box center [433, 461] width 9 height 16
radio input "true"
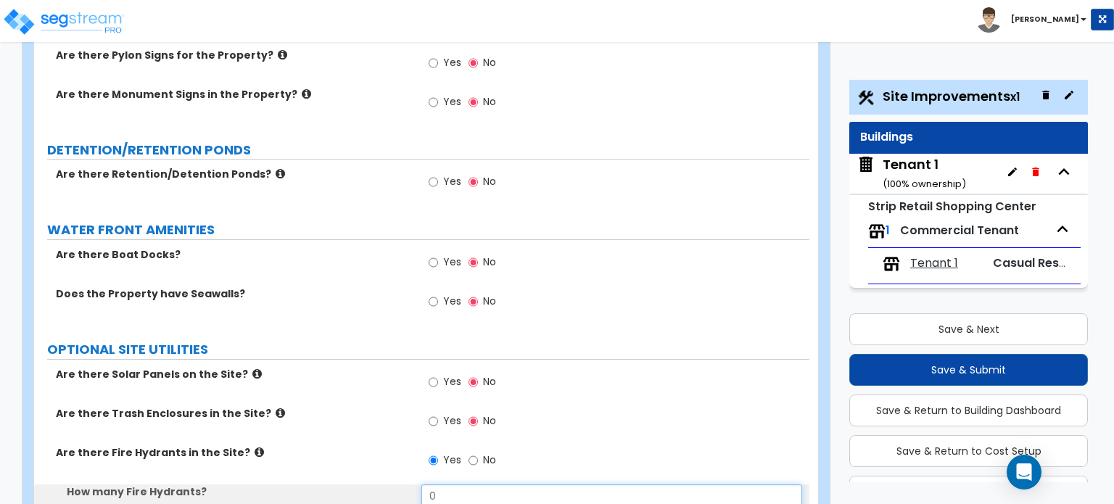
drag, startPoint x: 473, startPoint y: 402, endPoint x: 333, endPoint y: 405, distance: 140.0
click at [337, 484] on div "How many Fire Hydrants? 0" at bounding box center [421, 501] width 775 height 35
type input "2"
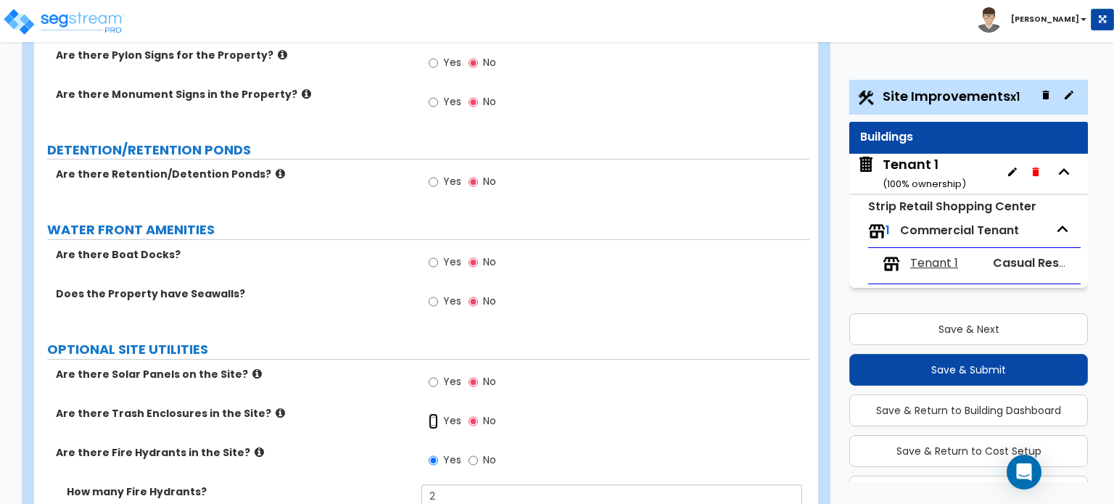
click at [435, 413] on input "Yes" at bounding box center [433, 421] width 9 height 16
radio input "true"
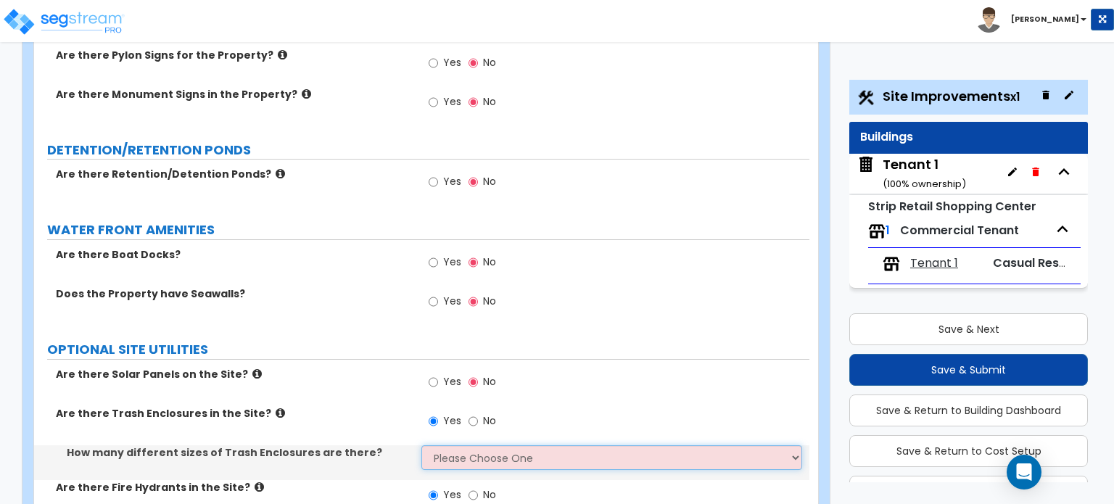
click at [466, 445] on select "Please Choose One 1 2 3" at bounding box center [611, 457] width 380 height 25
select select "1"
click at [421, 445] on select "Please Choose One 1 2 3" at bounding box center [611, 457] width 380 height 25
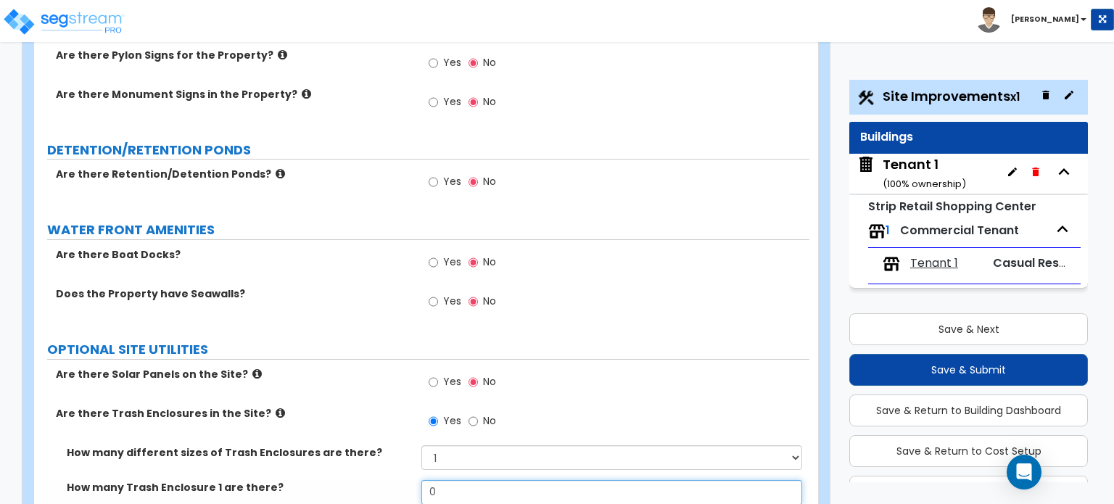
drag, startPoint x: 473, startPoint y: 403, endPoint x: 369, endPoint y: 405, distance: 103.7
click at [369, 480] on div "How many Trash Enclosure 1 are there? 0" at bounding box center [421, 497] width 775 height 35
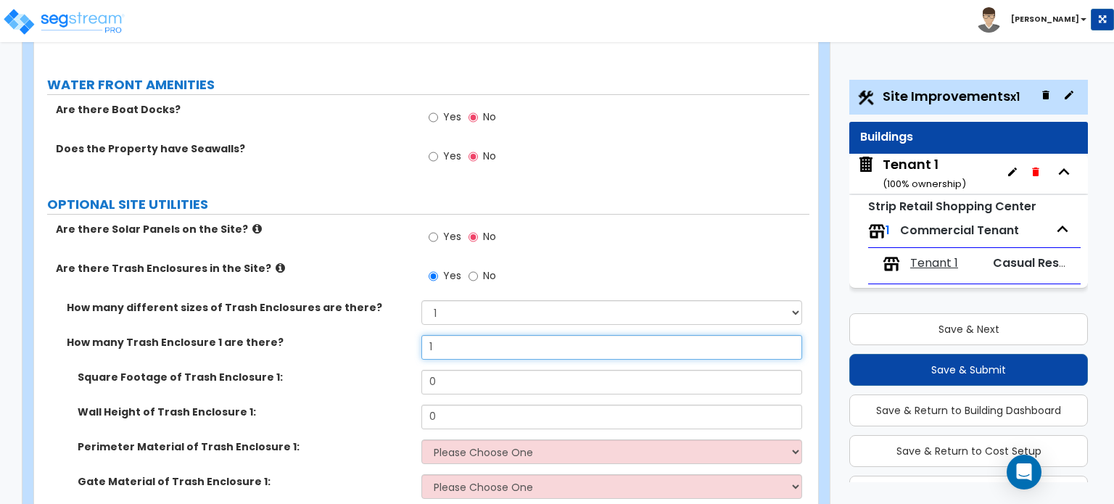
type input "1"
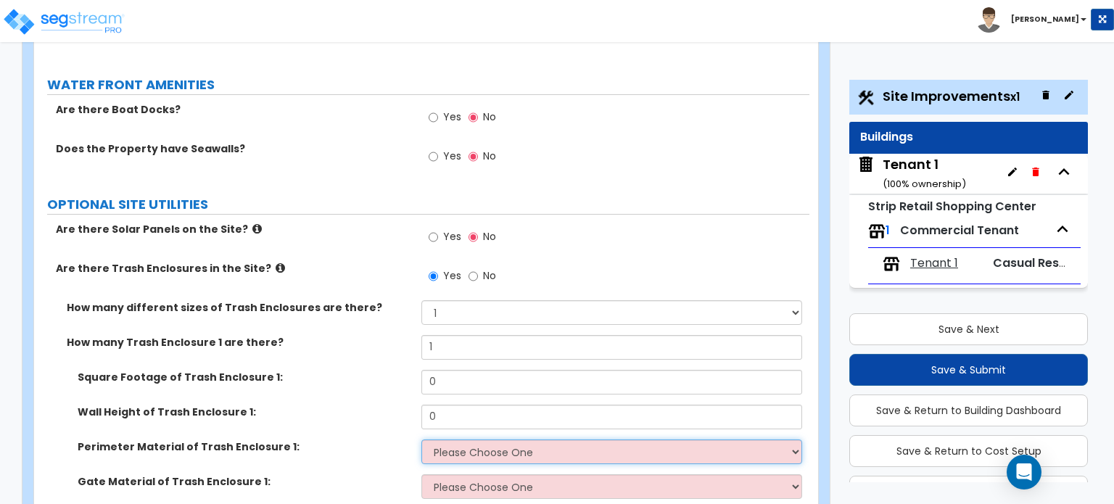
click at [450, 439] on select "Please Choose One Chain Link Wood Metal CMU" at bounding box center [611, 451] width 380 height 25
click at [421, 439] on select "Please Choose One Chain Link Wood Metal CMU" at bounding box center [611, 451] width 380 height 25
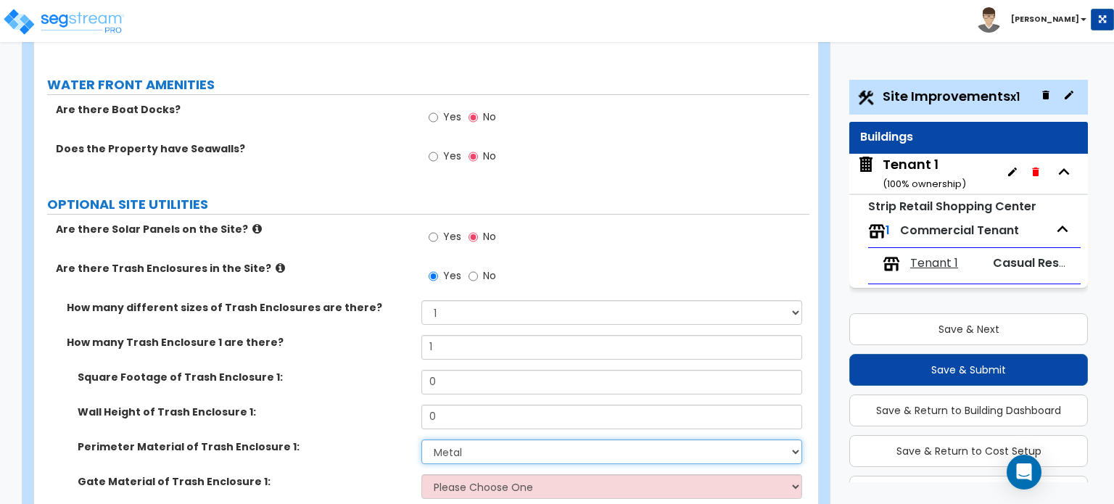
drag, startPoint x: 461, startPoint y: 354, endPoint x: 461, endPoint y: 362, distance: 8.0
click at [461, 439] on select "Please Choose One Chain Link Wood Metal CMU" at bounding box center [611, 451] width 380 height 25
select select "4"
click at [421, 439] on select "Please Choose One Chain Link Wood Metal CMU" at bounding box center [611, 451] width 380 height 25
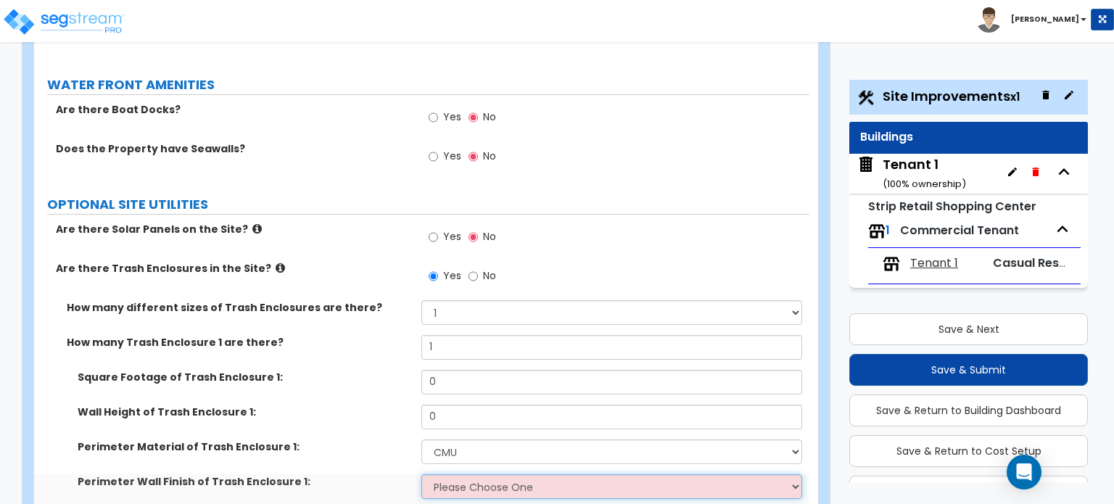
click at [466, 474] on select "Please Choose One Stone Veneer Brick Veneer Stucco Paint" at bounding box center [611, 486] width 380 height 25
select select "4"
click at [421, 474] on select "Please Choose One Stone Veneer Brick Veneer Stucco Paint" at bounding box center [611, 486] width 380 height 25
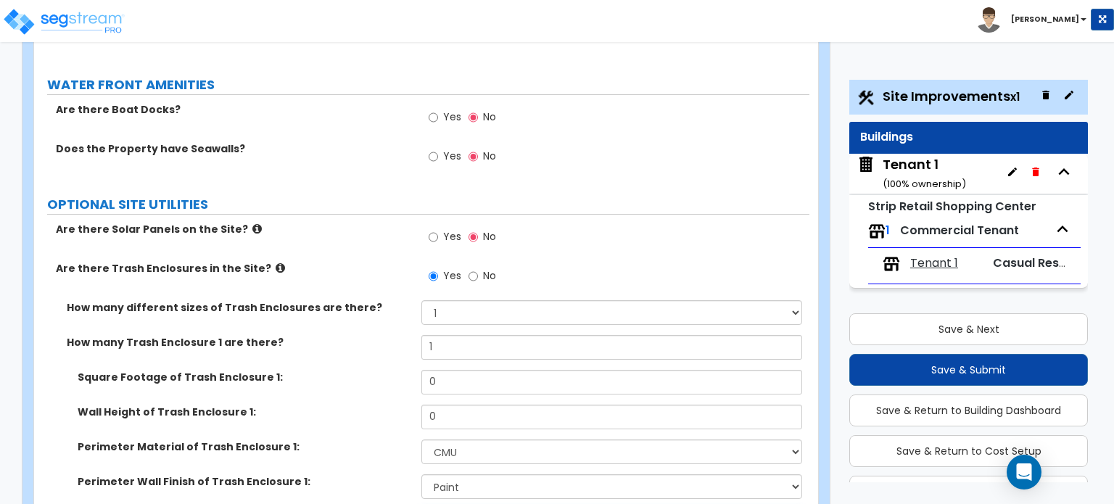
select select "2"
click at [351, 474] on label "Perimeter Wall Finish of Trash Enclosure 1:" at bounding box center [244, 481] width 333 height 15
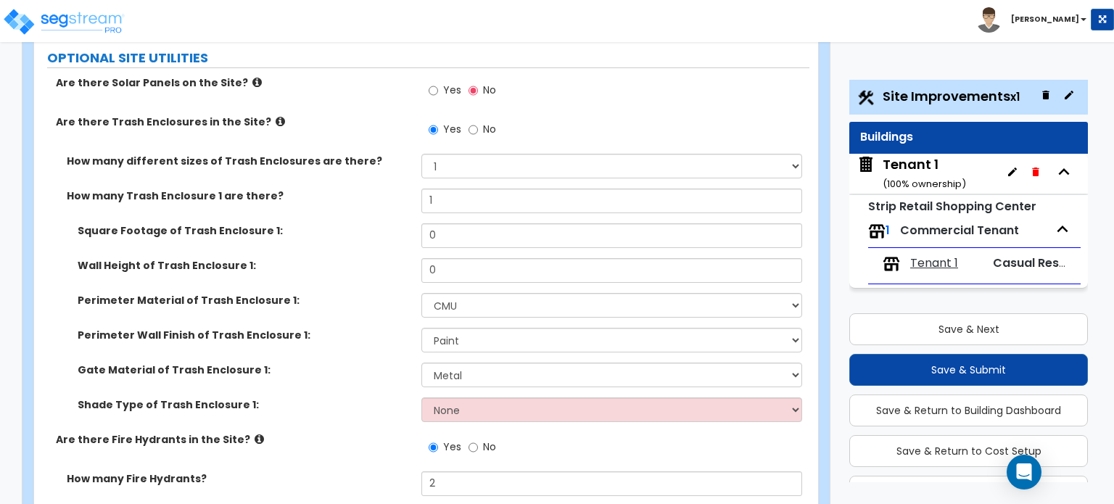
scroll to position [3360, 0]
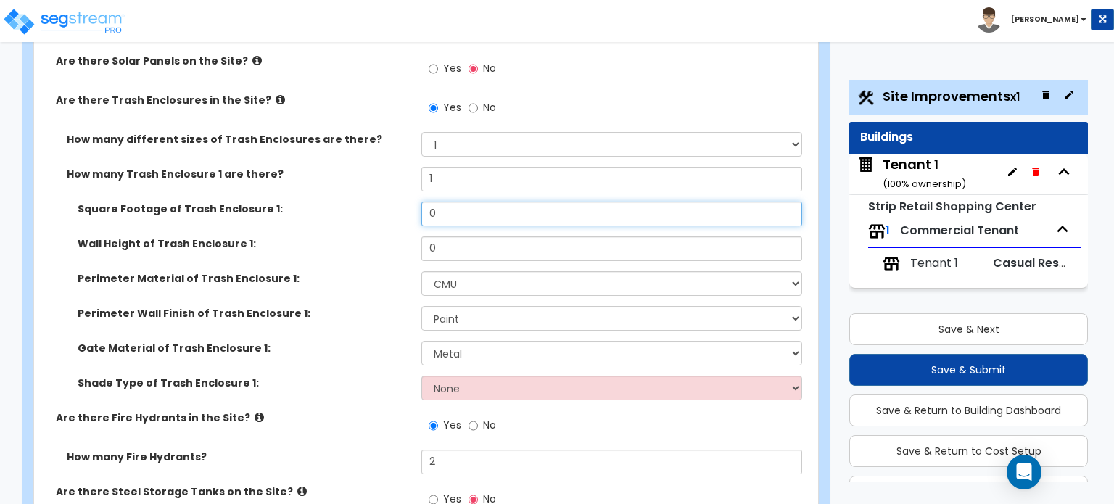
drag, startPoint x: 487, startPoint y: 129, endPoint x: 389, endPoint y: 123, distance: 98.1
click at [389, 202] on div "Square Footage of Trash Enclosure 1: 0" at bounding box center [421, 219] width 775 height 35
type input "344"
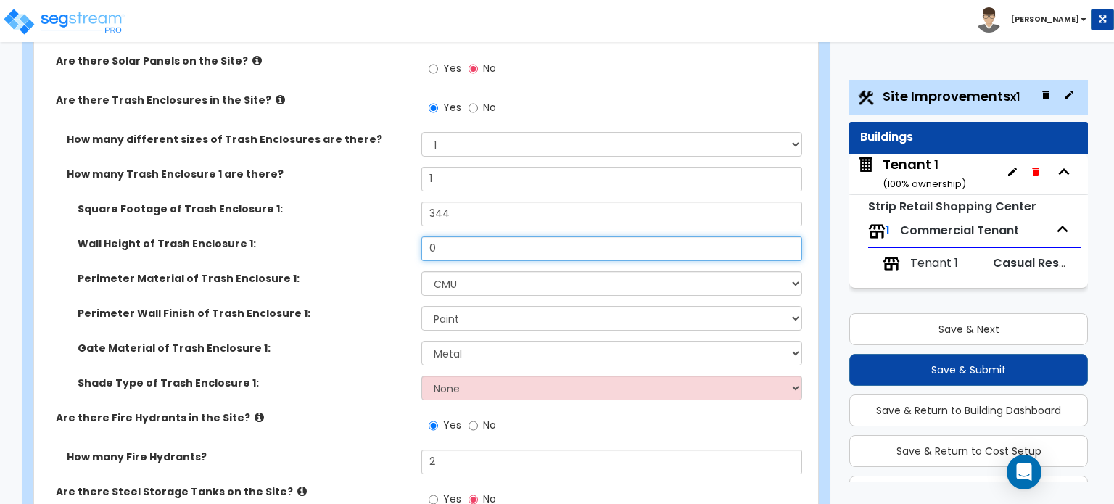
drag, startPoint x: 471, startPoint y: 165, endPoint x: 368, endPoint y: 159, distance: 103.9
click at [368, 236] on div "Wall Height of Trash Enclosure 1: 0" at bounding box center [421, 253] width 775 height 35
type input "8"
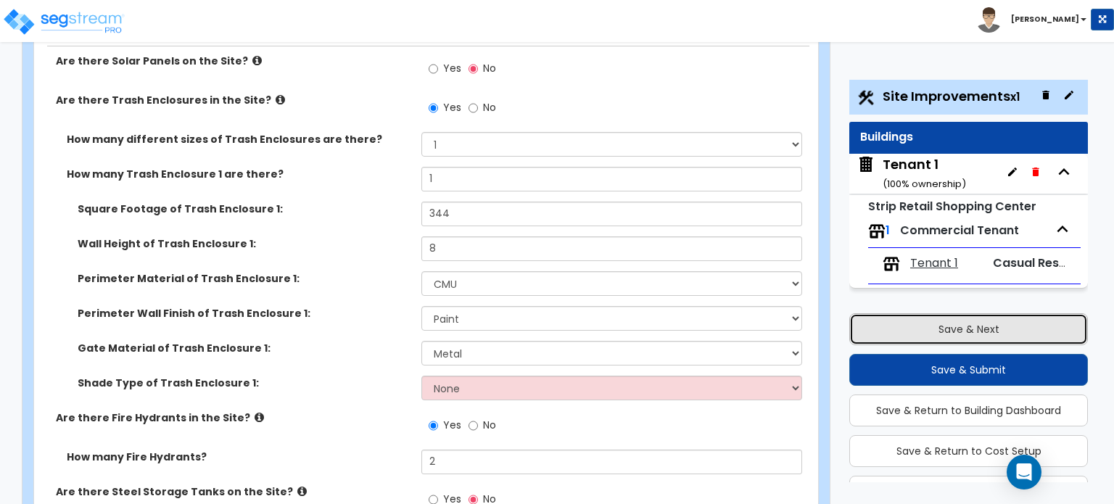
click at [975, 327] on button "Save & Next" at bounding box center [968, 329] width 239 height 32
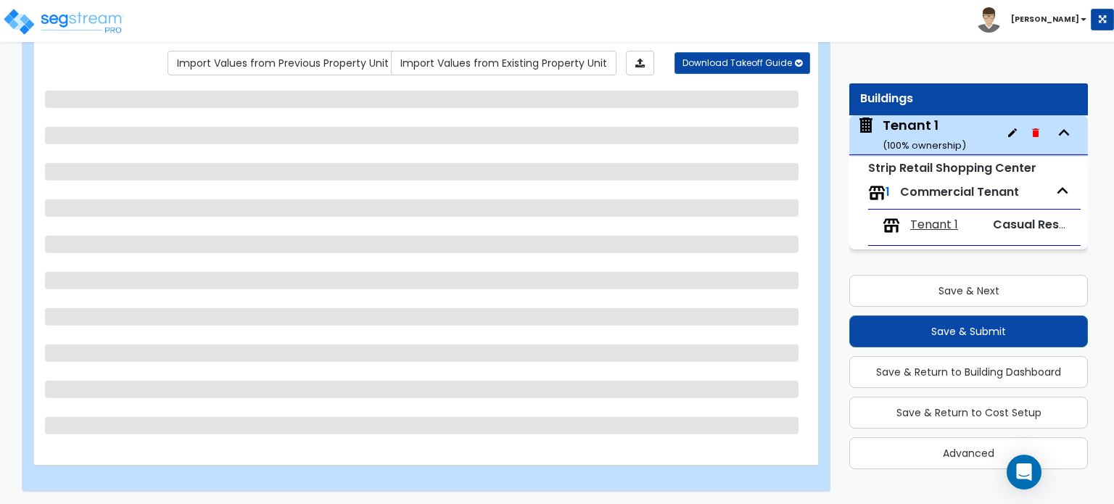
scroll to position [78, 0]
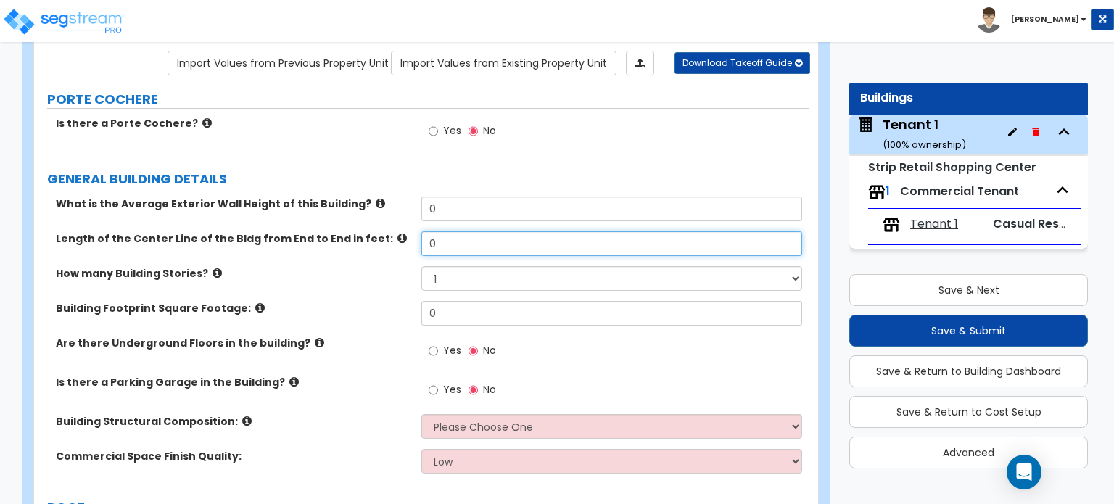
drag, startPoint x: 452, startPoint y: 237, endPoint x: 405, endPoint y: 237, distance: 46.4
click at [405, 237] on div "Length of the Center Line of the Bldg from End to End in feet: 0" at bounding box center [421, 248] width 775 height 35
type input "79"
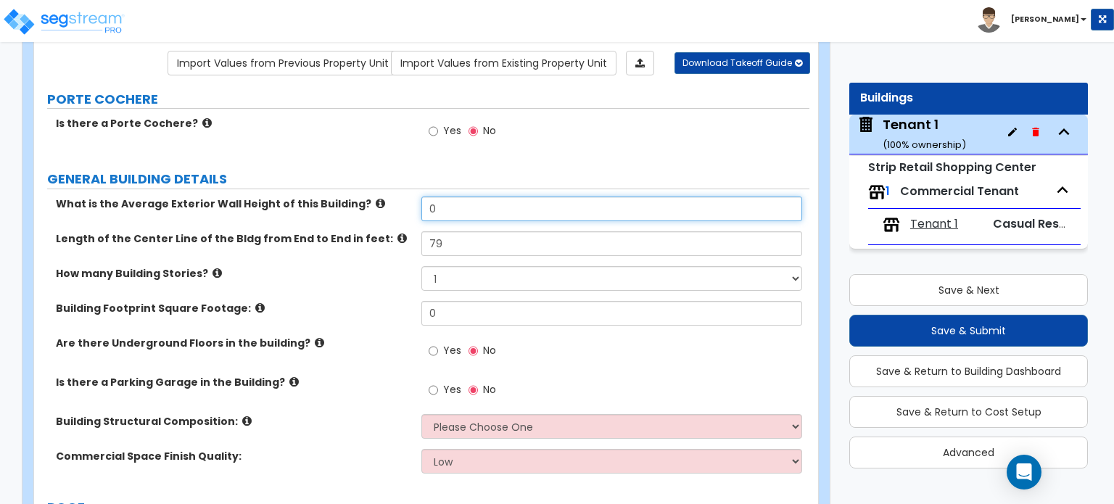
drag, startPoint x: 443, startPoint y: 210, endPoint x: 400, endPoint y: 209, distance: 43.5
click at [400, 209] on div "What is the Average Exterior Wall Height of this Building? 0" at bounding box center [421, 214] width 775 height 35
type input "25"
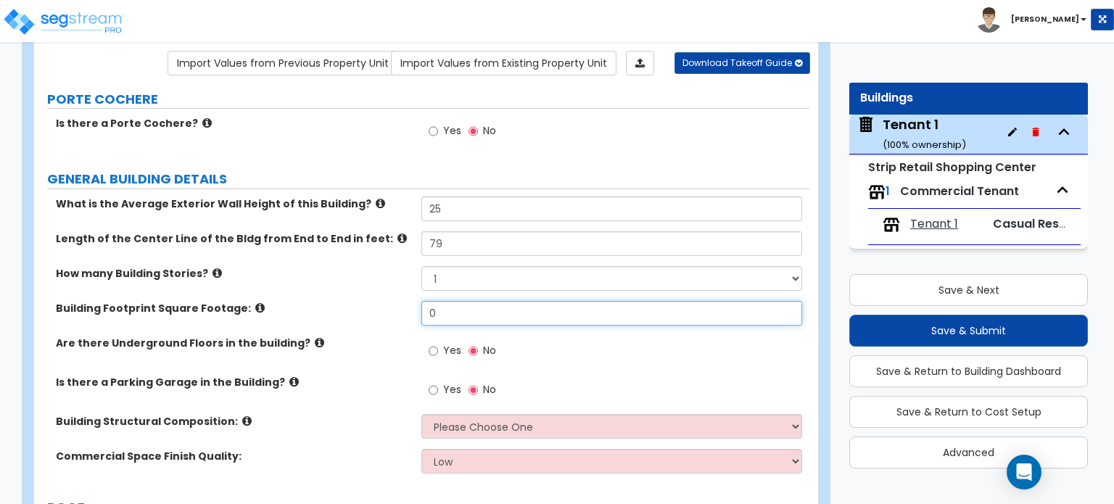
drag, startPoint x: 453, startPoint y: 311, endPoint x: 378, endPoint y: 311, distance: 74.7
click at [378, 311] on div "Building Footprint Square Footage: 0" at bounding box center [421, 318] width 775 height 35
type input "5,800"
click at [397, 313] on label "Building Footprint Square Footage:" at bounding box center [233, 308] width 355 height 15
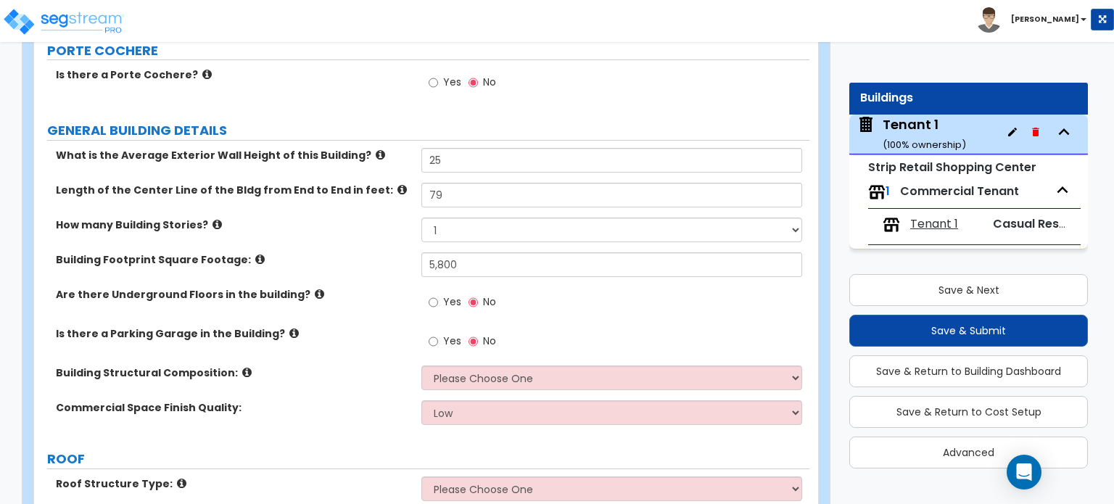
scroll to position [191, 0]
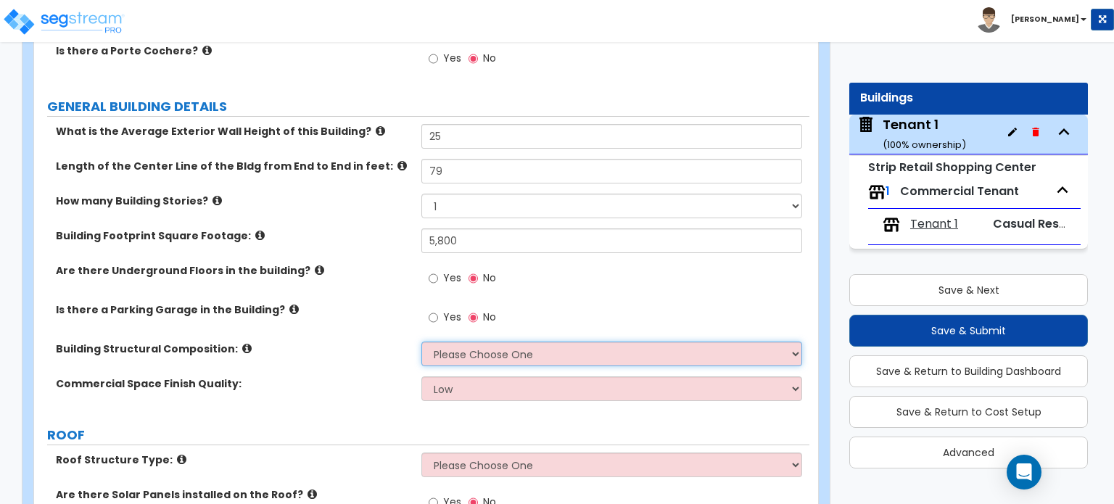
click at [454, 353] on select "Please Choose One Tilt-up Wall Construction Reinforced Concrete Structural Stee…" at bounding box center [611, 354] width 380 height 25
select select "8"
click at [421, 342] on select "Please Choose One Tilt-up Wall Construction Reinforced Concrete Structural Stee…" at bounding box center [611, 354] width 380 height 25
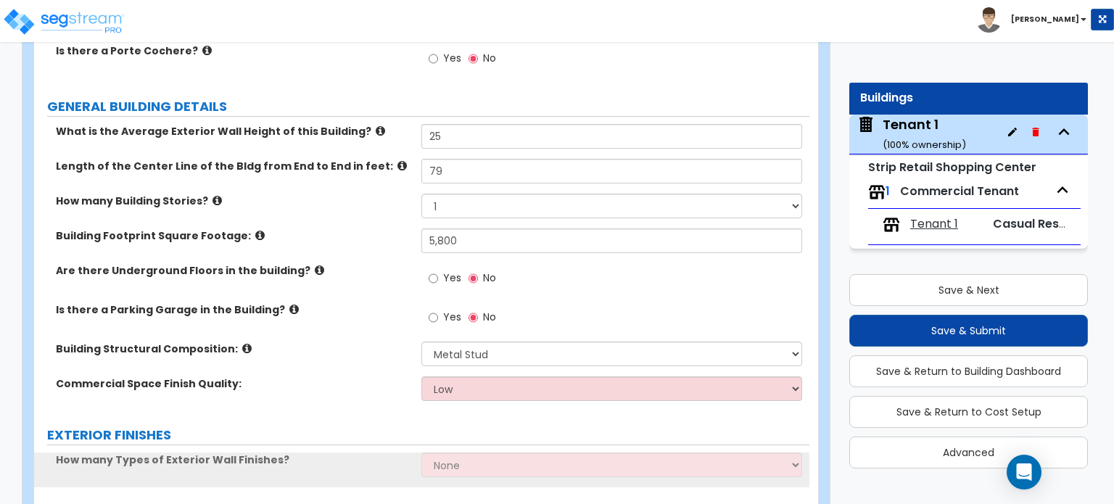
click at [371, 365] on div "Building Structural Composition: Please Choose One Tilt-up Wall Construction Re…" at bounding box center [421, 359] width 775 height 35
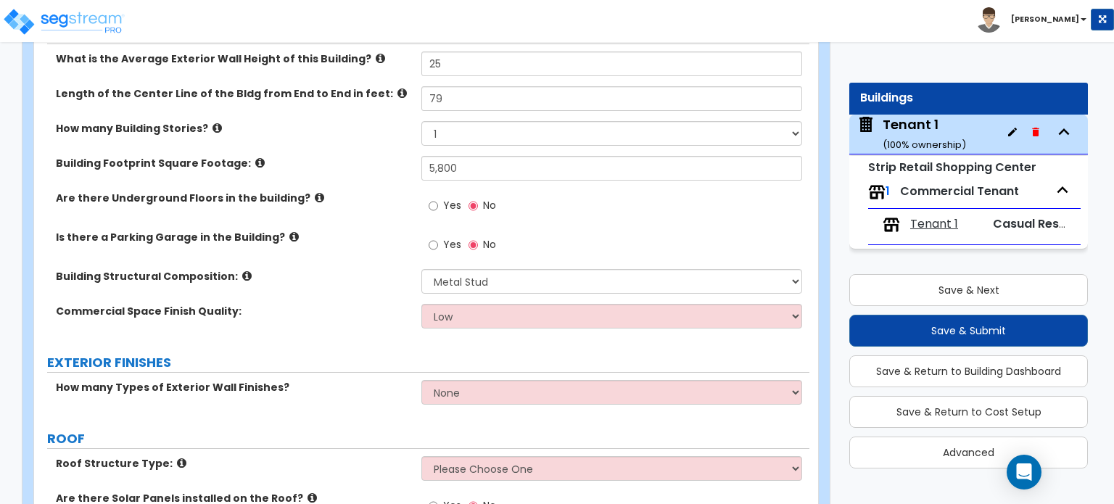
scroll to position [264, 0]
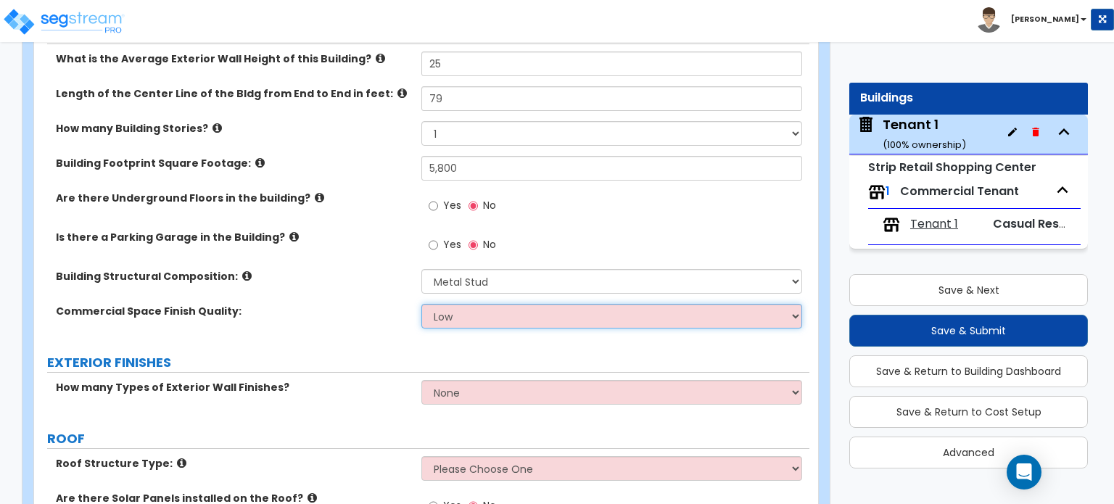
click at [503, 315] on select "Low Average High" at bounding box center [611, 316] width 380 height 25
click at [520, 311] on select "Low Average High" at bounding box center [611, 316] width 380 height 25
select select "2"
click at [421, 304] on select "Low Average High" at bounding box center [611, 316] width 380 height 25
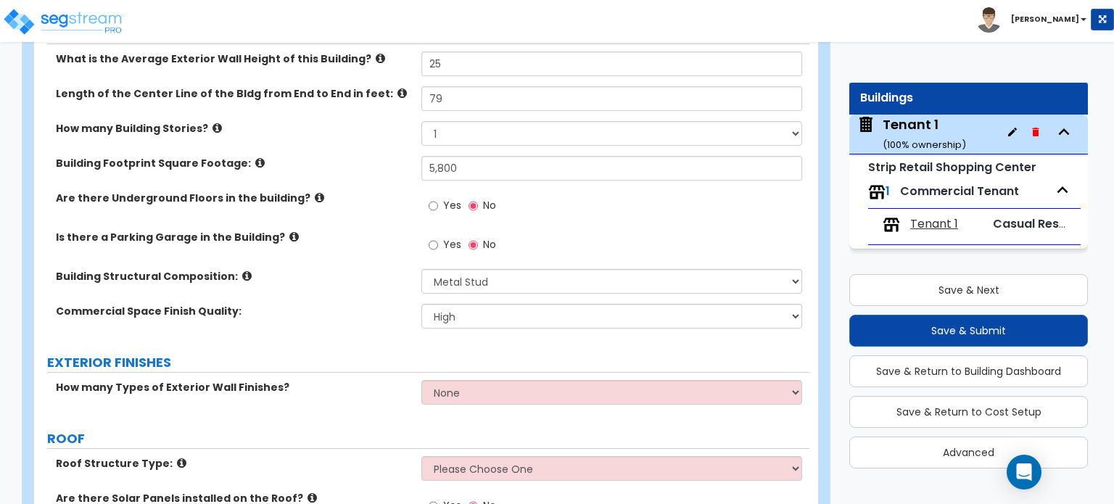
click at [302, 331] on div "Commercial Space Finish Quality: Low Average High" at bounding box center [421, 321] width 775 height 35
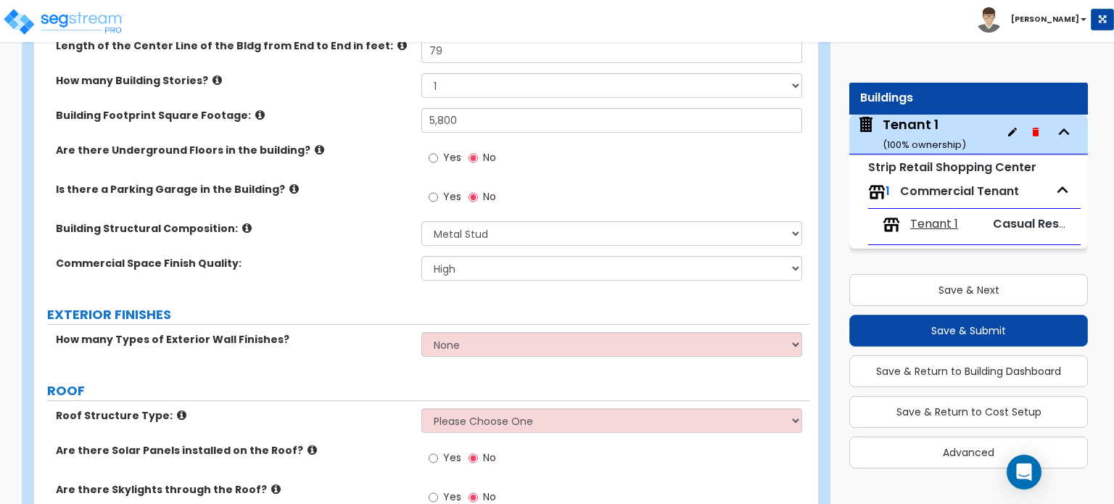
scroll to position [336, 0]
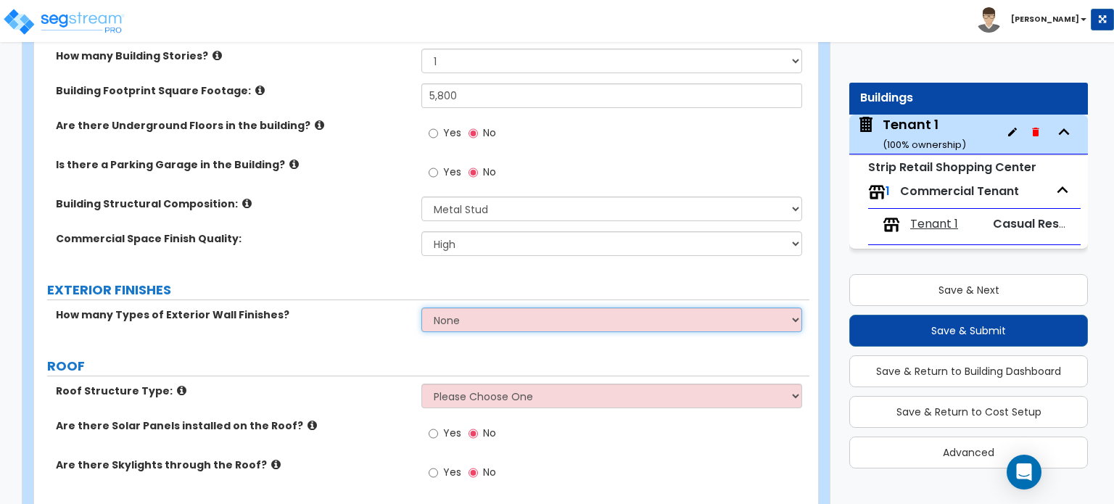
click at [472, 320] on select "None 1 2 3" at bounding box center [611, 319] width 380 height 25
select select "2"
click at [421, 307] on select "None 1 2 3" at bounding box center [611, 319] width 380 height 25
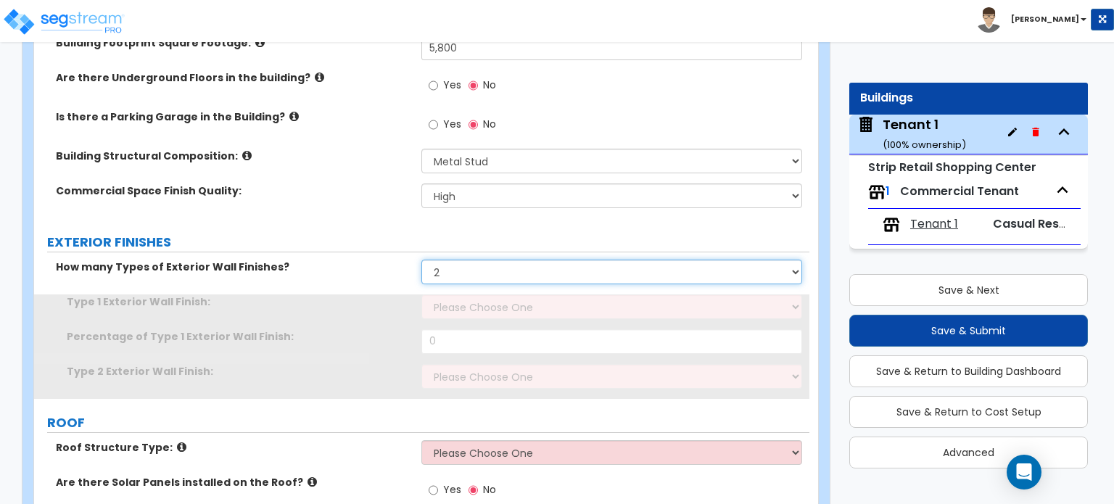
scroll to position [409, 0]
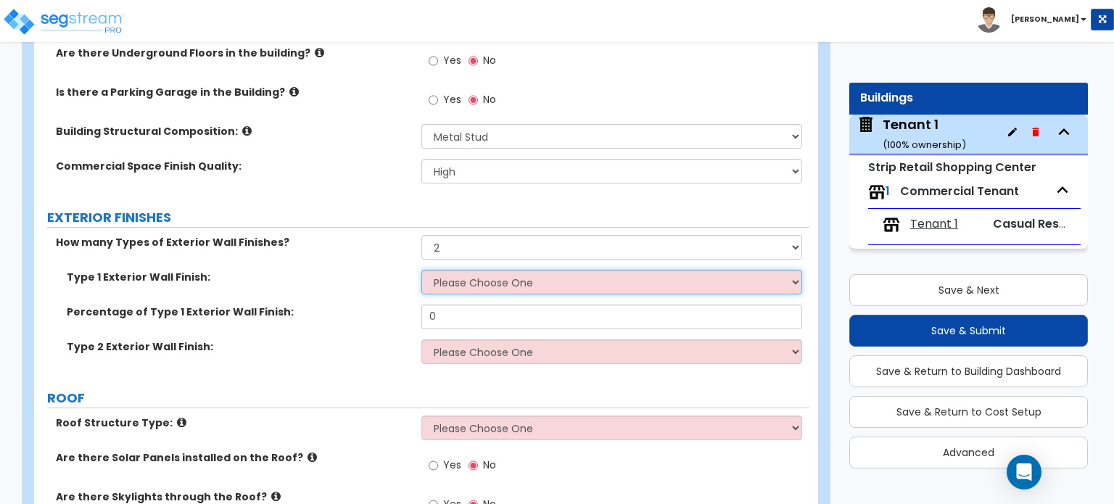
click at [455, 283] on select "Please Choose One No Finish/Shared Wall No Wall Brick Veneer Stone Veneer Wood …" at bounding box center [611, 282] width 380 height 25
select select "7"
click at [421, 270] on select "Please Choose One No Finish/Shared Wall No Wall Brick Veneer Stone Veneer Wood …" at bounding box center [611, 282] width 380 height 25
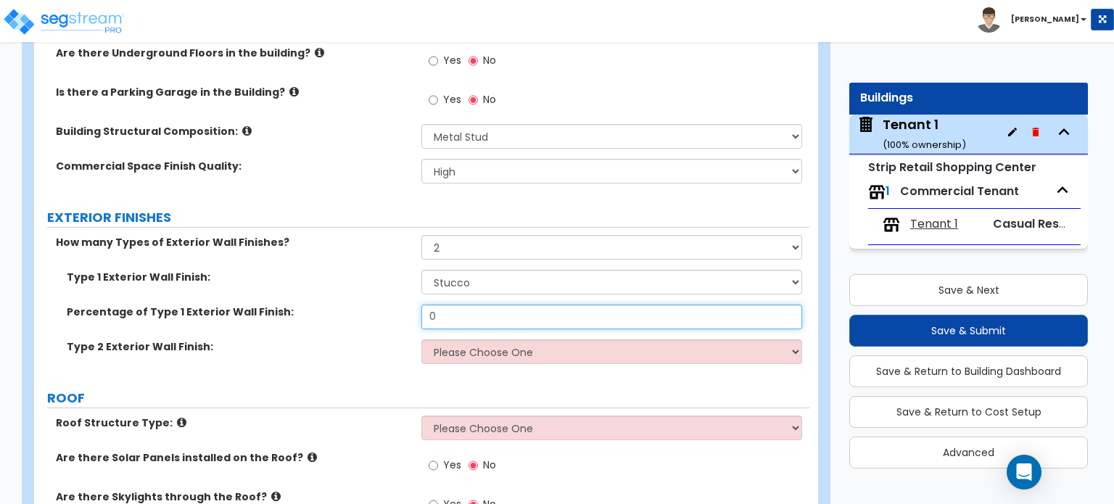
drag, startPoint x: 439, startPoint y: 306, endPoint x: 410, endPoint y: 305, distance: 28.3
click at [414, 306] on div "Percentage of Type 1 Exterior Wall Finish: 0" at bounding box center [421, 322] width 775 height 35
type input "85"
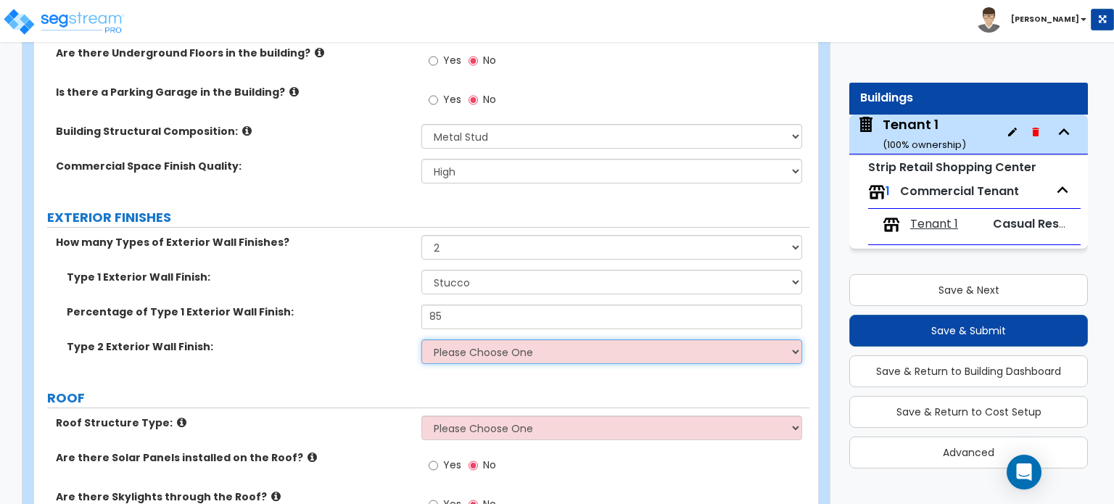
click at [451, 349] on select "Please Choose One No Finish/Shared Wall No Wall Brick Veneer Stone Veneer Wood …" at bounding box center [611, 351] width 380 height 25
select select "2"
click at [421, 339] on select "Please Choose One No Finish/Shared Wall No Wall Brick Veneer Stone Veneer Wood …" at bounding box center [611, 351] width 380 height 25
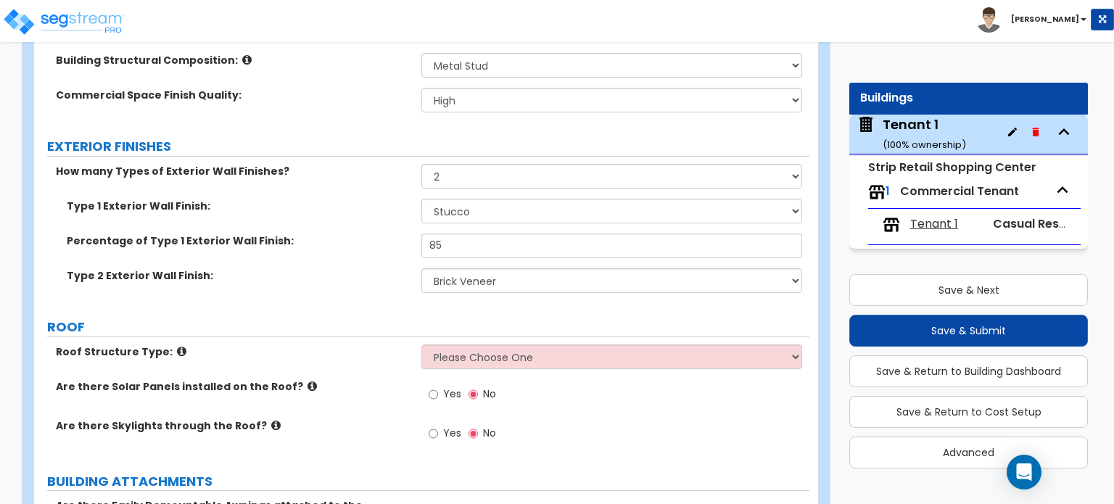
scroll to position [554, 0]
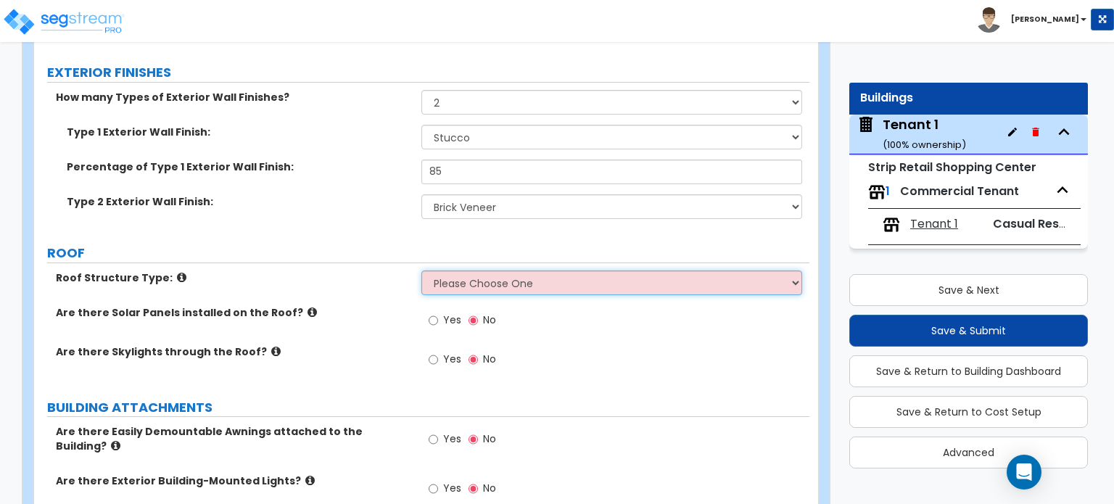
click at [432, 279] on select "Please Choose One Gable Roof Flat Roof Hybrid Gable & Flat Roof" at bounding box center [611, 282] width 380 height 25
select select "2"
click at [421, 270] on select "Please Choose One Gable Roof Flat Roof Hybrid Gable & Flat Roof" at bounding box center [611, 282] width 380 height 25
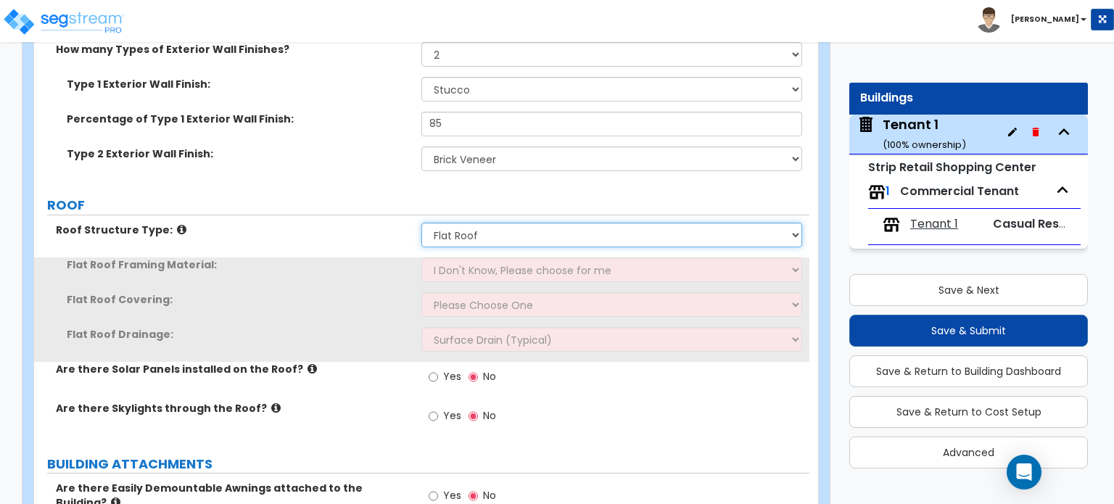
scroll to position [627, 0]
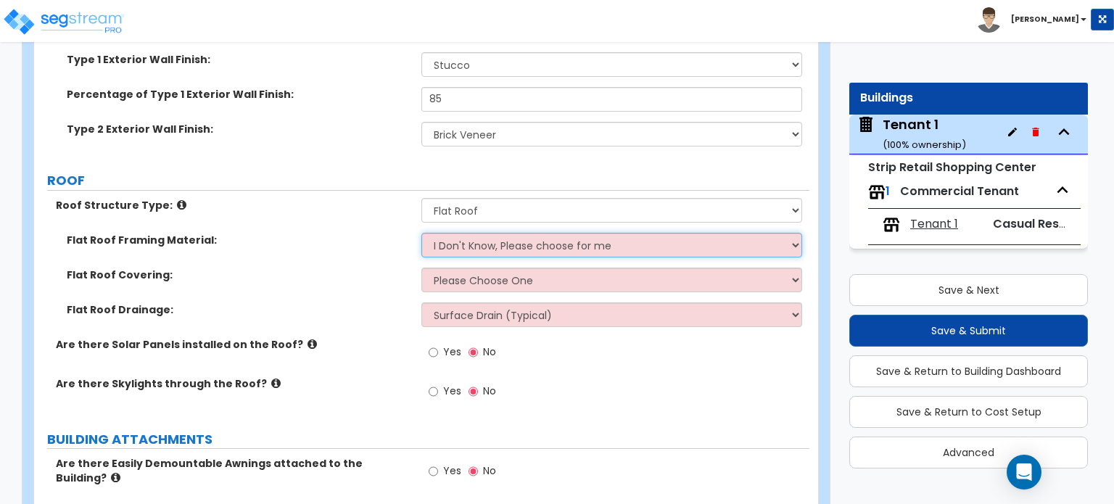
click at [492, 237] on select "I Don't Know, Please choose for me Metal Wood" at bounding box center [611, 245] width 380 height 25
select select "1"
click at [421, 233] on select "I Don't Know, Please choose for me Metal Wood" at bounding box center [611, 245] width 380 height 25
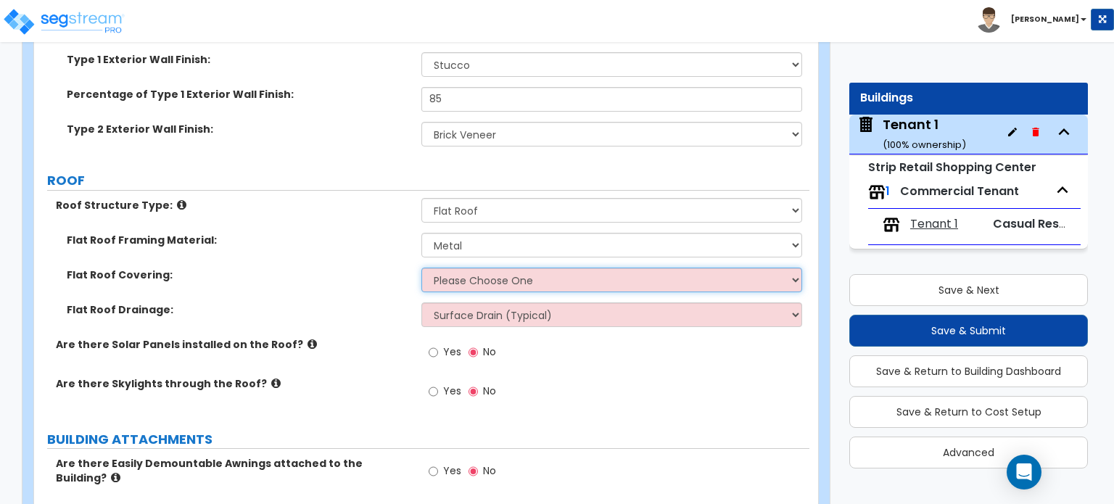
click at [490, 275] on select "Please Choose One Rolled Asphalt PVC Membrane Plastic (EPDM) Membrane Asphalt F…" at bounding box center [611, 280] width 380 height 25
select select "3"
click at [421, 268] on select "Please Choose One Rolled Asphalt PVC Membrane Plastic (EPDM) Membrane Asphalt F…" at bounding box center [611, 280] width 380 height 25
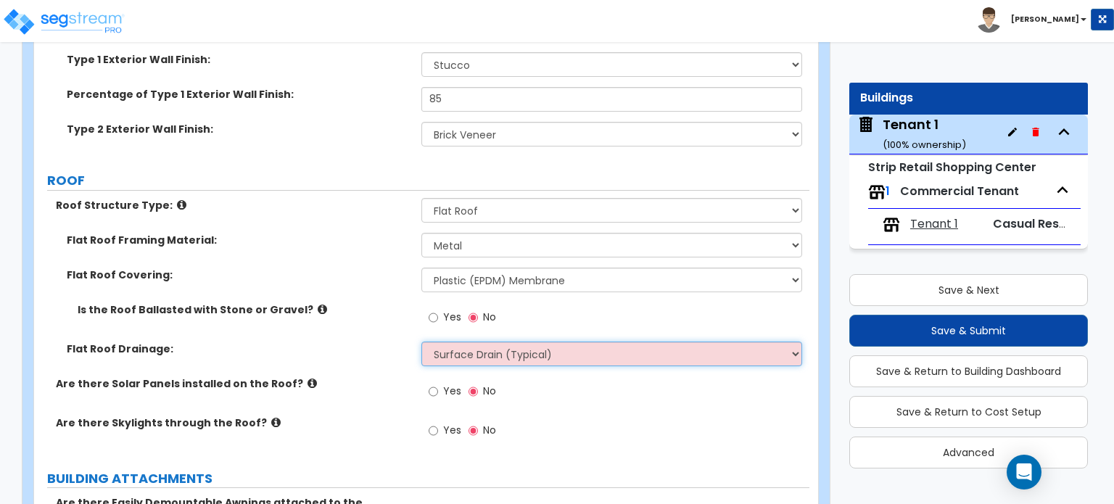
click at [476, 355] on select "Surface Drain (Typical) Gutters Downspout Only" at bounding box center [611, 354] width 380 height 25
select select "1"
click at [421, 342] on select "Surface Drain (Typical) Gutters Downspout Only" at bounding box center [611, 354] width 380 height 25
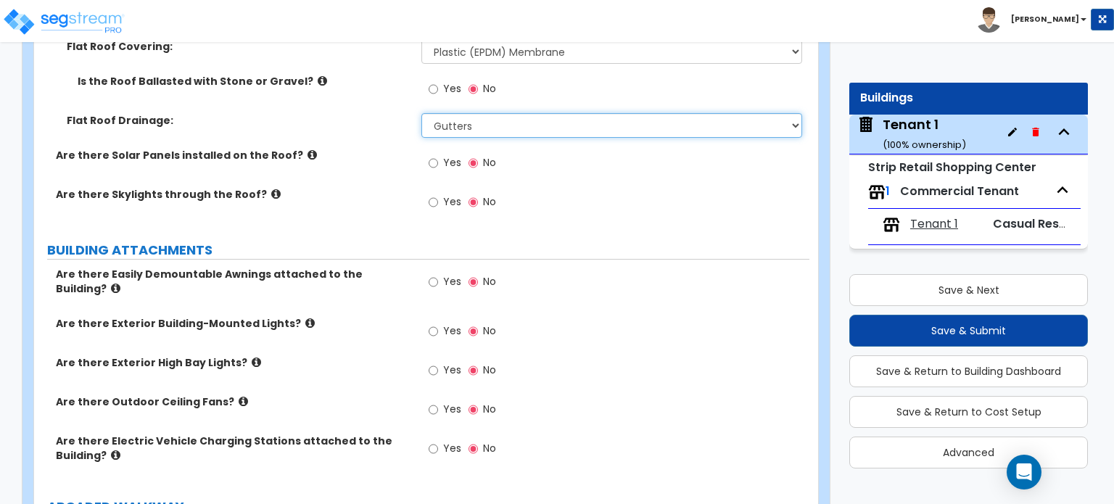
scroll to position [917, 0]
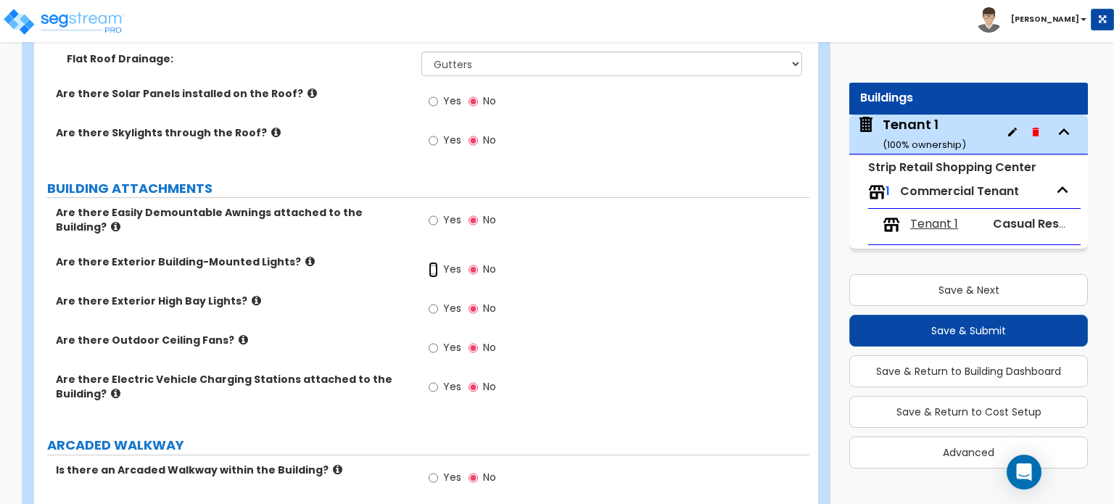
click at [435, 262] on input "Yes" at bounding box center [433, 270] width 9 height 16
radio input "true"
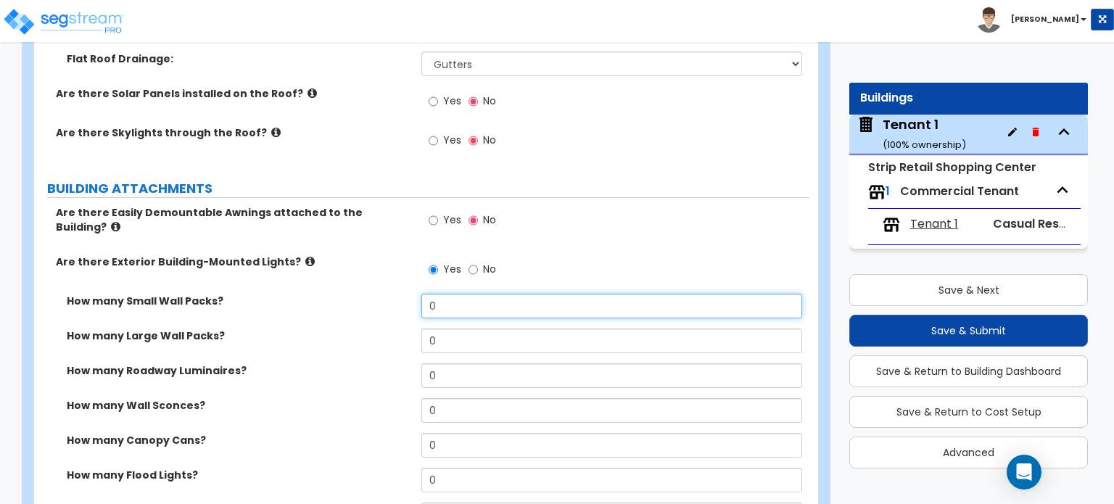
drag, startPoint x: 470, startPoint y: 289, endPoint x: 360, endPoint y: 276, distance: 111.1
click at [360, 276] on div "Are there Easily Demountable Awnings attached to the Building? Yes No Are there…" at bounding box center [421, 469] width 753 height 529
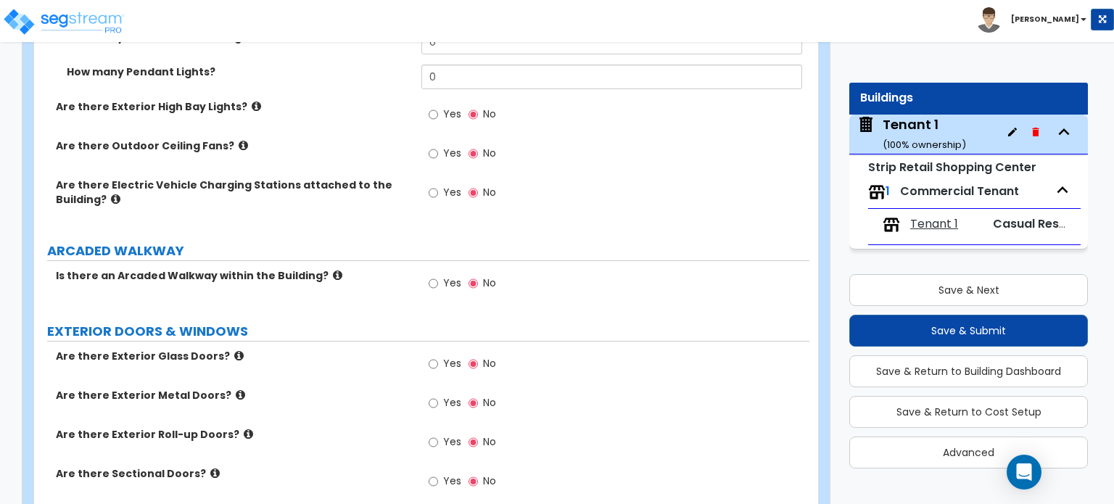
scroll to position [1497, 0]
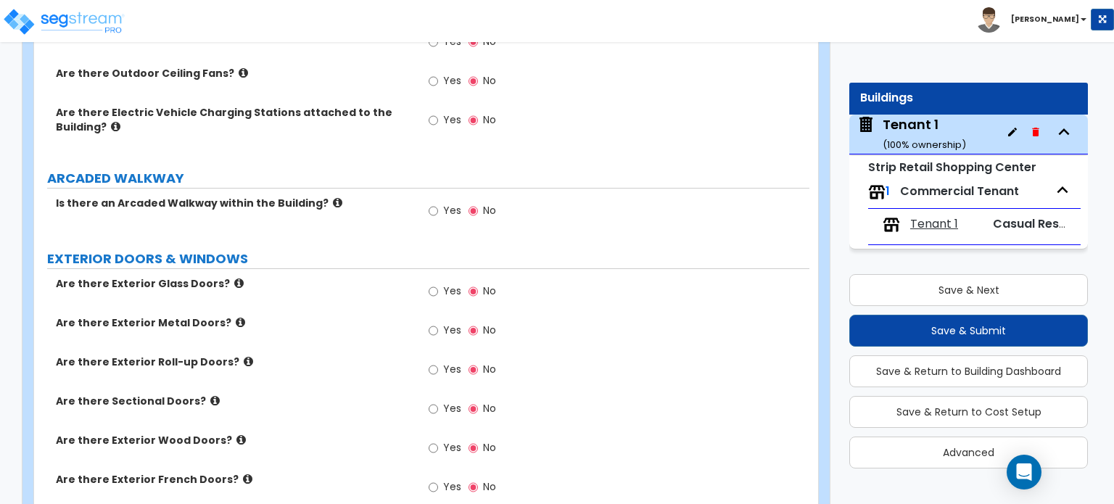
type input "3"
click at [445, 323] on span "Yes" at bounding box center [452, 330] width 18 height 15
click at [438, 323] on input "Yes" at bounding box center [433, 331] width 9 height 16
radio input "true"
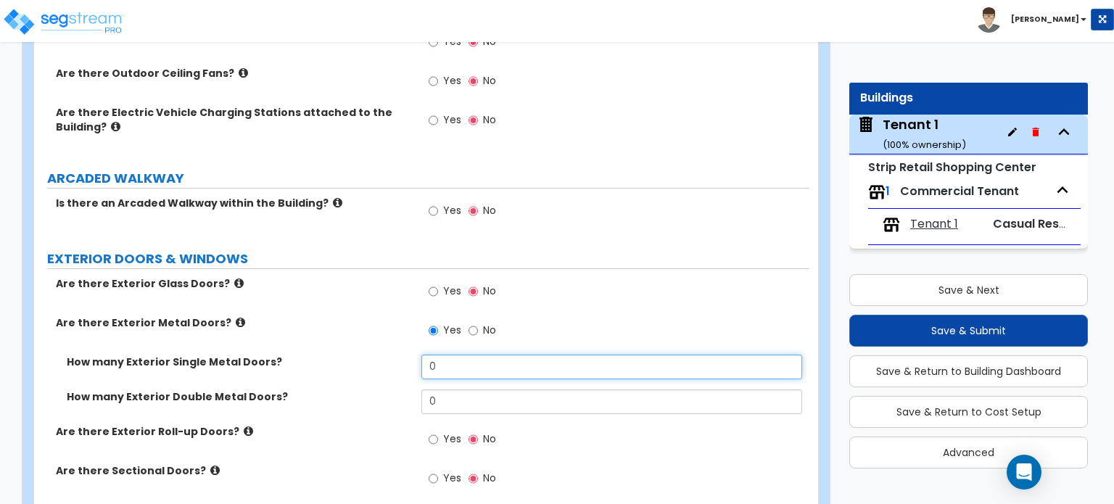
drag, startPoint x: 445, startPoint y: 357, endPoint x: 434, endPoint y: 355, distance: 11.0
click at [434, 355] on input "0" at bounding box center [611, 367] width 380 height 25
type input "3"
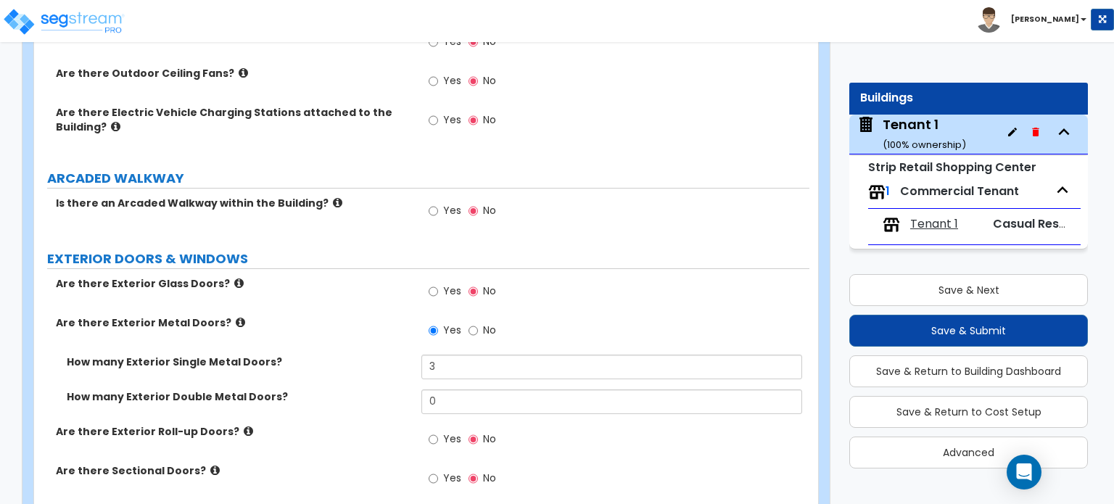
click at [440, 281] on label "Yes" at bounding box center [445, 293] width 33 height 25
click at [438, 284] on input "Yes" at bounding box center [433, 292] width 9 height 16
radio input "true"
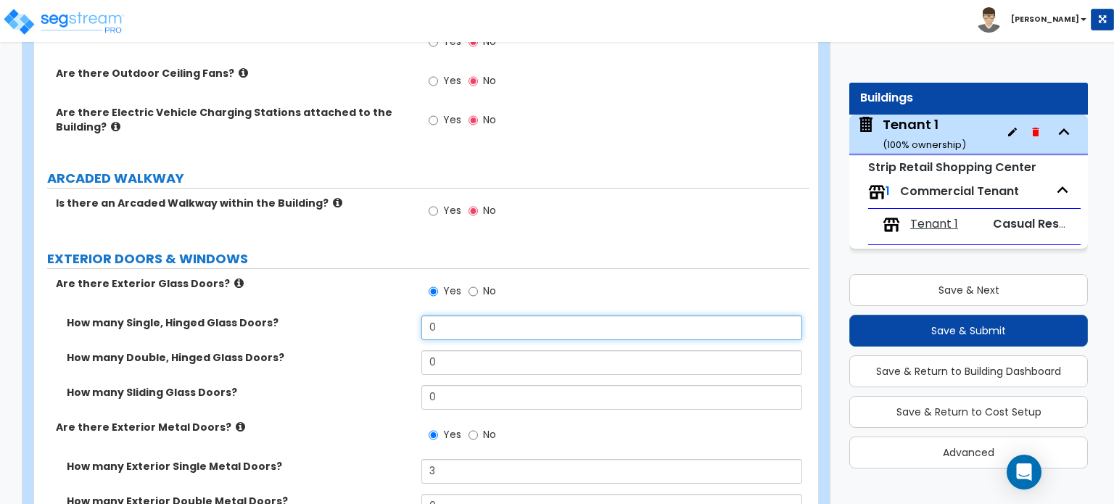
drag, startPoint x: 447, startPoint y: 315, endPoint x: 377, endPoint y: 315, distance: 69.6
click at [377, 315] on div "How many Single, Hinged Glass Doors? 0" at bounding box center [421, 332] width 775 height 35
type input "3"
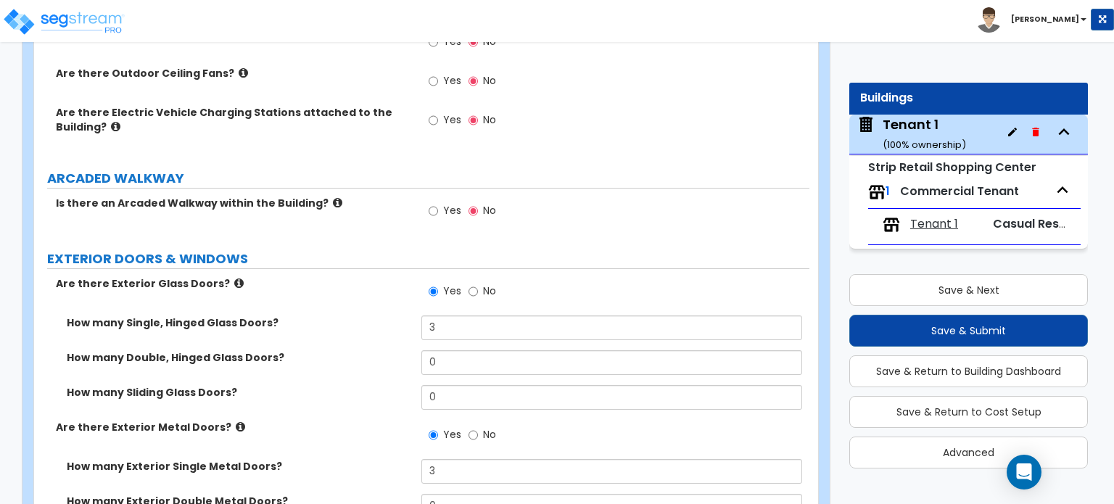
click at [365, 350] on label "How many Double, Hinged Glass Doors?" at bounding box center [239, 357] width 344 height 15
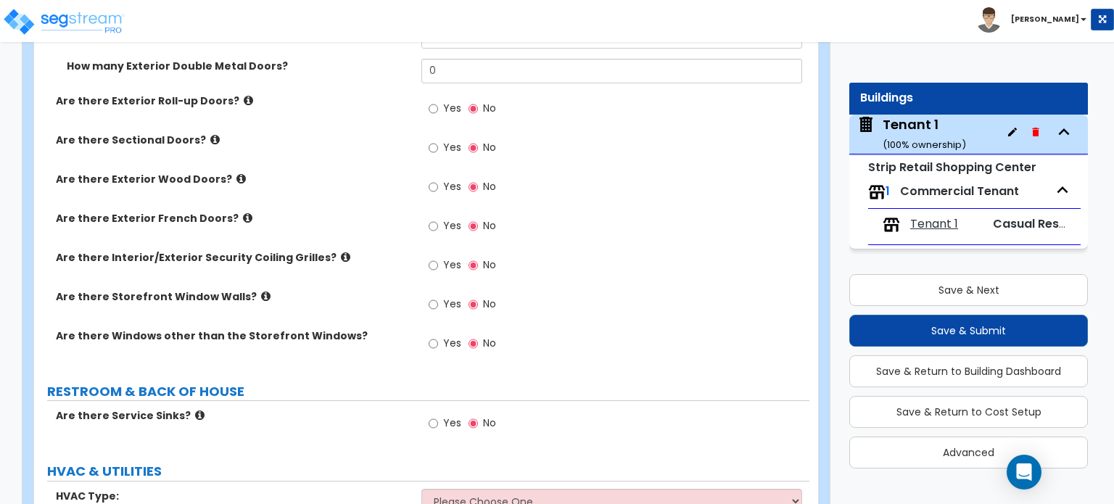
scroll to position [2077, 0]
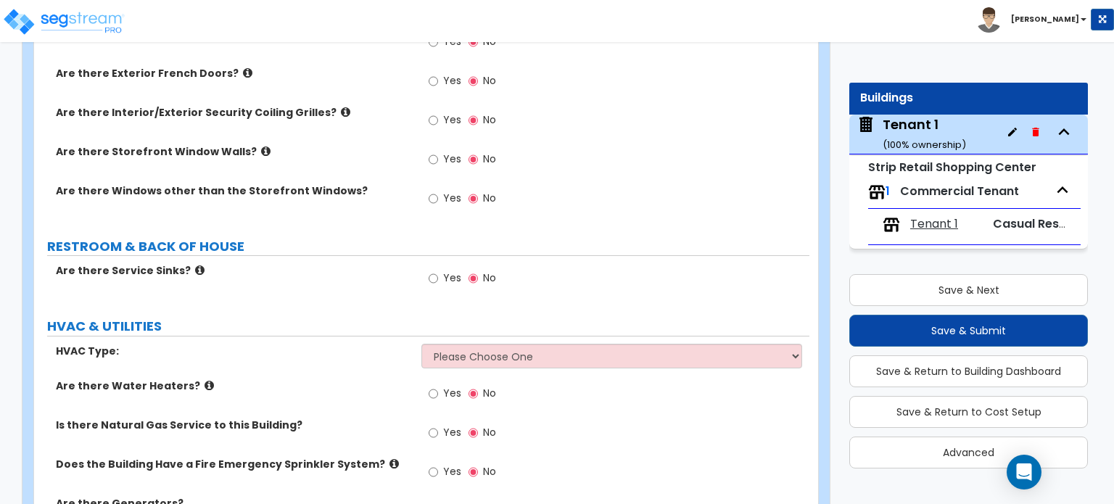
click at [452, 270] on span "Yes" at bounding box center [452, 277] width 18 height 15
click at [438, 270] on input "Yes" at bounding box center [433, 278] width 9 height 16
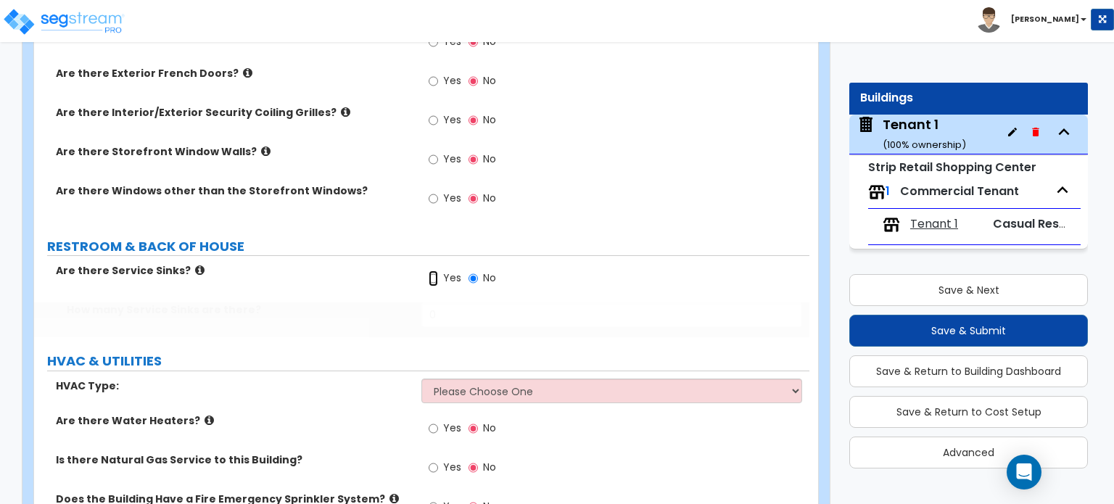
radio input "true"
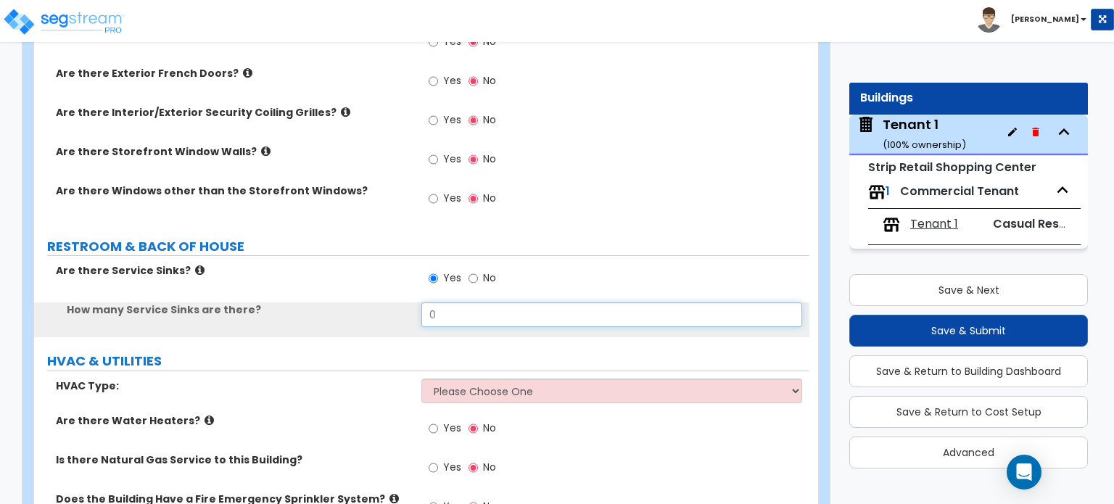
drag, startPoint x: 462, startPoint y: 310, endPoint x: 323, endPoint y: 289, distance: 140.8
click at [323, 289] on div "Are there Service Sinks? Yes No How many Service Sinks are there? 0" at bounding box center [421, 300] width 753 height 74
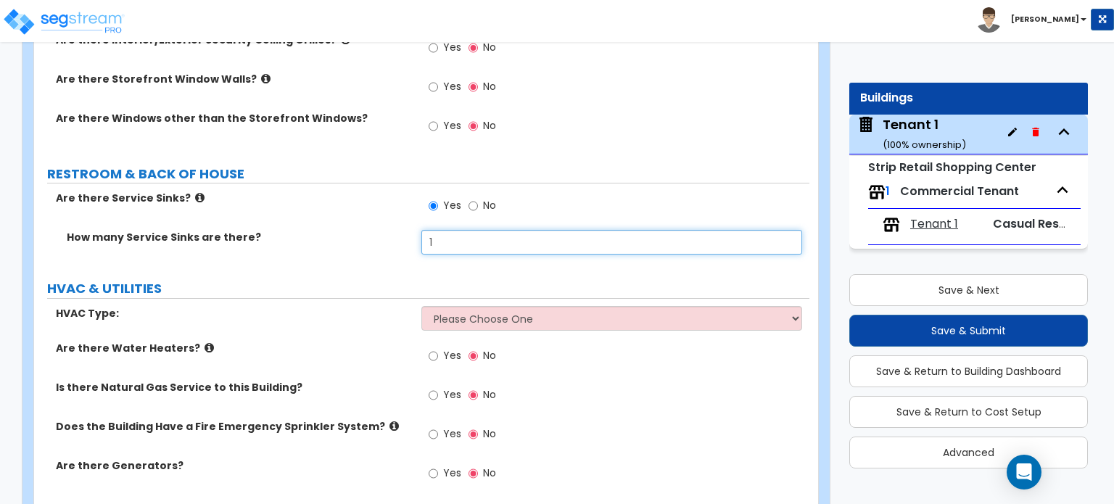
scroll to position [2149, 0]
type input "1"
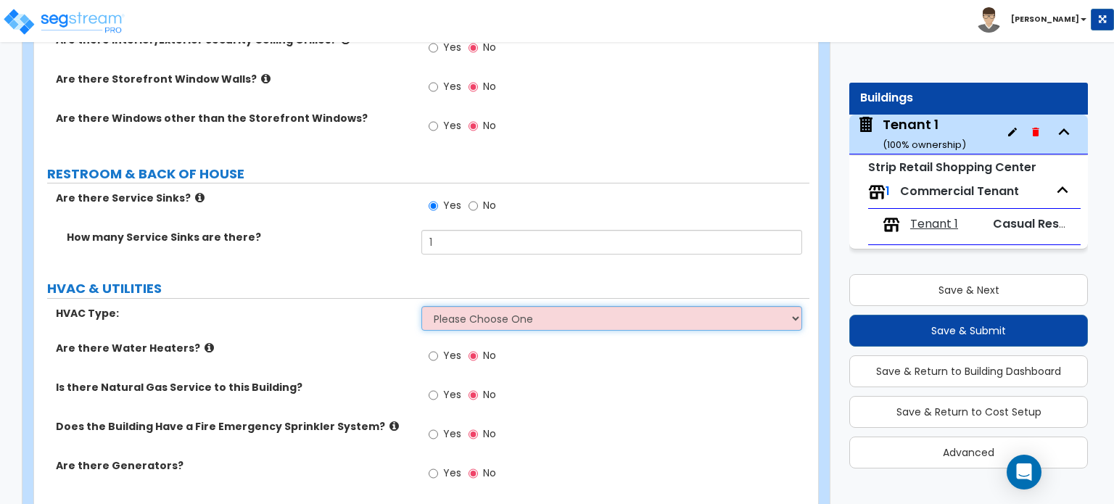
click at [492, 310] on select "Please Choose One Rooftop Unit Furnace-Condenser Forced Air Split Heating/Cooli…" at bounding box center [611, 318] width 380 height 25
select select "1"
click at [421, 306] on select "Please Choose One Rooftop Unit Furnace-Condenser Forced Air Split Heating/Cooli…" at bounding box center [611, 318] width 380 height 25
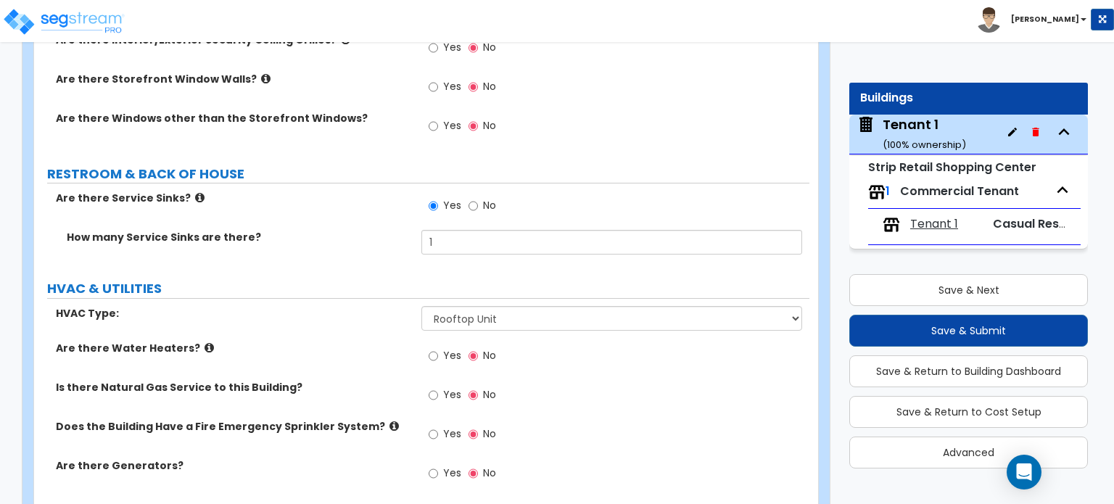
click at [354, 341] on label "Are there Water Heaters?" at bounding box center [233, 348] width 355 height 15
click at [435, 348] on input "Yes" at bounding box center [433, 356] width 9 height 16
radio input "true"
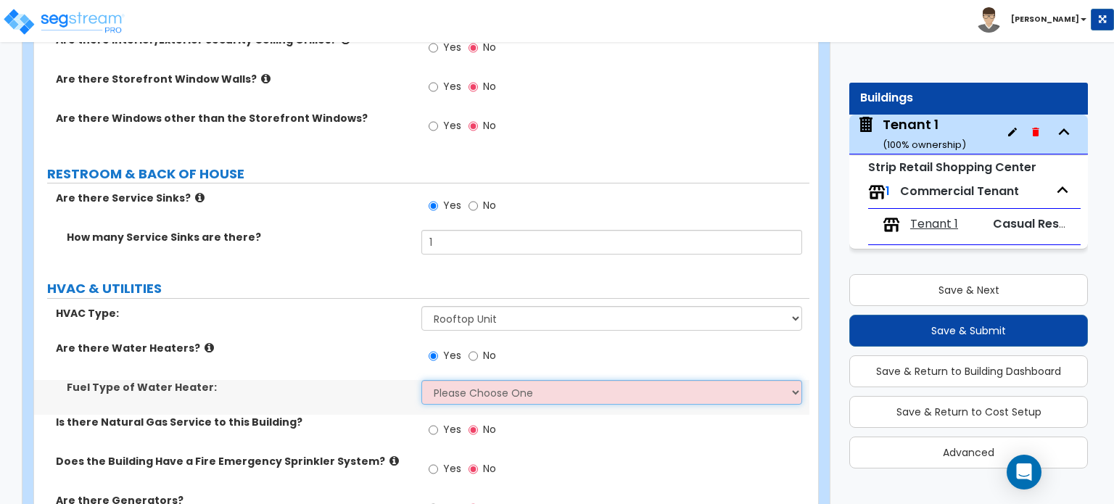
click at [447, 381] on select "Please Choose One Gas Electric" at bounding box center [611, 392] width 380 height 25
select select "1"
click at [421, 380] on select "Please Choose One Gas Electric" at bounding box center [611, 392] width 380 height 25
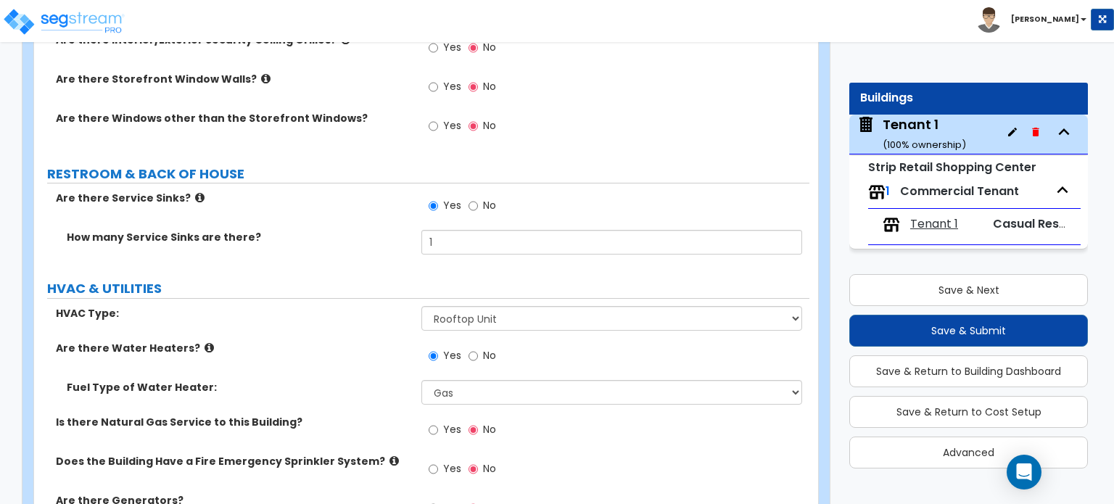
click at [441, 419] on label "Yes" at bounding box center [445, 431] width 33 height 25
click at [438, 422] on input "Yes" at bounding box center [433, 430] width 9 height 16
radio input "true"
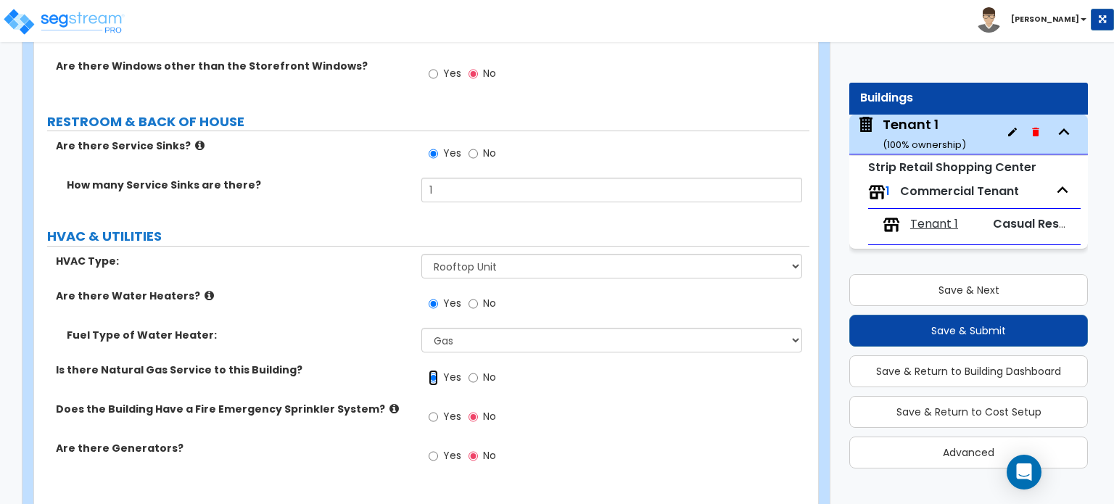
scroll to position [2222, 0]
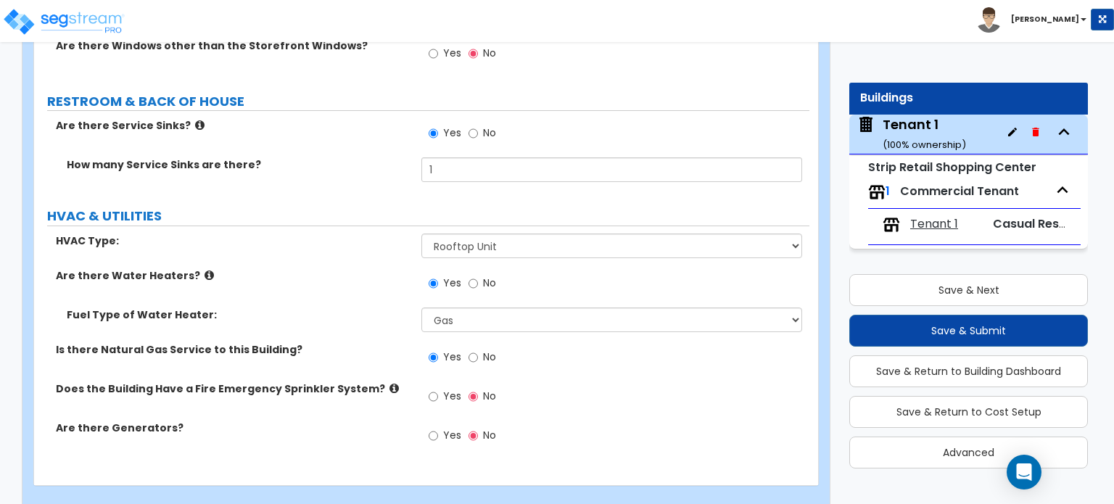
click at [427, 382] on div "Yes No" at bounding box center [462, 397] width 82 height 33
click at [432, 389] on input "Yes" at bounding box center [433, 397] width 9 height 16
radio input "true"
click at [363, 381] on label "Does the Building Have a Fire Emergency Sprinkler System?" at bounding box center [233, 388] width 355 height 15
click at [389, 383] on icon at bounding box center [393, 388] width 9 height 11
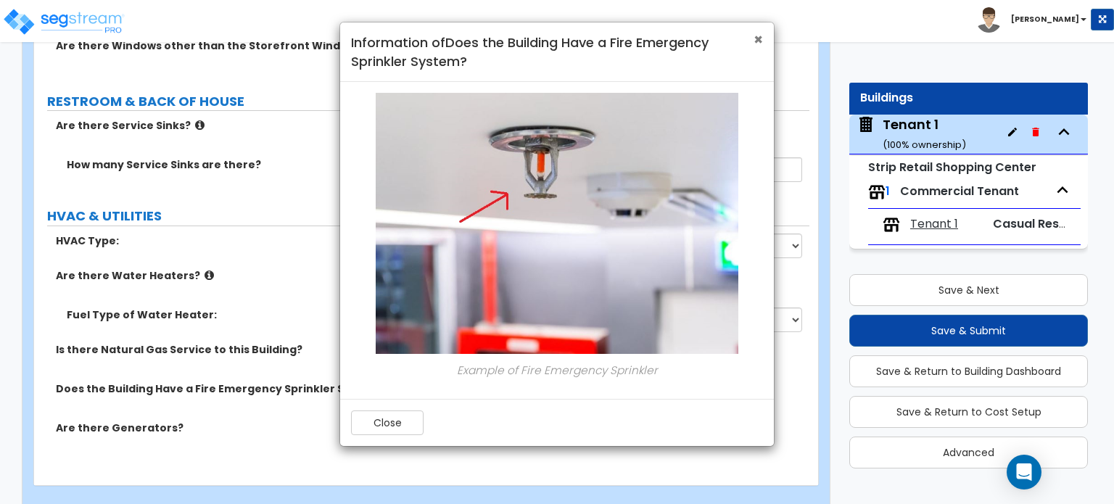
drag, startPoint x: 756, startPoint y: 43, endPoint x: 658, endPoint y: 95, distance: 111.6
click at [757, 44] on span "×" at bounding box center [757, 39] width 9 height 21
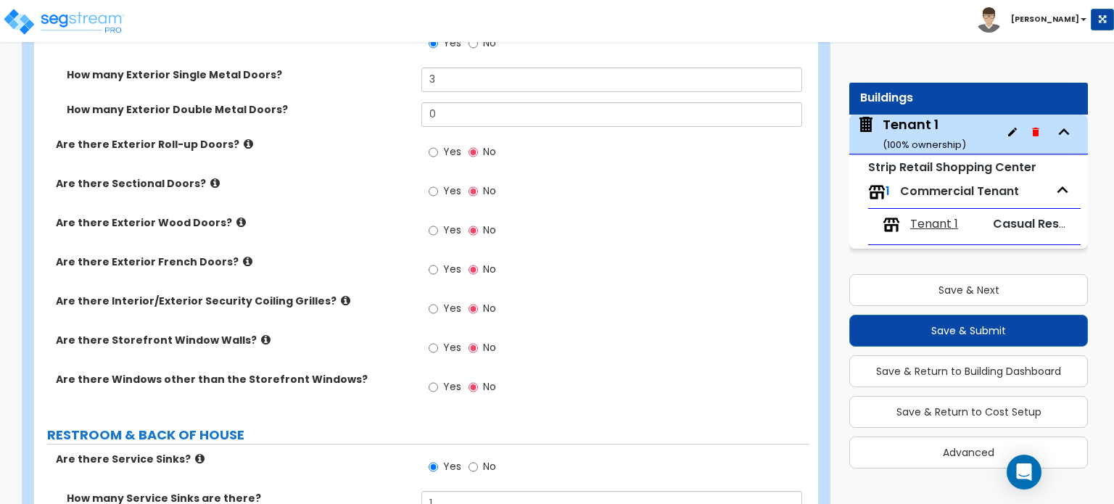
scroll to position [1932, 0]
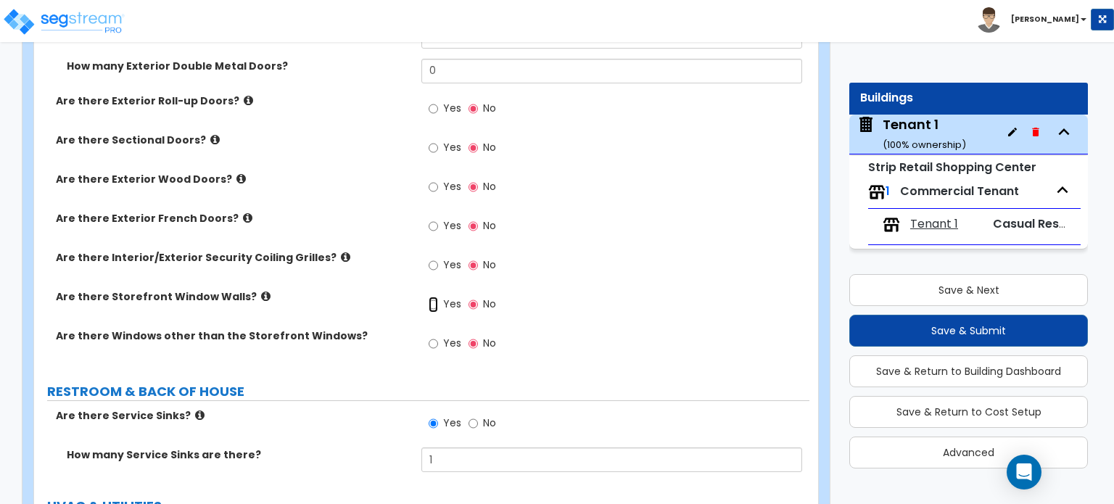
click at [429, 297] on input "Yes" at bounding box center [433, 305] width 9 height 16
radio input "true"
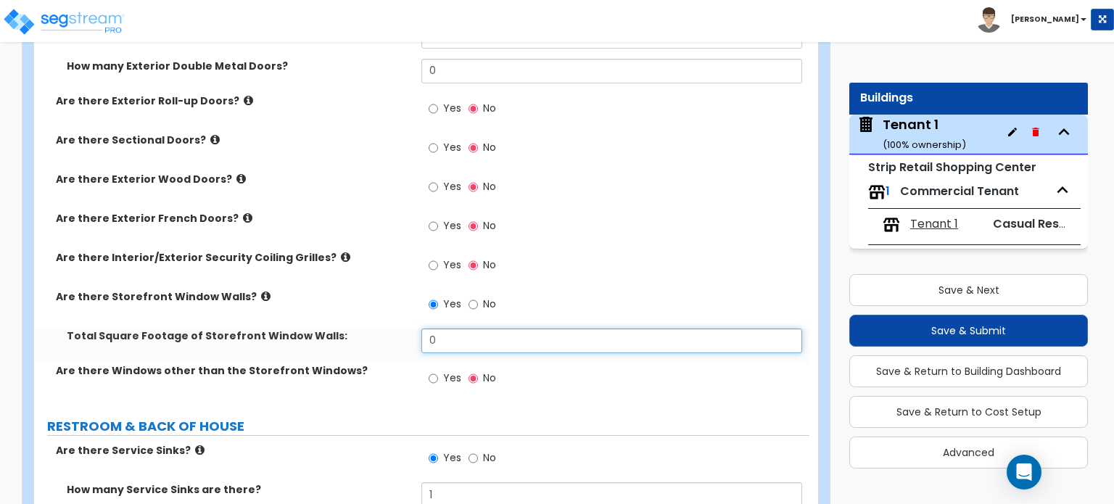
drag, startPoint x: 435, startPoint y: 327, endPoint x: 403, endPoint y: 327, distance: 31.9
click at [405, 329] on div "Total Square Footage of Storefront Window Walls: 0" at bounding box center [421, 346] width 775 height 35
type input "1,180"
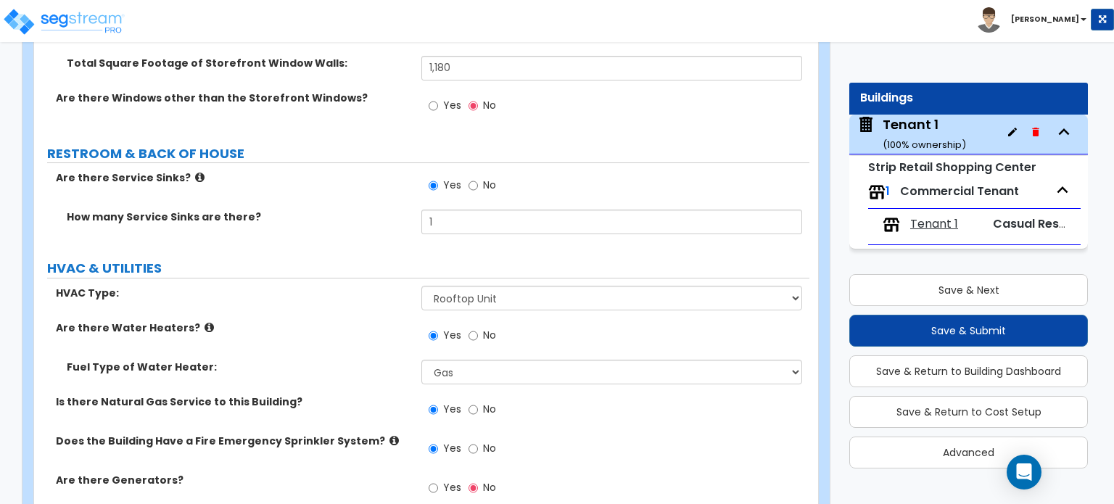
scroll to position [2266, 0]
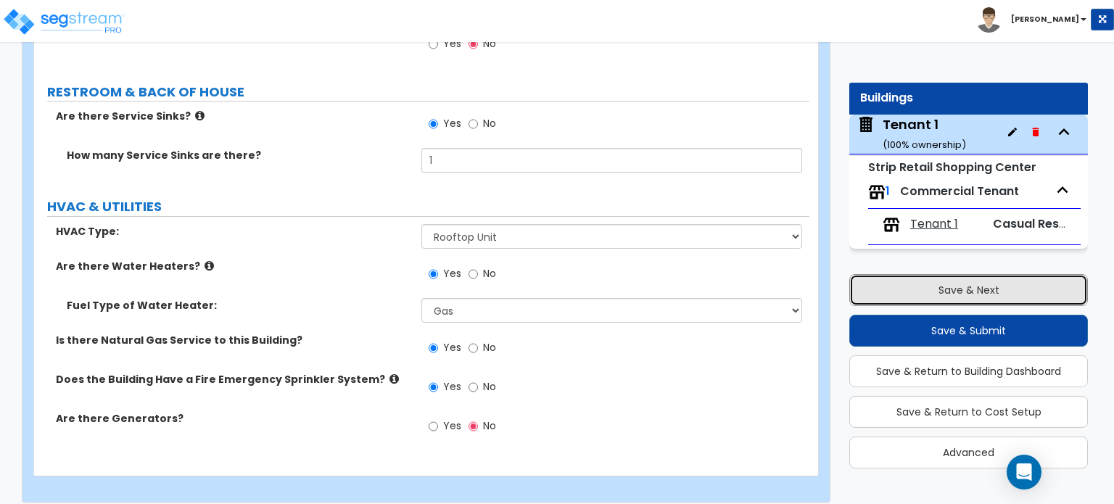
drag, startPoint x: 912, startPoint y: 280, endPoint x: 842, endPoint y: 260, distance: 72.3
click at [912, 280] on button "Save & Next" at bounding box center [968, 290] width 239 height 32
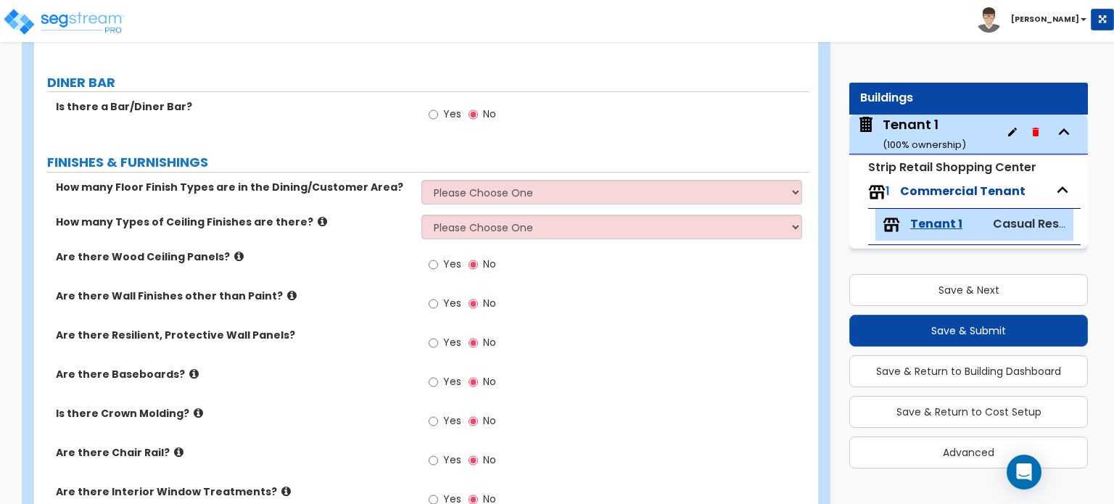
scroll to position [722, 0]
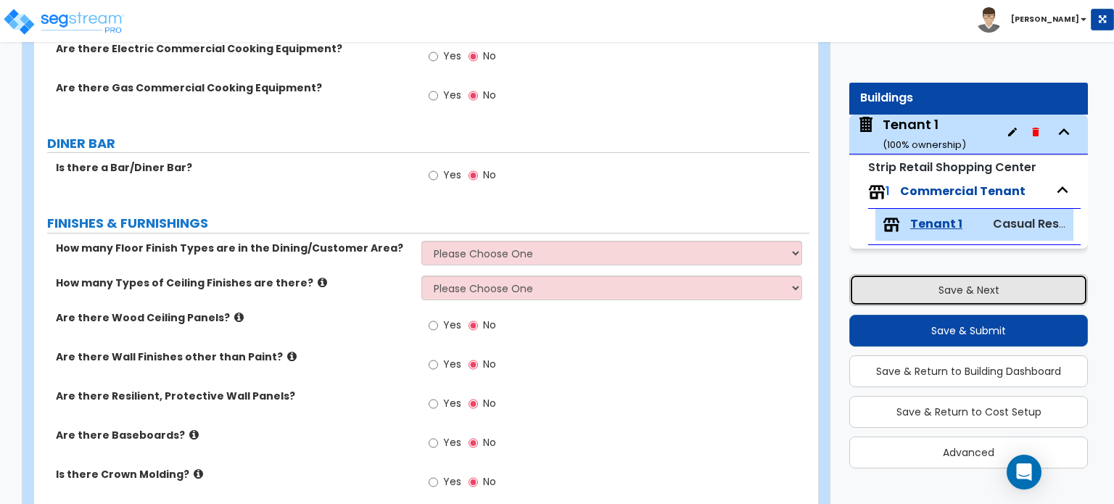
click at [979, 295] on button "Save & Next" at bounding box center [968, 290] width 239 height 32
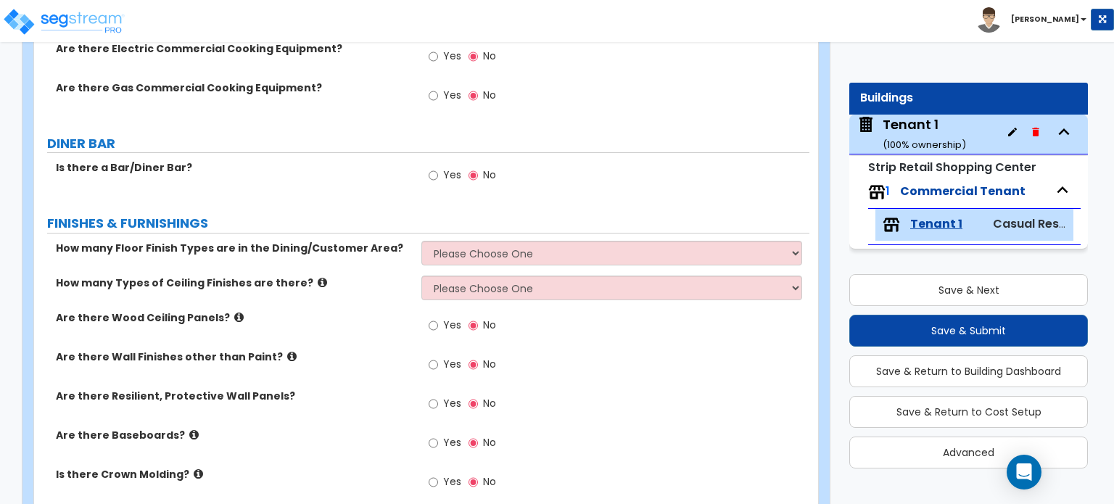
select select "2"
select select "1"
select select "2"
select select "1"
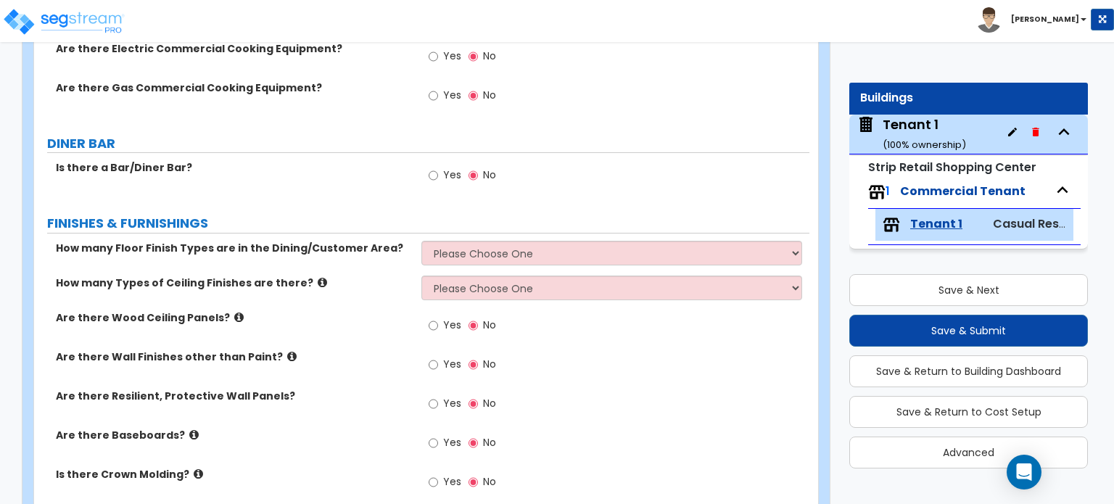
select select "1"
select select "2"
select select "1"
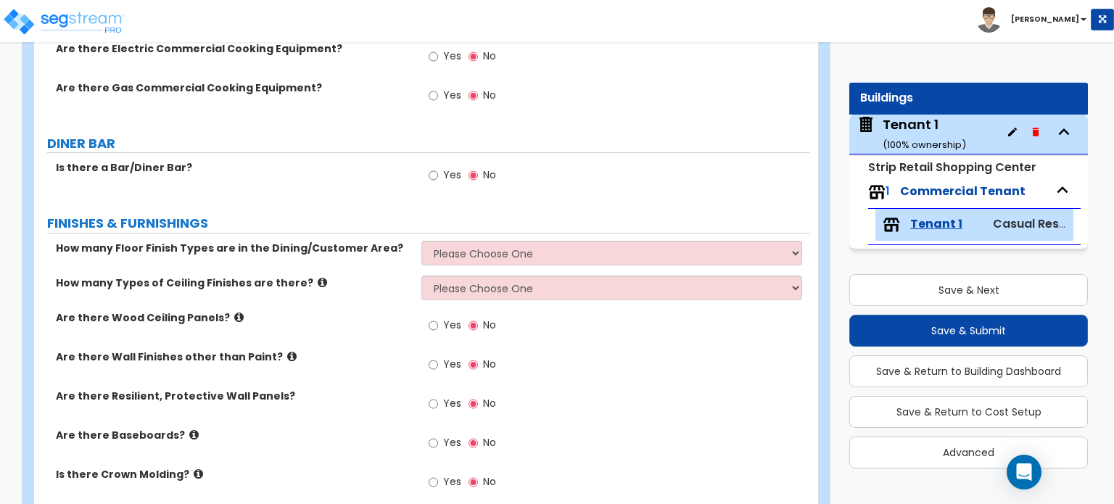
select select "1"
select select "4"
select select "2"
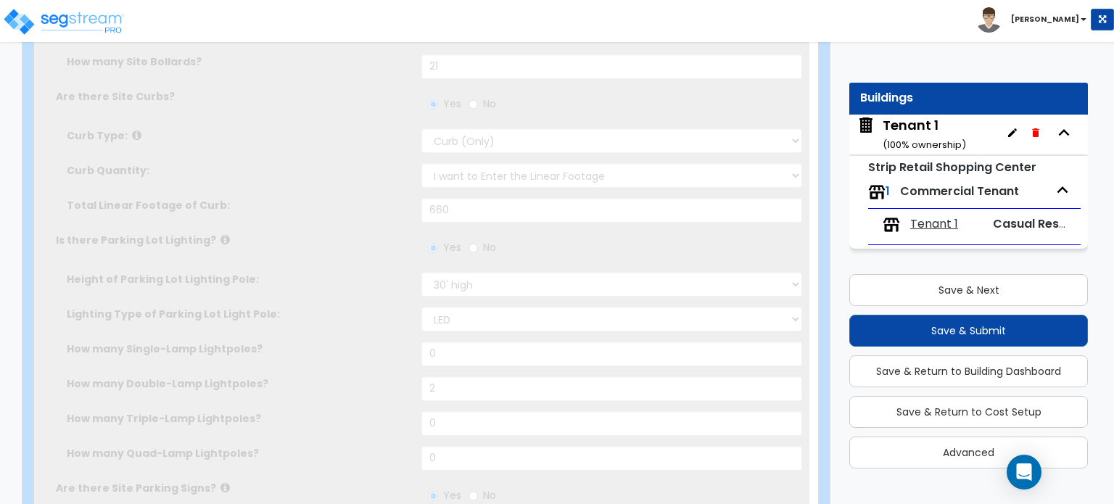
scroll to position [38, 0]
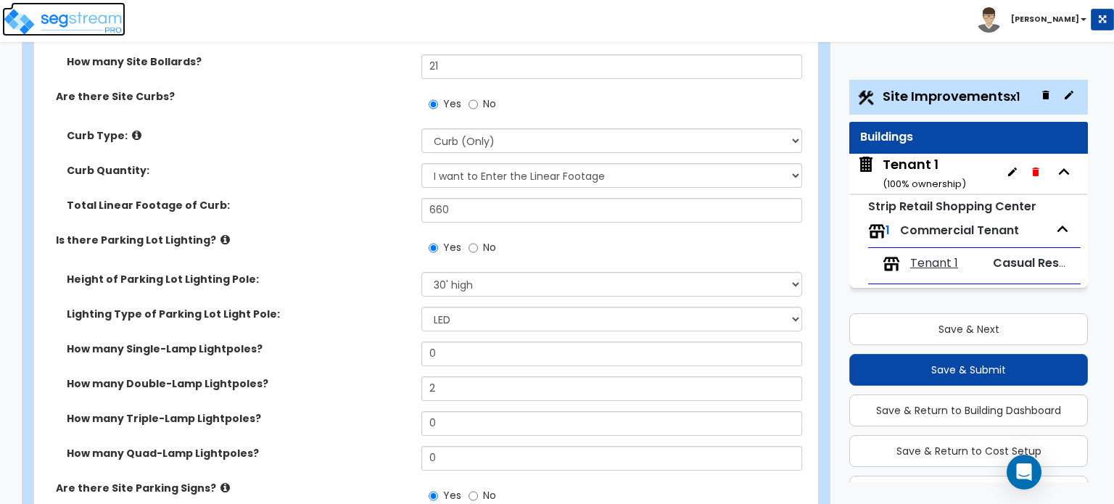
click at [35, 6] on link at bounding box center [68, 9] width 115 height 15
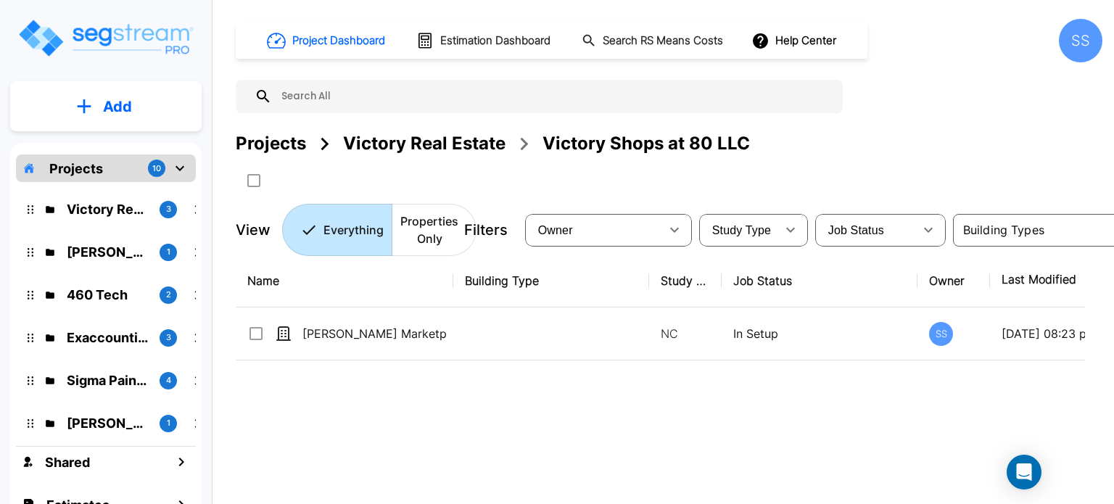
click at [374, 129] on div "Project Dashboard Estimation Dashboard Search RS Means Costs Help Center SS Pro…" at bounding box center [669, 137] width 867 height 237
click at [376, 141] on div "Victory Real Estate" at bounding box center [424, 144] width 162 height 26
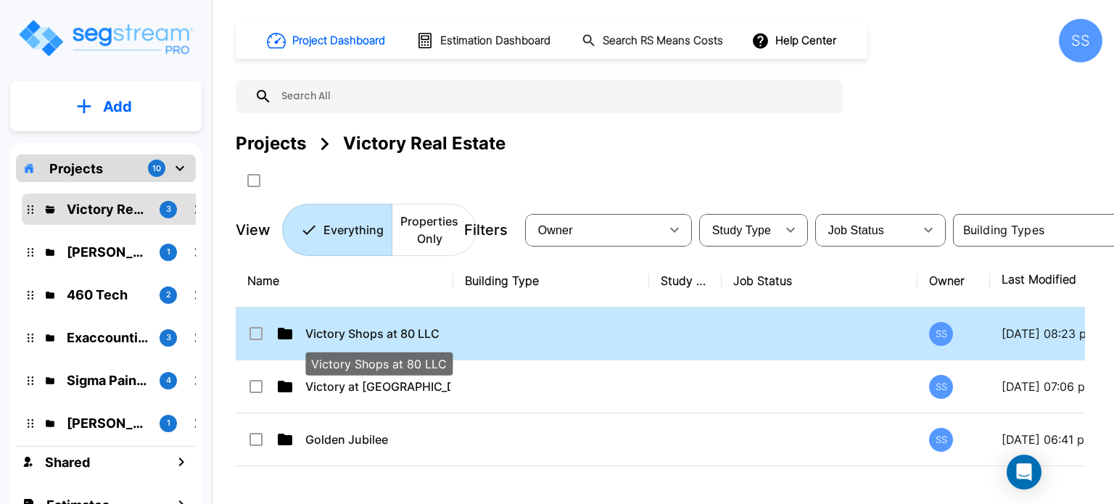
click at [350, 333] on p "Victory Shops at 80 LLC" at bounding box center [377, 333] width 145 height 17
checkbox input "true"
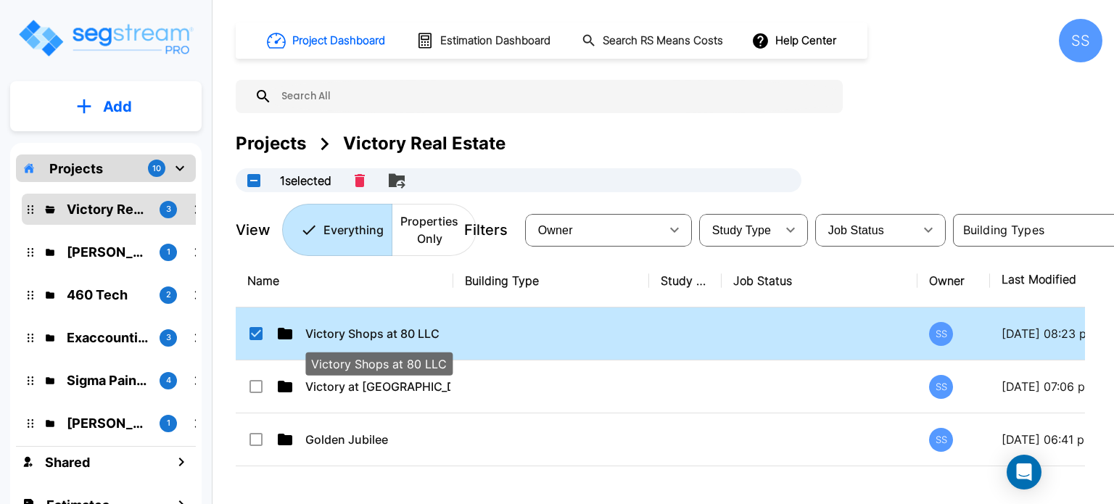
click at [350, 333] on p "Victory Shops at 80 LLC" at bounding box center [377, 333] width 145 height 17
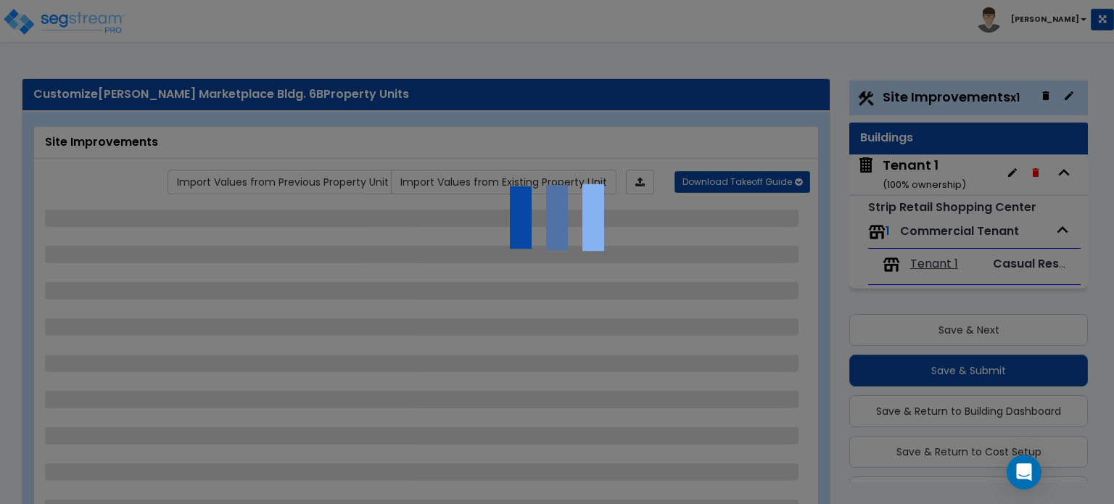
scroll to position [38, 0]
click at [96, 16] on div at bounding box center [557, 252] width 1114 height 504
click at [94, 22] on div at bounding box center [557, 252] width 1114 height 504
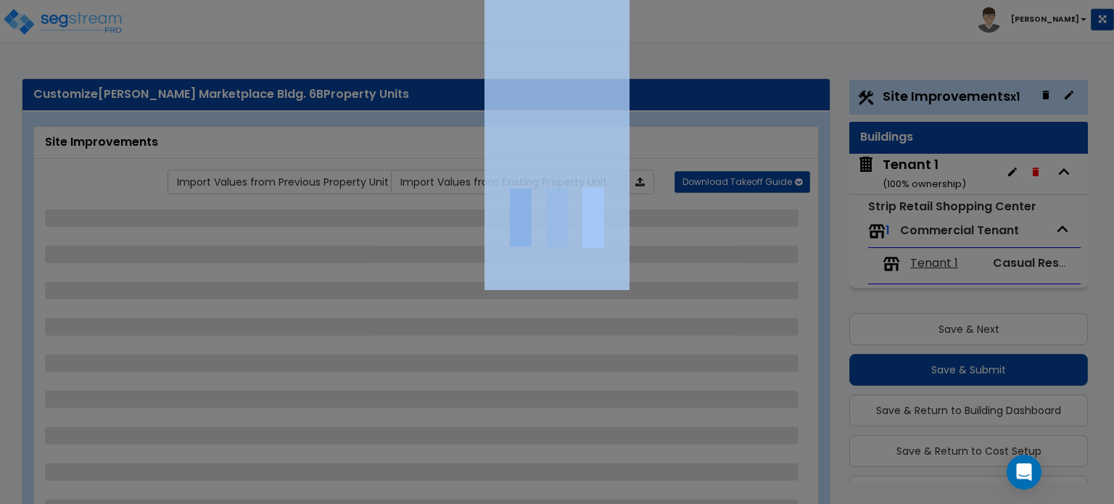
click at [94, 22] on div at bounding box center [557, 252] width 1114 height 504
click at [56, 25] on div at bounding box center [557, 252] width 1114 height 504
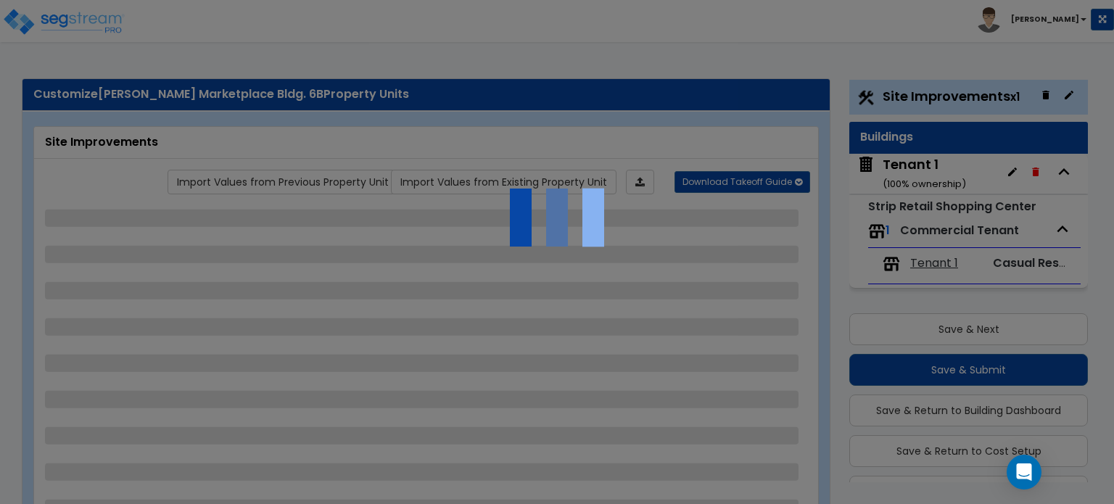
click at [56, 25] on div at bounding box center [557, 252] width 1114 height 504
select select "2"
select select "1"
select select "2"
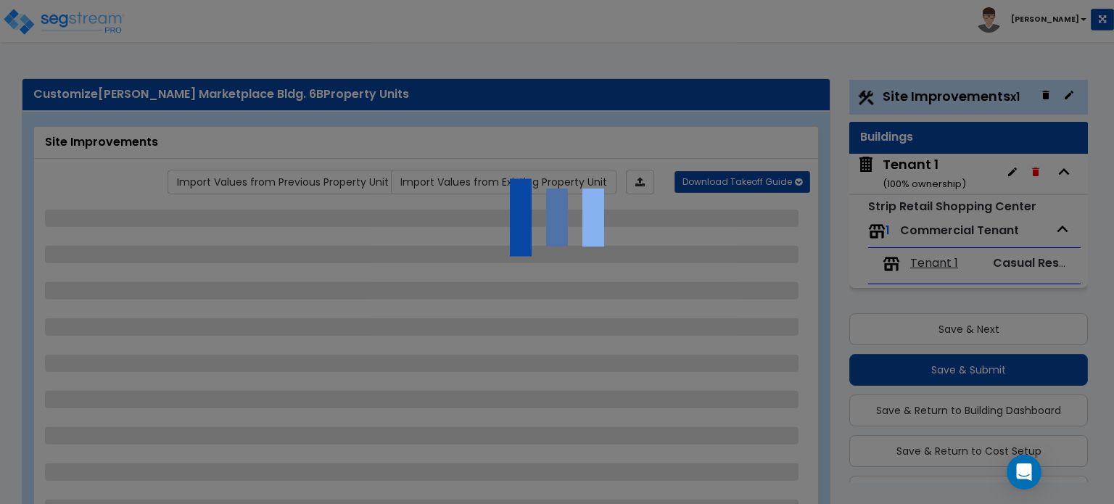
select select "1"
select select "2"
select select "1"
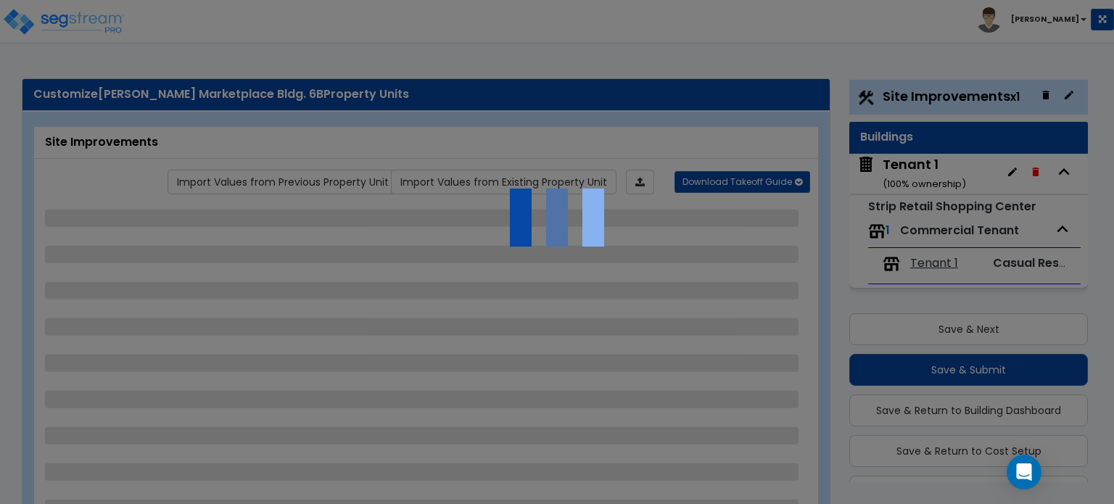
select select "1"
select select "4"
select select "2"
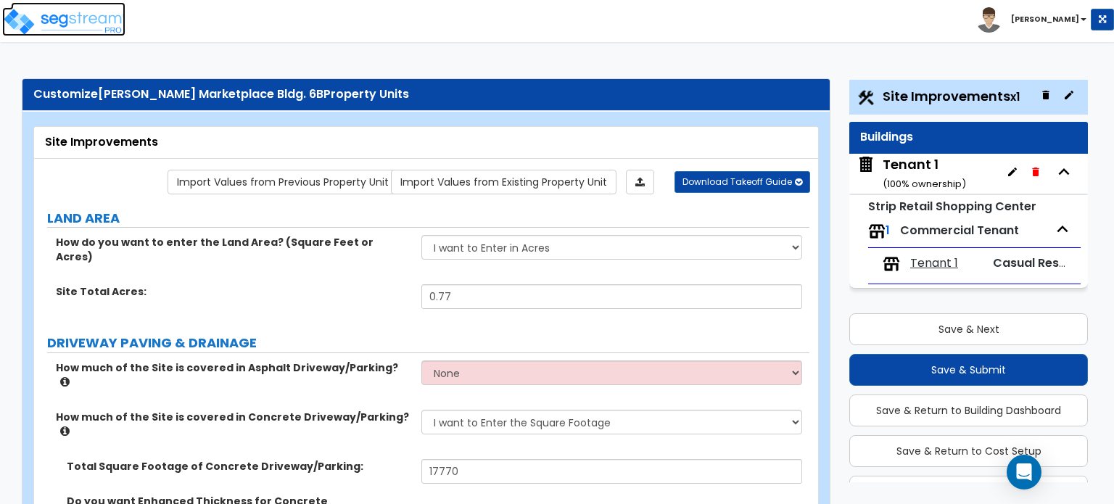
click at [73, 14] on img at bounding box center [63, 21] width 123 height 29
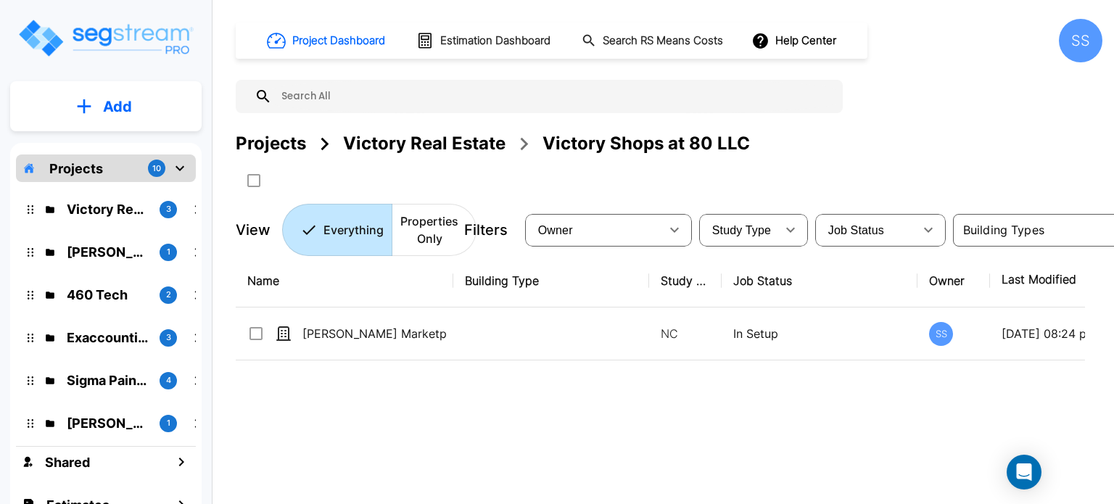
click at [383, 133] on div "Victory Real Estate" at bounding box center [424, 144] width 162 height 26
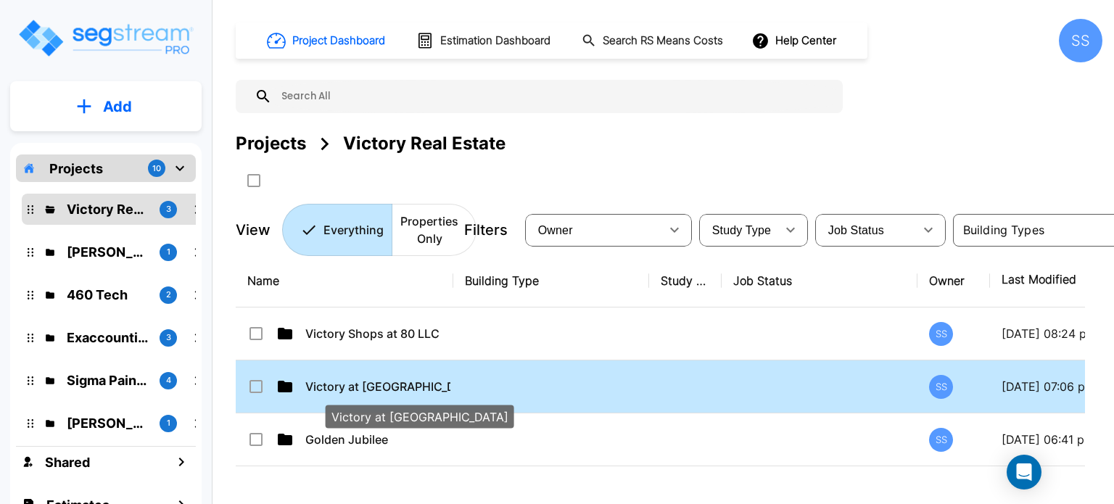
click at [351, 379] on p "Victory at [GEOGRAPHIC_DATA]" at bounding box center [377, 386] width 145 height 17
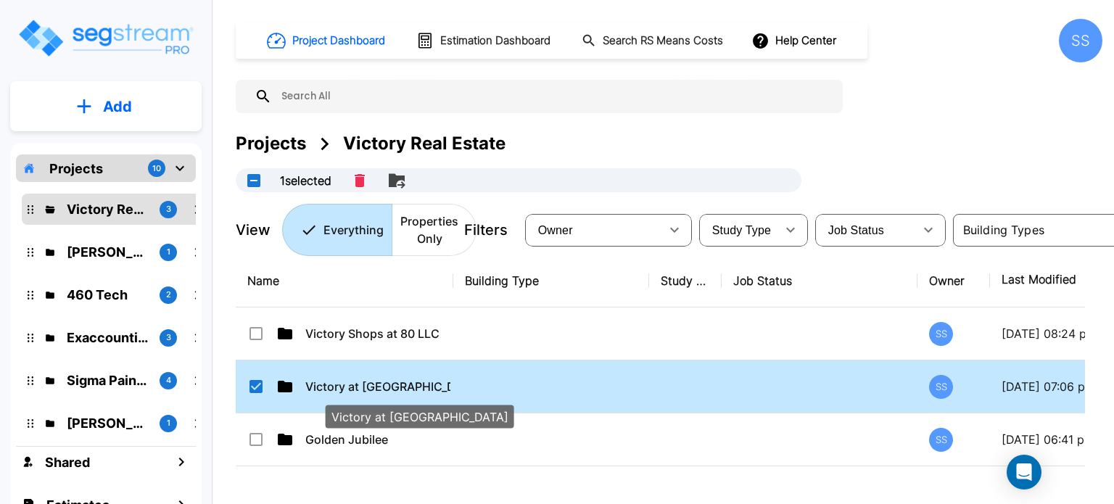
checkbox input "true"
click at [351, 379] on p "Victory at [GEOGRAPHIC_DATA]" at bounding box center [377, 386] width 145 height 17
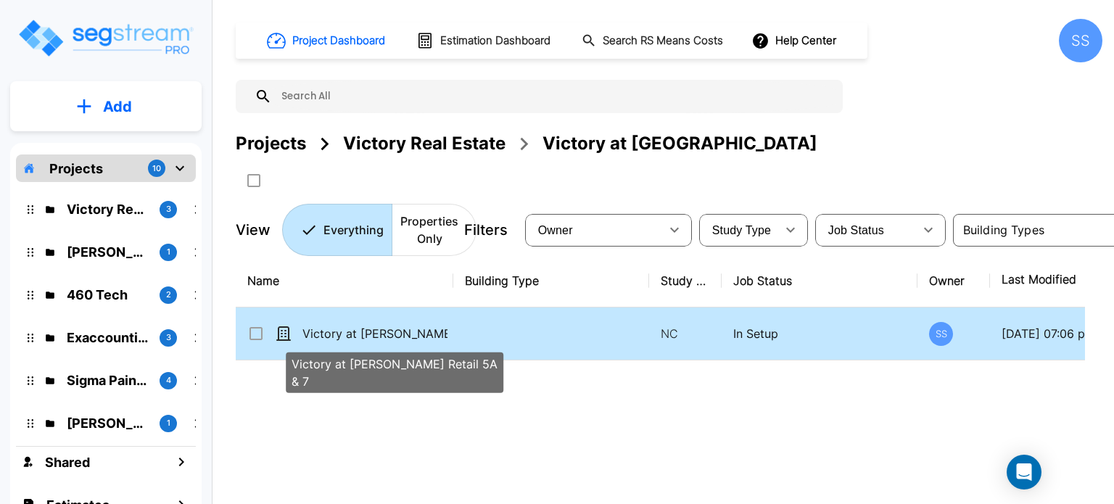
click at [363, 328] on p "Victory at [PERSON_NAME] Retail 5A & 7" at bounding box center [374, 333] width 145 height 17
checkbox input "true"
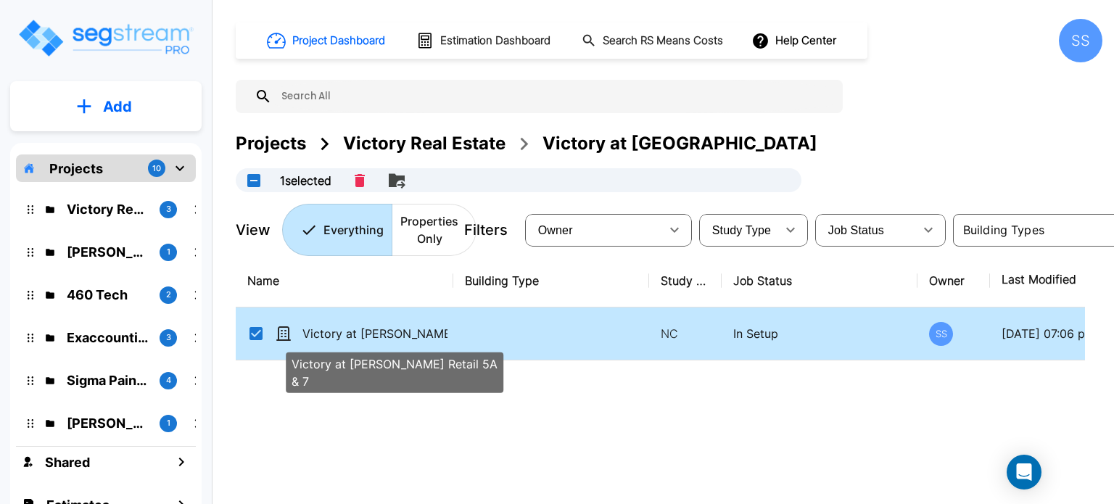
click at [363, 328] on p "Victory at [PERSON_NAME] Retail 5A & 7" at bounding box center [374, 333] width 145 height 17
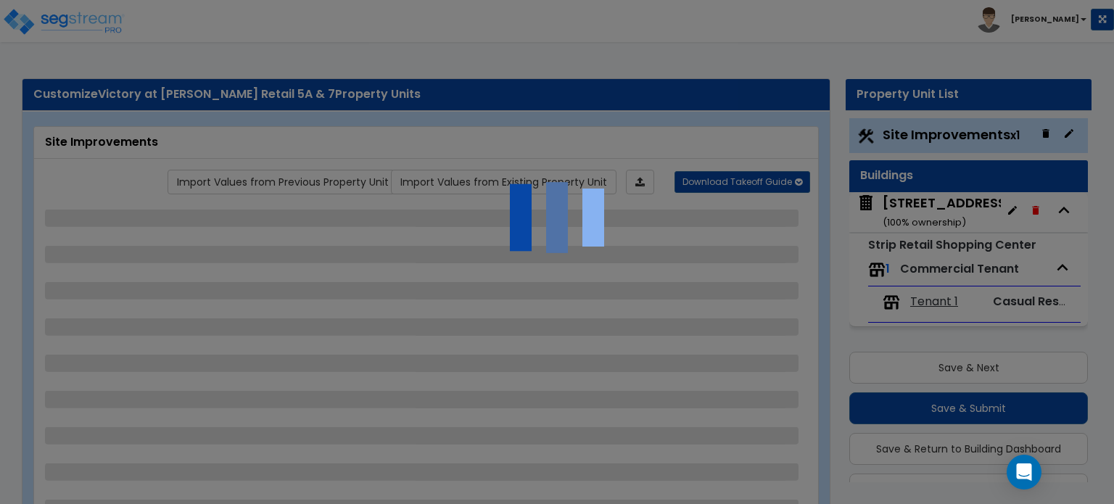
scroll to position [38, 0]
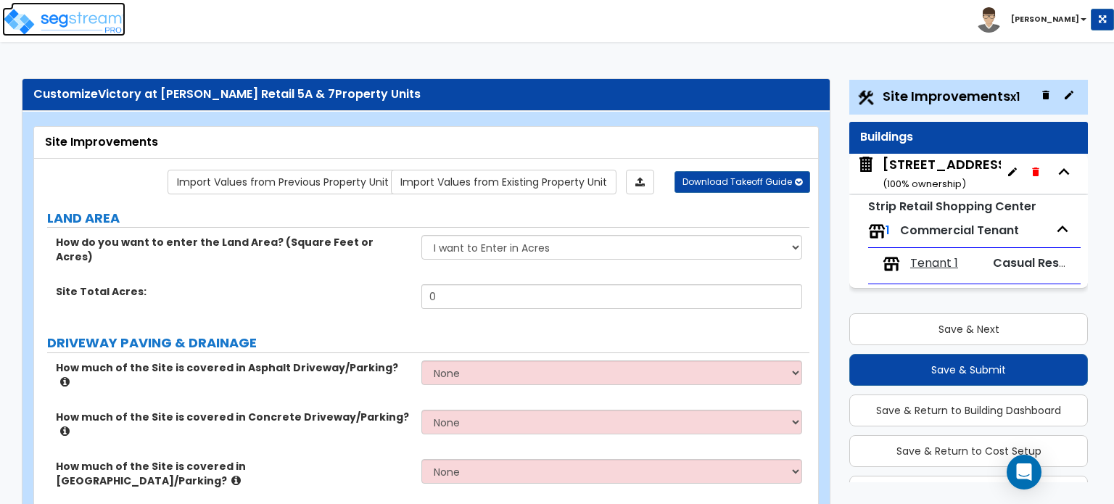
click at [54, 22] on img at bounding box center [63, 21] width 123 height 29
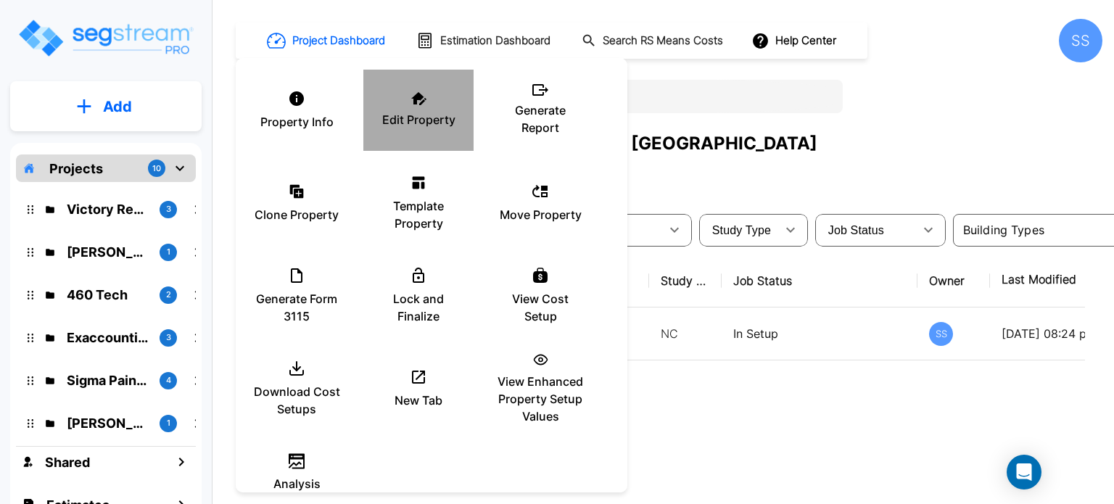
click at [402, 111] on p "Edit Property" at bounding box center [418, 119] width 73 height 17
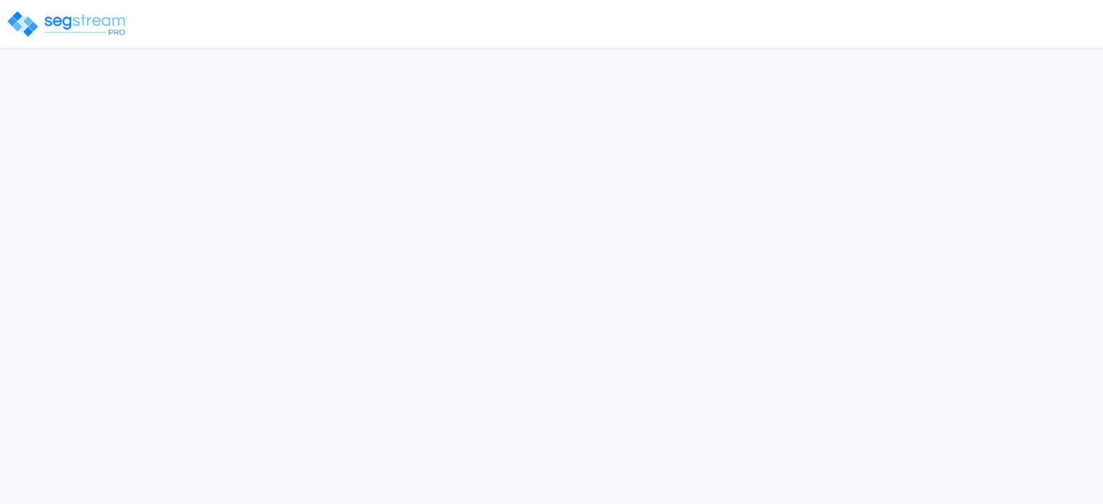
select select "[GEOGRAPHIC_DATA]"
select select "2024"
